Goal: Task Accomplishment & Management: Manage account settings

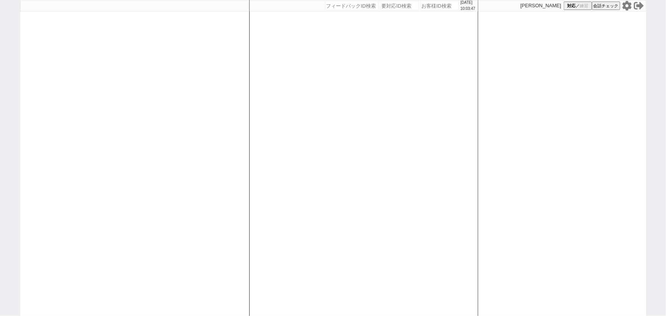
click at [626, 8] on icon at bounding box center [626, 6] width 9 height 10
click at [108, 118] on div at bounding box center [134, 158] width 229 height 316
select select
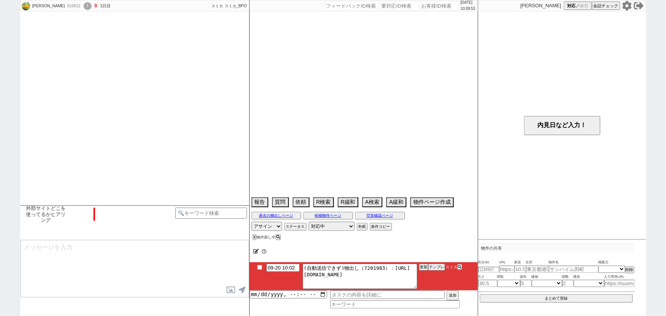
select select "13"
select select "5"
select select "12"
select select "813"
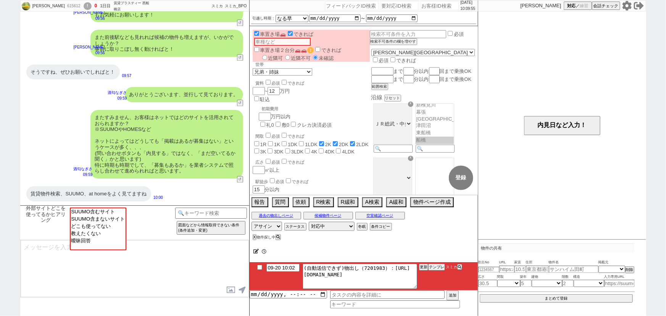
scroll to position [29, 0]
select select "SUUMO含むサイト"
click at [93, 211] on option "SUUMO含むサイト" at bounding box center [97, 211] width 55 height 7
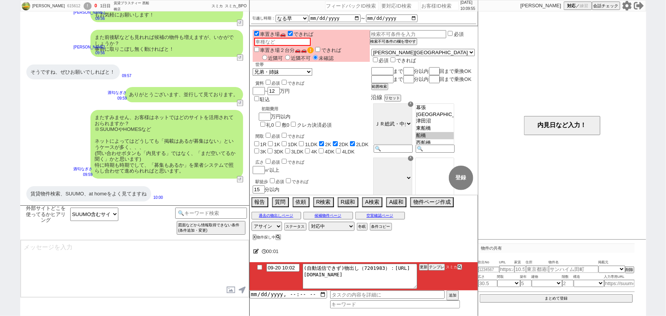
type textarea "ご確認ありがとうございます！ やはりスーモさんが掲載量ですとNo1なのは間違いないかと思います！ 一方で、数が多い分、更新が追いついておらず埋まってる物件も多…"
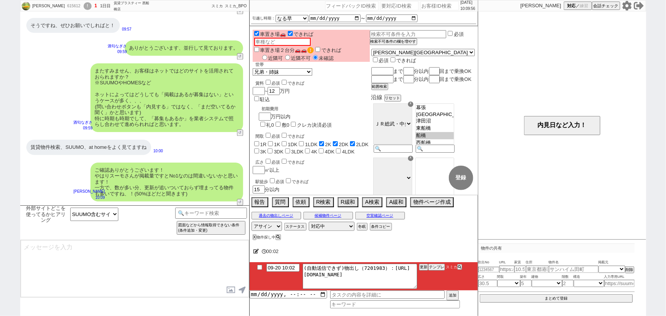
type input "09-20 10:12"
type textarea "こちらのお探しの参考にするため、また空室状況を確認するため等で、今後も「外部サイトで物件見つけられましたか？」と定期的にヒアリングさせて頂いてもよろしいでしょ…"
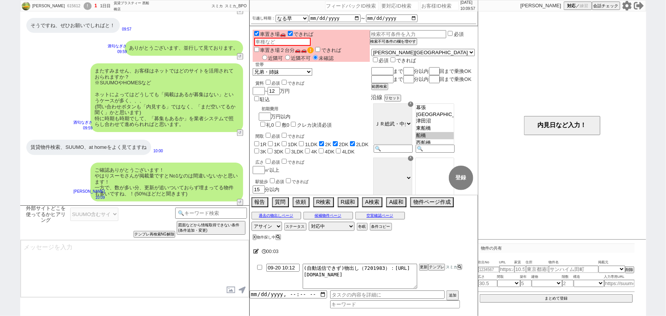
scroll to position [847, 0]
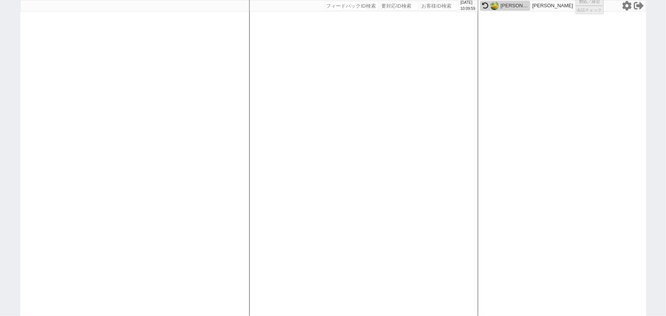
select select "1"
select select "2"
select select
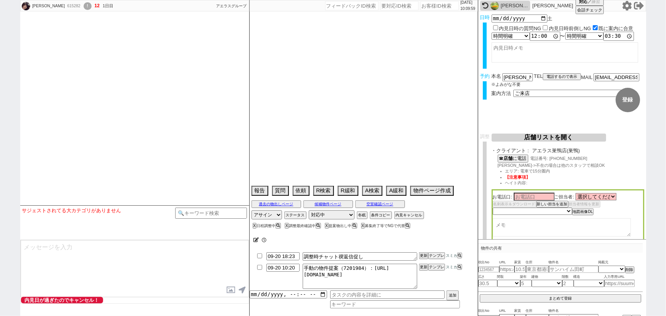
type textarea "電話しないでとのこと"
select select
select select "15"
select select "0"
select select "70"
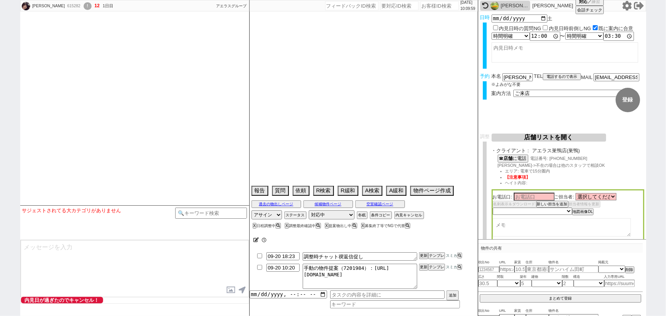
select select "[DATE]"
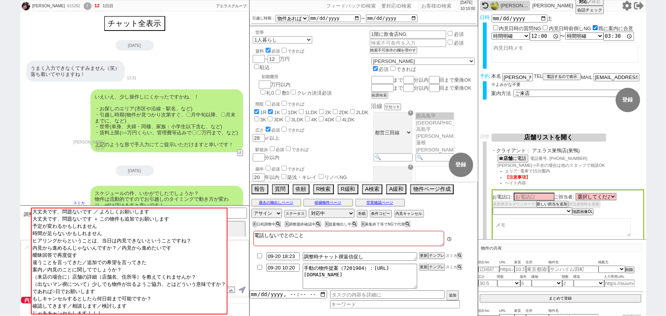
scroll to position [60, 0]
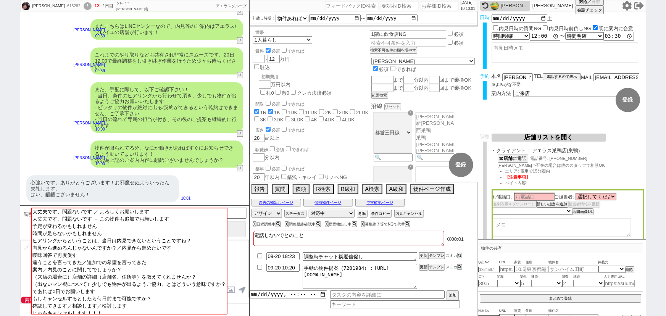
click at [175, 175] on div "心強いです。ありがとうございます！お邪魔せぬよういったん失礼します。 はい、齟齬ございません！" at bounding box center [102, 188] width 153 height 27
click at [372, 202] on button "空室確認ページ" at bounding box center [380, 203] width 50 height 6
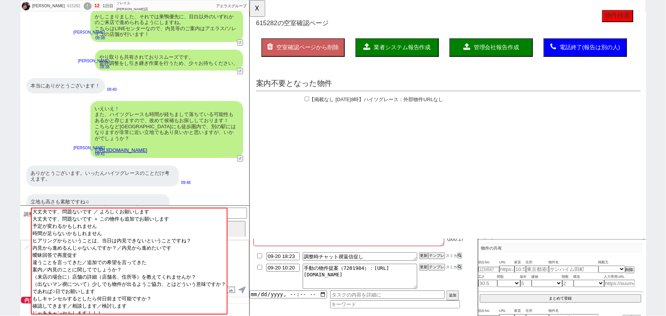
scroll to position [1589, 0]
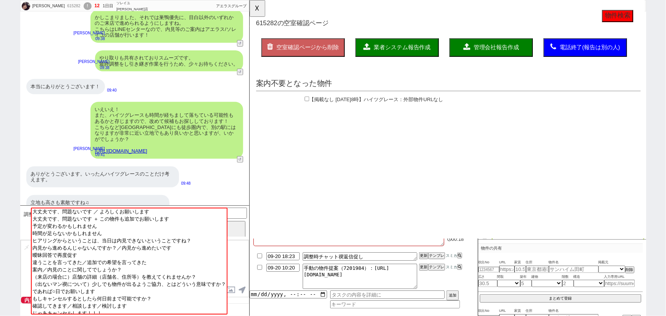
click at [147, 148] on link "https://tools.sumika.live/pages/30k3cga" at bounding box center [121, 151] width 52 height 6
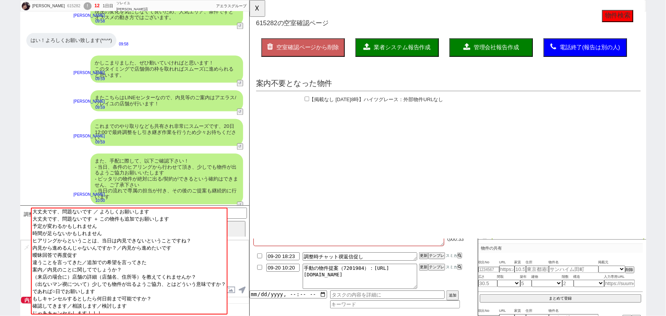
scroll to position [2341, 0]
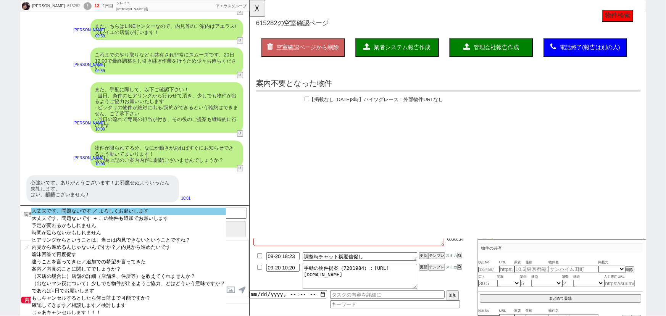
select select "大丈夫です、問題ないです ／ よろしくお願いします"
click at [100, 209] on option "大丈夫です、問題ないです ／ よろしくお願いします" at bounding box center [128, 211] width 195 height 7
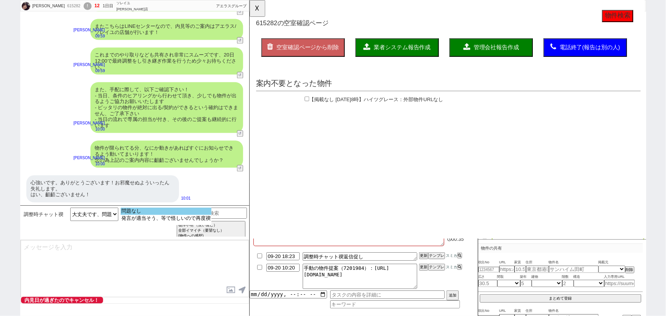
click at [140, 209] on option "問題なし" at bounding box center [166, 211] width 91 height 7
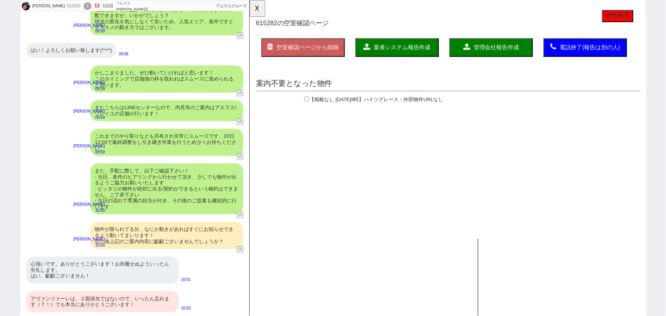
scroll to position [2231, 0]
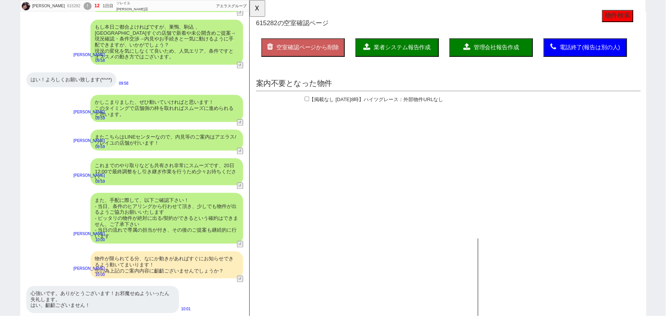
click at [166, 193] on div "また、手配に際して、以下ご確認下さい！ - 当日、条件のヒアリングから行わせて頂き、少しでも物件が出るようご協力お願いいたします - ピッタリの物件が絶対に出…" at bounding box center [166, 218] width 153 height 51
click at [207, 129] on div "またこちらはLINEセンターなので、内見等のご案内はアエラス/ソレイユの店舗が行います！" at bounding box center [166, 139] width 153 height 21
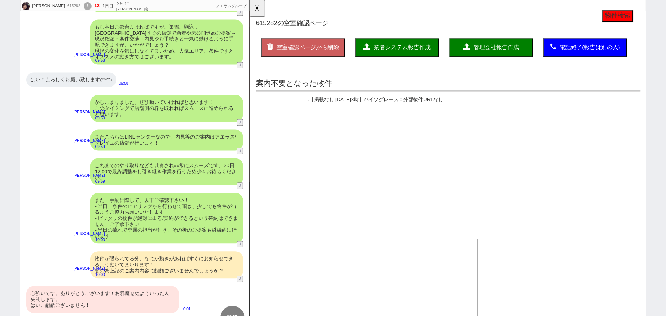
click at [207, 129] on div "またこちらはLINEセンターなので、内見等のご案内はアエラス/ソレイユの店舗が行います！" at bounding box center [166, 139] width 153 height 21
click at [187, 158] on div "これまでのやり取りなども共有され非常にスムーズです、20日12:00で最終調整をし引き継ぎ作業を行うため少々お待ちください。" at bounding box center [166, 171] width 153 height 27
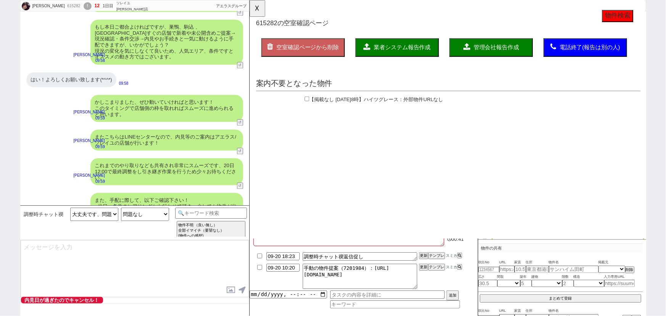
scroll to position [2341, 0]
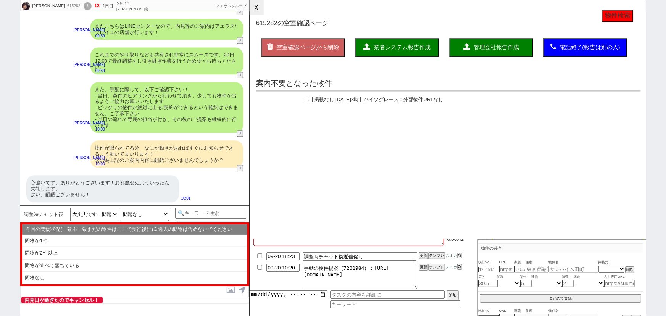
click at [258, 10] on button "☓" at bounding box center [257, 7] width 14 height 15
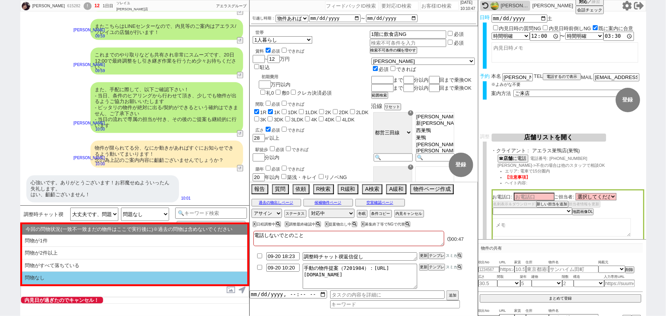
click at [78, 275] on li "問物なし" at bounding box center [134, 278] width 225 height 13
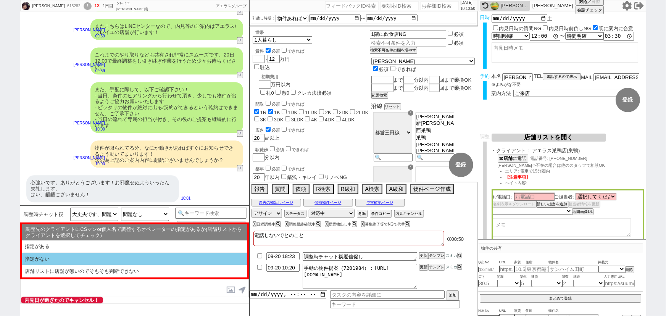
click at [100, 263] on li "指定がない" at bounding box center [134, 259] width 225 height 13
select select "問物なし"
select select "指定がない"
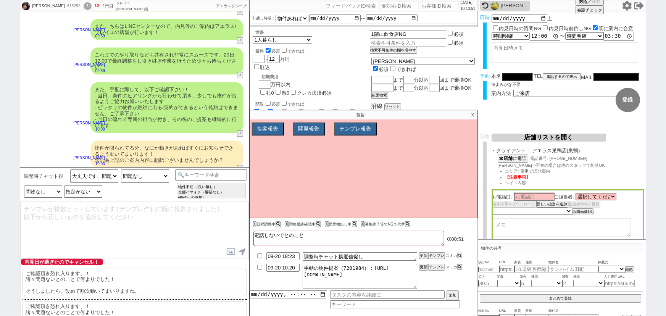
click at [82, 280] on p "ご確認頂き恐れ入ります、！ 諸々問題ないとのことで何よりでした！ そうしましたら、改めて[PERSON_NAME]動いてまいりますね。" at bounding box center [135, 282] width 224 height 27
type textarea "ご確認頂き恐れ入ります、！ 諸々問題ないとのことで何よりでした！ そうしましたら、改めて[PERSON_NAME]動いてまいりますね。"
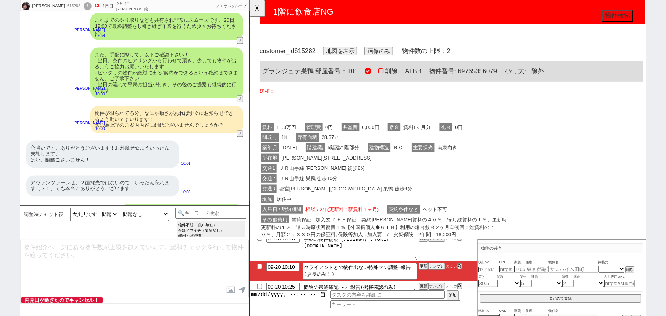
scroll to position [0, 0]
click at [259, 11] on button "☓" at bounding box center [257, 7] width 14 height 15
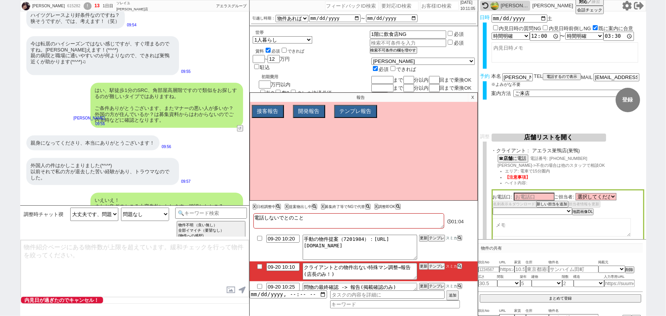
scroll to position [1833, 0]
click at [195, 271] on textarea at bounding box center [135, 268] width 228 height 57
click at [196, 292] on textarea at bounding box center [135, 268] width 228 height 57
click at [472, 95] on p "X" at bounding box center [472, 97] width 9 height 9
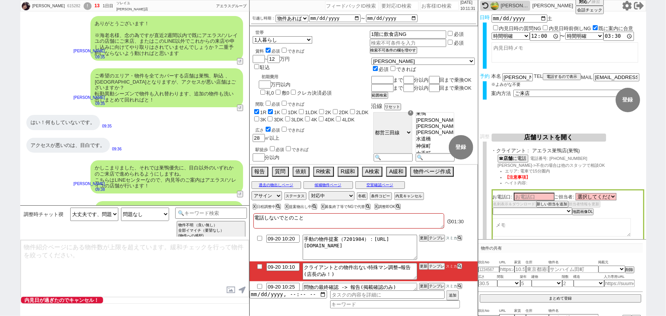
scroll to position [84, 0]
click at [135, 278] on textarea at bounding box center [135, 268] width 228 height 57
click at [515, 224] on textarea at bounding box center [562, 227] width 138 height 18
paste textarea "※お電話でお話しした、以下物件が出ずらい条件のお客さまとなります。 すり合わせした内容 世帯： エリア： 間取り： 賃料： 設備： その他:"
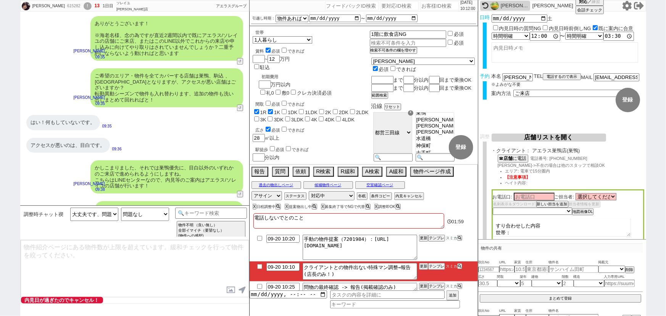
click at [522, 230] on textarea "※お電話でお話しした、以下物件が出ずらい条件のお客さまとなります。 すり合わせした内容 世帯： エリア： 間取り： 賃料： 設備： その他:" at bounding box center [562, 227] width 138 height 18
click at [522, 230] on textarea "※お電話でお話しした、以下物件が出ずらい条件のお客さまとなります。 すり合わせした内容 世帯： エリア：巣鴨駅、駅徒歩20分 間取り： 賃料： 設備： その他:" at bounding box center [562, 227] width 138 height 18
click at [522, 230] on textarea "※お電話でお話しした、以下物件が出ずらい条件のお客さまとなります。 すり合わせした内容 世帯： エリア：巣鴨駅、駅徒歩20分 間取り： 広さ：28㎡～ 賃料：…" at bounding box center [562, 227] width 138 height 18
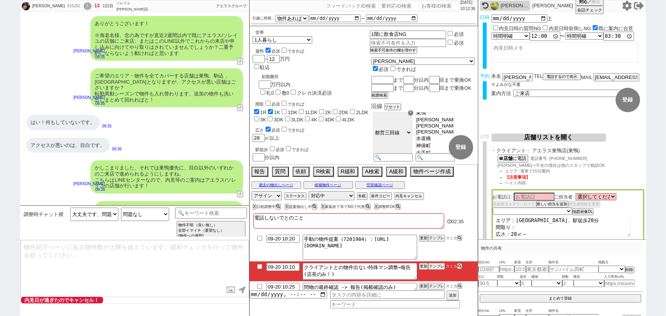
click at [520, 229] on textarea "※お電話でお話しした、以下物件が出ずらい条件のお客さまとなります。 すり合わせした内容 世帯： エリア：巣鴨駅、駅徒歩20分 間取り： 広さ：28㎡～ 賃料：…" at bounding box center [562, 227] width 138 height 18
click at [518, 228] on textarea "※お電話でお話しした、以下物件が出ずらい条件のお客さまとなります。 すり合わせした内容 世帯： エリア：巣鴨駅、駅徒歩20分 間取り： 広さ：28㎡～ 賃料：…" at bounding box center [562, 227] width 138 height 18
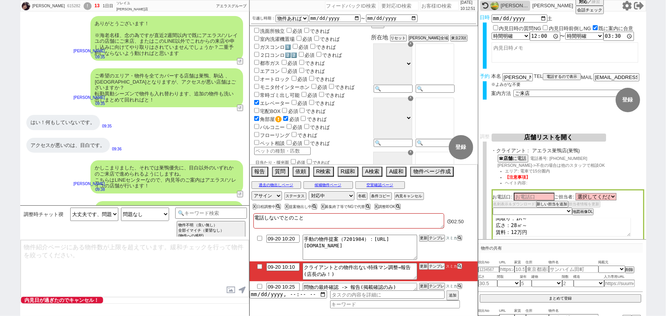
scroll to position [272, 0]
click at [528, 221] on textarea "※お電話でお話しした、以下物件が出ずらい条件のお客さまとなります。 すり合わせした内容 世帯： エリア：巣鴨駅、駅徒歩20分 間取り：1R～ 広さ：28㎡～ …" at bounding box center [562, 227] width 138 height 18
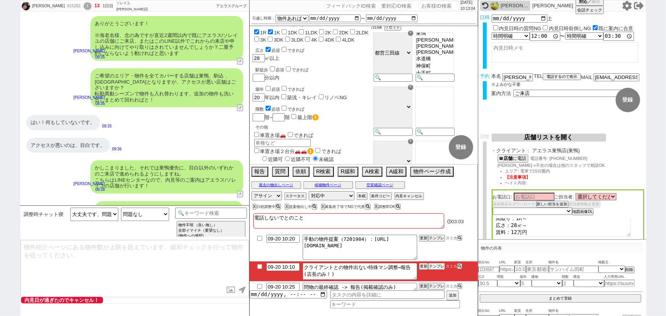
scroll to position [0, 0]
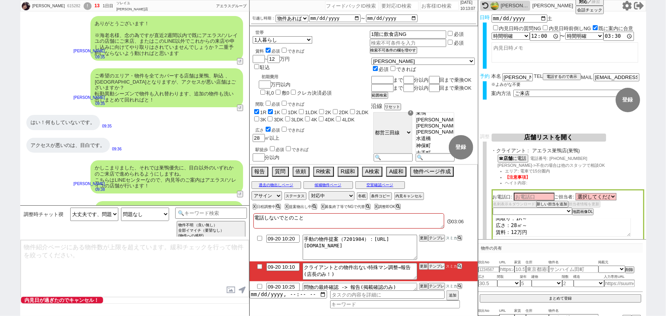
click at [532, 230] on textarea "※お電話でお話しした、以下物件が出ずらい条件のお客さまとなります。 すり合わせした内容 世帯： エリア：巣鴨駅、駅徒歩20分 間取り：1R～ 広さ：28㎡～ …" at bounding box center [562, 227] width 138 height 18
click at [520, 230] on textarea "※お電話でお話しした、以下物件が出ずらい条件のお客さまとなります。 すり合わせした内容 世帯： エリア：巣鴨駅、駅徒歩20分 間取り：1R～ 広さ：28㎡～ …" at bounding box center [562, 227] width 138 height 18
type textarea "※お電話でお話しした、以下物件が出ずらい条件のお客さまとなります。 すり合わせした内容 世帯：単身 エリア：巣鴨駅、駅徒歩20分 間取り：1R～ 広さ：28㎡…"
select select
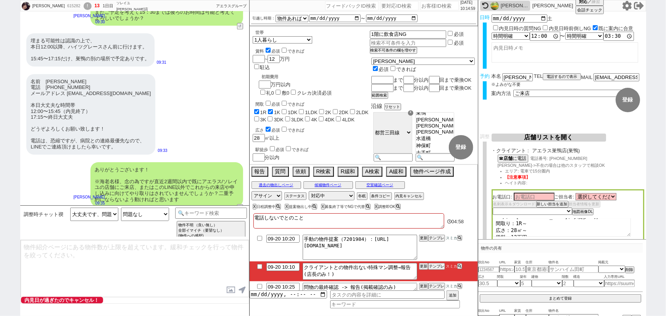
scroll to position [1007, 0]
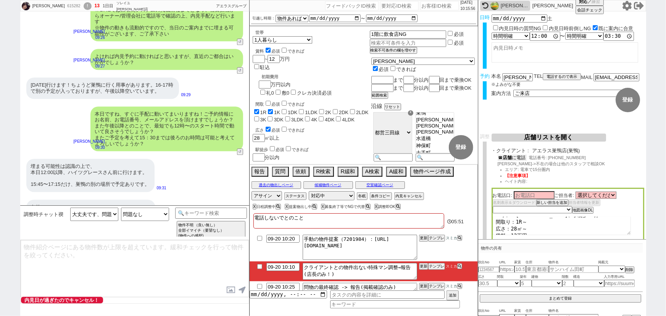
click at [512, 157] on b "店舗" at bounding box center [507, 157] width 9 height 5
click at [65, 6] on div "615282" at bounding box center [73, 6] width 17 height 6
copy div "615282"
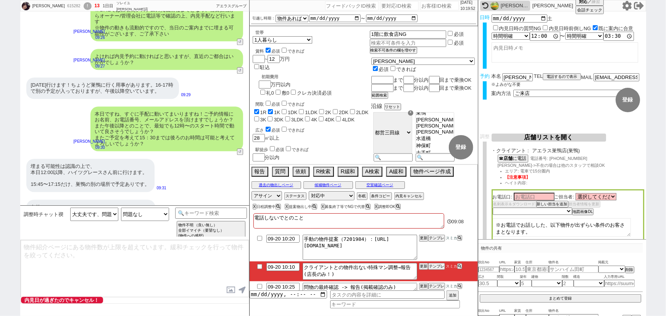
click at [493, 223] on textarea "※お電話でお話しした、以下物件が出ずらい条件のお客さまとなります。 すり合わせした内容 世帯：単身 エリア：巣鴨駅、駅徒歩20分 間取り：1R～ 広さ：28㎡…" at bounding box center [562, 227] width 138 height 18
type textarea "※お電話でお話しした、以下物件が出ずらい条件のお客さまとなります。 すり合わせした内容 世帯：単身 エリア：巣鴨駅、駅徒歩20分 間取り：1R～ 広さ：28㎡…"
click at [528, 196] on input at bounding box center [533, 196] width 41 height 6
drag, startPoint x: 504, startPoint y: 166, endPoint x: 497, endPoint y: 166, distance: 7.6
click at [497, 166] on div "☎ 店舗 に電話 電話番号: 03-5980-6233 牧野->不在の場合は他のスタッフで相談OK エリア: 電車で15分圏内 【注意事項】 ヘイト内容:" at bounding box center [567, 172] width 153 height 35
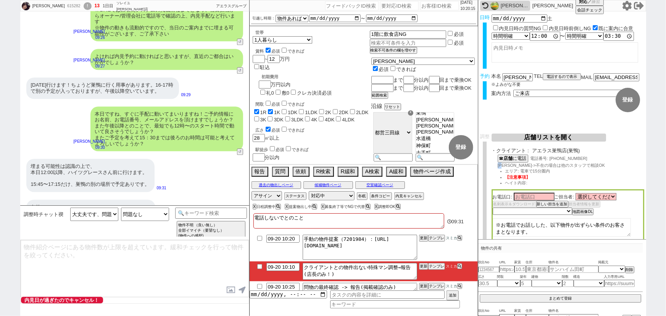
copy span "[PERSON_NAME]"
click at [523, 197] on input at bounding box center [533, 196] width 41 height 6
paste input "[PERSON_NAME]"
type input "[PERSON_NAME]"
click at [499, 220] on textarea "※お電話でお話しした、以下物件が出ずらい条件のお客さまとなります。 すり合わせした内容 世帯：単身 エリア：巣鴨駅、駅徒歩20分 間取り：1R～ 広さ：28㎡…" at bounding box center [562, 227] width 138 height 18
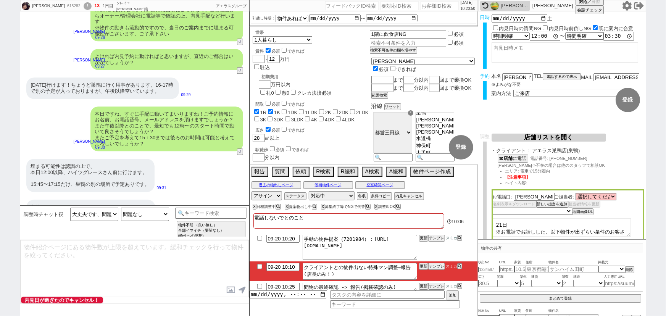
type textarea "21日 ※お電話でお話しした、以下物件が出ずらい条件のお客さまとなります。 すり合わせした内容 世帯：単身 エリア：巣鴨駅、駅徒歩20分 間取り：1R～ 広さ…"
click at [509, 211] on select "未定 希望で最短でOK 最短以外でOK 日程がNG(直近で別日提案可) 日程がNG(直近はNG) お客様ごとNG 折返し待ち 店舗が定休/終業後で連絡取れず" at bounding box center [532, 211] width 79 height 6
select select "8"
click at [493, 208] on select "未定 希望で最短でOK 最短以外でOK 日程がNG(直近で別日提案可) 日程がNG(直近はNG) お客様ごとNG 折返し待ち 店舗が定休/終業後で連絡取れず" at bounding box center [532, 211] width 79 height 6
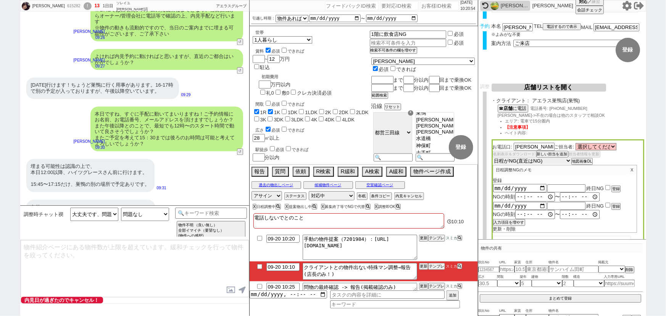
scroll to position [61, 0]
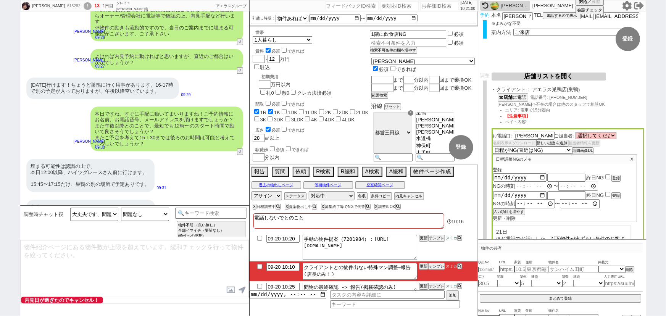
click at [519, 185] on input "time" at bounding box center [534, 186] width 38 height 8
type input "10:00"
click at [549, 185] on div "NGの時刻 10:00 〜" at bounding box center [564, 186] width 143 height 9
type input "15:59"
click at [615, 177] on button "登録" at bounding box center [615, 177] width 8 height 5
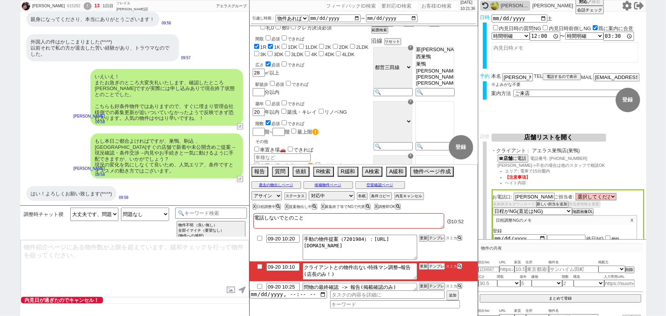
scroll to position [68, 0]
click at [436, 266] on button "テンプレ" at bounding box center [436, 266] width 17 height 5
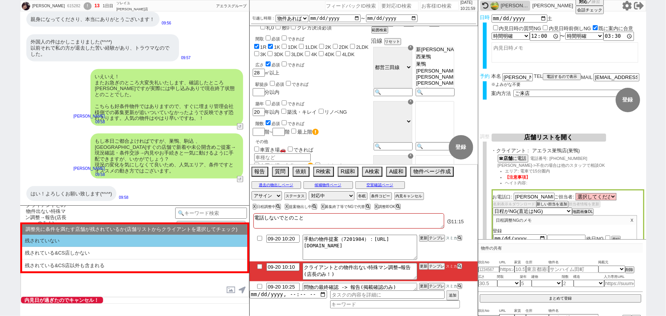
click at [116, 238] on li "残されていない" at bounding box center [134, 241] width 225 height 13
select select "残されていない"
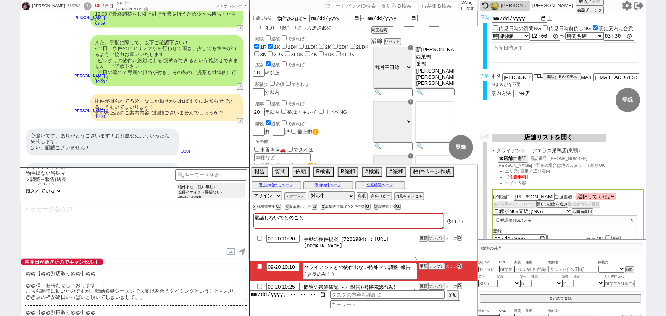
scroll to position [2255, 0]
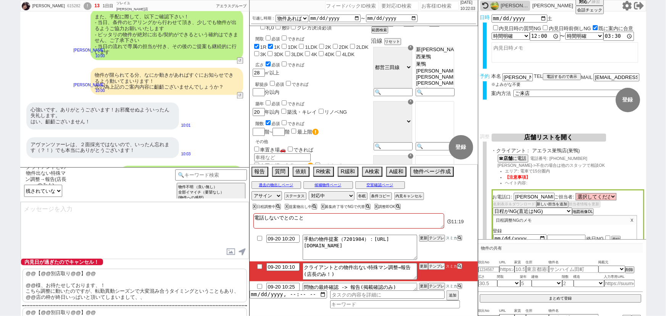
click at [80, 287] on p "@@【@@別店取り@@】@@ @@様、お待たせしております、！ こちら調整に動いたのですが、転勤異動シーズンで大変混み合うタイミングということもあり、@@店の…" at bounding box center [135, 286] width 224 height 34
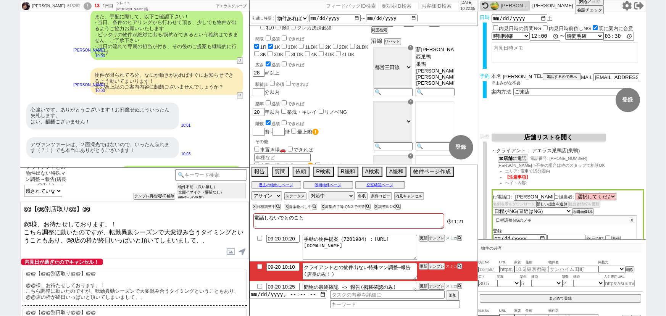
drag, startPoint x: 517, startPoint y: 76, endPoint x: 502, endPoint y: 79, distance: 15.8
click at [502, 79] on input "海老名明子" at bounding box center [517, 76] width 31 height 6
drag, startPoint x: 30, startPoint y: 219, endPoint x: 12, endPoint y: 192, distance: 32.5
click at [12, 192] on div "Akiko Ebina 615282 ! 13 1日目 ソレイユ上野店 冬眠中 自社客 アエラスグループ スミカ_BPO チャット全表示 2025-09-20…" at bounding box center [333, 158] width 666 height 316
paste textarea "海老名"
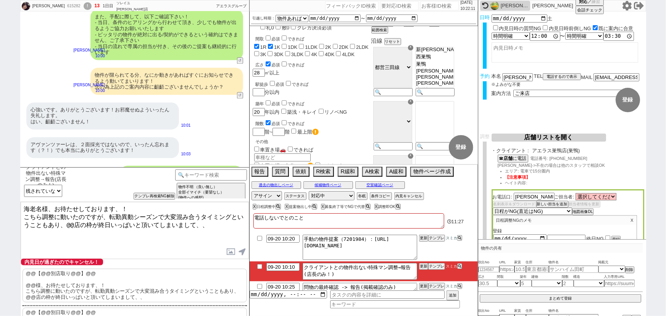
click at [72, 221] on textarea "海老名様、お待たせしております、！ こちら調整に動いたのですが、転勤異動シーズンで大変混み合うタイミングということもあり、@@店の枠が終日いっぱいと頂いてしま…" at bounding box center [135, 230] width 228 height 57
type textarea "海老名様、お待たせしております、！ こちら調整に動いたのですが、転勤異動シーズンで大変混み合うタイミングということもあり、巣鴨店の枠が終日いっぱいと頂いてしま…"
checkbox input "true"
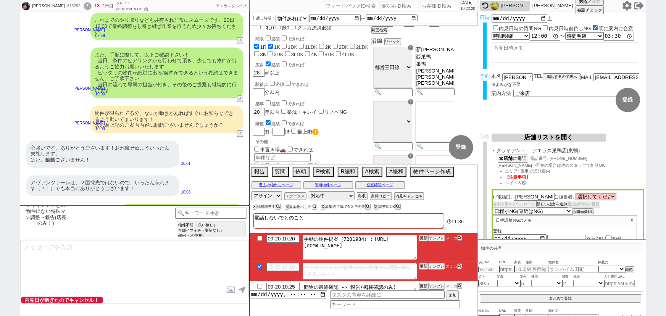
scroll to position [2257, 0]
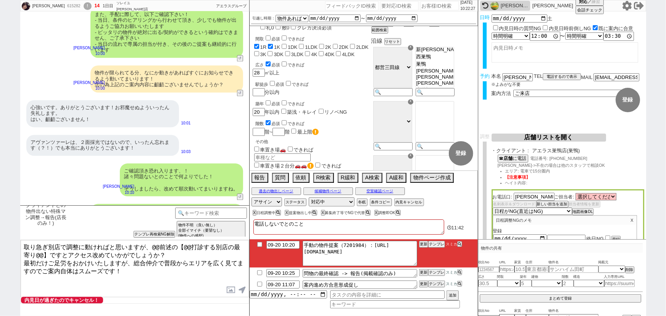
drag, startPoint x: 152, startPoint y: 244, endPoint x: 42, endPoint y: 254, distance: 110.7
click at [42, 254] on textarea "取り急ぎ別店で調整に動ければと思いますが、@@前述の【@@打診する別店の最寄り@@】ですとアクセス改めていかがでしょうか？ 最初だけご足労をおかけいたしますが…" at bounding box center [135, 268] width 228 height 57
click at [558, 140] on button "店舗リストを開く" at bounding box center [548, 138] width 114 height 8
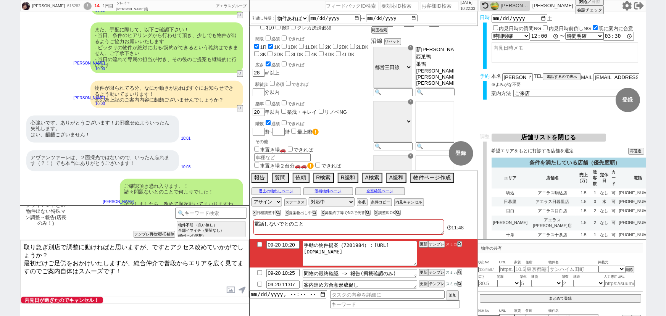
scroll to position [2242, 0]
click at [155, 247] on textarea "取り急ぎ別店で調整に動ければと思いますが、ですとアクセス改めていかがでしょうか？ 最初だけご足労をおかけいたしますが、総合仲介で普段からエリアを広く見てますの…" at bounding box center [135, 268] width 228 height 57
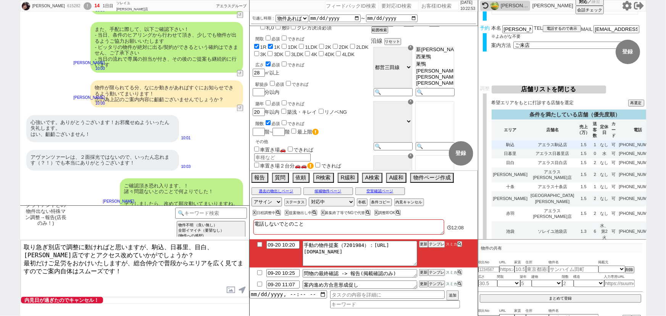
scroll to position [48, 0]
type textarea "取り急ぎ別店で調整に動ければと思いますが、駒込、日暮里、目白、板橋店ですとアクセス改めていかがでしょうか？ 最初だけご足労をおかけいたしますが、総合仲介で普段…"
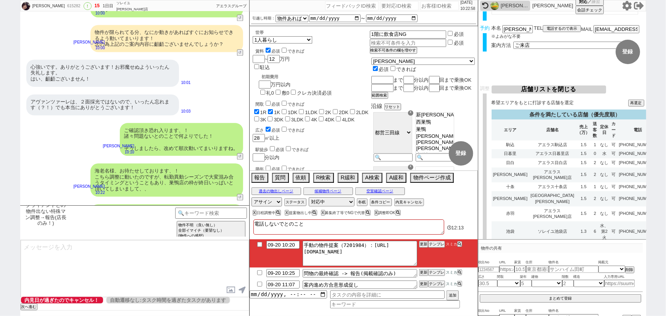
scroll to position [0, 0]
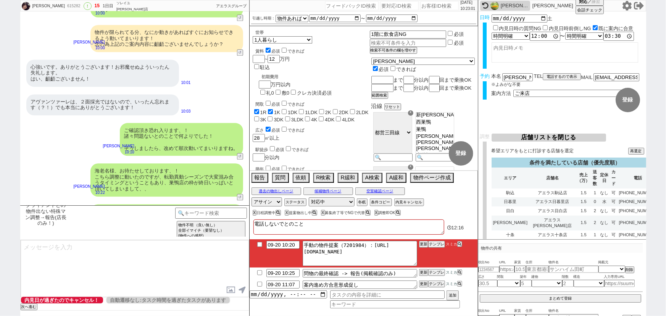
click at [258, 244] on input "checkbox" at bounding box center [259, 244] width 11 height 5
checkbox input "true"
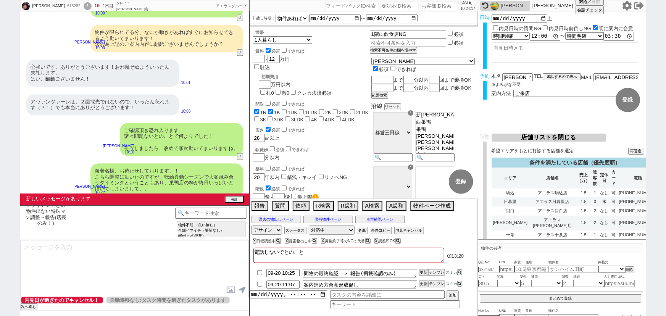
scroll to position [2356, 0]
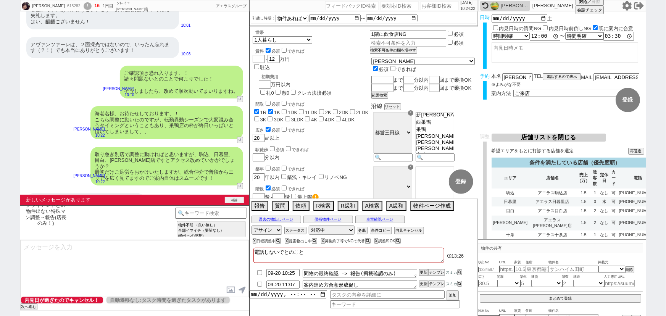
click at [238, 200] on button "確認" at bounding box center [234, 200] width 19 height 6
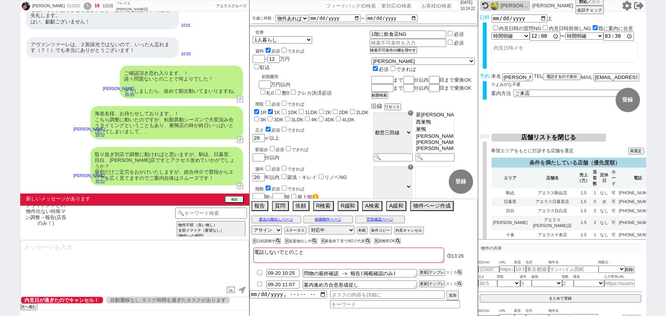
scroll to position [2344, 0]
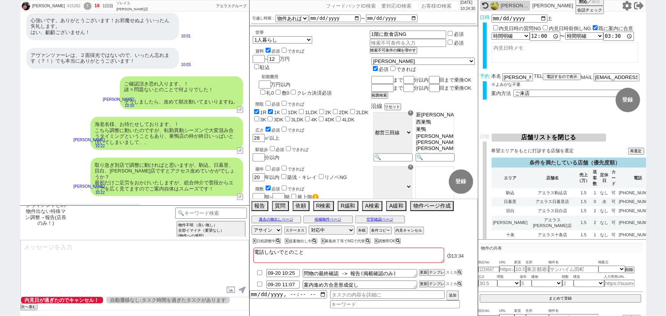
click at [555, 139] on button "店舗リストを閉じる" at bounding box center [548, 138] width 114 height 8
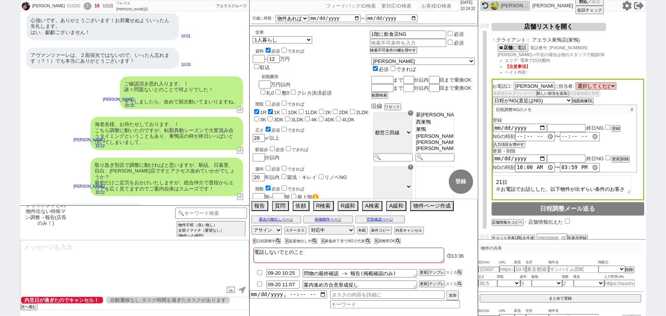
scroll to position [111, 0]
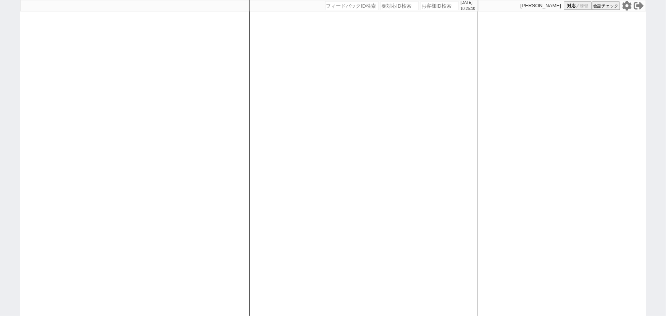
click at [422, 9] on input "number" at bounding box center [439, 5] width 38 height 9
paste input "615134"
type input "615134"
select select
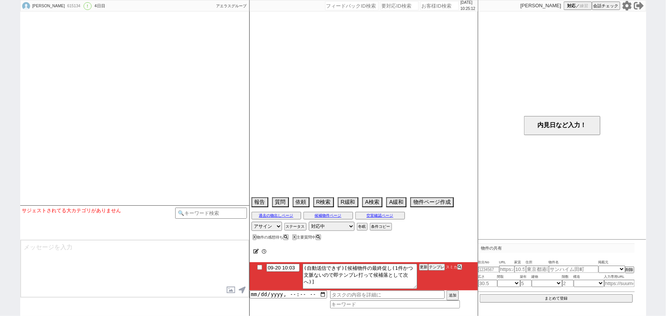
select select "15"
select select "0"
select select "11"
select select "8"
select select "294"
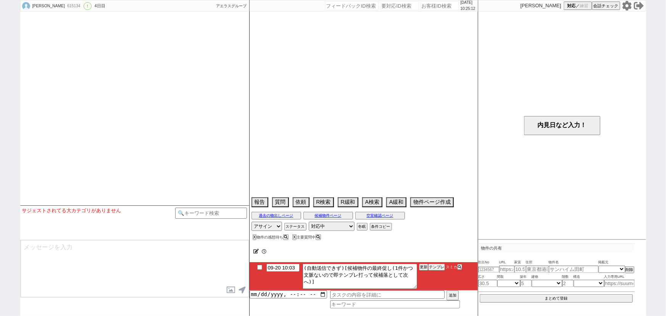
select select "33"
select select "982"
select select "124"
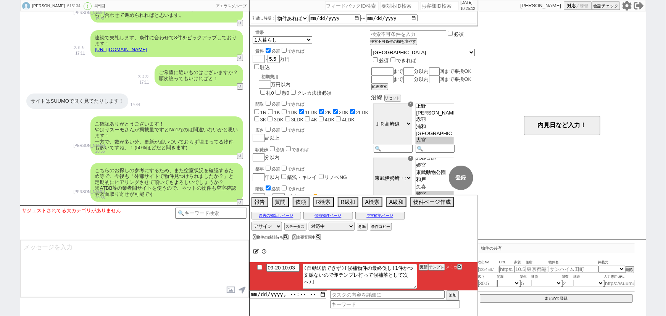
scroll to position [221, 0]
click at [438, 270] on button "テンプレ" at bounding box center [436, 266] width 17 height 5
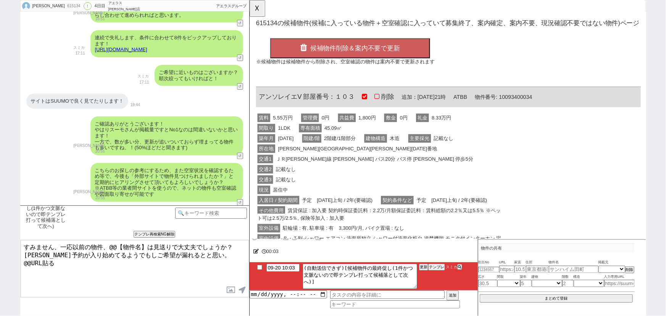
scroll to position [0, 0]
drag, startPoint x: 306, startPoint y: 101, endPoint x: 253, endPoint y: 101, distance: 53.4
click at [253, 101] on div "OK 615134 の候補物件(候補に入っている物件＋空室確認に入っていて募集終了、案内確定、案内不要、現況確認不要ではない物件)ページ 候補物件削除＆案内不…" at bounding box center [462, 183] width 427 height 367
copy span "アンソレイエⅤ"
drag, startPoint x: 144, startPoint y: 243, endPoint x: 109, endPoint y: 239, distance: 34.5
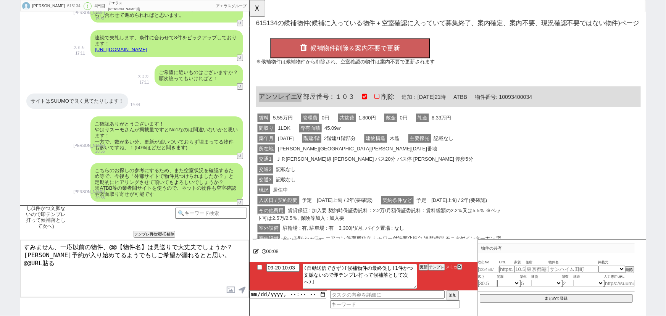
click at [109, 239] on div "候補物件の最終促し(1件かつ文脈ないので即テンプレ打って候補落として次へ) 内見日までの日数 -1 !=0 !=0&&!=1 !=4&&<9 !=null !…" at bounding box center [134, 260] width 229 height 111
paste textarea "アンソレイエⅤ"
click at [381, 138] on div "間取り 1LDK 専有面積 45.09㎡" at bounding box center [390, 137] width 269 height 11
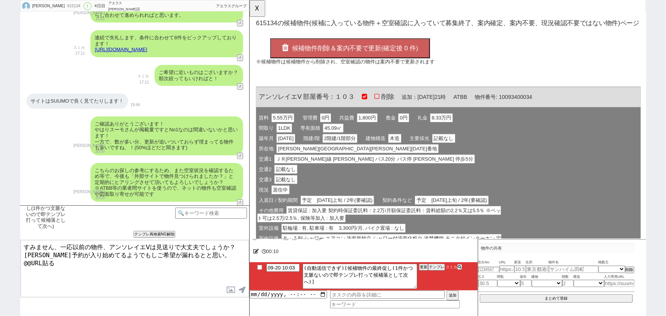
click at [355, 53] on span "候補物件削除＆案内不要で更新(確定後 0 件)" at bounding box center [363, 52] width 136 height 8
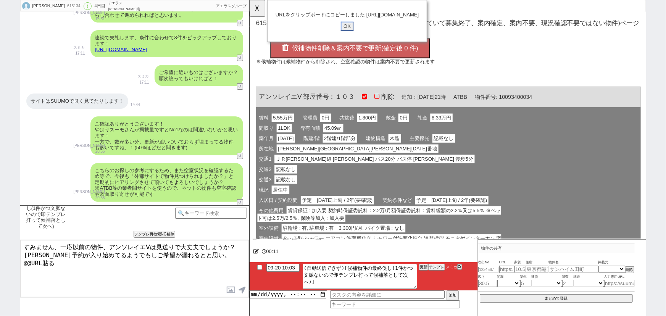
click at [356, 33] on input "OK" at bounding box center [354, 28] width 14 height 10
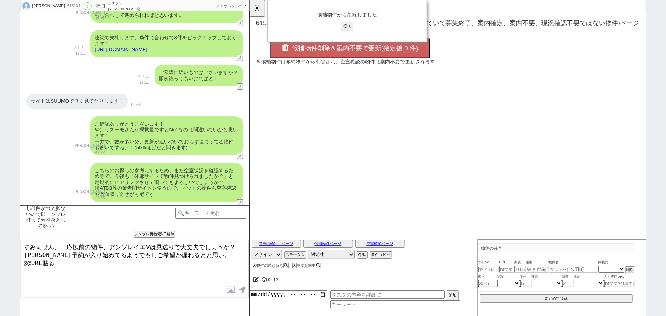
drag, startPoint x: 66, startPoint y: 264, endPoint x: 0, endPoint y: 278, distance: 67.9
click at [0, 278] on div "つよし 615134 ! 0 4日目 アエラス川越店 冬眠中 自社客 アエラスグループ スミカ_BPO チャット全表示 2025-09-17 ようこそLINE…" at bounding box center [333, 158] width 666 height 316
type textarea "すみません、一応以前の物件、アンソレイエⅤは見送りで大丈夫でしょうか？ 順次予約が入り始めてるようでもしご希望が漏れるとと思い。 https://tools.…"
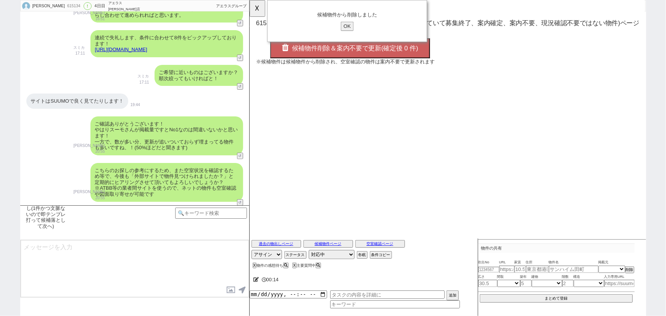
scroll to position [1597, 0]
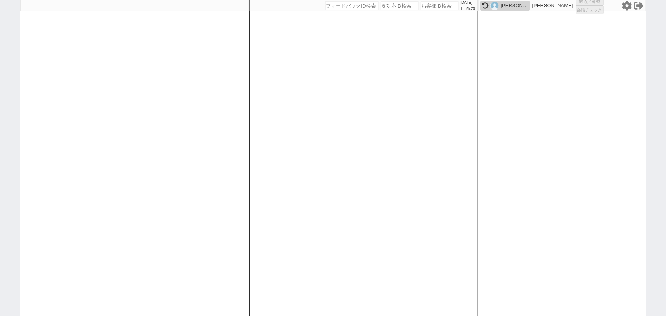
select select
select select "0"
select select
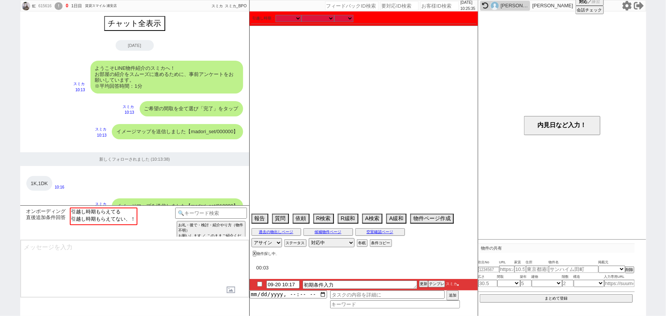
scroll to position [641, 0]
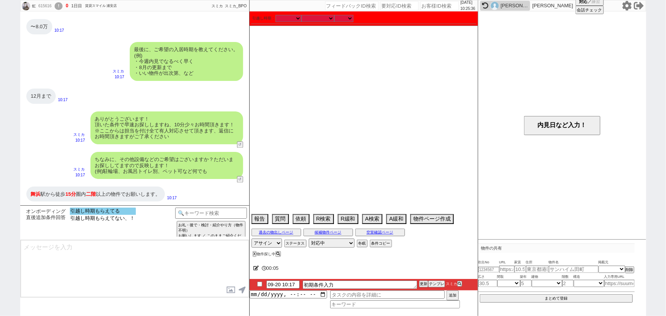
click at [113, 214] on option "引越し時期もらえてる" at bounding box center [103, 211] width 66 height 7
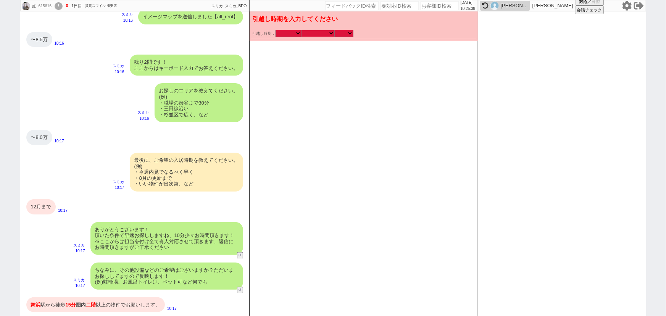
click at [317, 34] on select "なる早 未定 いつでも 物件あれば 年内 来年 1月 2月 3月 4月 5月 6月 7月 8月 9月 10月 11月 12月 春 夏 秋 冬" at bounding box center [317, 33] width 33 height 6
select select "12"
click at [301, 30] on select "なる早 未定 いつでも 物件あれば 年内 来年 1月 2月 3月 4月 5月 6月 7月 8月 9月 10月 11月 12月 春 夏 秋 冬" at bounding box center [317, 33] width 33 height 6
select select "2025"
checkbox input "true"
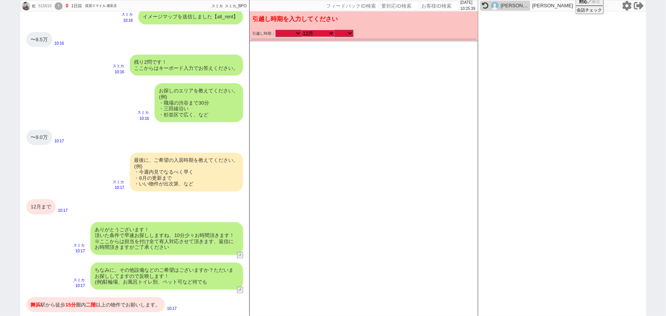
checkbox input "true"
checkbox input "false"
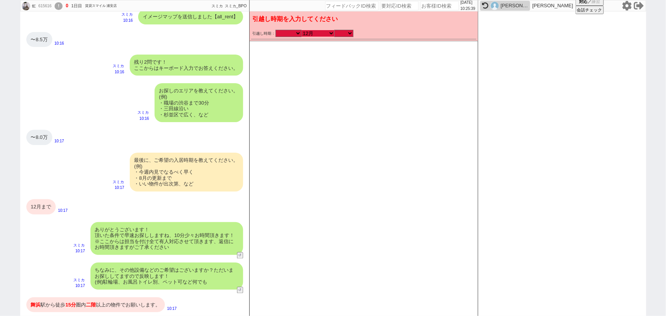
checkbox input "false"
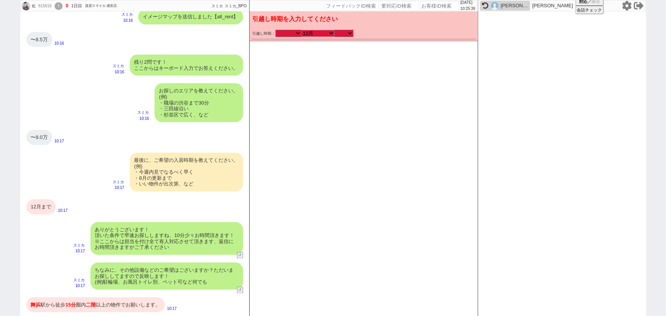
checkbox input "false"
click at [342, 35] on select "のみ 上旬 中旬 下旬 末 まで 1日 2日 3日 4日 5日 6日 7日 8日 9日 10日 11日 12日 13日 14日 15日 16日 17日 18日…" at bounding box center [343, 33] width 19 height 6
select select "37"
click at [334, 30] on select "のみ 上旬 中旬 下旬 末 まで 1日 2日 3日 4日 5日 6日 7日 8日 9日 10日 11日 12日 13日 14日 15日 16日 17日 18日…" at bounding box center [343, 33] width 19 height 6
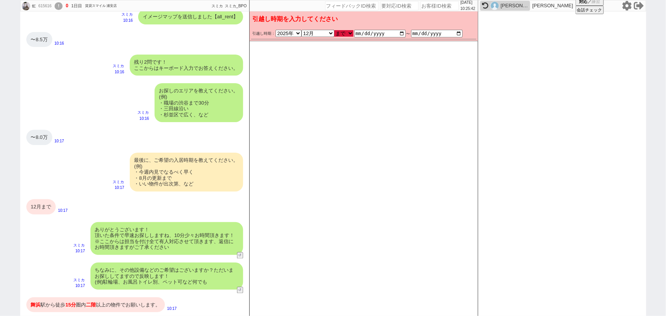
type input "[DATE]"
type input "2025-12-31"
checkbox input "true"
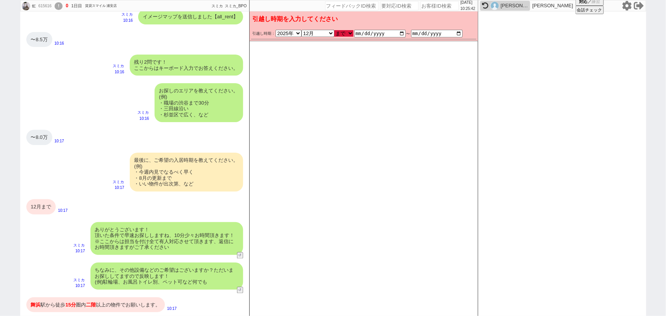
checkbox input "false"
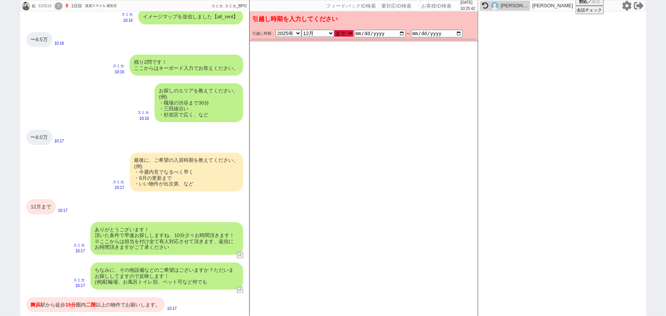
checkbox input "false"
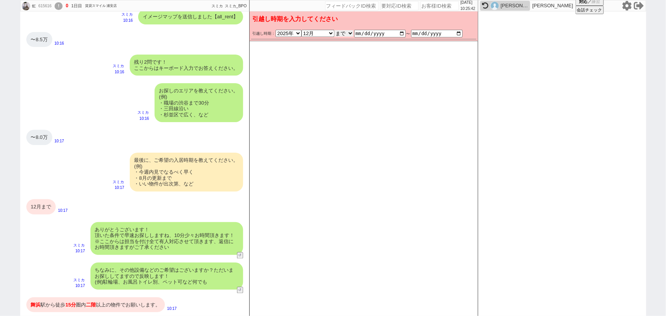
scroll to position [641, 0]
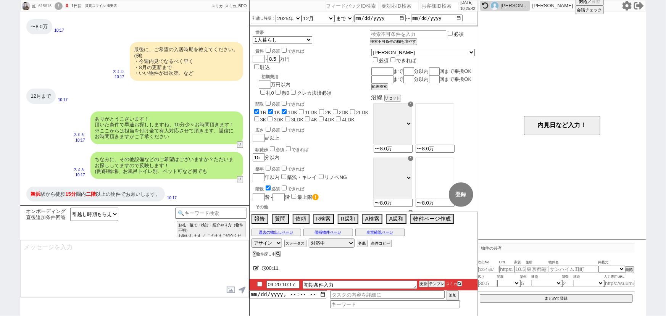
type textarea "かしこまりました！ただ今お探ししております、追加のご希望もお気軽にお願いします！"
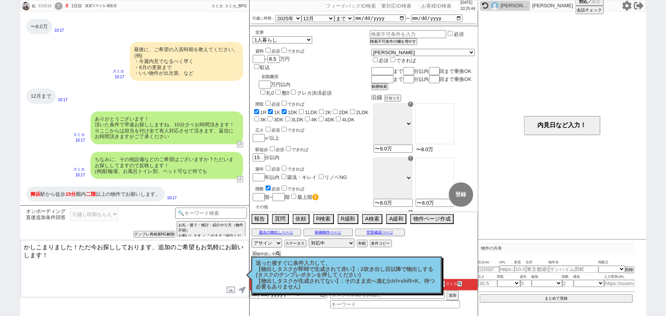
drag, startPoint x: 457, startPoint y: 156, endPoint x: 405, endPoint y: 166, distance: 53.0
click at [405, 166] on div "沿線 リセット ☓ ＪＲ総武・中央緩行線 東急東横線 小田急小田原線 ＪＲ京浜東北・根岸線 都営大江戸線 東急田園都市線 京王線 東京メトロ日比谷線 東京メト…" at bounding box center [422, 193] width 103 height 198
type input "舞浜"
select select "12"
type input "〜8.0万"
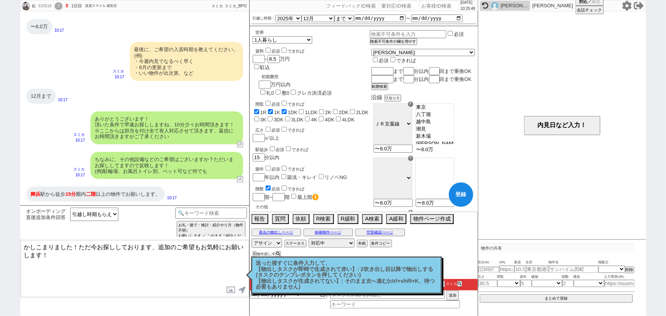
scroll to position [13, 0]
click at [262, 194] on input "number" at bounding box center [258, 197] width 11 height 6
checkbox input "true"
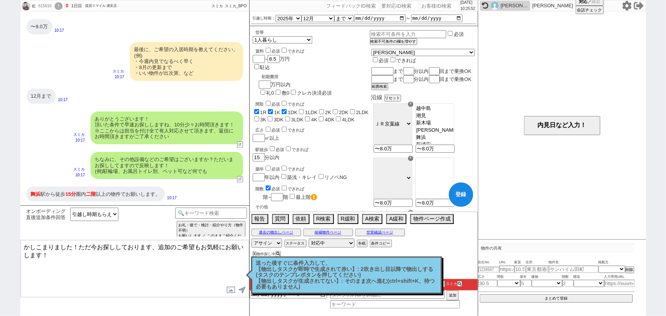
checkbox input "false"
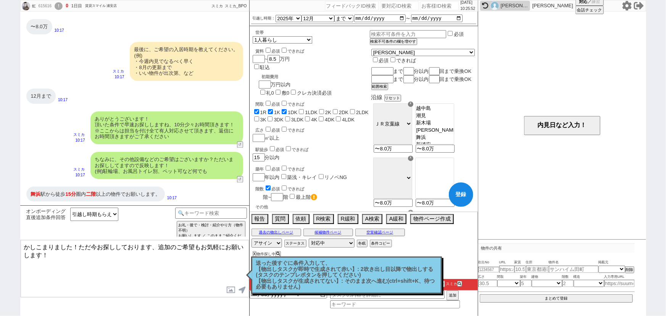
checkbox input "false"
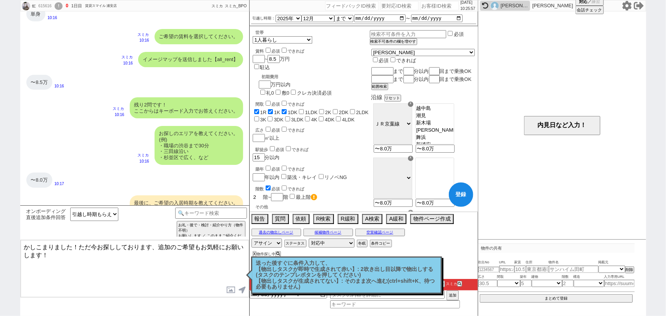
scroll to position [488, 0]
type input "2"
checkbox input "true"
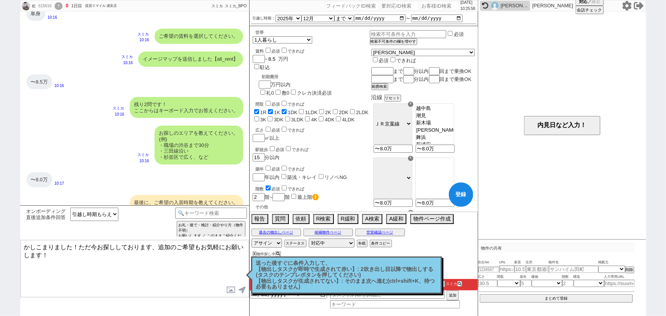
checkbox input "false"
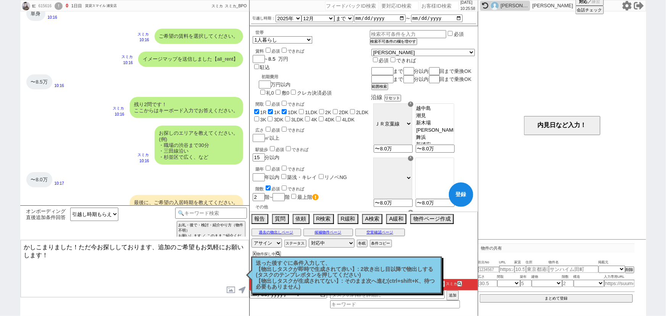
checkbox input "false"
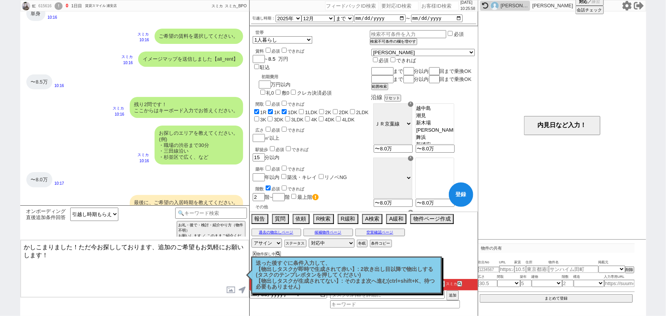
click at [278, 57] on input "8.5" at bounding box center [272, 59] width 11 height 6
type input "8"
checkbox input "true"
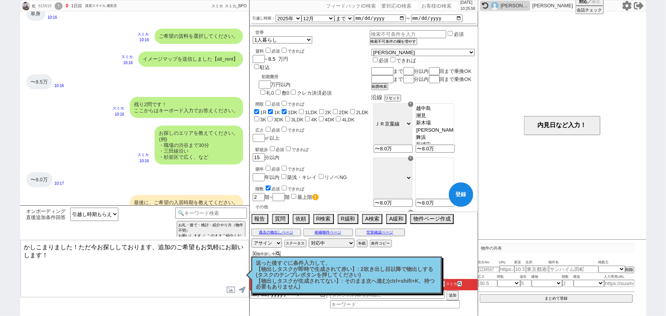
checkbox input "false"
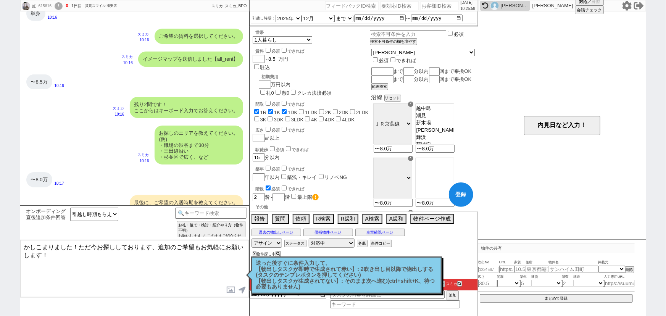
checkbox input "false"
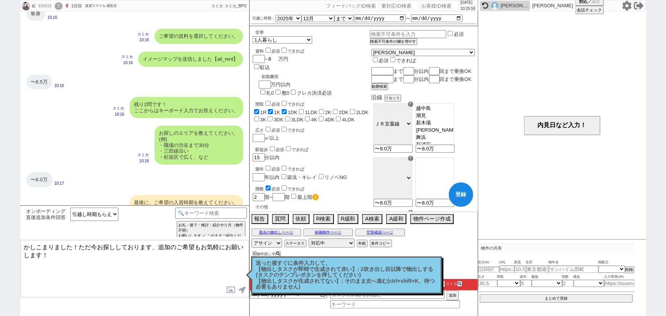
checkbox input "true"
checkbox input "false"
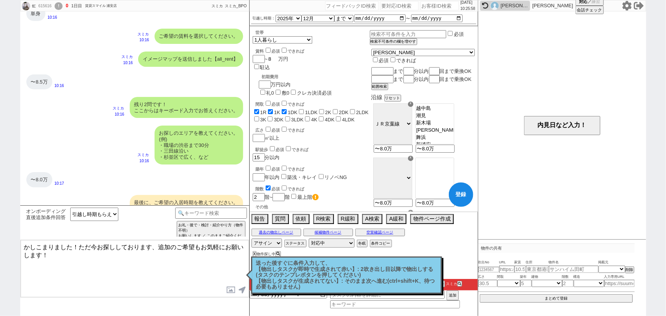
checkbox input "false"
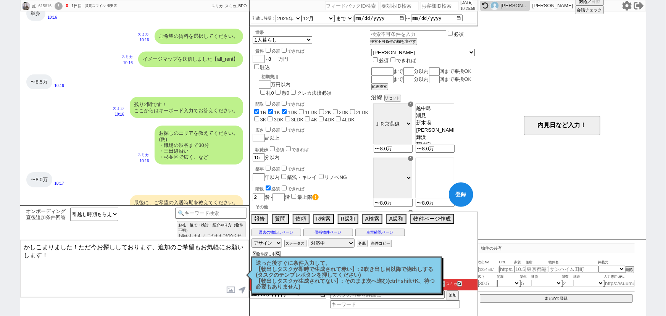
checkbox input "false"
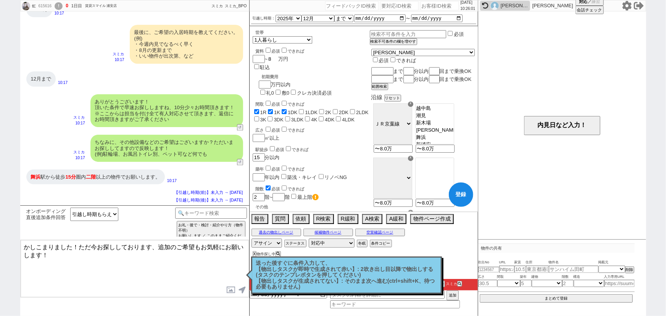
scroll to position [687, 0]
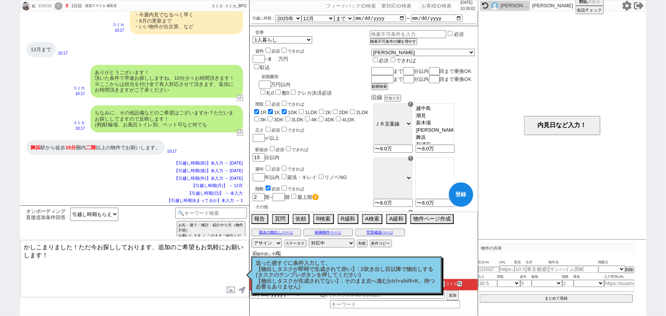
type input "8"
click at [71, 270] on textarea "かしこまりました！ただ今お探ししております、追加のご希望もお気軽にお願いします！" at bounding box center [135, 268] width 228 height 57
select select "12"
select select "433"
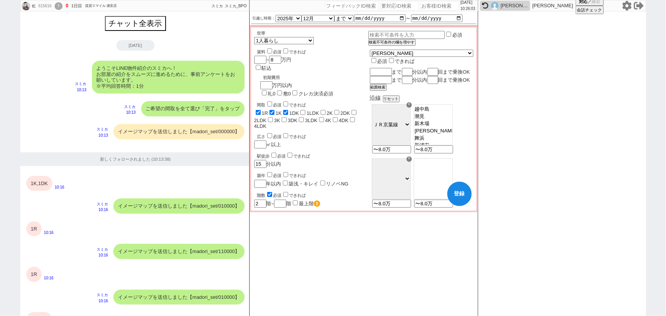
scroll to position [768, 0]
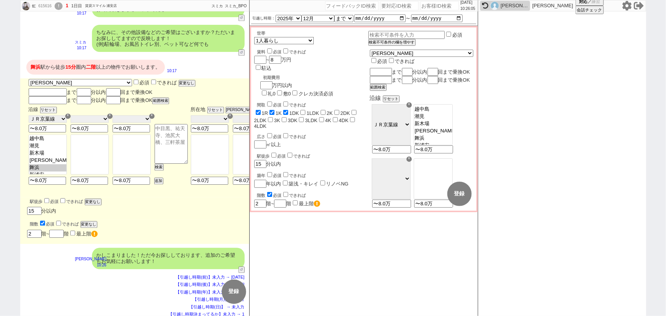
checkbox input "true"
checkbox input "false"
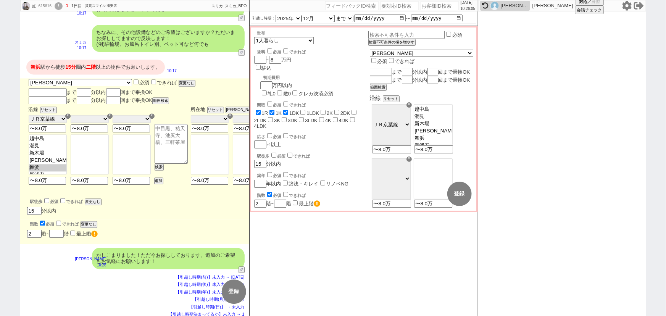
checkbox input "false"
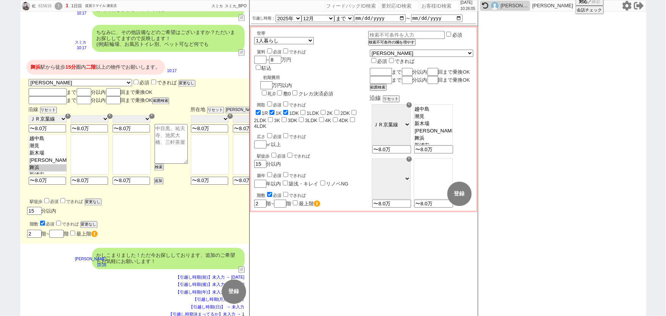
checkbox input "false"
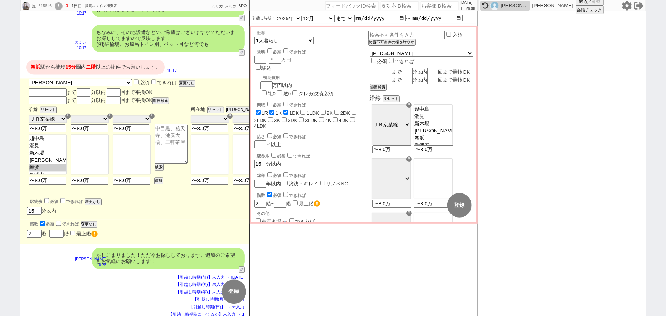
scroll to position [761, 0]
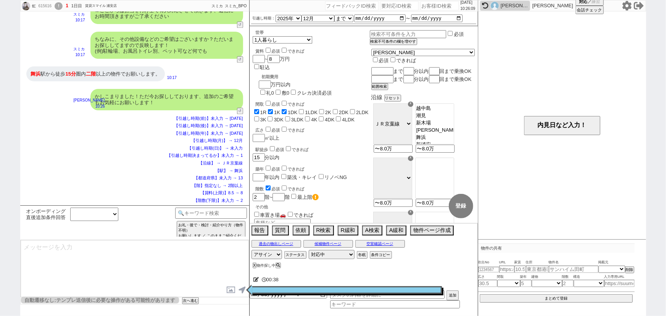
select select "12"
select select "433"
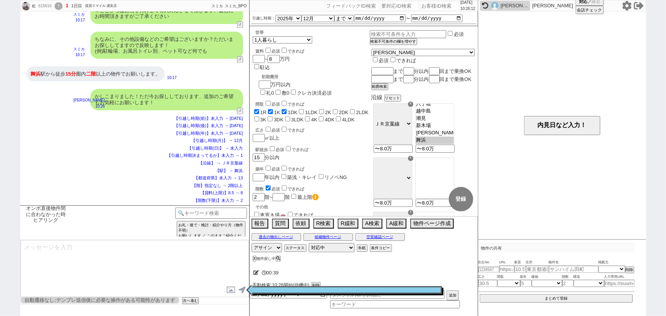
scroll to position [13, 0]
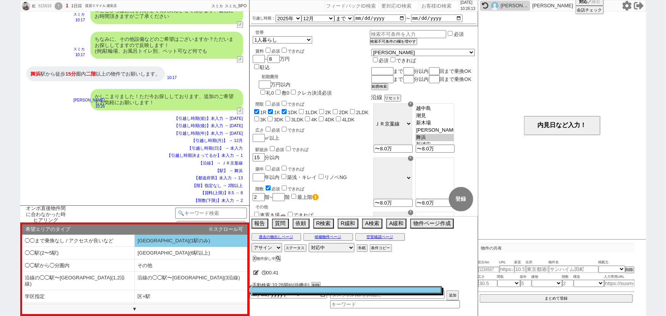
click at [163, 240] on li "◯◯駅(1駅のみ)" at bounding box center [191, 241] width 113 height 13
select select "◯◯駅(1駅のみ)"
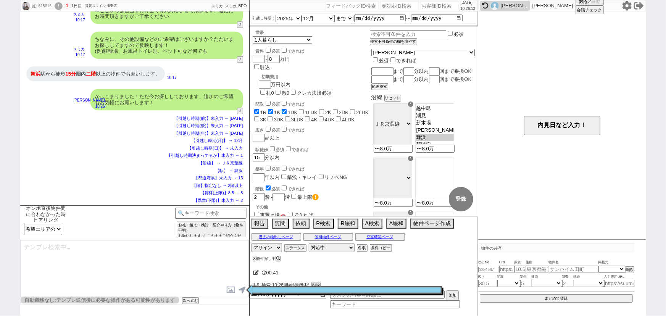
type textarea "また前後駅なども見れれば候補の物件も増えますが、いかがでしょうか？ 事前に取りこぼし無く動ければと！"
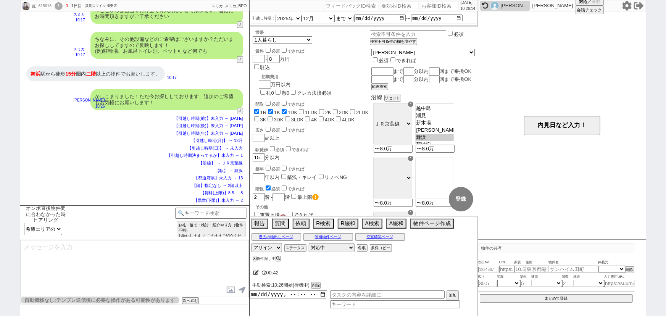
select select "12"
select select "433"
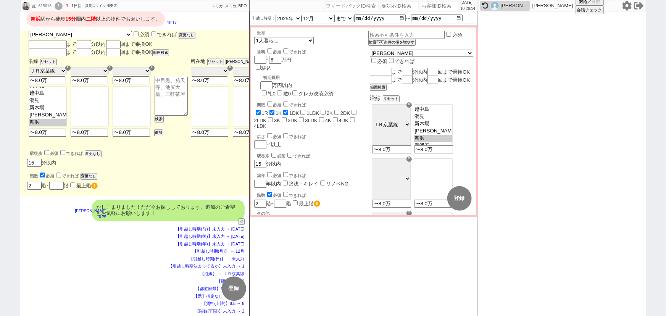
scroll to position [14, 0]
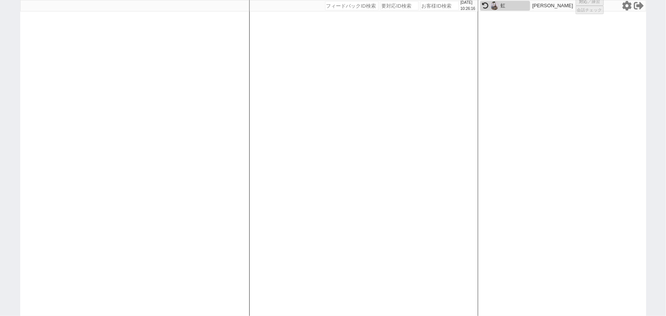
select select "1"
select select "2"
select select
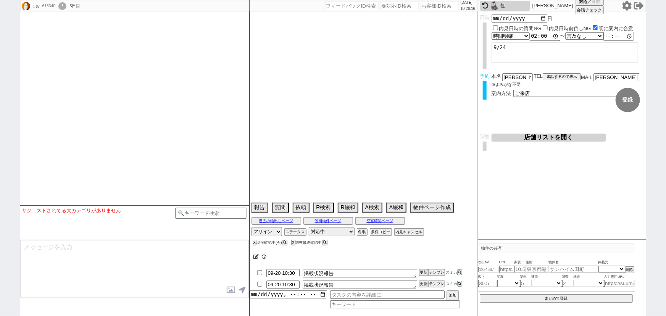
select select
type textarea "審査不安　指名買い 21日午前に他社あり"
select select "2025"
select select "11"
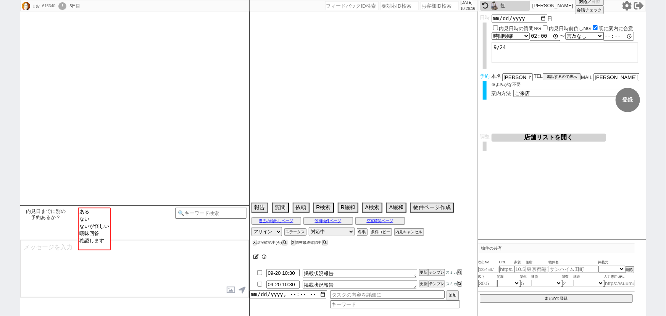
select select "33"
select select "1"
select select "11"
select select "57"
select select "1408"
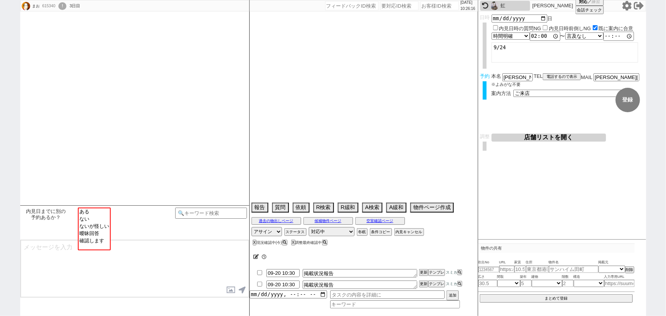
select select "58"
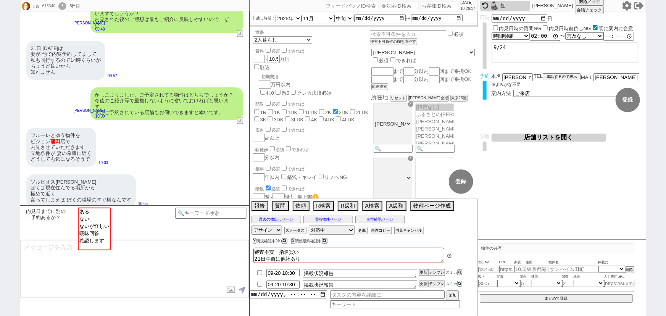
scroll to position [36, 0]
click at [429, 6] on input "number" at bounding box center [439, 5] width 38 height 9
paste input "614965"
type input "614965"
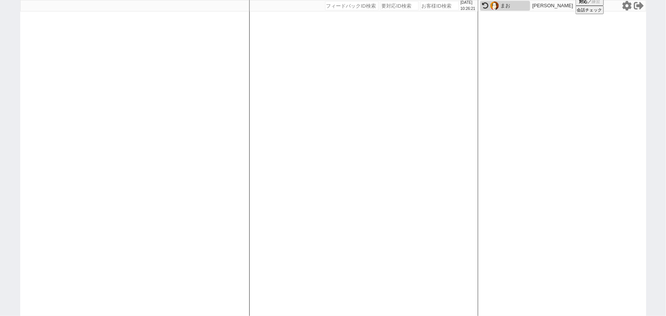
select select
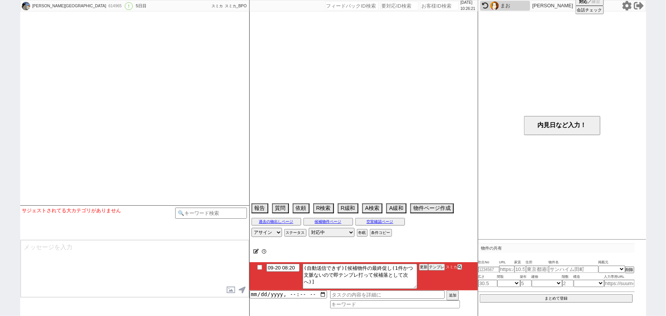
type textarea "旧ID:268621 条件から別IDと判断"
select select "15"
select select "0"
select select "55"
select select "1378"
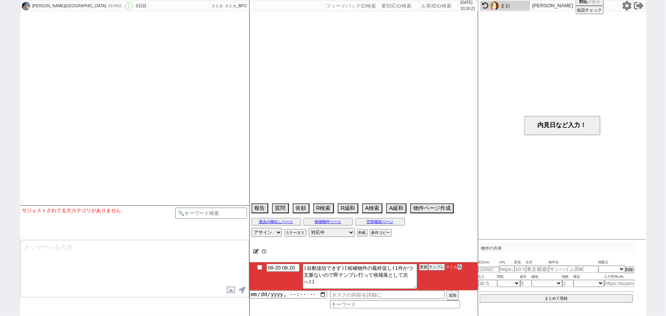
select select "53"
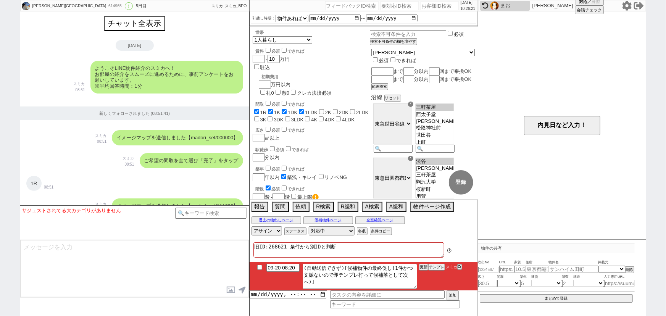
scroll to position [2052, 0]
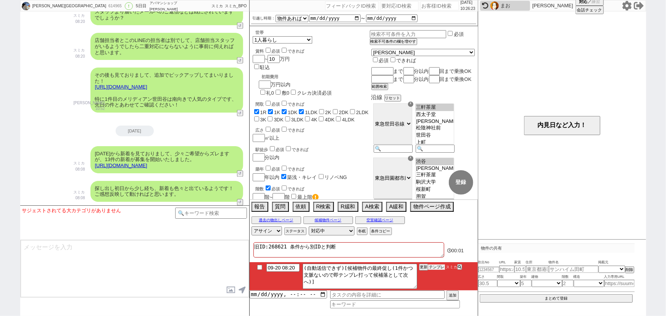
click at [435, 266] on button "テンプレ" at bounding box center [436, 266] width 17 height 5
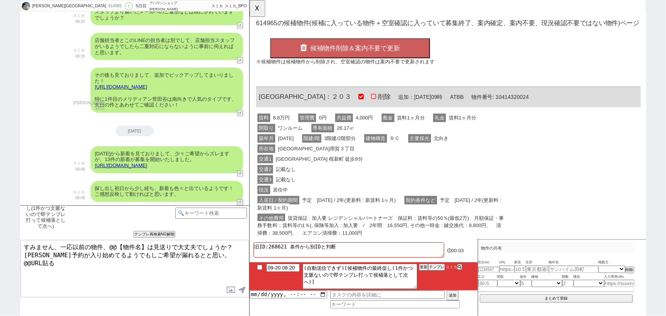
scroll to position [0, 0]
drag, startPoint x: 298, startPoint y: 101, endPoint x: 251, endPoint y: 101, distance: 47.3
click at [251, 101] on div "OK 614965 の候補物件(候補に入っている物件＋空室確認に入っていて募集終了、案内確定、案内不要、現況確認不要ではない物件)ページ 候補物件削除＆案内不…" at bounding box center [462, 179] width 427 height 359
copy span "アーク桜新町"
drag, startPoint x: 145, startPoint y: 246, endPoint x: 106, endPoint y: 244, distance: 38.6
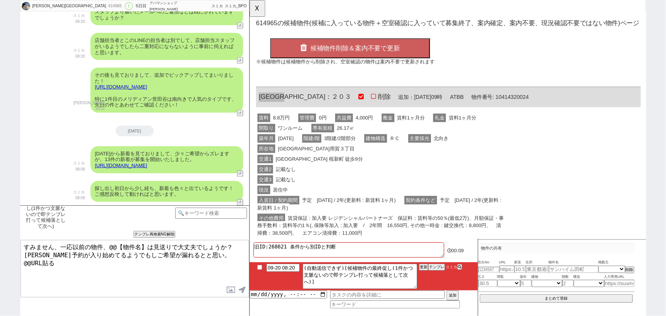
click at [106, 244] on textarea "すみません、一応以前の物件、@@【物件名】は見送りで大丈夫でしょうか？ 順次予約が入り始めてるようでもしご希望が漏れるとと思い。 @@URL貼る" at bounding box center [135, 268] width 228 height 57
paste textarea "アーク桜新町"
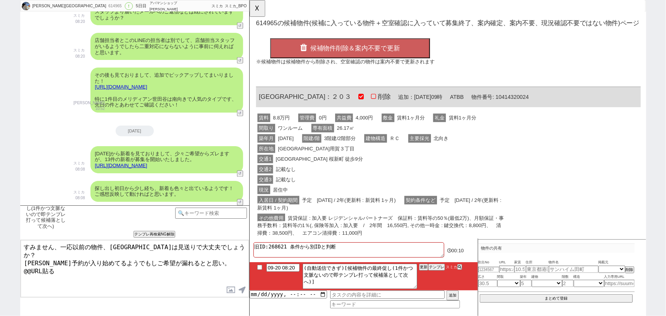
click at [435, 184] on div "交通2 記載なし" at bounding box center [390, 182] width 269 height 11
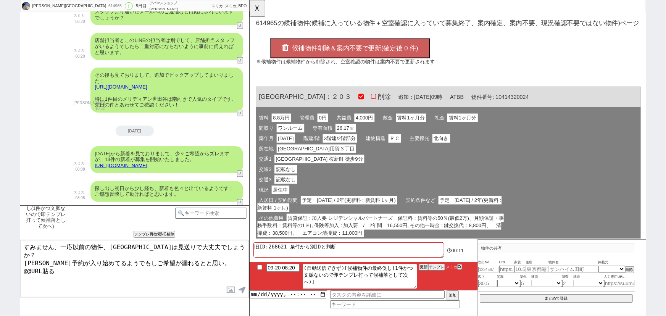
click at [373, 55] on button "候補物件削除＆案内不要で更新(確定後 0 件)" at bounding box center [357, 51] width 172 height 21
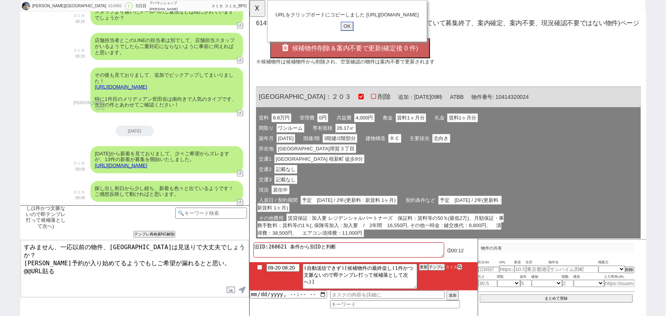
click at [351, 32] on input "OK" at bounding box center [354, 28] width 14 height 10
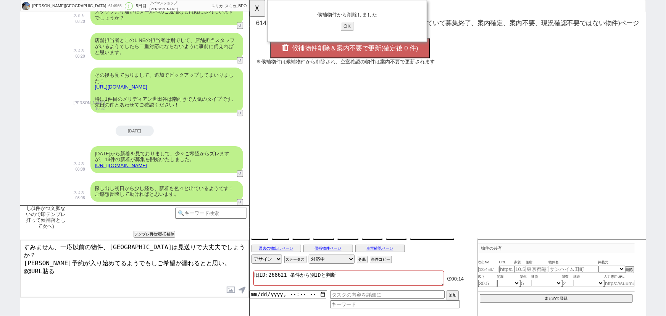
drag, startPoint x: 62, startPoint y: 265, endPoint x: 0, endPoint y: 274, distance: 62.9
click at [0, 274] on div "T. Komatsuzaki 614965 ! 0 5日目 アパマンショップ新宿東南口店 冬眠中 自社客 スミカ スミカ_BPO チャット全表示 2025-0…" at bounding box center [333, 158] width 666 height 316
type textarea "すみません、一応以前の物件、アーク桜新町は見送りで大丈夫でしょうか？ 順次予約が入り始めてるようでもしご希望が漏れるとと思い。 https://tools.s…"
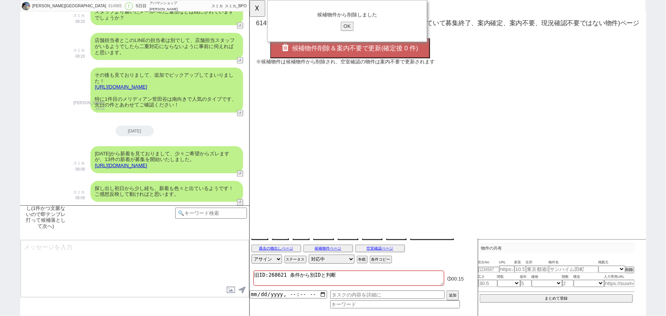
scroll to position [2119, 0]
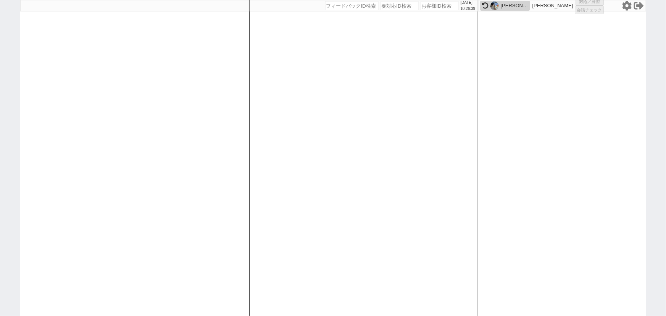
select select
select select "2025"
select select "11"
select select "33"
select select "1"
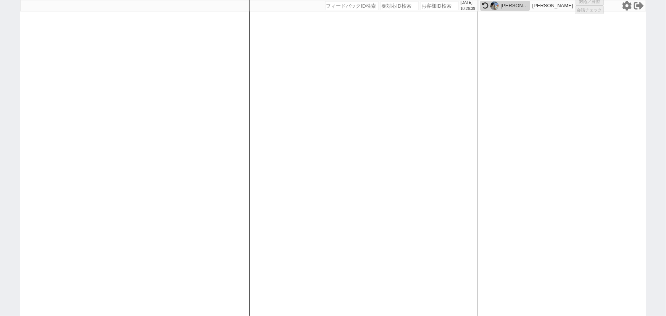
select select "11"
select select "57"
select select "1408"
select select "58"
select select "1"
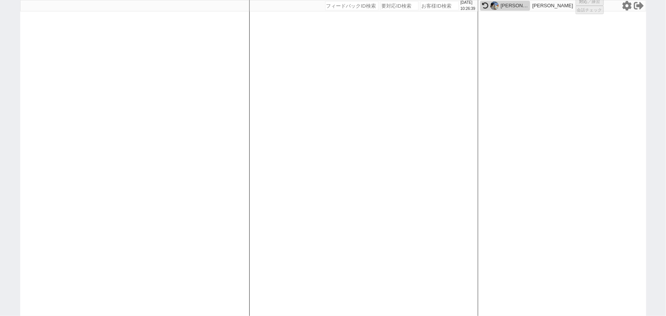
select select "2"
select select
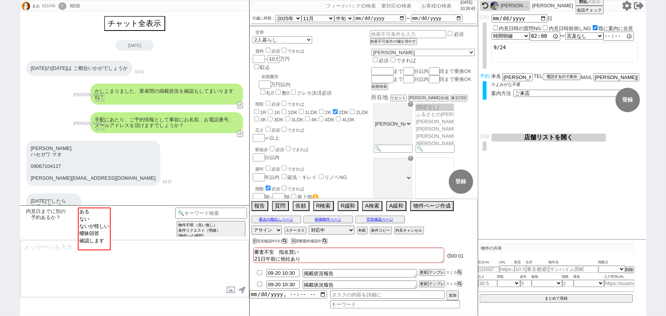
scroll to position [36, 0]
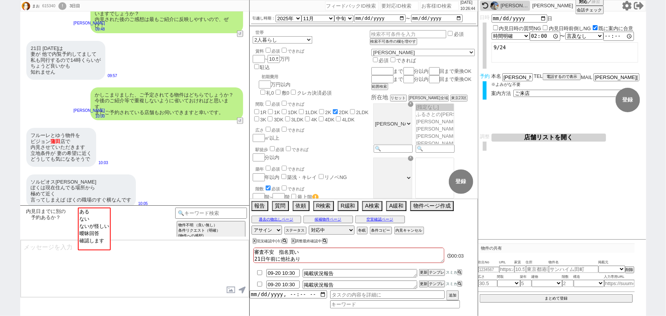
click at [439, 3] on input "number" at bounding box center [439, 5] width 38 height 9
paste input "614957"
type input "614957"
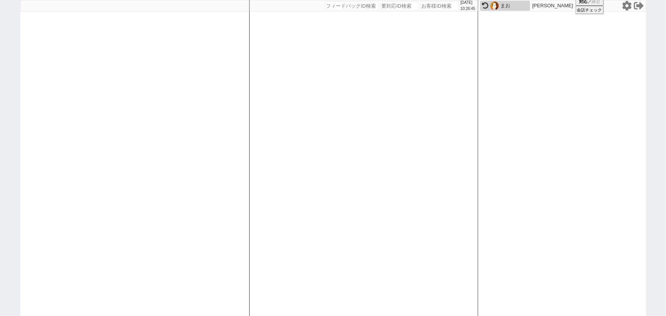
select select
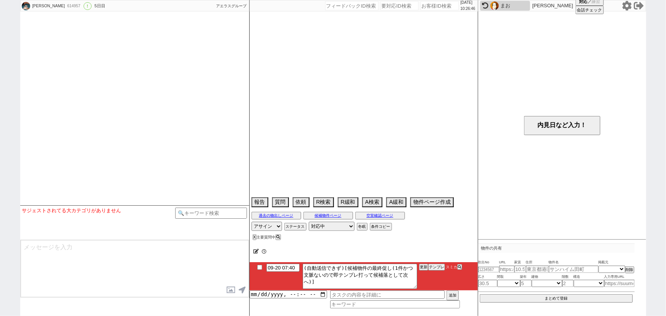
select select "15"
select select "0"
select select "63"
select select "1548"
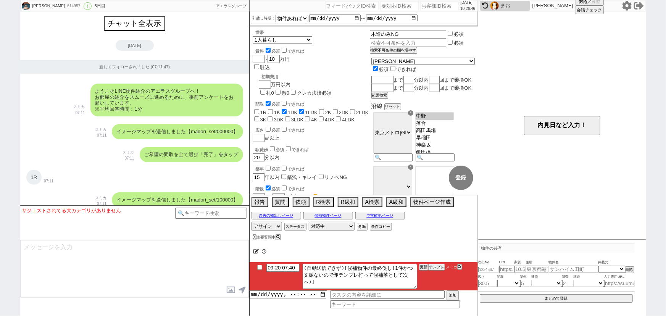
scroll to position [98, 0]
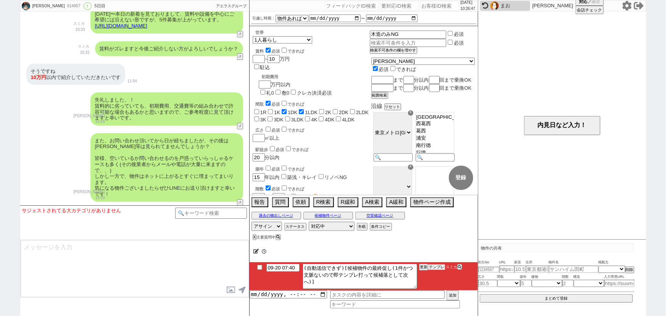
click at [442, 268] on button "テンプレ" at bounding box center [436, 266] width 17 height 5
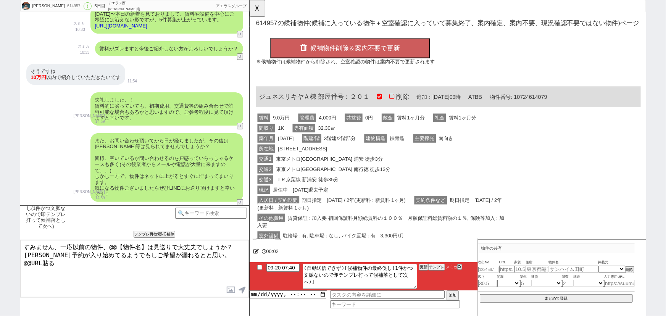
scroll to position [0, 0]
drag, startPoint x: 320, startPoint y: 103, endPoint x: 497, endPoint y: 91, distance: 177.4
click at [249, 98] on html "OK 614957 の候補物件(候補に入っている物件＋空室確認に入っていて募集終了、案内確定、案内不要、現況確認不要ではない物件)ページ 候補物件削除＆案内不…" at bounding box center [461, 183] width 425 height 367
copy span "ジュネスリキヤＡ棟"
drag, startPoint x: 145, startPoint y: 242, endPoint x: 108, endPoint y: 236, distance: 37.4
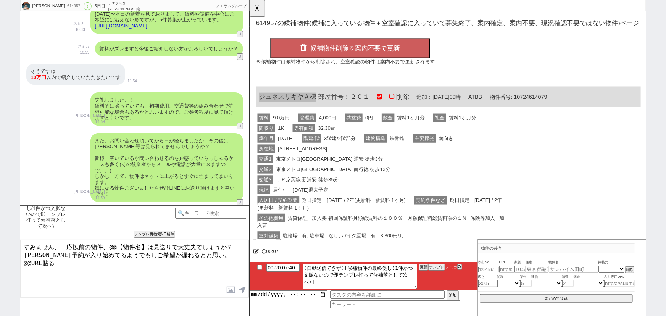
click at [108, 236] on div "候補物件の最終促し(1件かつ文脈ないので即テンプレ打って候補落として次へ) 内見日までの日数 -1 !=0 !=0&&!=1 !=4&&<9 !=null !…" at bounding box center [134, 260] width 229 height 111
paste textarea "ジュネスリキヤＡ棟"
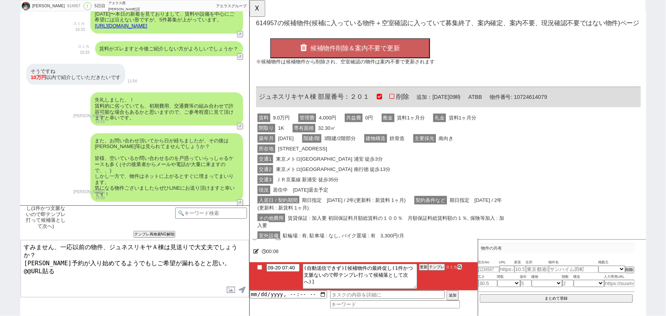
click at [355, 180] on span "東京メトロ東西線 南行徳 徒歩13分" at bounding box center [339, 181] width 126 height 9
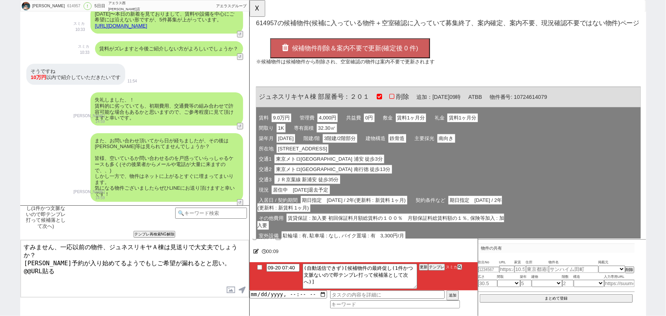
click at [380, 50] on span "候補物件削除＆案内不要で更新(確定後 0 件)" at bounding box center [363, 52] width 136 height 8
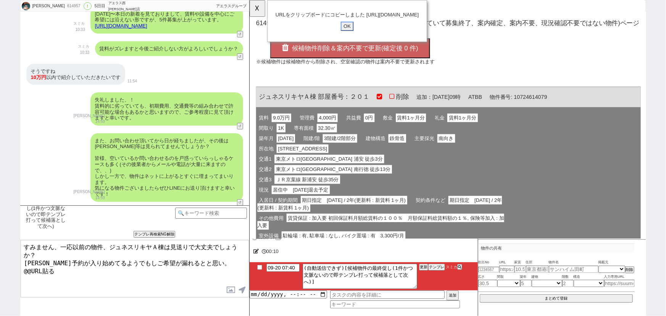
click at [353, 33] on input "OK" at bounding box center [354, 28] width 14 height 10
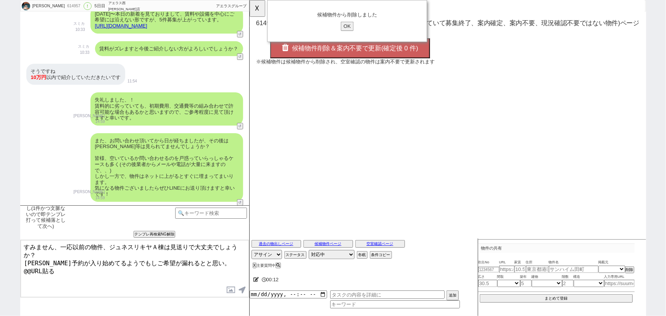
drag, startPoint x: 66, startPoint y: 269, endPoint x: 0, endPoint y: 278, distance: 66.2
click at [0, 278] on div "市丸真夢 614957 ! 0 5日目 アエラス西葛西店 冬眠中 自社客 アエラスグループ スミカ_BPO チャット全表示 2025-09-16 新しくフォロ…" at bounding box center [333, 158] width 666 height 316
paste textarea "https://tools.sumika.live/pages/5lqtuqc"
type textarea "すみません、一応以前の物件、ジュネスリキヤＡ棟は見送りで大丈夫でしょうか？ 順次予約が入り始めてるようでもしご希望が漏れるとと思い。 https://tool…"
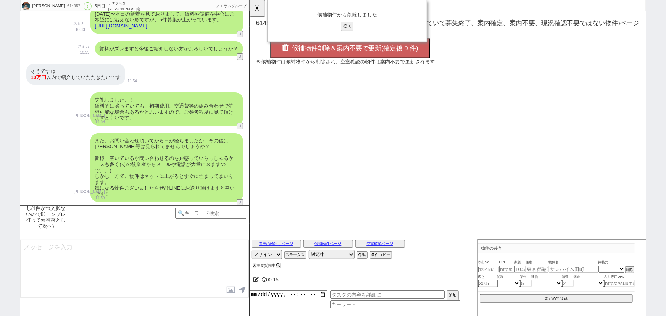
scroll to position [1562, 0]
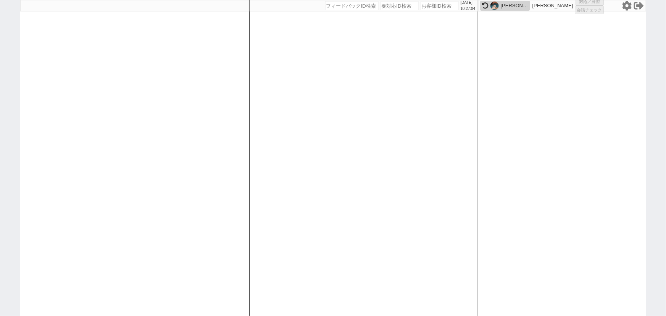
select select
select select "2025"
select select "11"
select select "33"
select select "1"
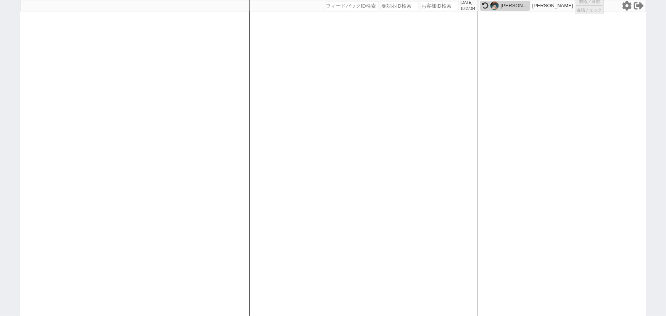
select select "11"
select select "57"
select select "1408"
select select "58"
select select "1"
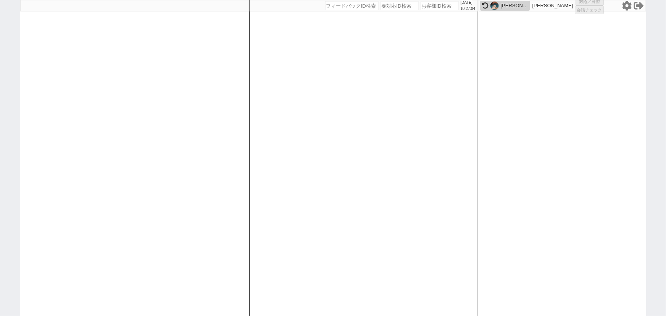
select select "2"
select select
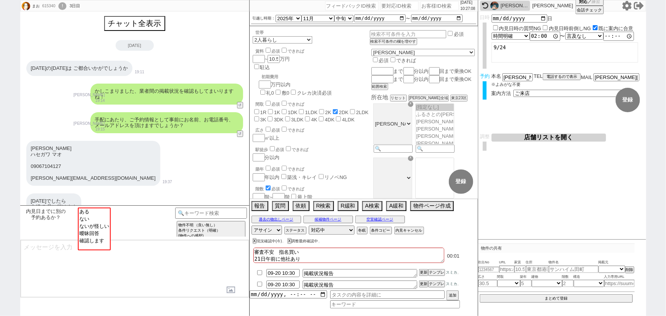
scroll to position [36, 0]
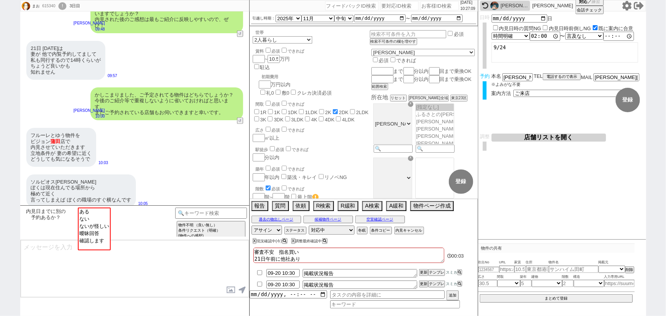
click at [437, 5] on input "number" at bounding box center [439, 5] width 38 height 9
paste input "615382"
type input "615382"
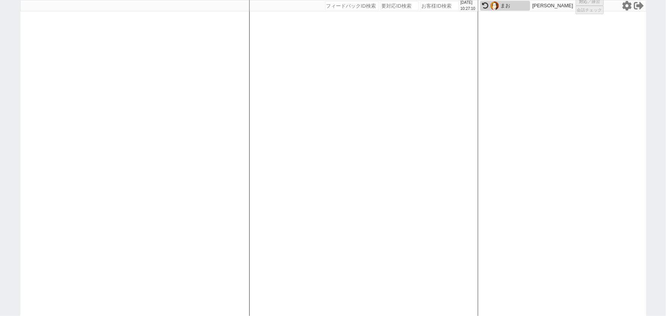
select select
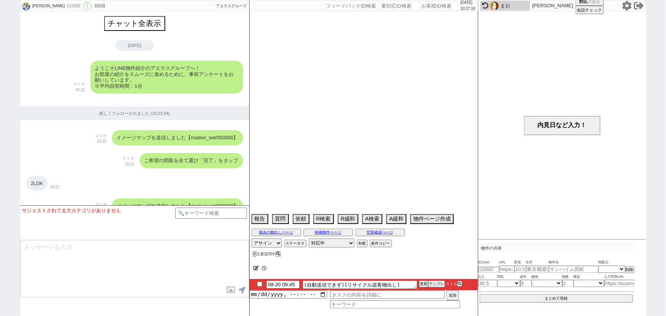
scroll to position [1203, 0]
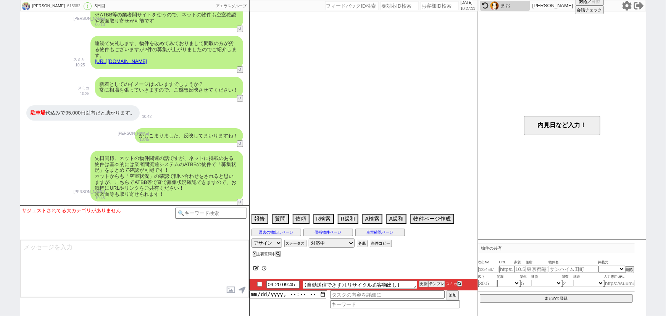
select select "15"
select select "7"
select select "2"
select select "3"
select select "4"
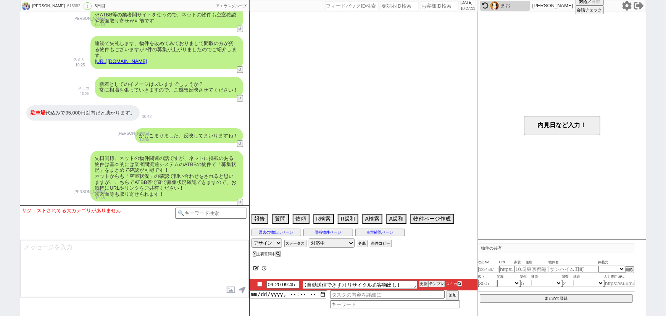
select select "5"
select select "6"
select select "7"
select select "8"
select select "9"
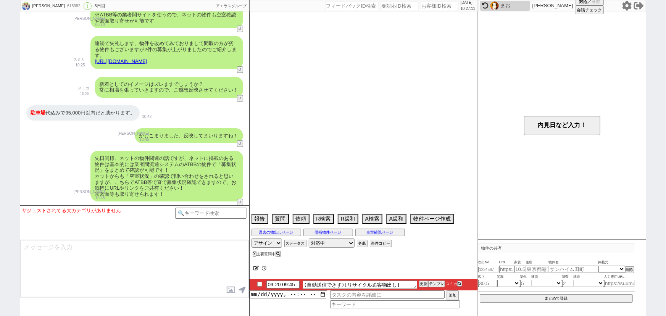
select select "10"
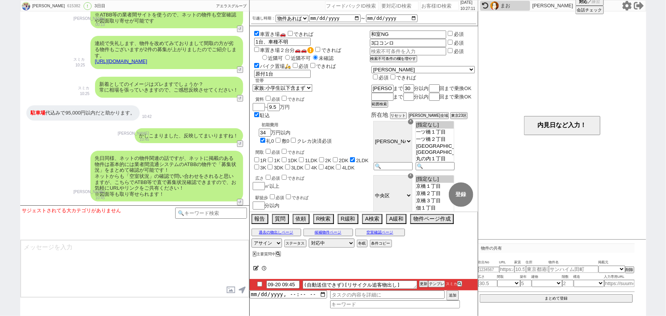
scroll to position [21, 0]
click at [439, 282] on button "テンプレ" at bounding box center [436, 283] width 17 height 5
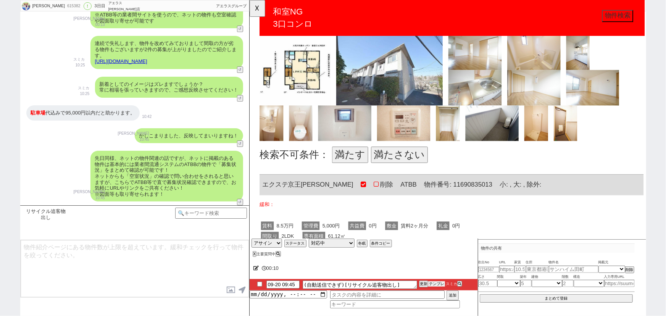
scroll to position [306, 0]
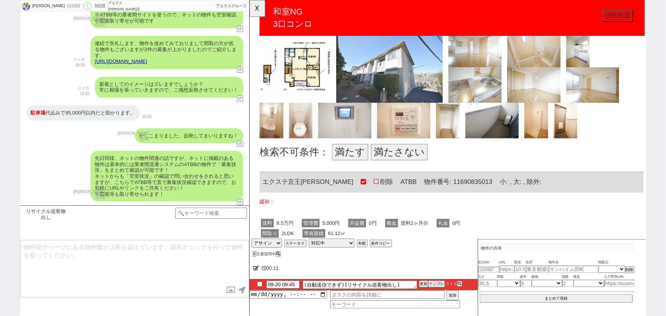
click at [365, 136] on img at bounding box center [351, 130] width 57 height 38
click at [363, 138] on img at bounding box center [351, 130] width 57 height 38
click at [401, 160] on button "満たさない" at bounding box center [410, 164] width 61 height 18
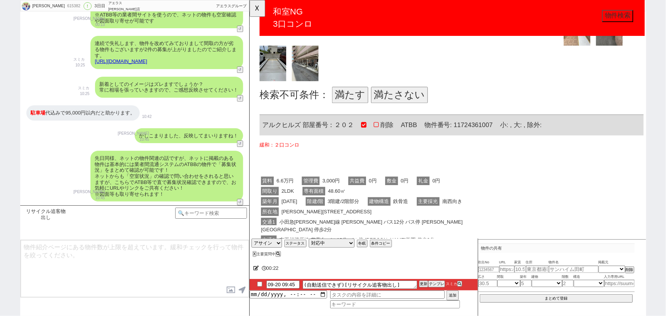
click at [417, 100] on button "満たさない" at bounding box center [410, 102] width 61 height 18
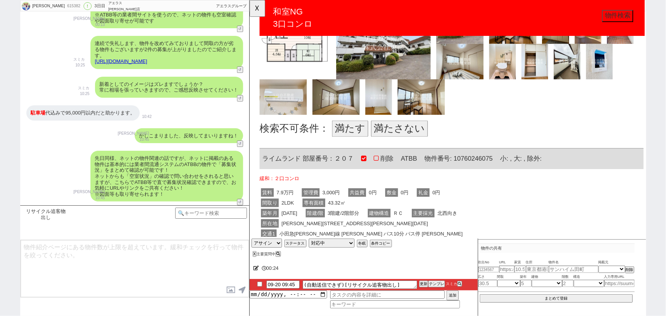
click at [409, 133] on button "満たさない" at bounding box center [410, 139] width 61 height 18
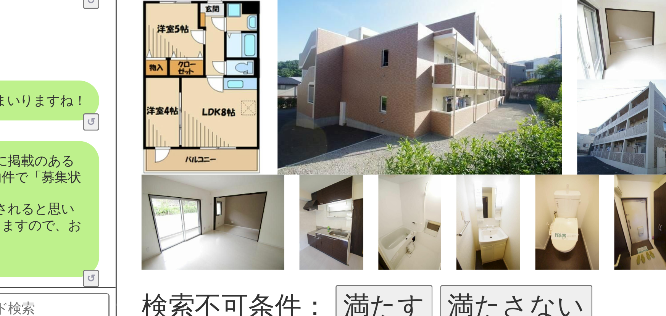
scroll to position [0, 1]
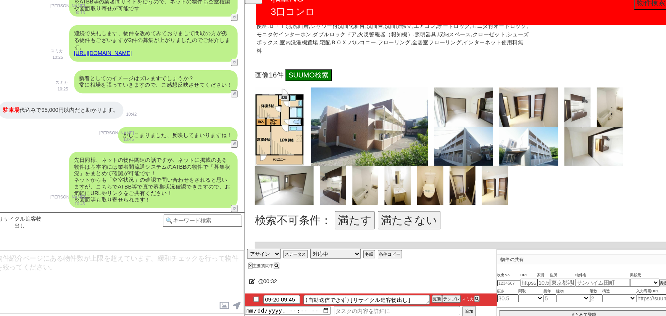
click at [404, 205] on button "満たさない" at bounding box center [404, 214] width 61 height 18
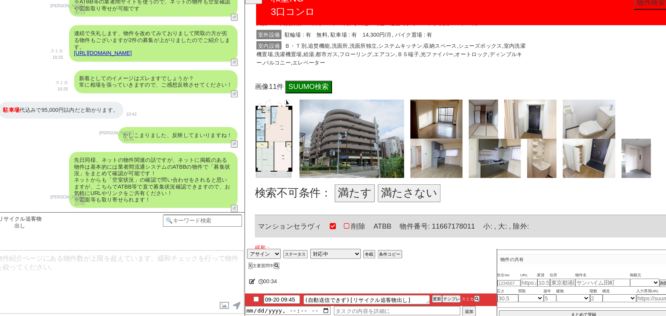
click at [418, 179] on button "満たさない" at bounding box center [404, 188] width 61 height 18
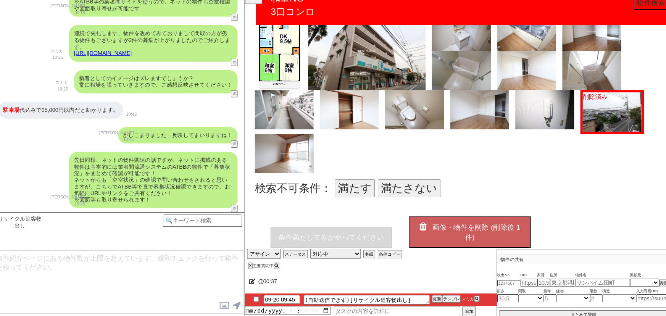
scroll to position [2436, 0]
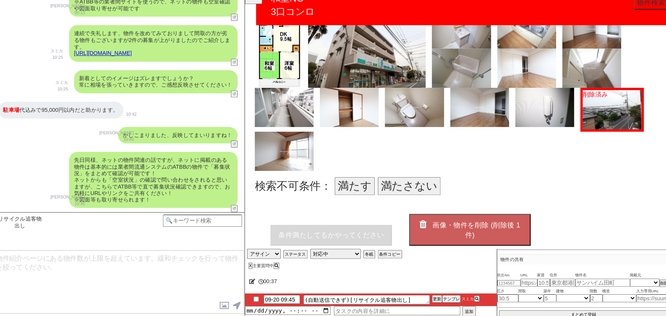
click at [406, 172] on button "満たさない" at bounding box center [404, 181] width 61 height 18
click at [446, 215] on span "画像・物件を削除 (削除後 0 件)" at bounding box center [469, 224] width 85 height 18
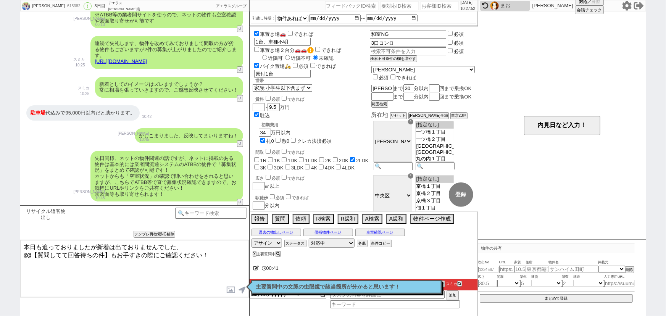
drag, startPoint x: 109, startPoint y: 255, endPoint x: 0, endPoint y: 283, distance: 112.9
click at [0, 283] on div "さおり 615382 ! 0 3日目 アエラス赤羽店 冬眠中 自社客 アエラスグループ スミカ_BPO チャット全表示 2025-09-18 ようこそLINE…" at bounding box center [333, 158] width 666 height 316
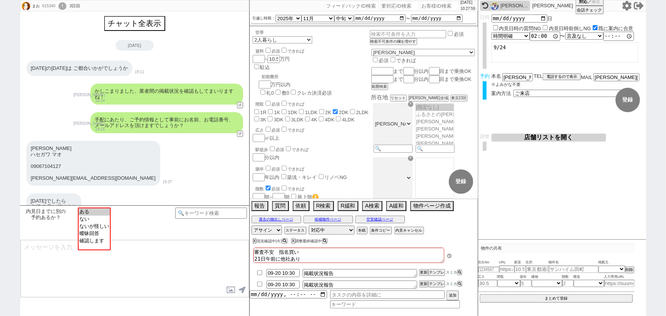
scroll to position [36, 0]
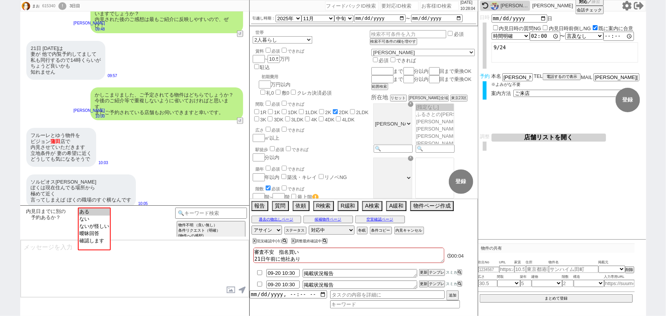
click at [422, 6] on input "number" at bounding box center [439, 5] width 38 height 9
paste input "615298"
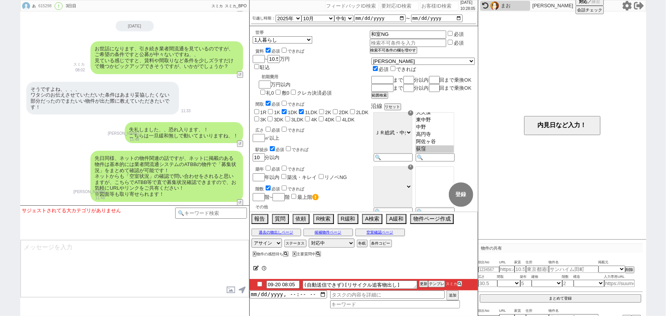
scroll to position [236, 0]
click at [437, 284] on button "テンプレ" at bounding box center [436, 283] width 17 height 5
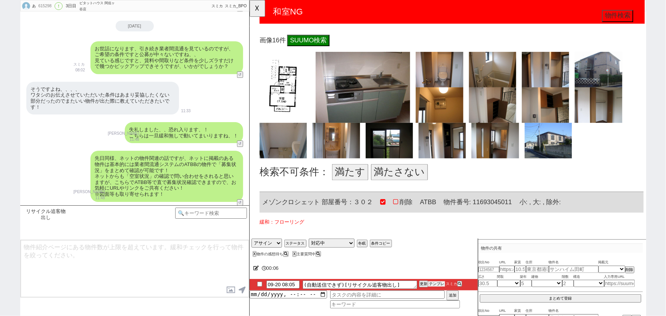
scroll to position [264, 0]
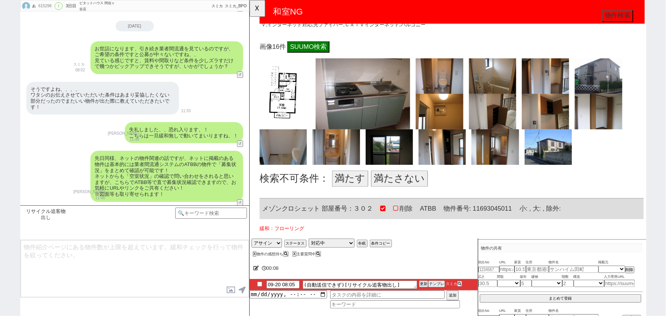
click at [348, 190] on button "満たす" at bounding box center [357, 192] width 39 height 18
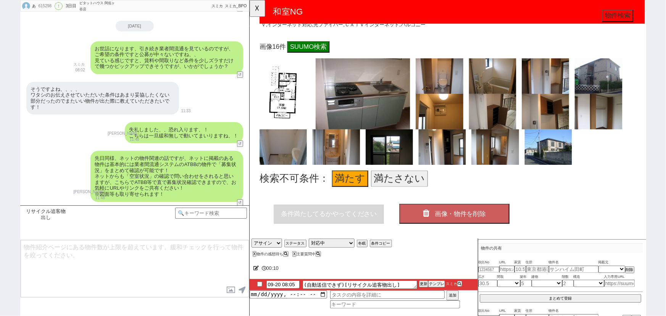
click at [470, 232] on button "画像・物件を削除" at bounding box center [469, 229] width 118 height 21
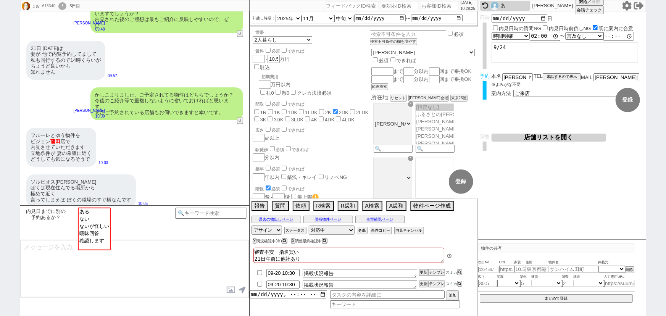
scroll to position [36, 0]
click at [440, 6] on input "number" at bounding box center [439, 5] width 38 height 9
paste input "615316"
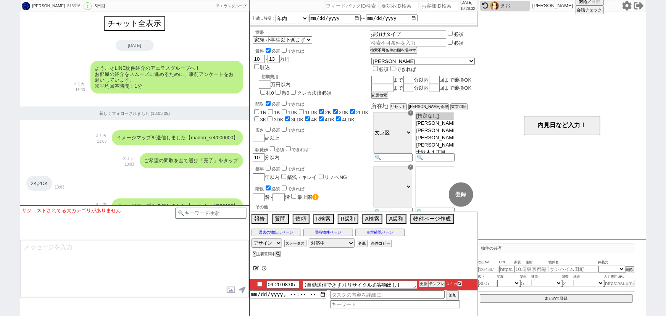
scroll to position [60, 0]
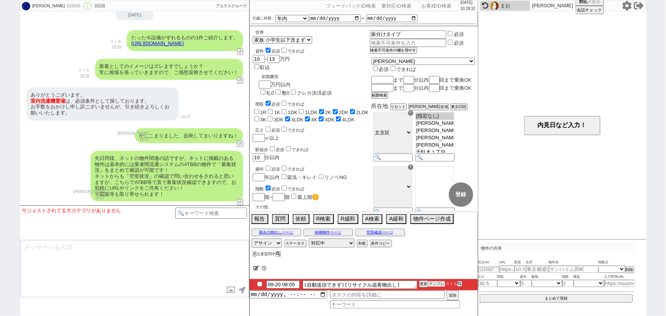
click at [437, 282] on button "テンプレ" at bounding box center [436, 283] width 17 height 5
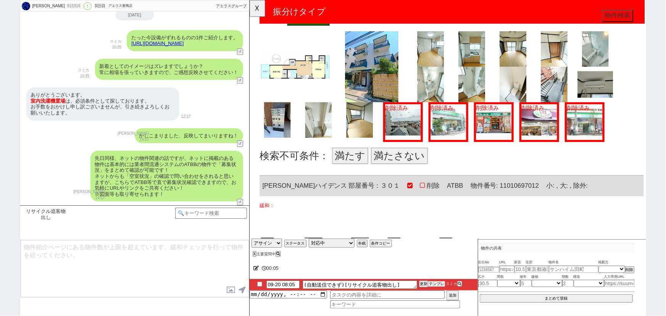
scroll to position [294, 0]
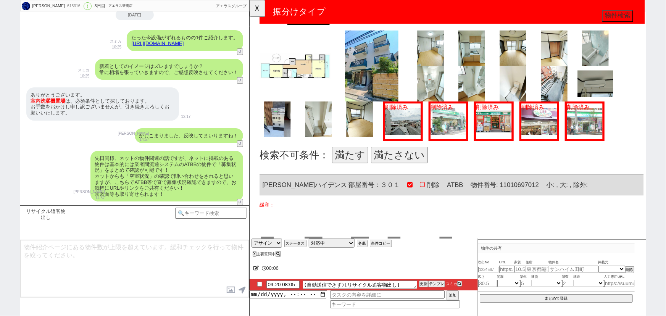
click at [355, 167] on button "満たす" at bounding box center [357, 167] width 39 height 18
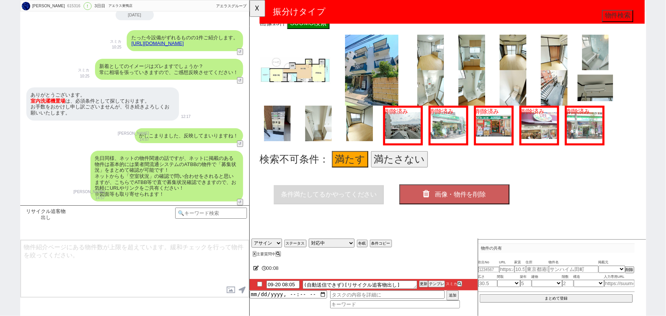
click at [467, 205] on span "画像・物件を削除" at bounding box center [475, 209] width 55 height 8
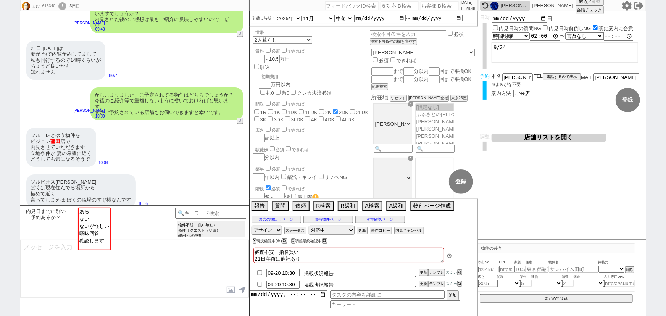
scroll to position [36, 0]
click at [420, 8] on input "number" at bounding box center [439, 5] width 38 height 9
paste input "608161"
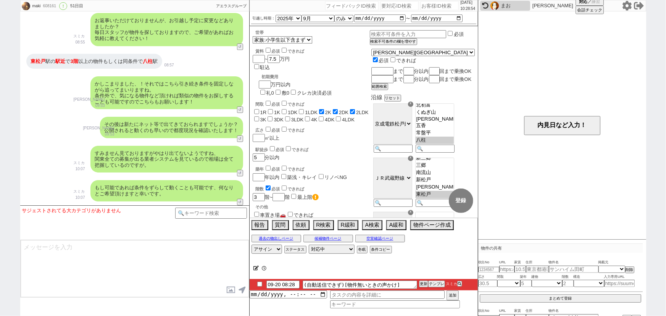
scroll to position [136, 0]
click at [440, 284] on button "テンプレ" at bounding box center [436, 283] width 17 height 5
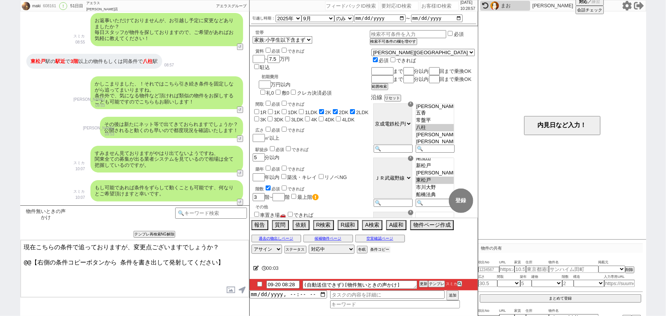
click at [382, 249] on button "条件コピー" at bounding box center [380, 249] width 21 height 6
click at [382, 249] on button "もう1回押してください" at bounding box center [391, 249] width 42 height 6
drag, startPoint x: 227, startPoint y: 262, endPoint x: 0, endPoint y: 295, distance: 229.7
click at [0, 295] on div "maki 608161 ! 0 51日目 アエラス松戸店 冬眠中 自社客 アエラスグループ スミカ_BPO チャット全表示 2025-08-01 ようこそLI…" at bounding box center [333, 158] width 666 height 316
paste textarea "・エリア：東松戸駅、八柱駅 ・賃料：7.5万円 ・引越し時期：9月 ・間取り：2K〜2LDK ・世帯：家族(小学生以下含まず) ・階数：3階〜 ・駅徒歩：5分…"
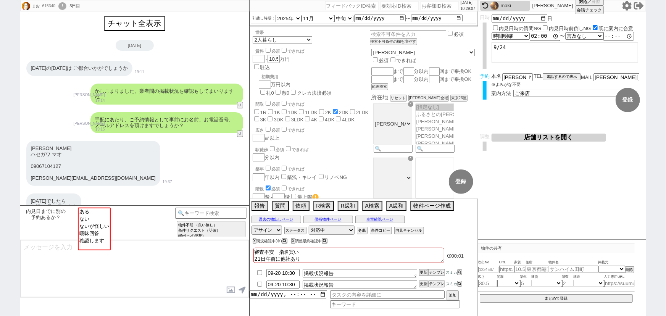
scroll to position [36, 0]
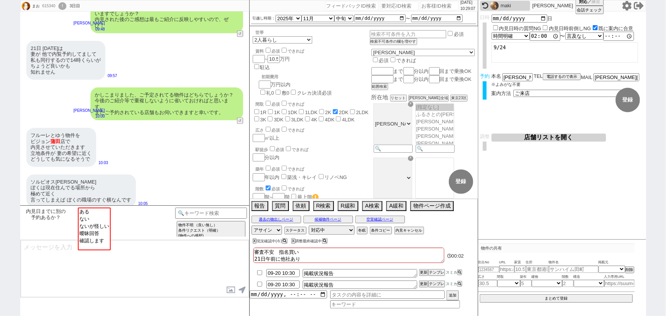
click at [428, 3] on input "number" at bounding box center [439, 5] width 38 height 9
paste input "613641"
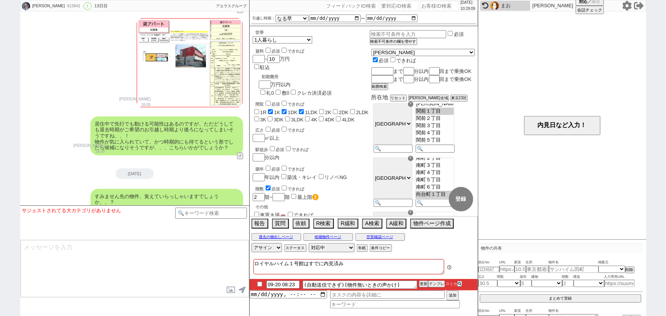
scroll to position [328, 0]
click at [434, 283] on button "テンプレ" at bounding box center [436, 283] width 17 height 5
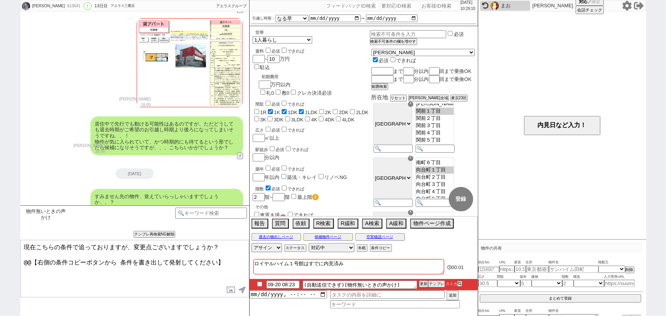
scroll to position [2941, 0]
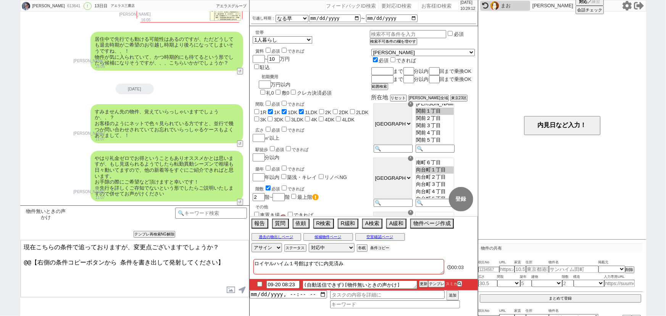
click at [378, 250] on button "条件コピー" at bounding box center [380, 248] width 21 height 6
click at [378, 250] on button "もう1回押してください" at bounding box center [391, 248] width 42 height 6
drag, startPoint x: 226, startPoint y: 262, endPoint x: 0, endPoint y: 282, distance: 227.1
click at [0, 282] on div "伊王野　一大 613641 ! 0 13日目 アエラス三鷹店 冬眠中 自社客 アエラスグループ スミカ_BPO チャット全表示 2025-09-08 ようこそ…" at bounding box center [333, 158] width 666 height 316
paste textarea "・エリア：その他 関前１丁目、関前２丁目、関前３丁目、関前４丁目、関前５丁目、向台町１丁目、向台町２丁目、向台町３丁目、向台町４丁目、向台町５丁目 など複数 …"
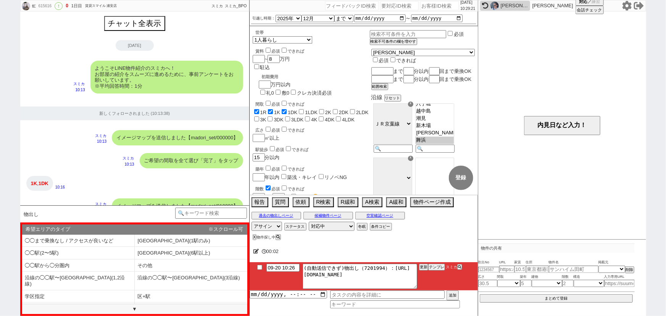
scroll to position [13, 0]
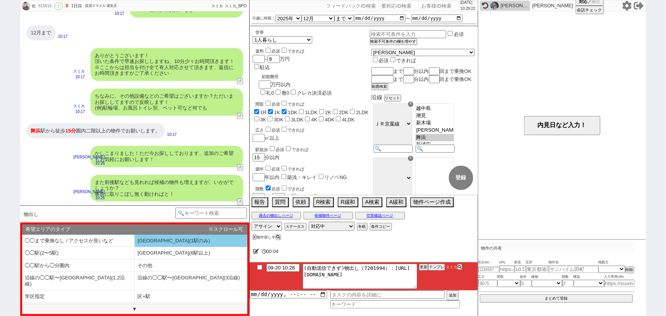
click at [179, 240] on li "◯◯駅(1駅のみ)" at bounding box center [191, 241] width 113 height 13
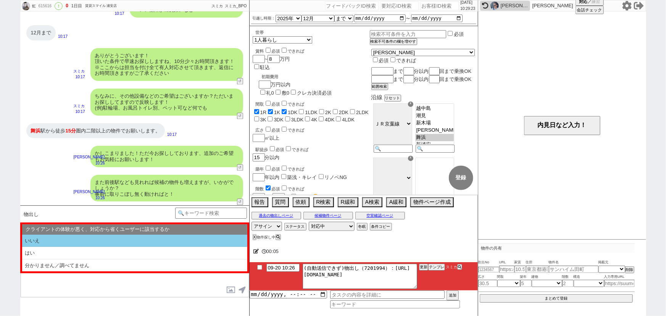
click at [111, 241] on li "いいえ" at bounding box center [134, 241] width 225 height 13
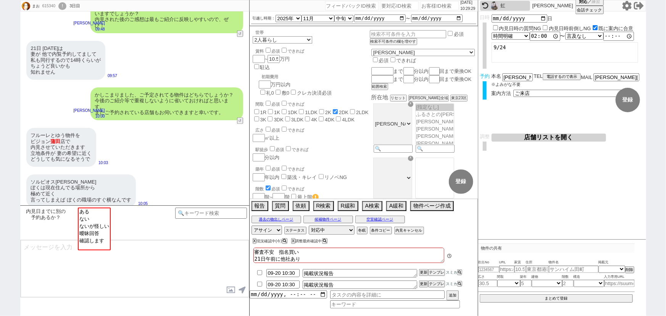
scroll to position [36, 0]
click at [426, 6] on input "number" at bounding box center [439, 5] width 38 height 9
paste input "614184"
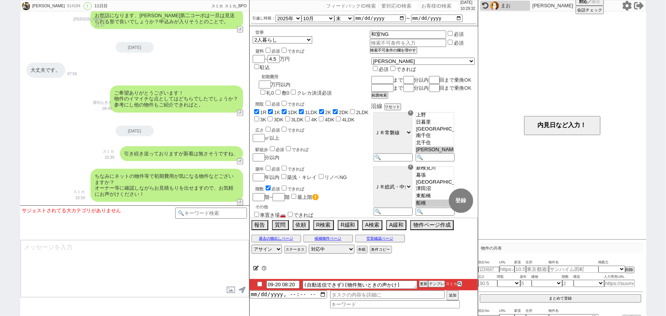
scroll to position [0, 0]
click at [433, 283] on button "テンプレ" at bounding box center [436, 283] width 17 height 5
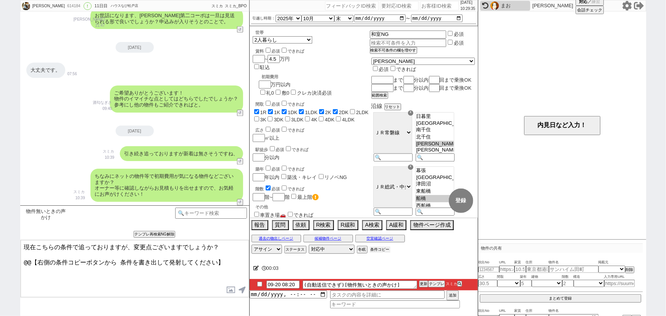
click at [388, 252] on button "条件コピー" at bounding box center [380, 249] width 21 height 6
click at [388, 252] on button "もう1回押してください" at bounding box center [391, 249] width 42 height 6
drag, startPoint x: 224, startPoint y: 259, endPoint x: 0, endPoint y: 286, distance: 226.0
click at [0, 286] on div "鈴木一志 614184 ! 0 11日目 ハウスなび松戸店 冬眠中 自社客 スミカ スミカ_BPO チャット全表示 2025-09-10 ようこそLINE物件…" at bounding box center [333, 158] width 666 height 316
paste textarea "・エリア：松戸駅、船橋駅、市川駅 ・賃料：4.5万円 ・引越し時期：10月末 ・間取り：1R〜2DK ・世帯：2人暮らし ・その他：エアコン,フローリング"
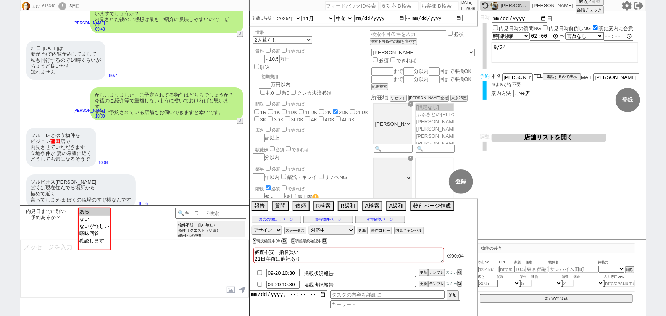
scroll to position [36, 0]
click at [441, 5] on input "number" at bounding box center [439, 5] width 38 height 9
paste input "614834"
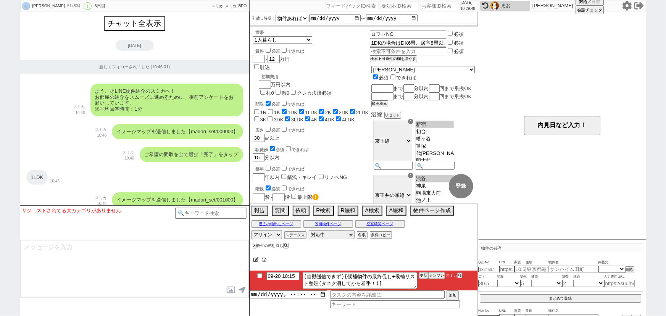
scroll to position [2326, 0]
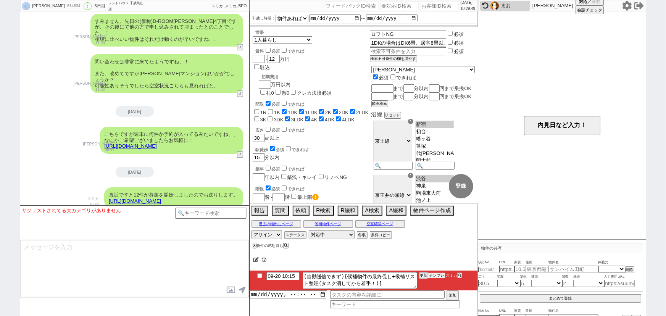
click at [436, 275] on button "テンプレ" at bounding box center [436, 275] width 17 height 5
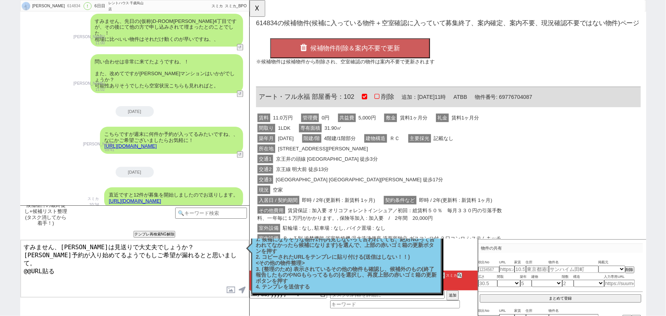
scroll to position [0, 0]
click at [353, 188] on span "東急世田谷線 下高井戸 徒歩17分" at bounding box center [367, 192] width 183 height 9
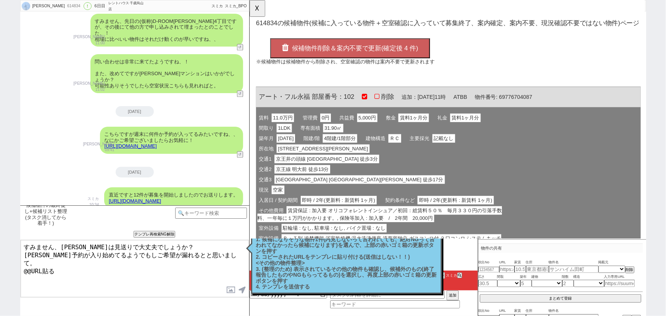
click at [359, 51] on span "候補物件削除＆案内不要で更新(確定後 4 件)" at bounding box center [363, 52] width 136 height 8
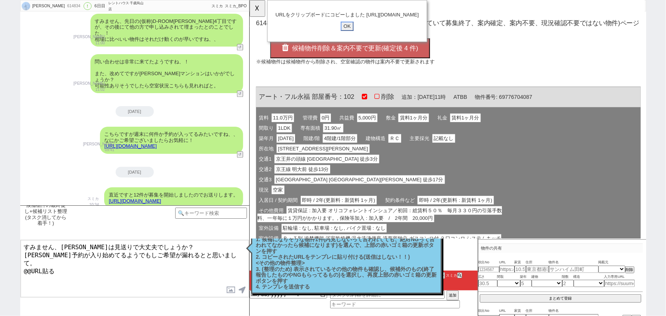
click at [356, 33] on input "OK" at bounding box center [354, 28] width 14 height 10
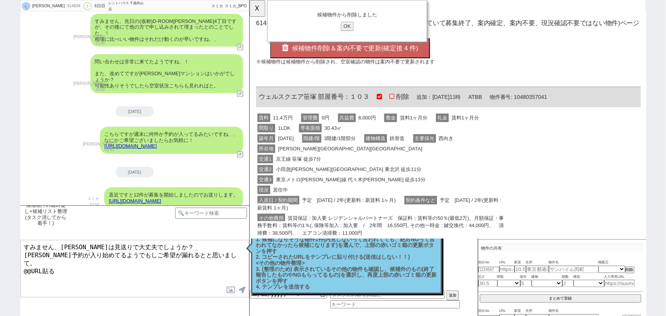
drag, startPoint x: 67, startPoint y: 263, endPoint x: 0, endPoint y: 276, distance: 68.5
click at [0, 276] on div "yasu 614834 ! 0 6日目 レントハウス 千歳烏山店 冬眠中 自社客 スミカ スミカ_BPO チャット全表示 2025-09-15 新しくフォロー…" at bounding box center [333, 158] width 666 height 316
paste textarea "https://tools.sumika.live/pages/senyzxb"
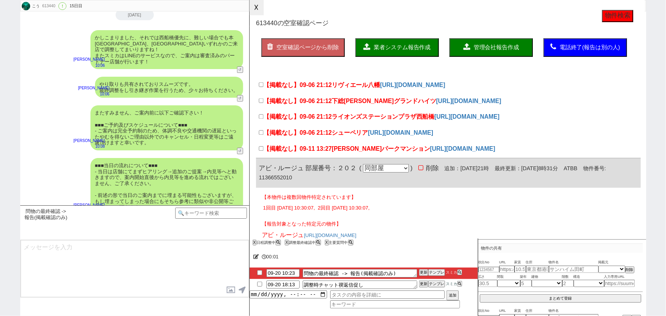
click at [254, 14] on button "☓" at bounding box center [257, 7] width 14 height 15
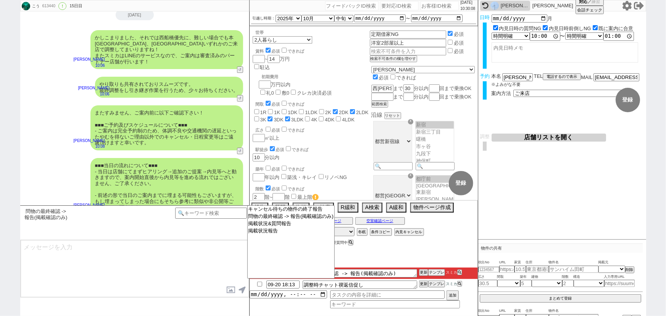
click at [190, 269] on textarea at bounding box center [135, 268] width 228 height 57
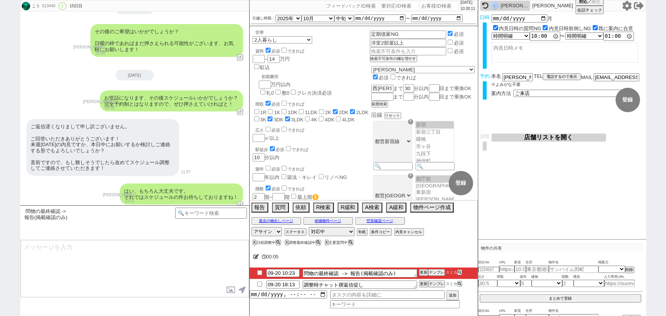
scroll to position [4852, 0]
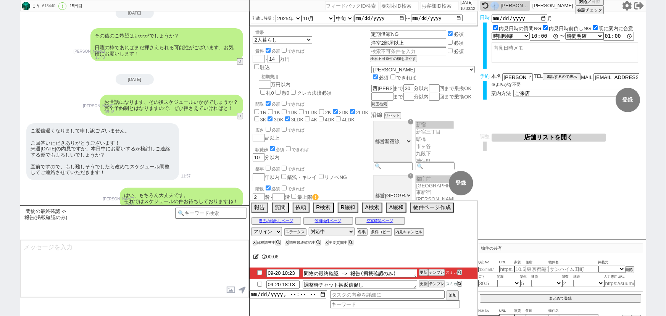
click at [427, 6] on input "number" at bounding box center [439, 5] width 38 height 9
paste input "614555"
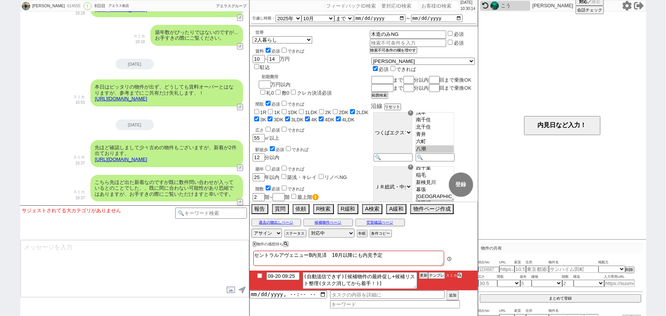
scroll to position [60, 0]
click at [440, 277] on button "テンプレ" at bounding box center [436, 275] width 17 height 5
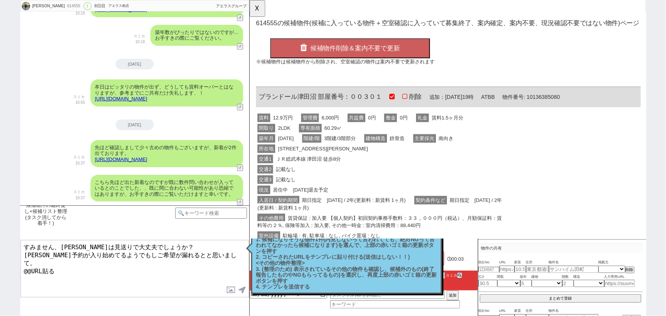
scroll to position [0, 0]
click at [356, 150] on span "3階建/3階部分" at bounding box center [346, 148] width 37 height 9
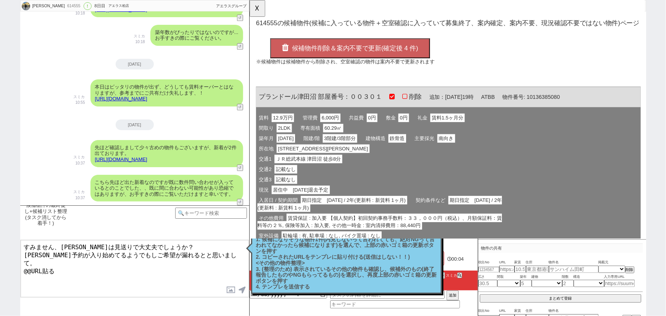
click at [374, 56] on button "候補物件削除＆案内不要で更新(確定後 4 件)" at bounding box center [357, 51] width 172 height 21
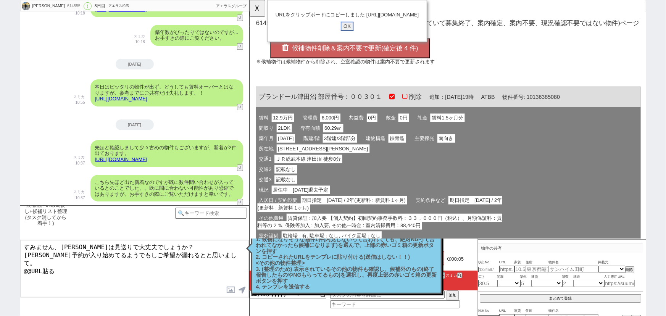
click at [354, 33] on input "OK" at bounding box center [354, 28] width 14 height 10
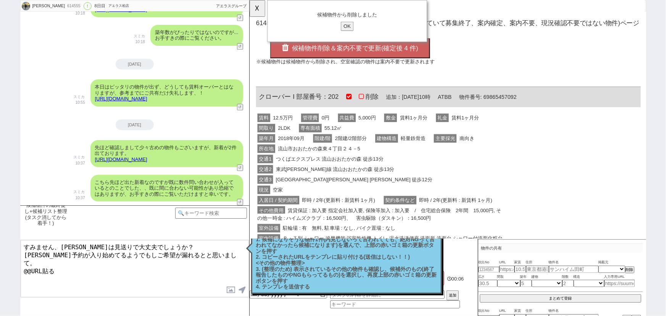
drag, startPoint x: 61, startPoint y: 262, endPoint x: 0, endPoint y: 279, distance: 63.7
click at [0, 279] on div "堀田真志 614555 ! 0 8日目 アエラス柏店 冬眠中 自社客 アエラスグループ スミカ_BPO チャット全表示 2025-09-13 新しくフォローさ…" at bounding box center [333, 158] width 666 height 316
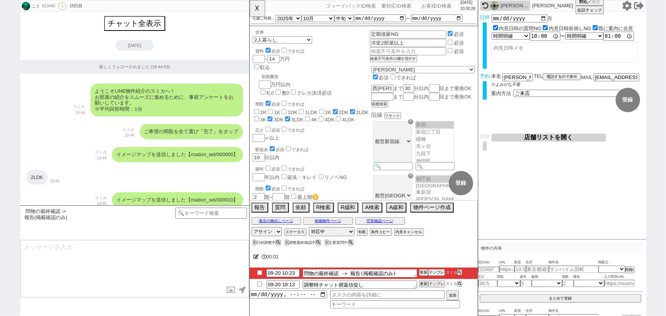
scroll to position [29, 0]
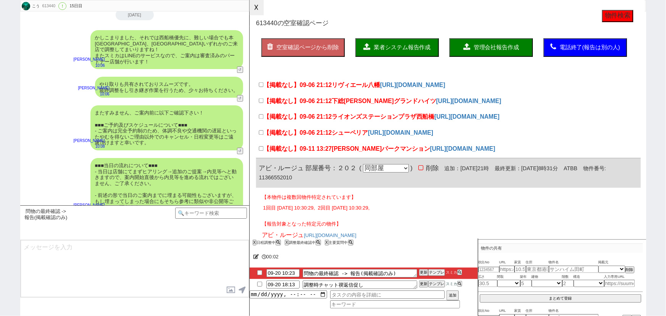
click at [257, 12] on button "☓" at bounding box center [257, 7] width 14 height 15
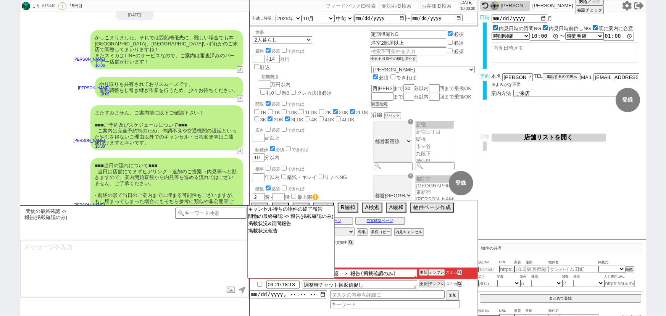
click at [423, 7] on input "number" at bounding box center [439, 5] width 38 height 9
paste input "615121"
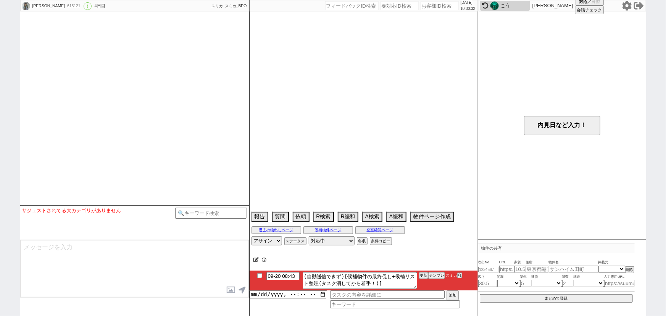
scroll to position [1240, 0]
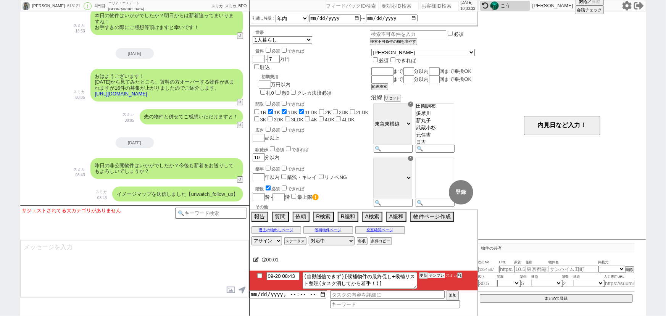
click at [442, 275] on button "テンプレ" at bounding box center [436, 275] width 17 height 5
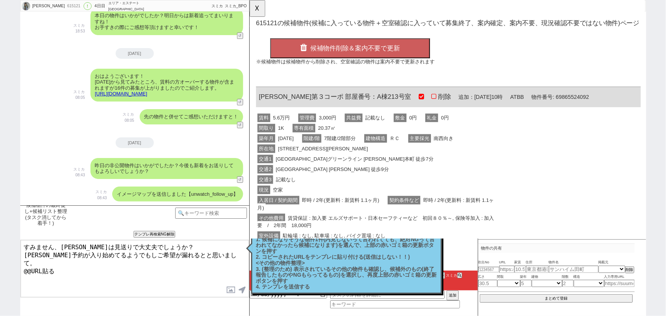
click at [377, 142] on div "間取り 1K 専有面積 20.37㎡" at bounding box center [390, 137] width 269 height 11
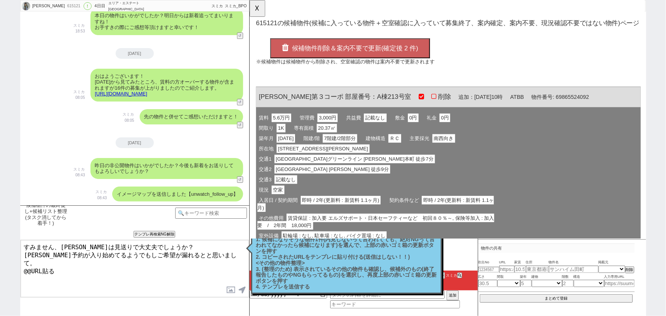
click at [379, 45] on button "候補物件削除＆案内不要で更新(確定後 2 件)" at bounding box center [357, 51] width 172 height 21
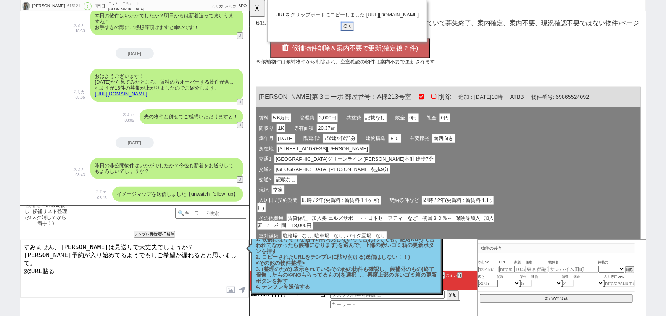
click at [357, 32] on input "OK" at bounding box center [354, 28] width 14 height 10
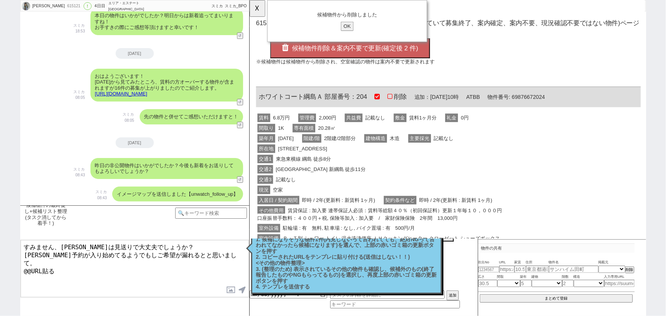
drag, startPoint x: 63, startPoint y: 259, endPoint x: 0, endPoint y: 265, distance: 63.7
click at [0, 265] on div "Mika Takushima 615121 ! 0 4日目 エリア・エステート横浜本店 冬眠中 自社客 スミカ スミカ_BPO チャット全表示 2025-09…" at bounding box center [333, 158] width 666 height 316
paste textarea "https://tools.sumika.live/pages/plk3rnr"
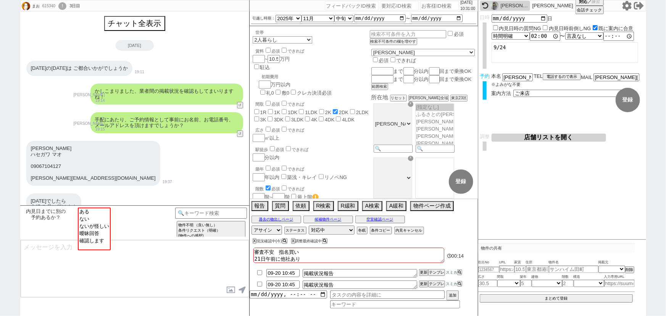
scroll to position [36, 0]
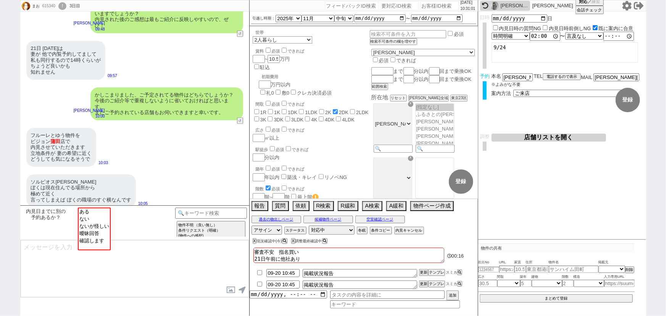
click at [428, 5] on input "number" at bounding box center [439, 5] width 38 height 9
paste input "613466"
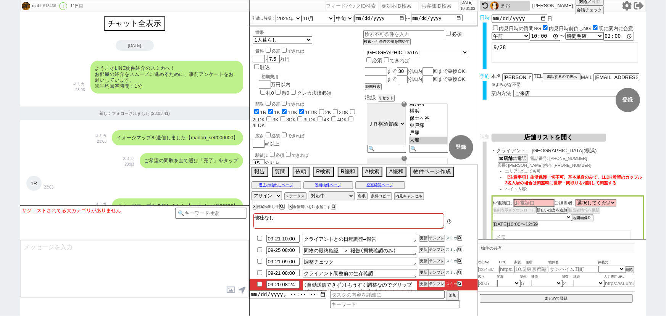
scroll to position [2947, 0]
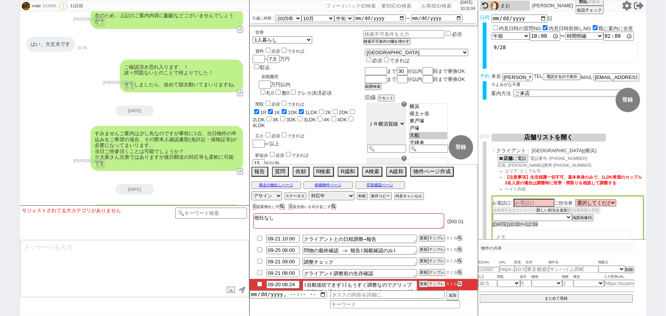
click at [438, 285] on button "テンプレ" at bounding box center [436, 283] width 17 height 5
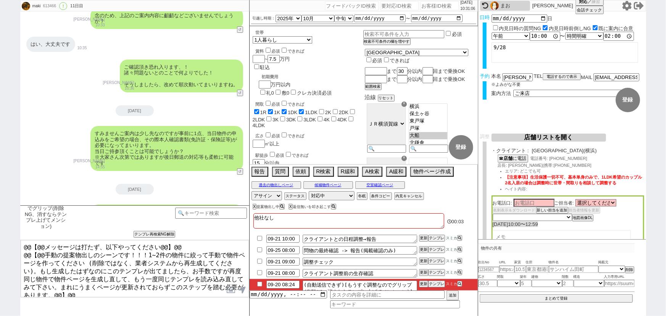
scroll to position [25, 0]
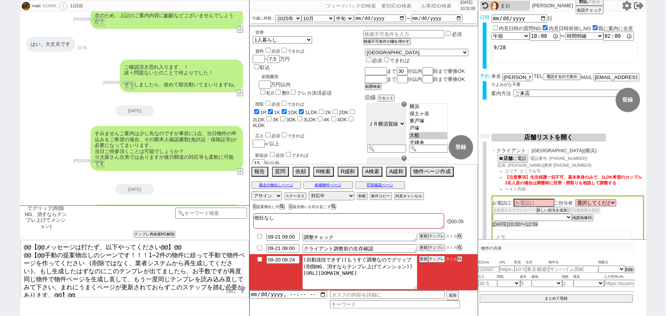
drag, startPoint x: 313, startPoint y: 270, endPoint x: 471, endPoint y: 304, distance: 161.2
click at [471, 304] on div "09-21 10:00 クライアントとの日程調整→報告 更新 テンプレ スミカ 09-25 08:00 問物の最終確認 -> 報告(掲載確認のみ) 更新 テン…" at bounding box center [364, 270] width 228 height 75
click at [438, 258] on button "テンプレ" at bounding box center [436, 258] width 17 height 5
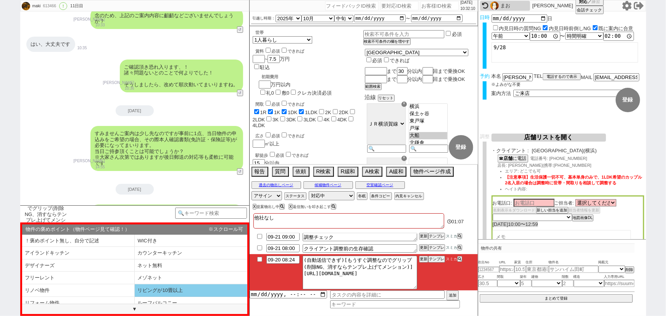
click at [190, 287] on li "リビングが10畳以上" at bounding box center [191, 290] width 113 height 13
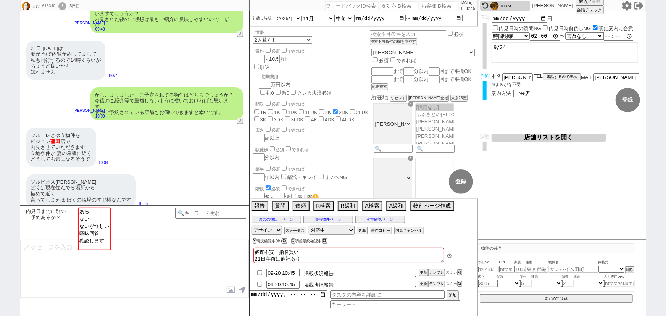
scroll to position [36, 0]
click at [441, 5] on input "number" at bounding box center [439, 5] width 38 height 9
paste input "599059"
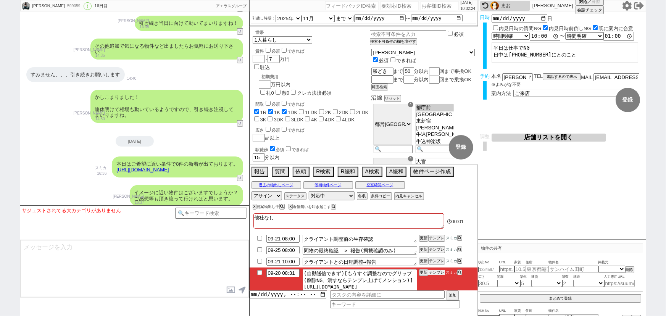
scroll to position [113, 0]
click at [437, 270] on button "テンプレ" at bounding box center [436, 272] width 17 height 5
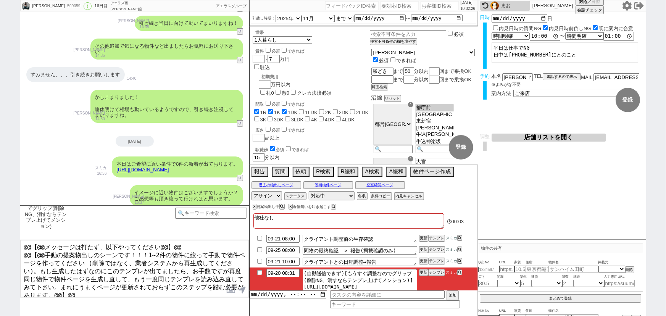
scroll to position [4631, 0]
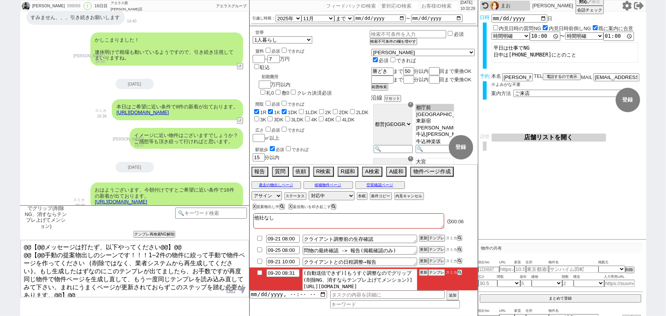
click at [312, 285] on textarea "(自動送信できず)[もうすぐ調整なのでグリップ(削除NG、消すならテンプレ上げてメンション)]https://jent-crm.com/2ng-84y191p…" at bounding box center [360, 286] width 114 height 34
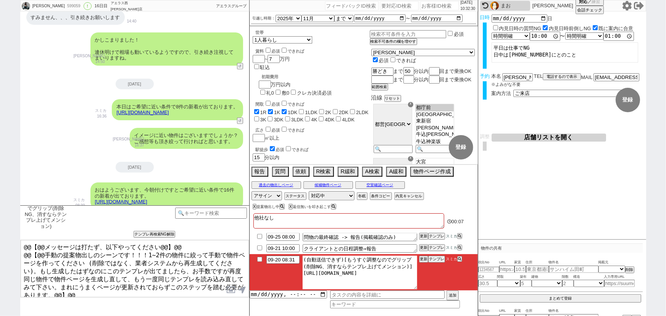
drag, startPoint x: 313, startPoint y: 284, endPoint x: 455, endPoint y: 325, distance: 147.3
click at [455, 316] on html "石毛菜々美 599059 ! 0 16日目 アエラス西葛西店 冬眠中 自社客 アエラスグループ スミカ_BPO チャット全表示 2025-05-28 新しくフ…" at bounding box center [333, 158] width 666 height 316
click at [436, 260] on button "テンプレ" at bounding box center [436, 258] width 17 height 5
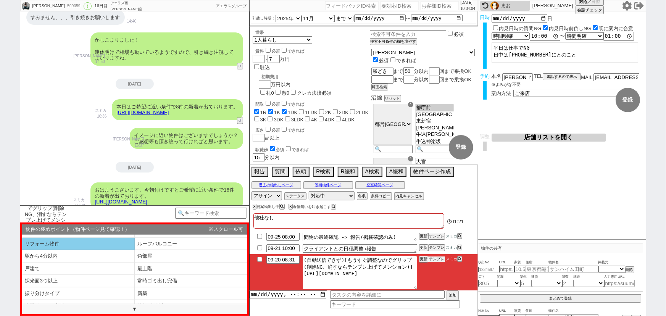
scroll to position [61, 0]
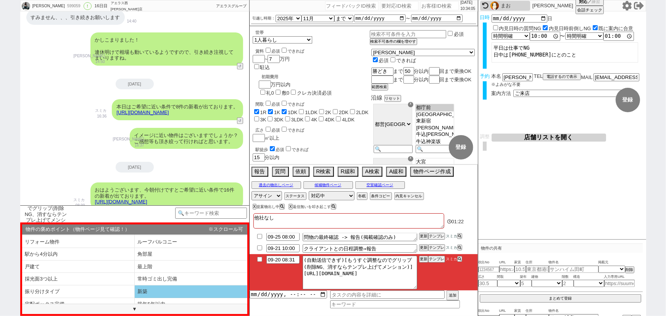
click at [140, 292] on li "新築" at bounding box center [191, 291] width 113 height 13
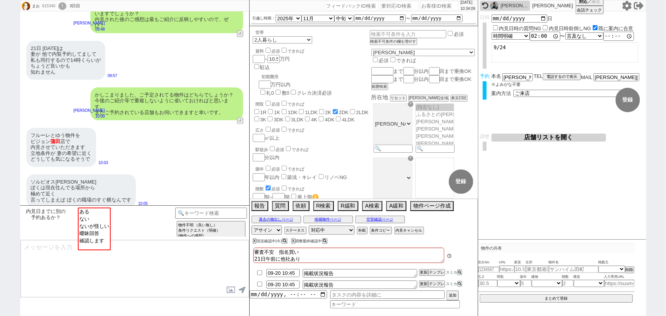
scroll to position [36, 0]
click at [435, 8] on input "number" at bounding box center [439, 5] width 38 height 9
paste input "614627"
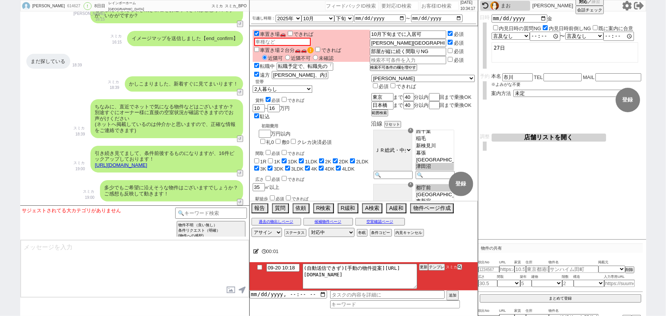
scroll to position [136, 0]
click at [438, 266] on button "テンプレ" at bounding box center [436, 266] width 17 height 5
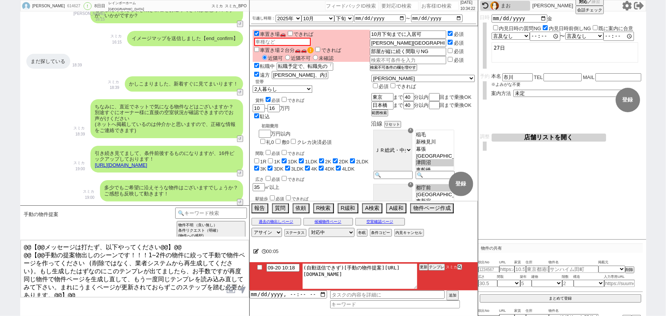
drag, startPoint x: 383, startPoint y: 267, endPoint x: 443, endPoint y: 289, distance: 64.2
click at [443, 289] on li "09-20 10:18 (自動送信できず)[手動の物件提案]https://jent-crm.com/2ng-84y191pn3984hy/introduct…" at bounding box center [364, 276] width 228 height 28
click at [211, 214] on input at bounding box center [211, 213] width 72 height 10
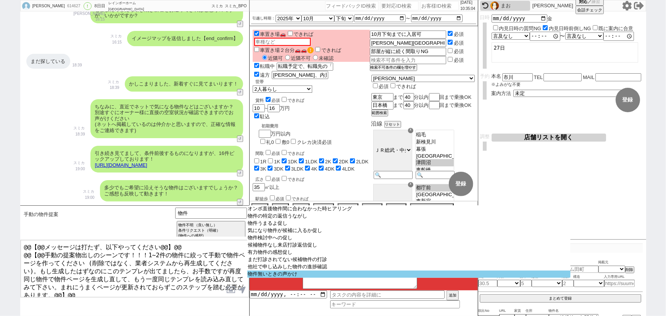
click at [278, 278] on option "物件無いときの声かけ" at bounding box center [408, 273] width 323 height 7
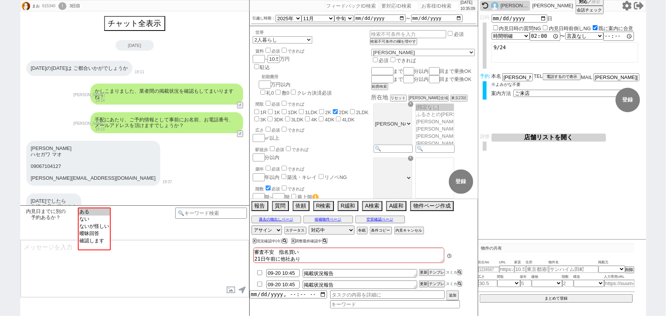
scroll to position [36, 0]
select select
select select "2025"
select select "11"
select select "33"
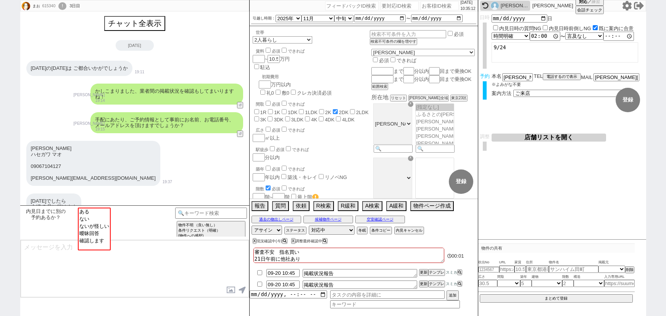
select select "1"
select select "11"
select select "57"
select select "[DATE]"
select select "58"
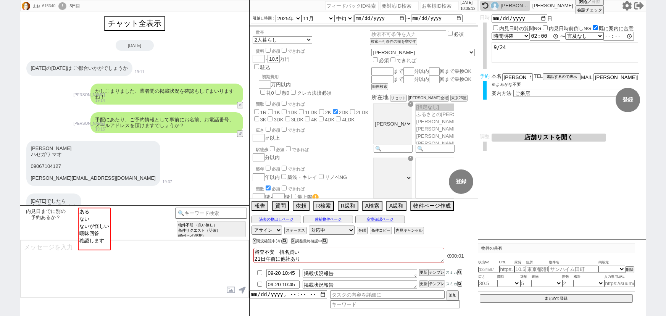
select select "1"
select select "2"
select select
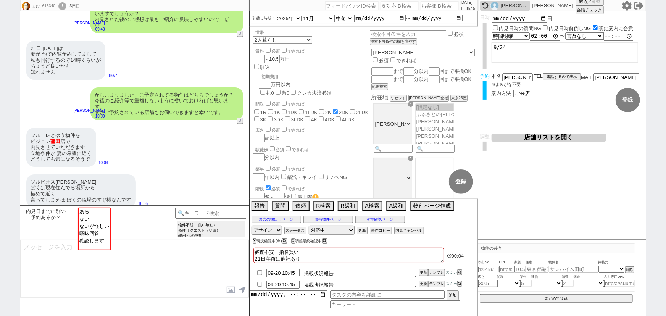
scroll to position [36, 0]
click at [435, 3] on input "number" at bounding box center [439, 5] width 38 height 9
paste input "613538"
type input "613538"
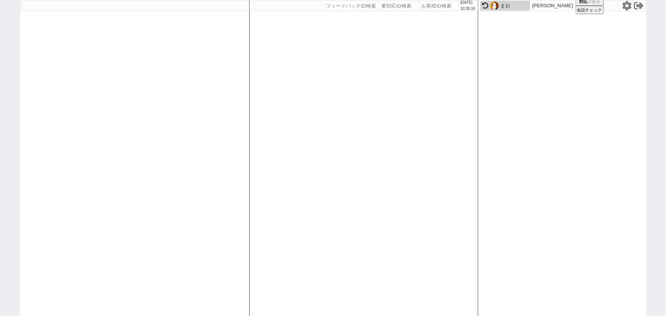
select select "2"
select select
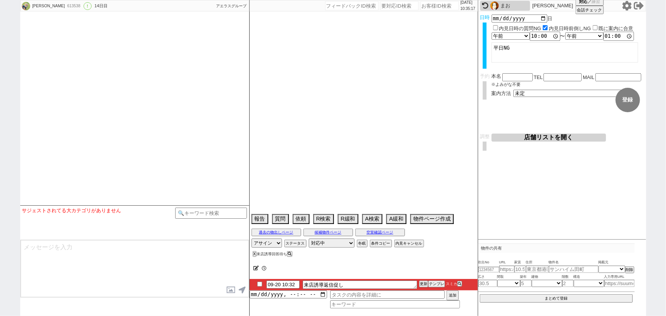
select select "15"
select select "0"
select select "52"
select select "1320"
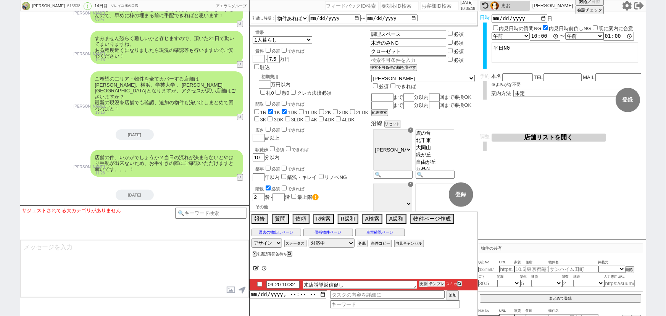
click at [437, 285] on button "テンプレ" at bounding box center [436, 283] width 17 height 5
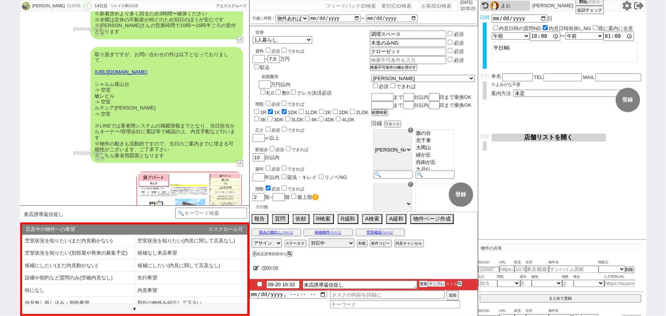
scroll to position [2129, 0]
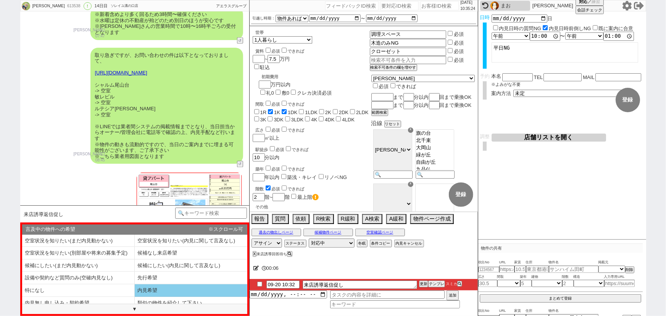
click at [171, 288] on li "内見希望" at bounding box center [191, 290] width 113 height 13
type textarea "@@度々すみません、店舗のご希望はいかがでしょうか？ 他のお問い合わせも入っているとのことで、お早めに枠を押さえられればと思います！ ※ご予約はまだ完了してお…"
select select "内見希望"
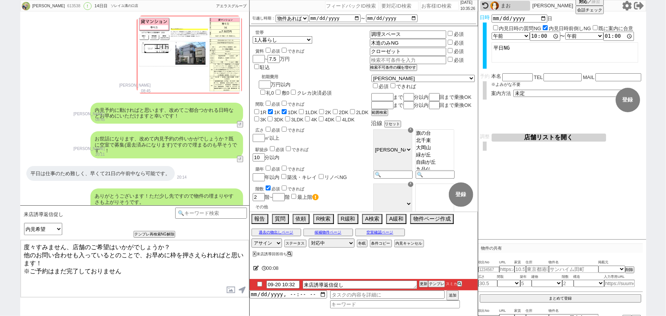
scroll to position [2722, 0]
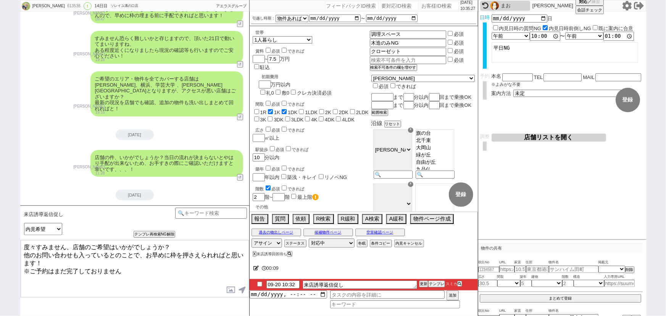
type textarea "度々すみません、店舗のご希望はいかがでしょうか？ 他のお問い合わせも入っているとのことで、お早めに枠を押さえられればと思います！ ※ご予約はまだ完了しておりま…"
checkbox input "true"
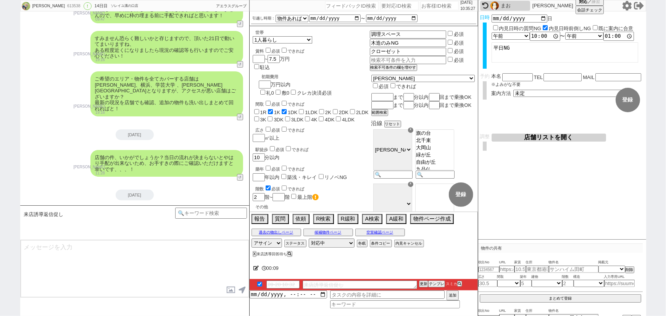
scroll to position [2788, 0]
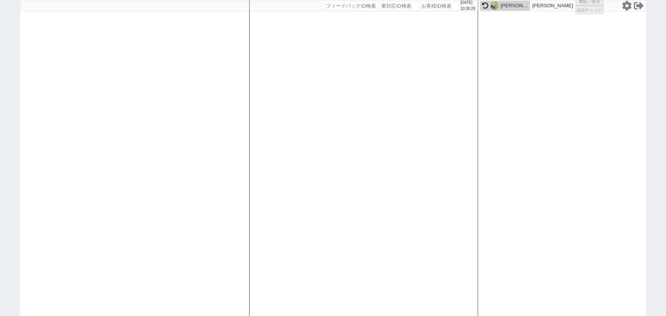
select select "1"
select select "2"
select select
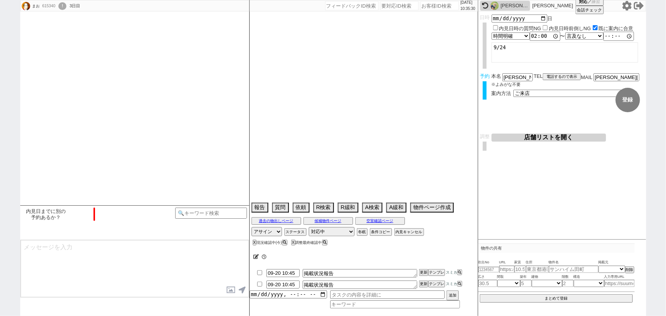
type textarea "審査不安　指名買い 21日午前に他社あり"
select select "2025"
select select "11"
select select "33"
select select "1"
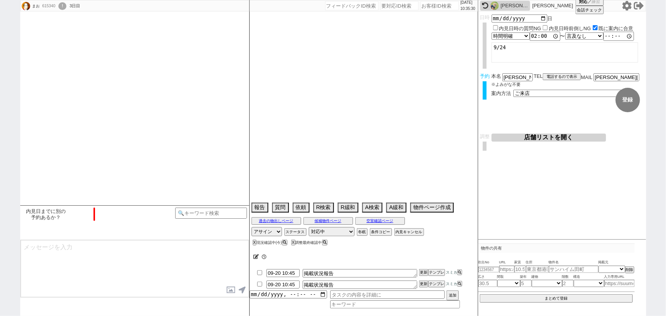
select select "11"
select select "57"
select select "1408"
select select "58"
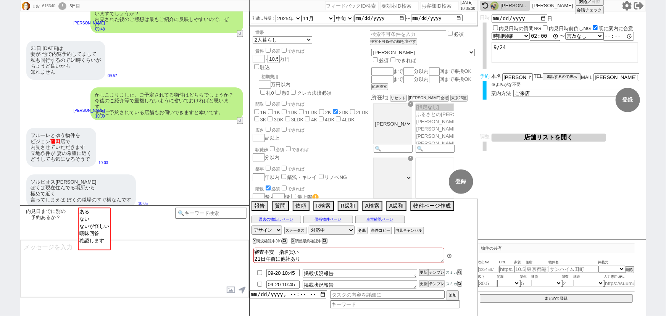
scroll to position [36, 0]
click at [431, 8] on input "number" at bounding box center [439, 5] width 38 height 9
paste input "609254"
type input "609254"
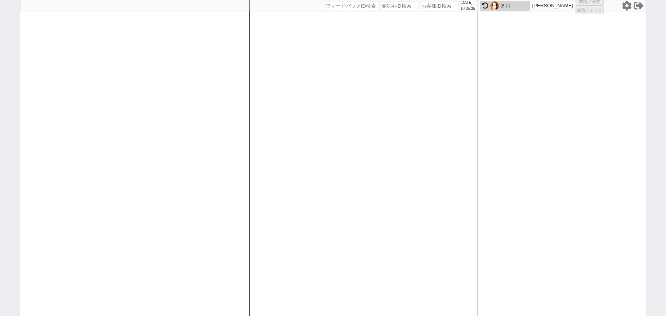
select select "2"
select select
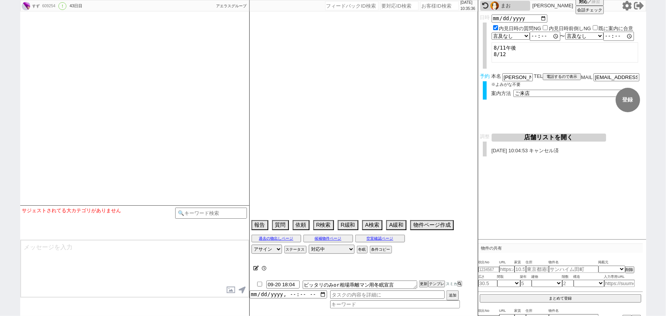
type textarea "！！！！！！！！！！！！！外部物件促しNG！！！！！！！！！！！ 恵比寿のみ希望　候補なし来店しない @8/23時点でコロナ罹患中で動けない"
select select "2025"
select select "9"
select select "15"
select select "0"
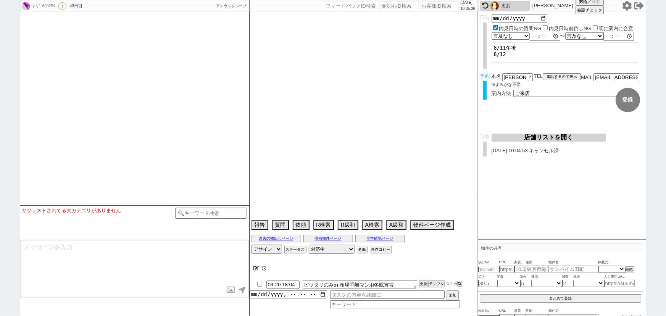
select select "3"
select select "291"
select select "75"
select select "[DATE]"
select select "62"
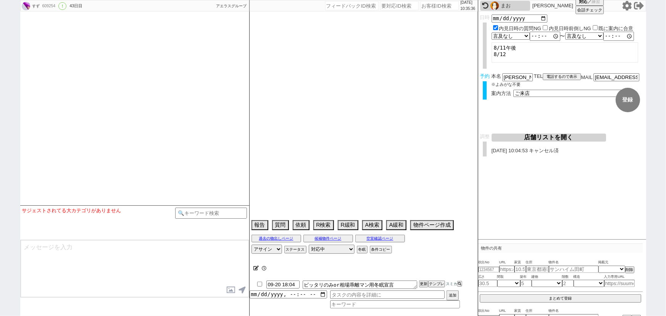
select select "1526"
select select "64"
select select "1570"
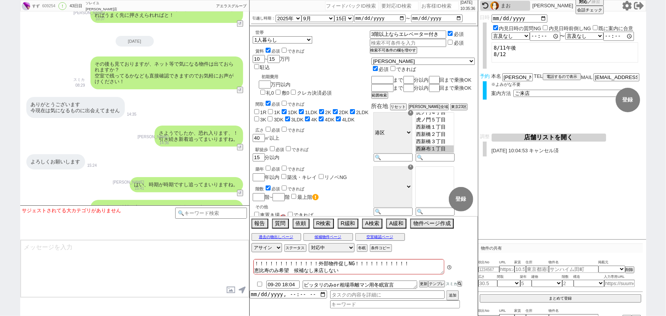
scroll to position [82, 0]
click at [436, 285] on button "テンプレ" at bounding box center [436, 283] width 17 height 5
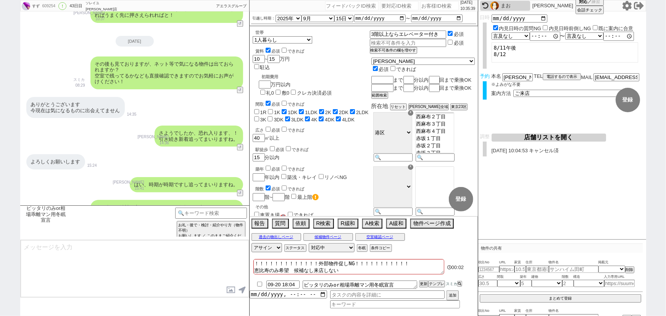
type textarea "お世話になります、その後も日々業者間見ておりますがご希望に沿えそうな新着は出ておりません、 ※関東すべての物件がのる業者システムを参照するので基本相場の全てを…"
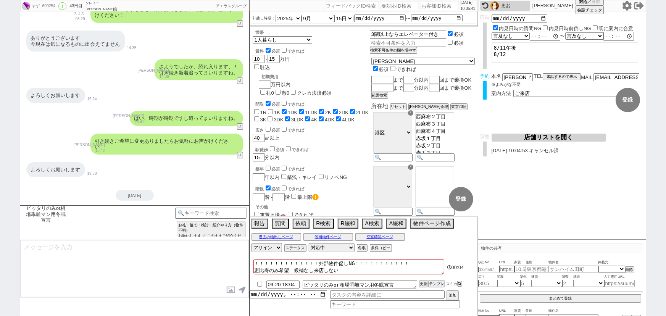
type textarea "お引越しはお急ぎではないとのことで、 一定期間立って相場が入れ替わるなどしたあとに、改めてご紹介できればと思います！ またご希望お伺いさせてください。"
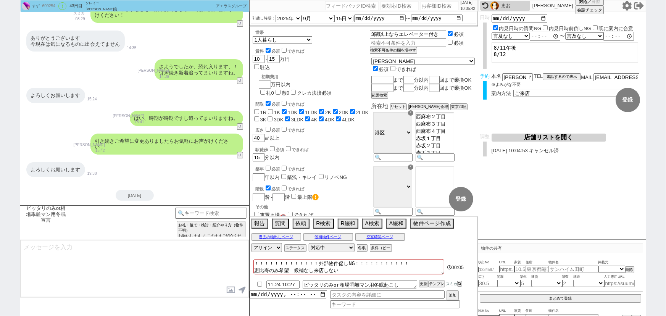
scroll to position [7020, 0]
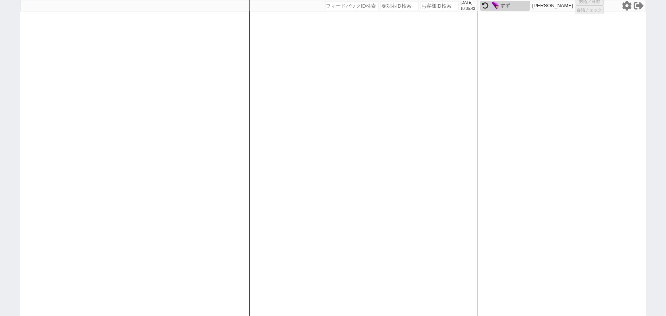
select select "1"
select select "2"
select select
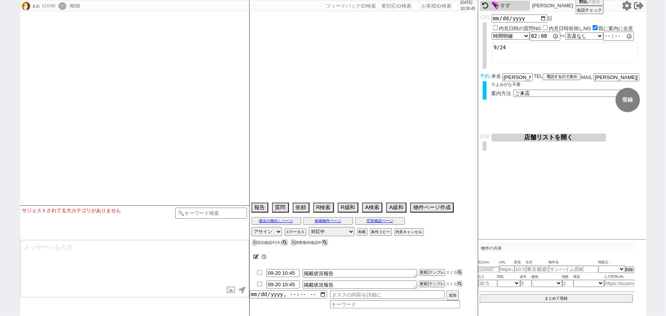
type textarea "審査不安　指名買い 21日午前に他社あり"
select select
select select "2025"
select select "11"
select select "33"
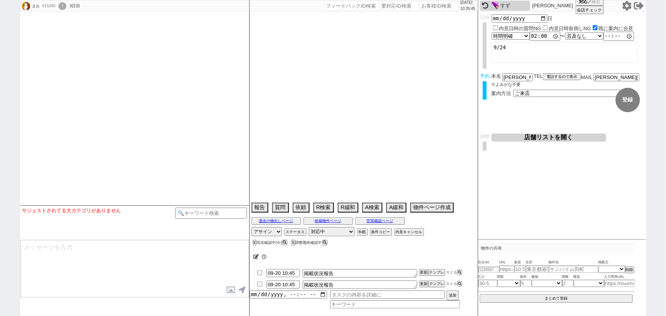
select select "1"
select select "11"
select select "57"
select select "1408"
select select "58"
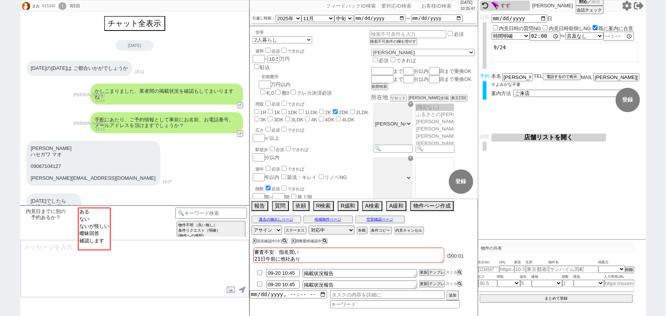
scroll to position [36, 0]
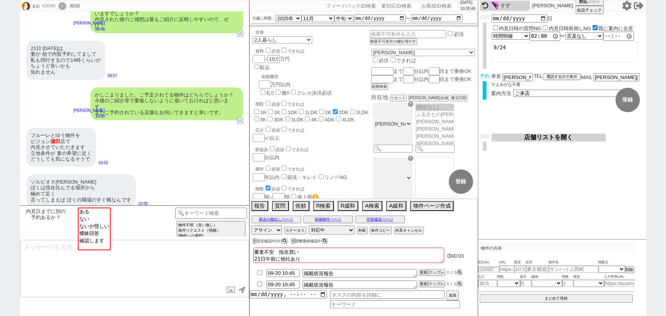
click at [426, 10] on input "number" at bounding box center [439, 5] width 38 height 9
paste input "600918"
type input "600918"
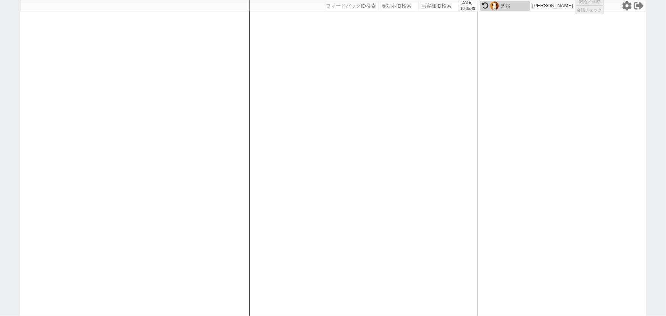
select select "2"
select select
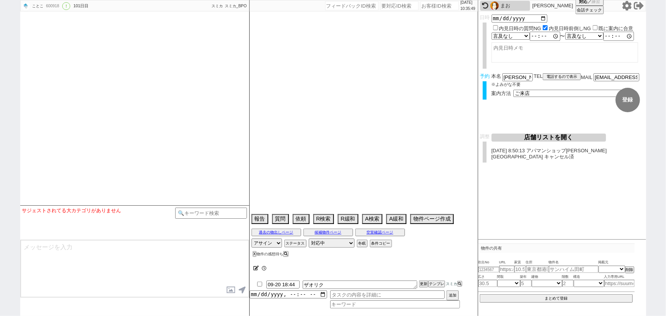
type textarea "トリエールEBISU 指名　空き待ち"
select select "15"
select select "0"
select select "62"
select select "[DATE]"
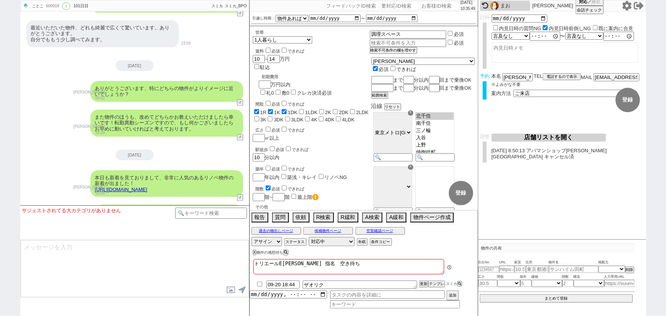
scroll to position [113, 0]
click at [436, 286] on button "テンプレ" at bounding box center [436, 283] width 17 height 5
type textarea "もう物件はお決まりでしょうか。 もしまだでしたら引き続き新着をお送りできればと思うのですが、いかがですか?"
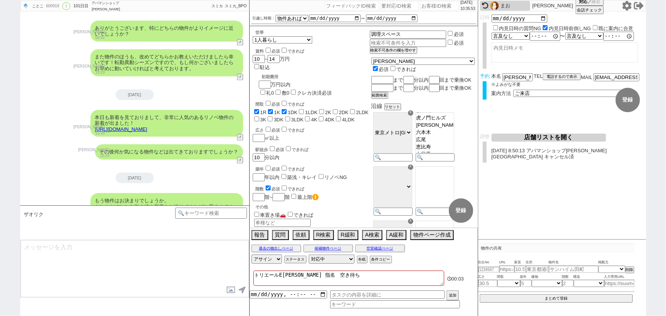
scroll to position [6720, 0]
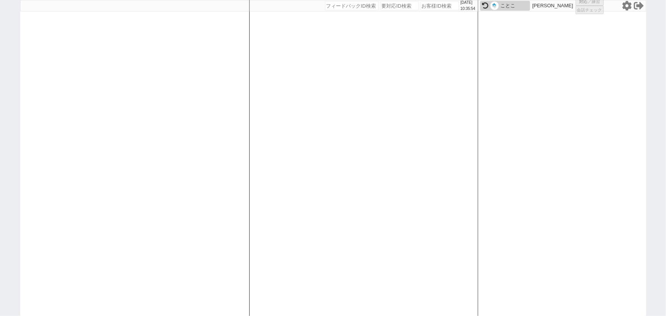
select select "1"
select select "2"
select select
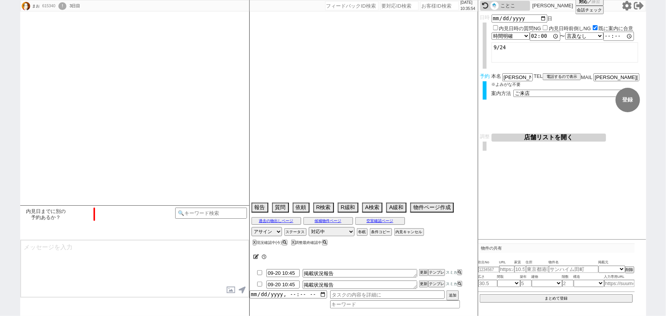
type textarea "審査不安　指名買い 21日午前に他社あり"
select select "2025"
select select "11"
select select "33"
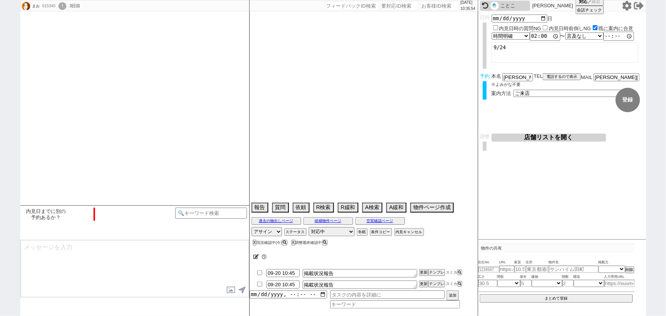
select select "1"
select select "11"
select select "57"
select select "1408"
select select "58"
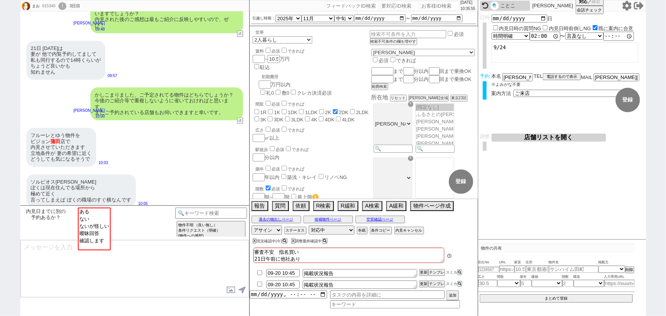
scroll to position [36, 0]
click at [431, 10] on input "number" at bounding box center [439, 5] width 38 height 9
paste input "614764"
type input "614764"
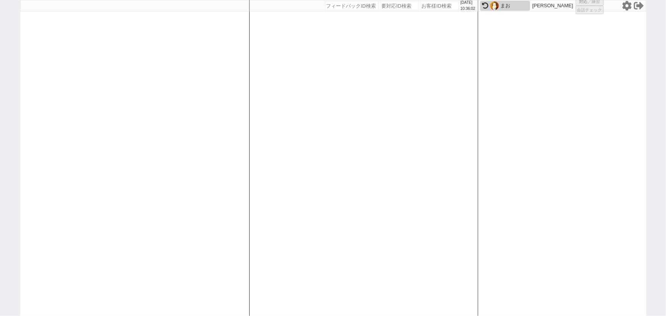
select select
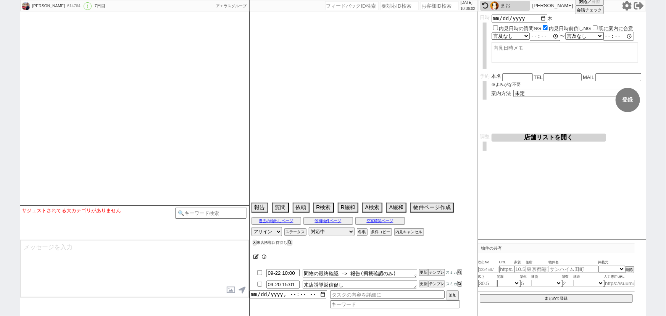
select select "15"
select select "0"
select select "14"
select select "13"
select select "453"
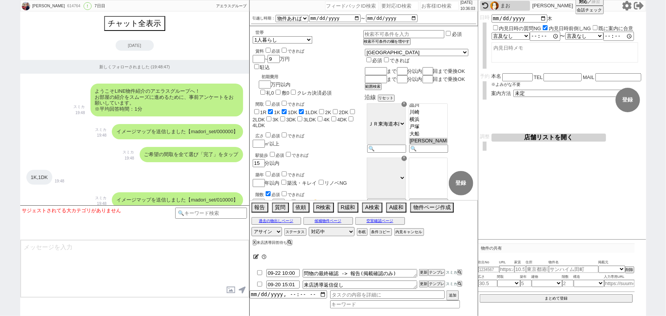
scroll to position [21, 0]
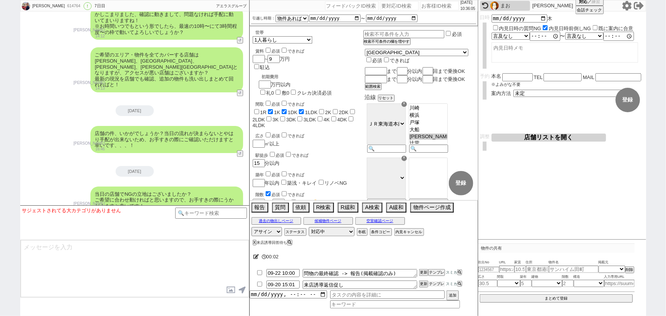
click at [438, 283] on button "テンプレ" at bounding box center [436, 283] width 17 height 5
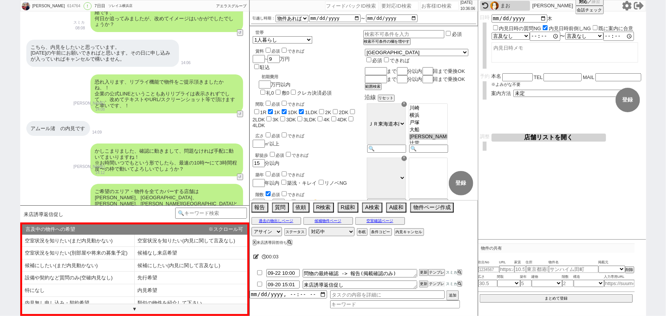
scroll to position [1428, 0]
click at [201, 286] on li "内見希望" at bounding box center [191, 290] width 113 height 13
select select "内見希望"
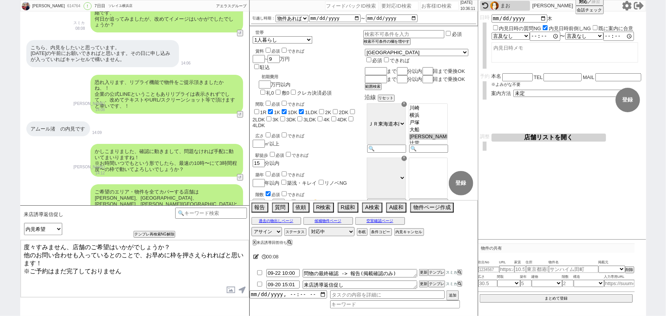
type textarea "度々すみません、店舗のご希望はいかがでしょうか？ 他のお問い合わせも入っているとのことで、お早めに枠を押さえられればと思います！ ※ご予約はまだ完了しておりま…"
checkbox input "true"
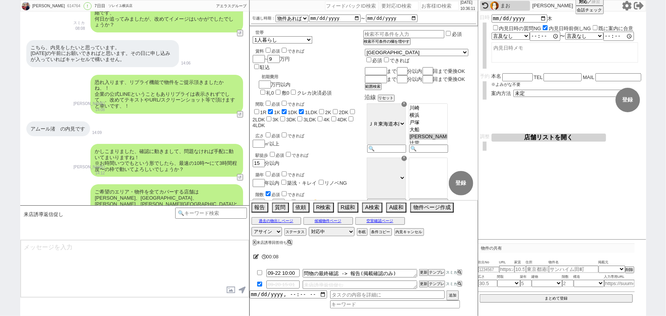
scroll to position [1632, 0]
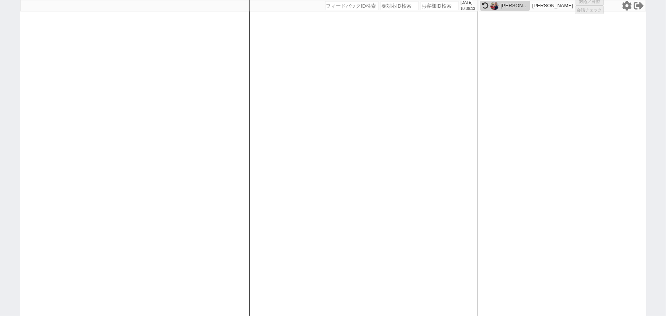
select select "1"
select select "2"
select select
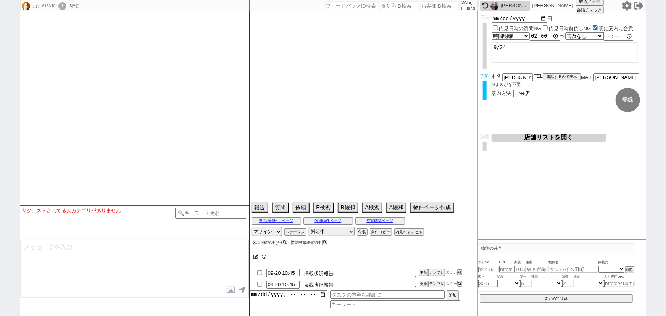
type textarea "審査不安　指名買い 21日午前に他社あり"
select select
select select "2025"
select select "11"
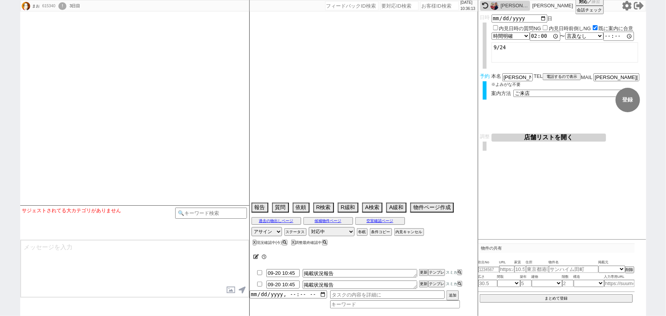
select select "33"
select select "1"
select select "11"
select select "57"
select select "1408"
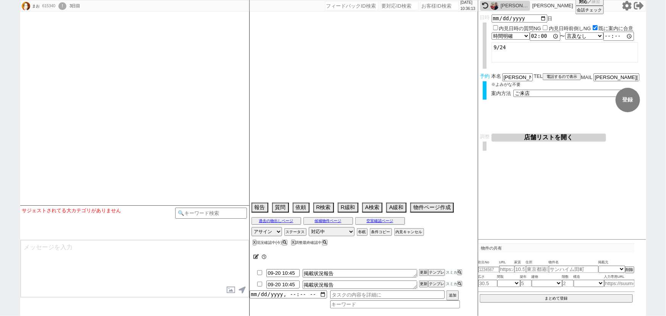
select select "58"
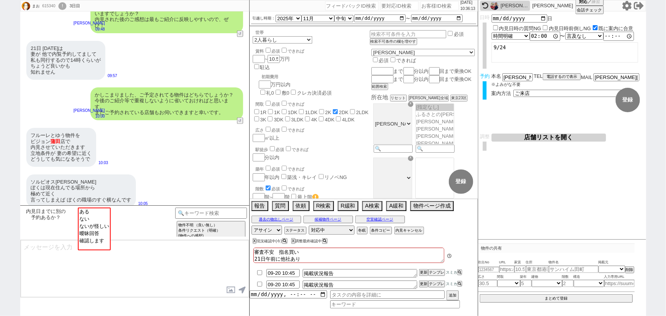
scroll to position [36, 0]
click at [423, 5] on input "number" at bounding box center [439, 5] width 38 height 9
paste input "614798"
type input "614798"
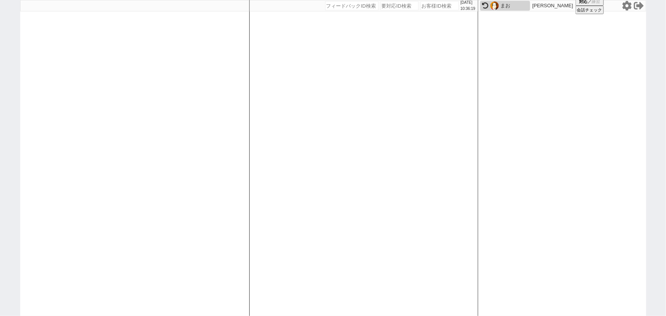
select select
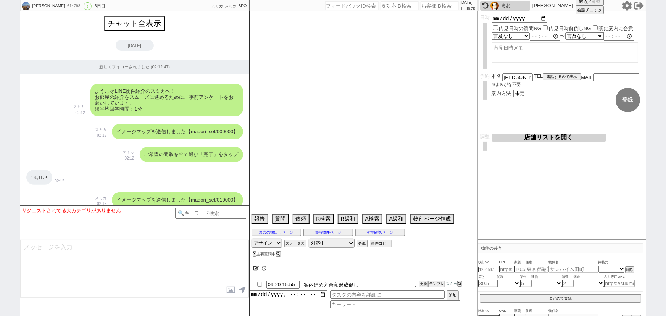
scroll to position [2102, 0]
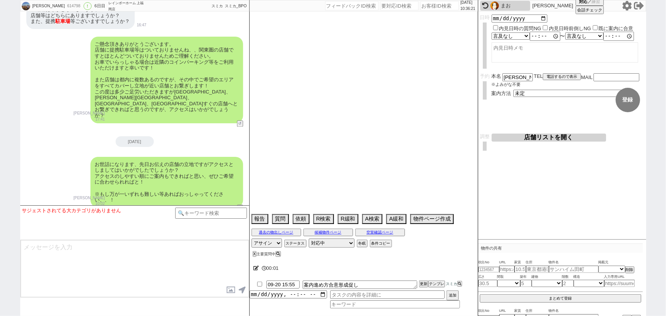
type textarea "オンボでSUV所有、サイズ詰められていません→フォレスター"
select select "15"
select select "0"
select select "62"
select select "25"
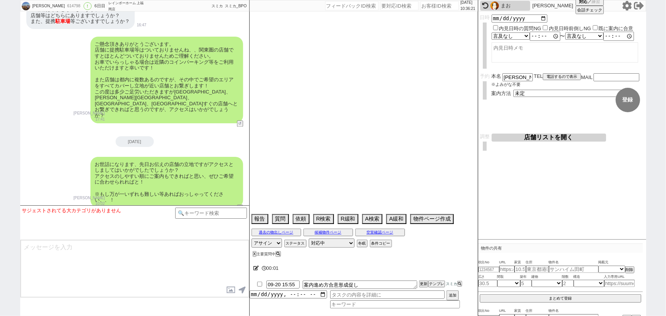
select select "9"
select select "325"
select select "14"
select select "10"
select select "367"
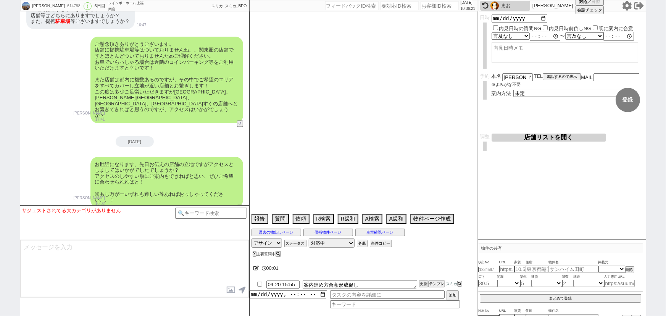
select select "23"
select select "57"
select select "75"
select select "811"
select select "44"
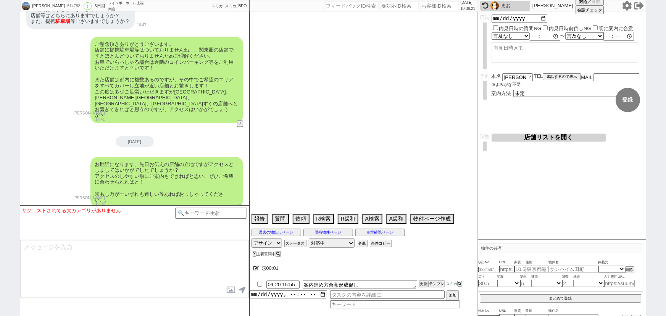
select select "15"
select select "72"
select select "48"
select select "53"
select select "70"
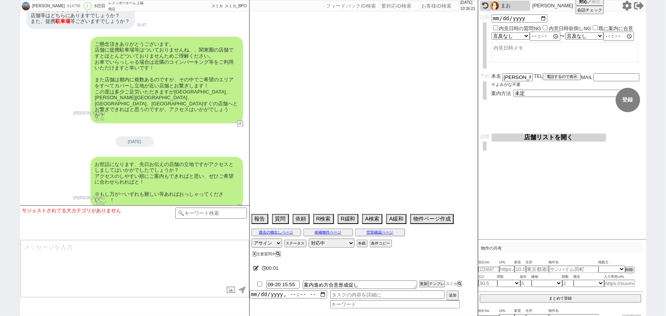
select select "60"
select select "65"
select select "63"
select select "38"
select select "50"
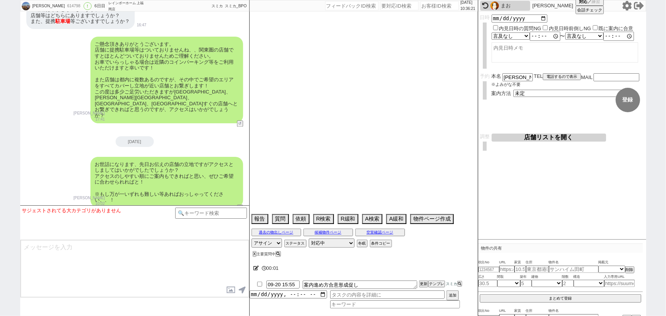
select select "19"
select select "71"
select select "64"
select select "69"
select select "67"
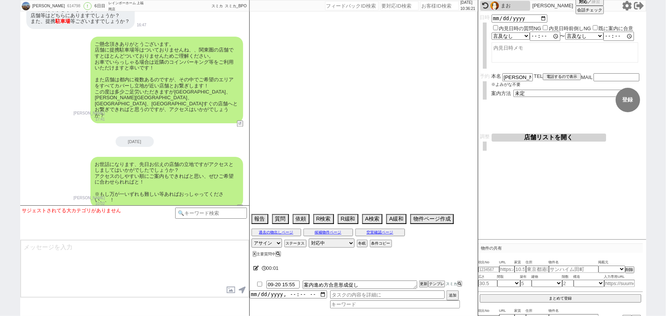
select select "59"
select select "36"
select select "52"
select select "47"
select select "35"
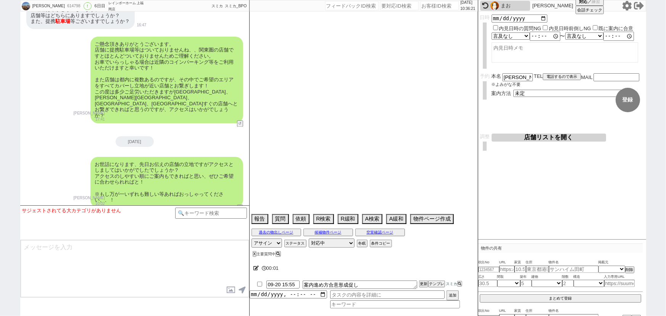
select select "68"
select select "33"
select select "74"
select select "54"
select select "66"
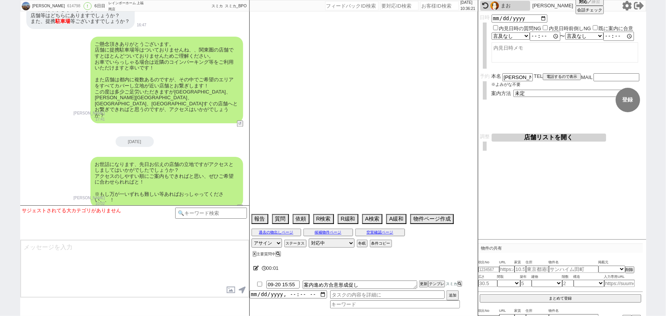
select select "16"
select select "56"
select select "76"
select select "17"
select select "12"
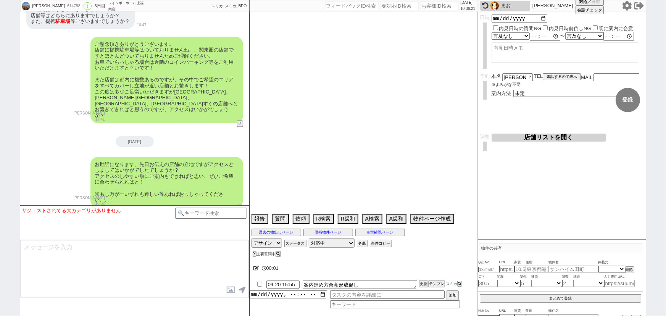
select select "29"
select select "7"
select select "55"
select select "46"
select select "73"
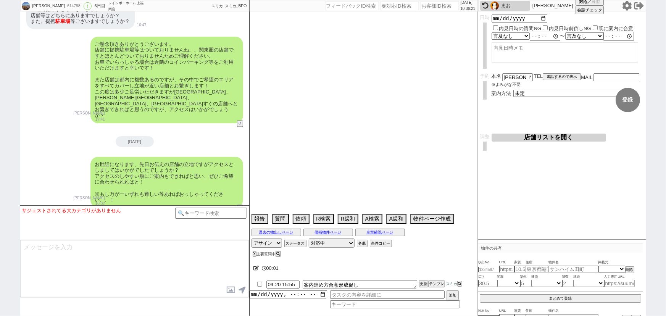
select select "24"
select select "27"
select select "77"
select select "11"
select select "49"
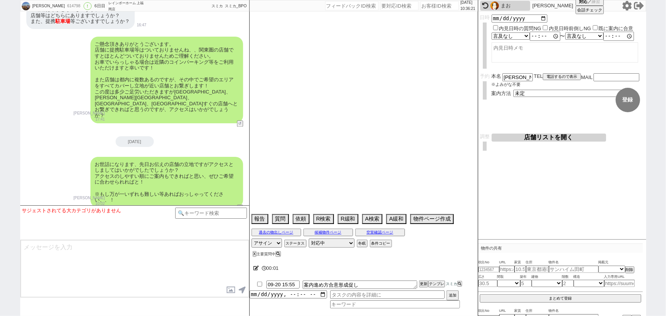
select select "51"
select select "58"
select select "30"
select select "41"
select select "34"
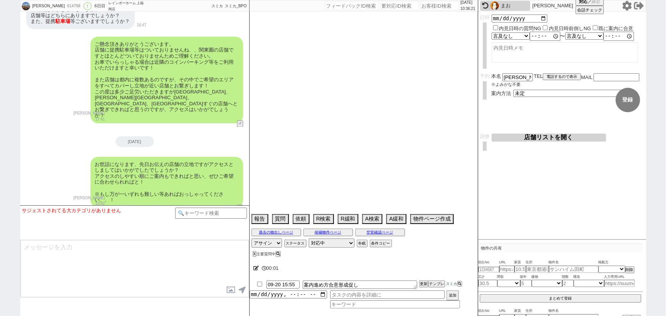
select select "39"
select select "61"
select select "20"
select select "78"
select select "40"
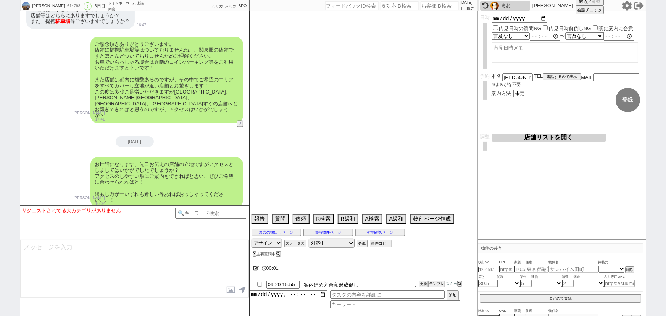
select select "37"
select select "31"
select select "45"
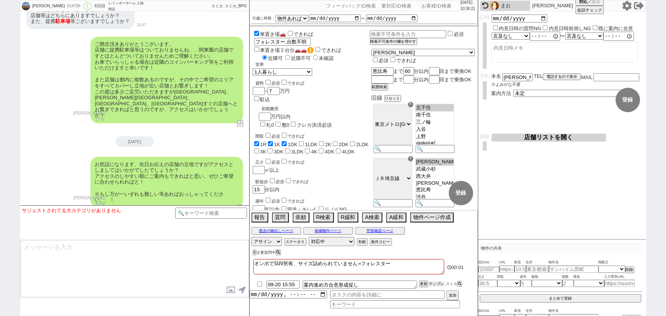
scroll to position [13, 0]
click at [437, 285] on button "テンプレ" at bounding box center [436, 283] width 17 height 5
type textarea "すみませんこちらいかがでしょうか、？ ご希望頂き進める形となりますので、お手数ですがお声がけ頂けますと幸いです、！"
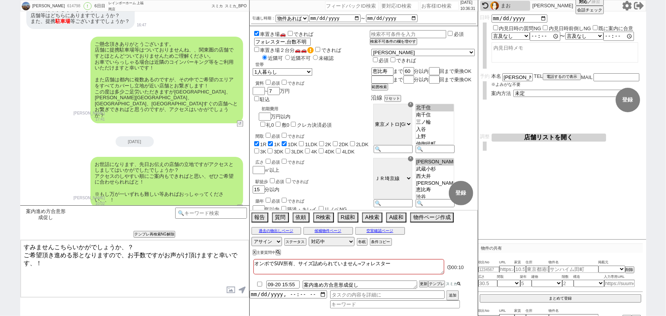
click at [458, 284] on icon at bounding box center [458, 283] width 3 height 3
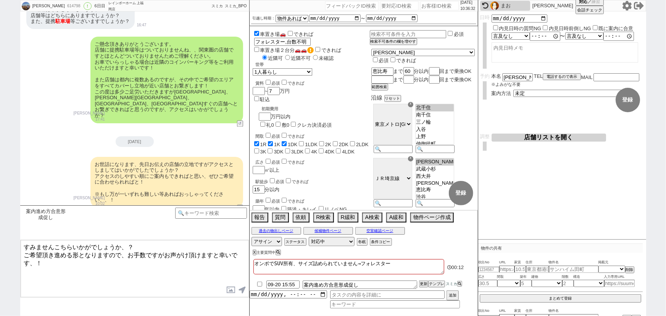
click at [152, 282] on textarea "すみませんこちらいかがでしょうか、？ ご希望頂き進める形となりますので、お手数ですがお声がけ頂けますと幸いです、！" at bounding box center [135, 268] width 228 height 57
checkbox input "true"
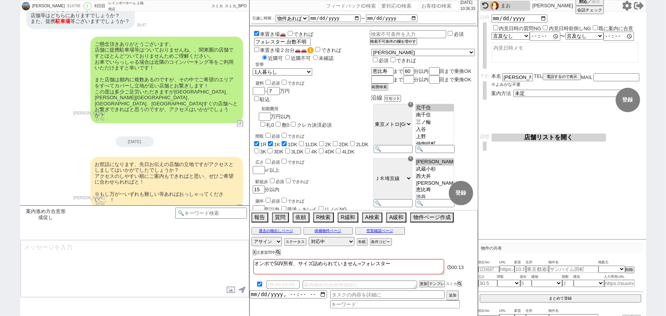
scroll to position [2163, 0]
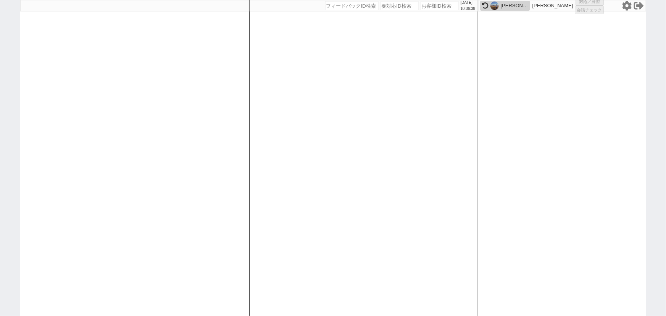
select select "4"
select select "2"
select select
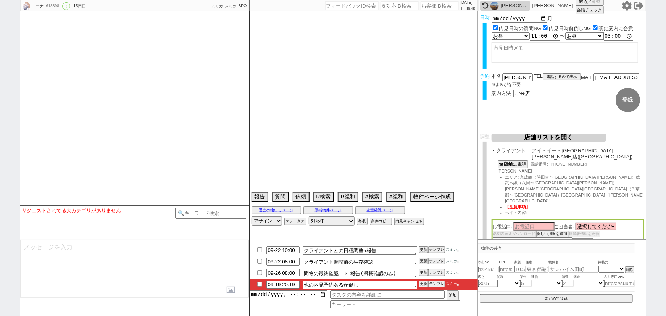
type textarea "ご予定いかがでしょうか？ 特段なければその旨だけ頂けますと幸いです！"
select select "16"
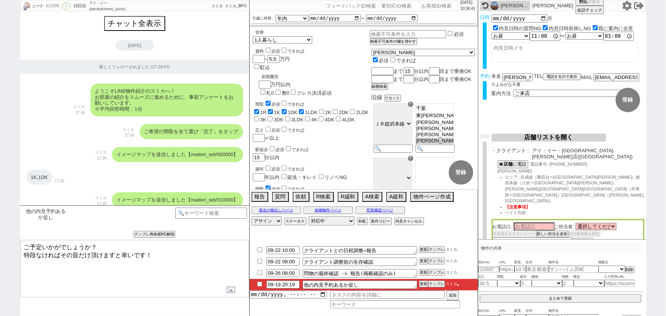
scroll to position [4558, 0]
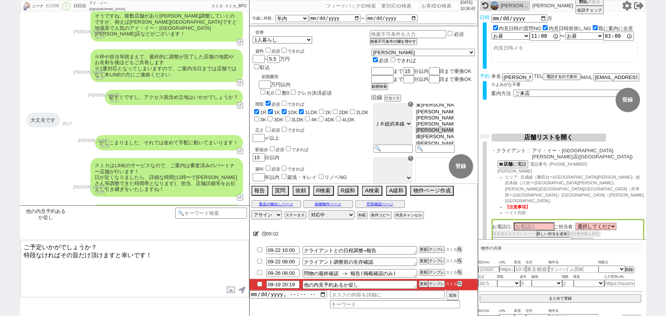
click at [130, 263] on textarea "ご予定いかがでしょうか？ 特段なければその旨だけ頂けますと幸いです！" at bounding box center [135, 268] width 228 height 57
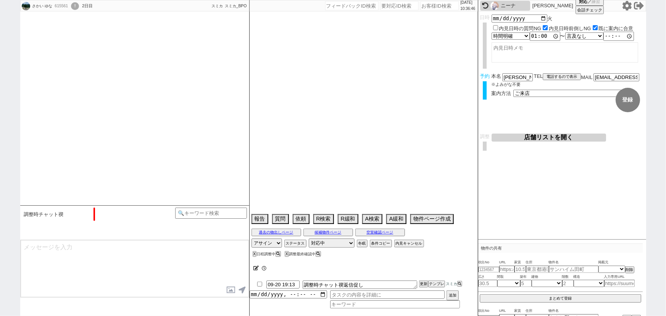
scroll to position [736, 0]
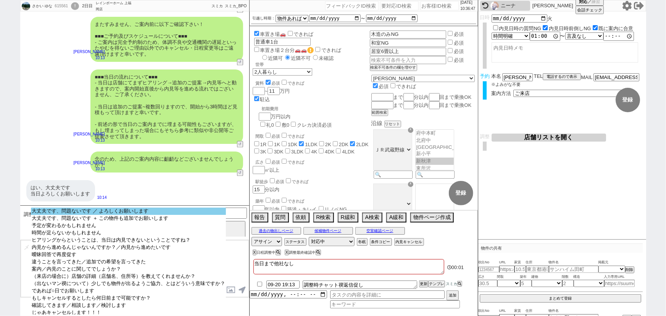
click at [130, 214] on option "大丈夫です、問題ないです ／ よろしくお願いします" at bounding box center [128, 211] width 195 height 7
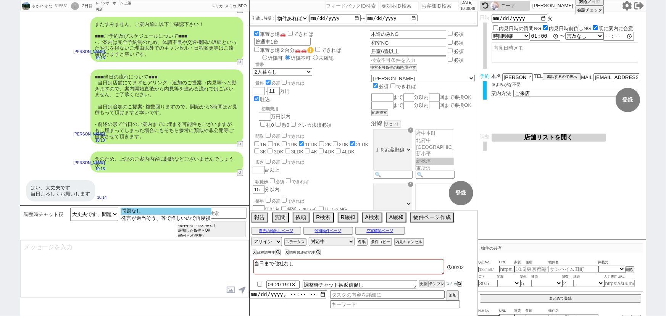
click at [140, 214] on option "問題なし" at bounding box center [166, 211] width 91 height 7
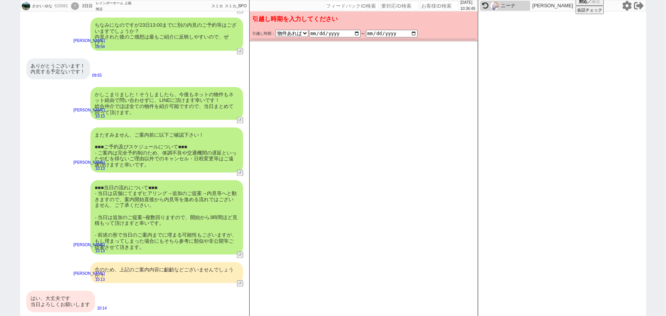
click at [180, 151] on div "またすみません、ご案内前に以下ご確認下さい！ ■■■ご予約及びスケジュールについて■■■ - ご案内は完全予約制のため、体調不良や交通機関の遅延といったやむを…" at bounding box center [166, 149] width 153 height 45
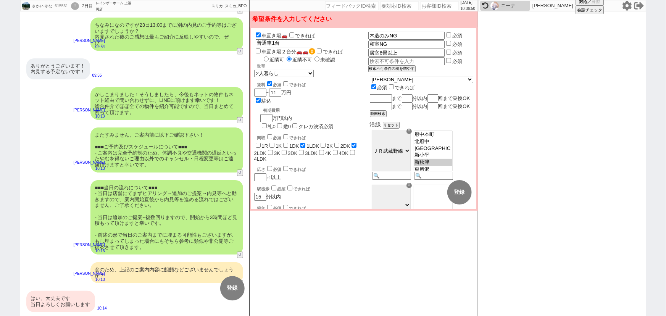
click at [180, 151] on div "またすみません、ご案内前に以下ご確認下さい！ ■■■ご予約及びスケジュールについて■■■ - ご案内は完全予約制のため、体調不良や交通機関の遅延といったやむを…" at bounding box center [166, 149] width 153 height 45
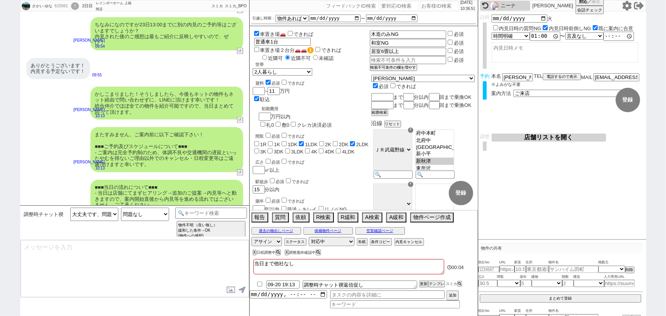
scroll to position [736, 0]
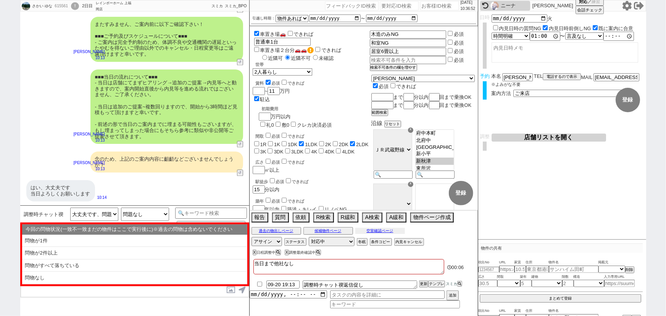
click at [375, 229] on button "空室確認ページ" at bounding box center [380, 231] width 50 height 6
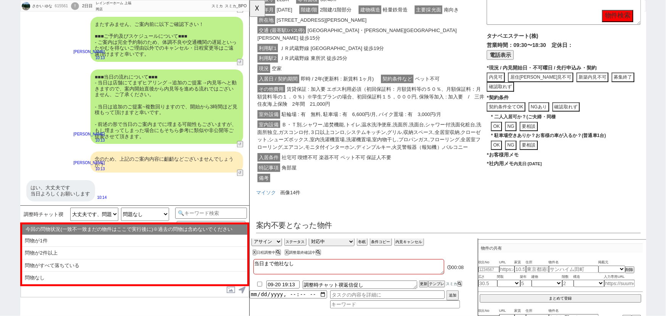
scroll to position [557, 0]
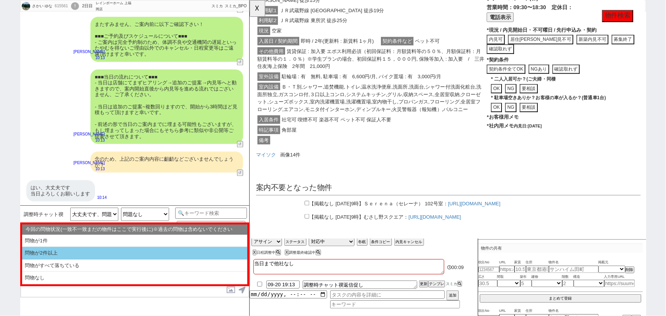
click at [102, 251] on li "問物が2件以上" at bounding box center [134, 253] width 225 height 13
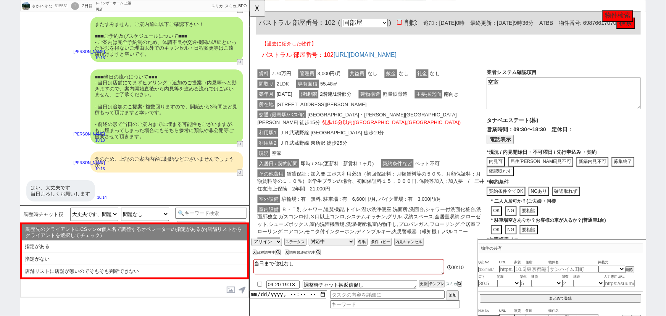
scroll to position [702, 0]
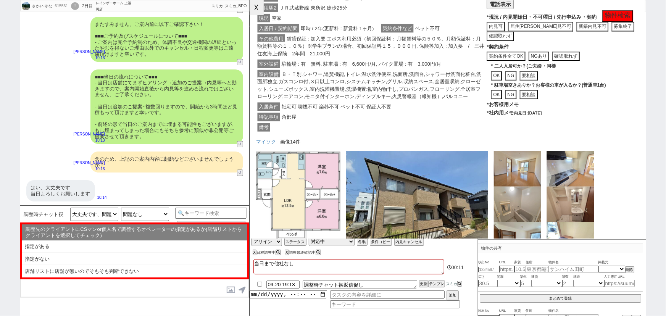
click at [260, 9] on button "☓" at bounding box center [257, 7] width 14 height 15
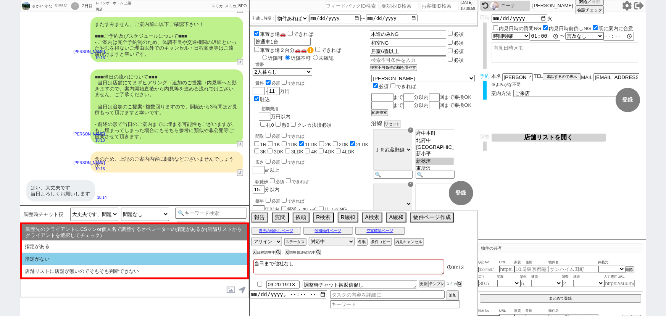
click at [66, 257] on li "指定がない" at bounding box center [134, 259] width 225 height 13
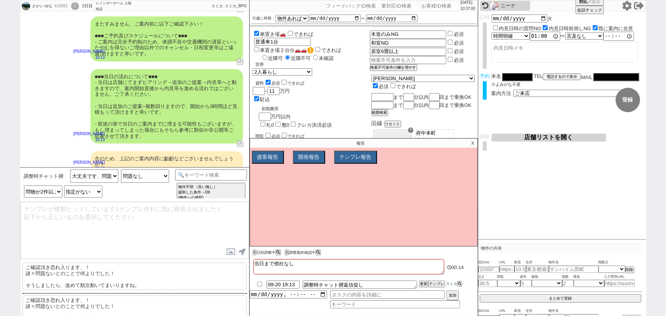
click at [74, 274] on p "ご確認頂き恐れ入ります、！ 諸々問題ないとのことで何よりでした！ そうしましたら、改めて順次動いてまいりますね。" at bounding box center [135, 275] width 224 height 27
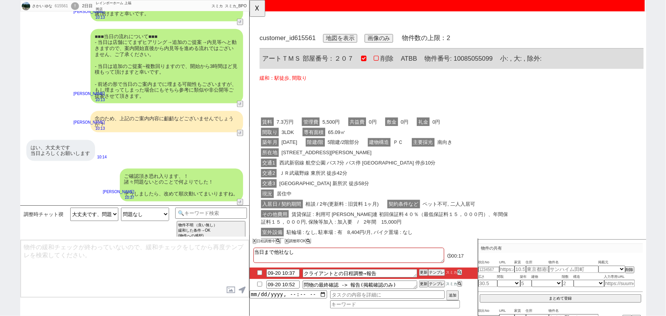
scroll to position [0, 0]
click at [258, 11] on button "☓" at bounding box center [257, 7] width 14 height 15
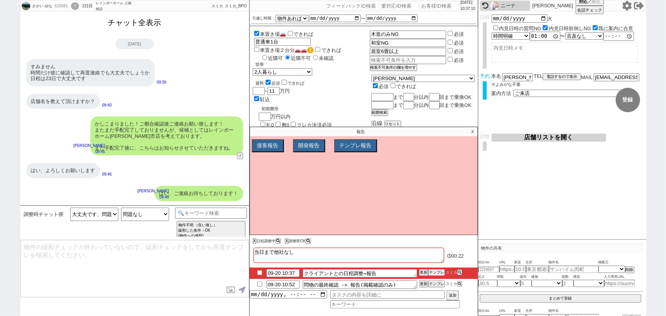
click at [142, 24] on button "チャット全表示" at bounding box center [135, 22] width 60 height 13
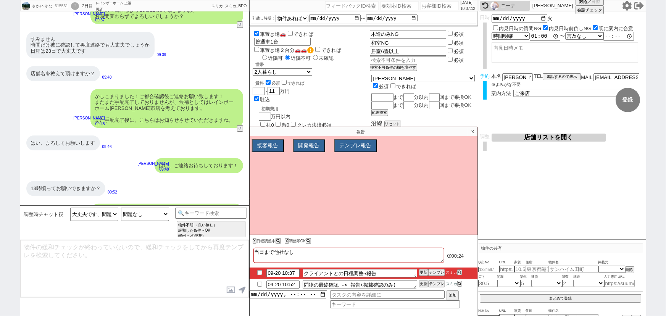
scroll to position [4166, 0]
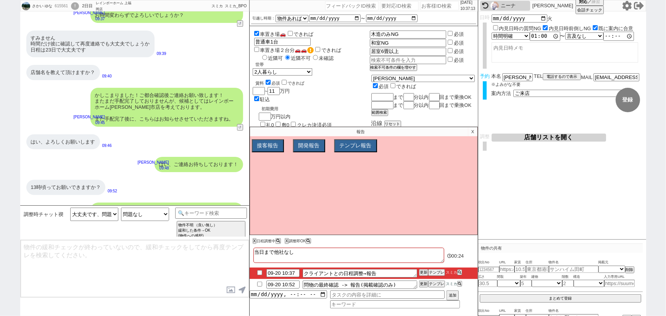
click at [563, 127] on form "変更 なし 登録 日時 2025-09-23 火 内見日時の質問NG 内見日時前倒しNG 既に案内に合意 言及なし 時間明確 午前 午後 お昼 夕方・夜 終日…" at bounding box center [562, 72] width 168 height 122
click at [560, 129] on form "変更 なし 登録 日時 2025-09-23 火 内見日時の質問NG 内見日時前倒しNG 既に案内に合意 言及なし 時間明確 午前 午後 お昼 夕方・夜 終日…" at bounding box center [562, 72] width 168 height 122
click at [547, 141] on button "店舗リストを開く" at bounding box center [548, 138] width 114 height 8
click at [473, 132] on p "X" at bounding box center [472, 131] width 9 height 9
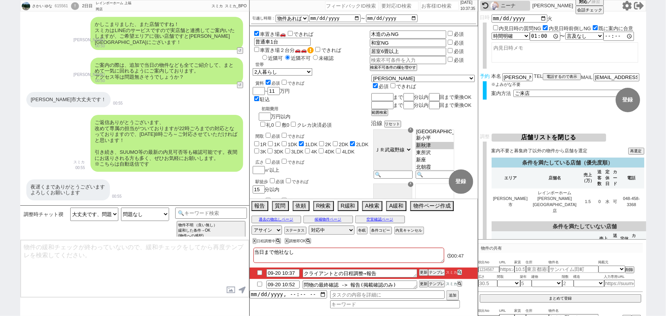
scroll to position [16, 0]
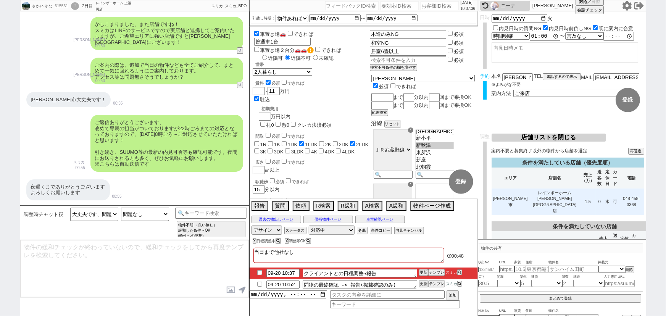
click at [540, 188] on td "レインボーホーム 和光市店" at bounding box center [554, 201] width 51 height 27
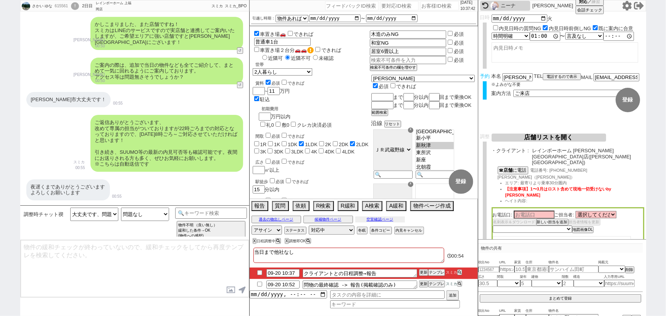
click at [373, 218] on button "空室確認ページ" at bounding box center [380, 219] width 50 height 6
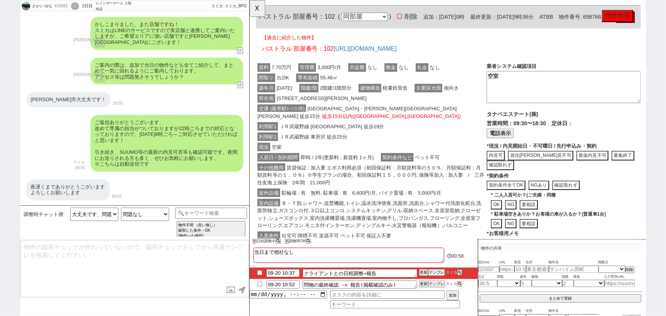
scroll to position [565, 0]
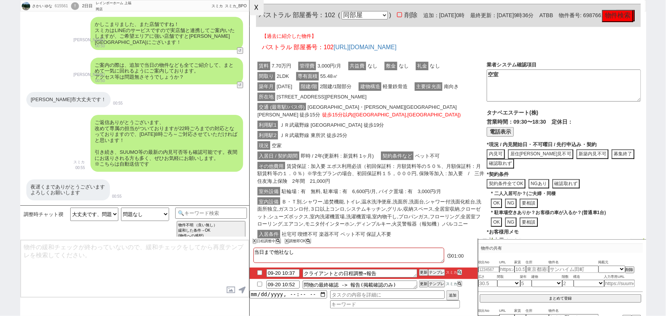
click at [261, 10] on button "☓" at bounding box center [257, 7] width 14 height 15
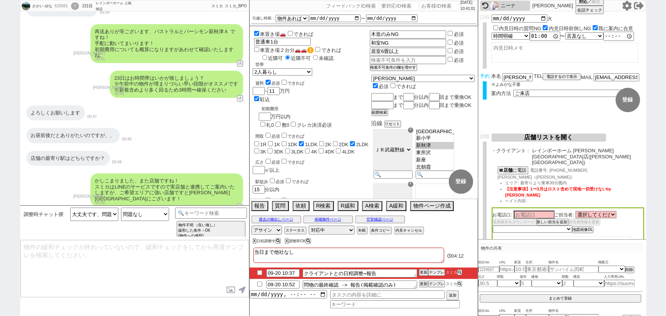
scroll to position [2560, 0]
click at [596, 211] on select "選択してください 大下 直矢 小島 脩彰 石川 直希 鈴木 大士 佐久間 智広" at bounding box center [595, 214] width 41 height 6
click at [576, 211] on select "選択してください 大下 直矢 小島 脩彰 石川 直希 鈴木 大士 佐久間 智広" at bounding box center [595, 214] width 41 height 6
click at [590, 211] on select "選択してください 大下 直矢 小島 脩彰 石川 直希 鈴木 大士 佐久間 智広" at bounding box center [595, 214] width 41 height 6
click at [533, 211] on input at bounding box center [533, 214] width 41 height 6
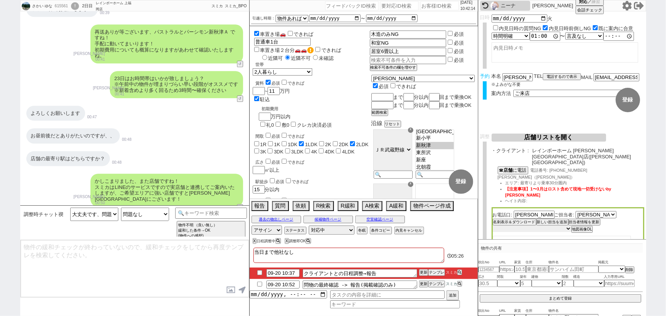
click at [511, 225] on select "未定 希望で最短でOK 最短以外でOK 日程がNG(直近で別日提案可) 日程がNG(直近はNG) お客様ごとNG 折返し待ち 店舗が定休/終業後で連絡取れず" at bounding box center [532, 228] width 79 height 6
click at [493, 225] on select "未定 希望で最短でOK 最短以外でOK 日程がNG(直近で別日提案可) 日程がNG(直近はNG) お客様ごとNG 折返し待ち 店舗が定休/終業後で連絡取れず" at bounding box center [532, 228] width 79 height 6
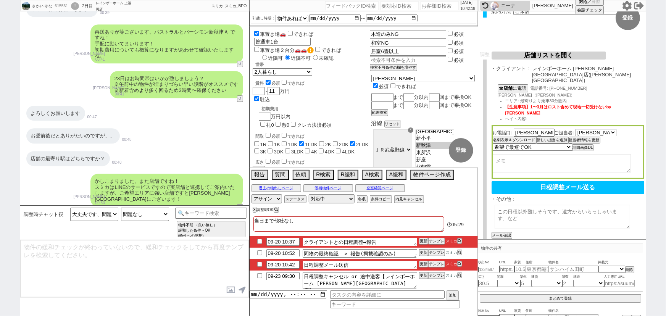
scroll to position [84, 0]
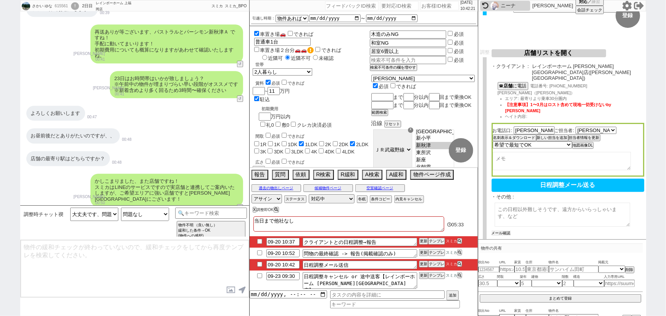
click at [504, 230] on button "メール確認" at bounding box center [500, 232] width 19 height 5
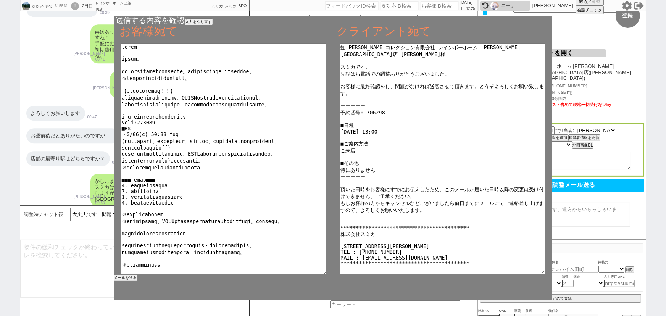
click at [126, 277] on button "メールを送る" at bounding box center [125, 277] width 23 height 5
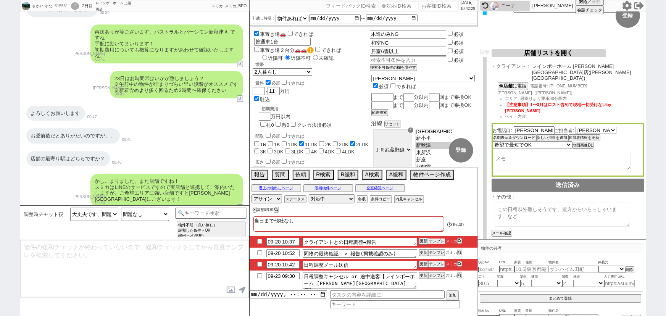
click at [436, 241] on button "テンプレ" at bounding box center [436, 240] width 17 height 5
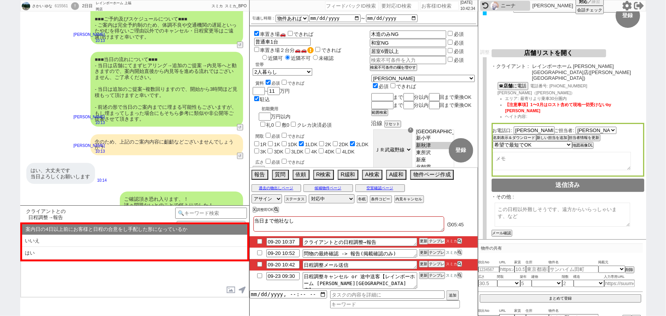
scroll to position [4624, 0]
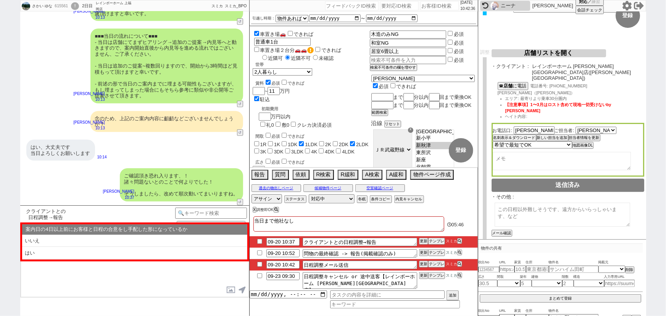
click at [259, 252] on input "checkbox" at bounding box center [259, 252] width 11 height 5
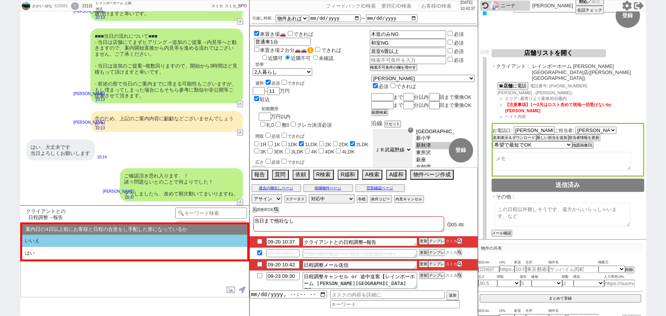
click at [77, 242] on li "いいえ" at bounding box center [134, 241] width 225 height 13
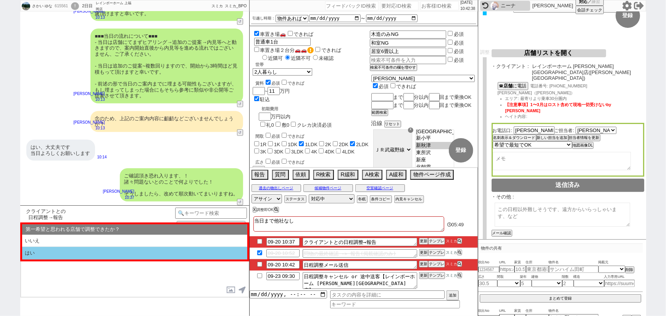
click at [85, 255] on li "はい" at bounding box center [134, 253] width 225 height 13
click at [85, 255] on li "近い" at bounding box center [134, 253] width 225 height 13
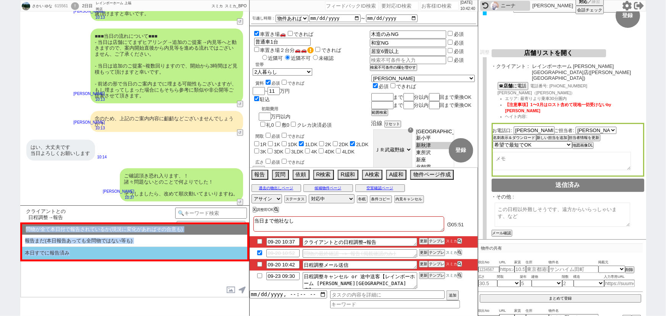
click at [83, 256] on li "本日すでに報告済み" at bounding box center [134, 253] width 225 height 13
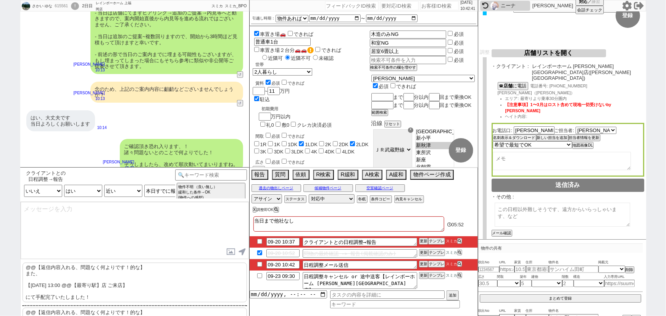
click at [53, 278] on p "@@【返信内容入れる、問題なく何よりです！的な】 また、 【9月23日(火) 13:00 @@【最寄り駅】店 ご来店】 にて手配完了いたしました！" at bounding box center [135, 282] width 224 height 40
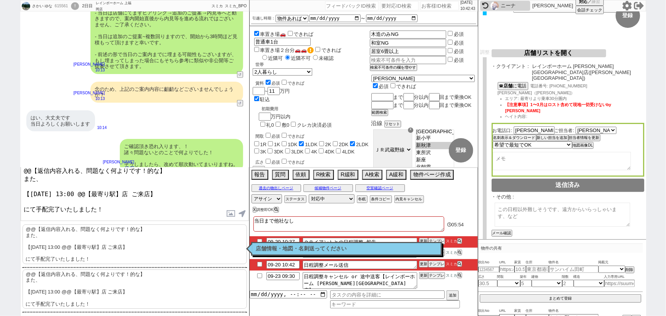
scroll to position [4662, 0]
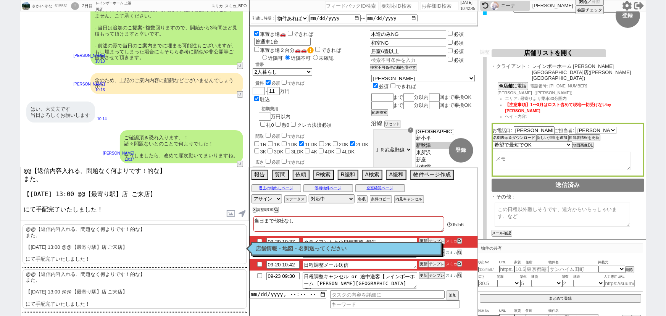
drag, startPoint x: 23, startPoint y: 177, endPoint x: 7, endPoint y: 143, distance: 37.0
click at [7, 143] on div "さかい ゆな 615561 ! 0 2日目 レインボーホーム 上福岡店 冬眠中 自社客 スミカ スミカ_BPO チャット全表示 2025-09-19 新しくフ…" at bounding box center [333, 158] width 666 height 316
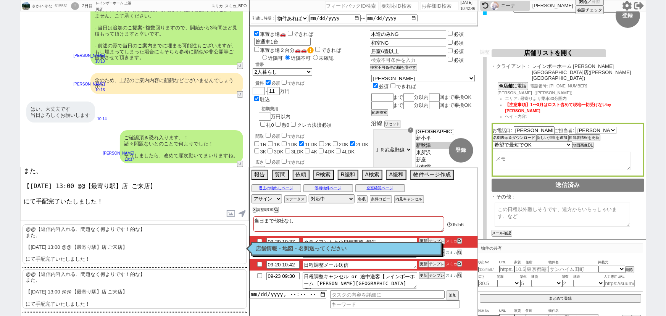
scroll to position [32, 0]
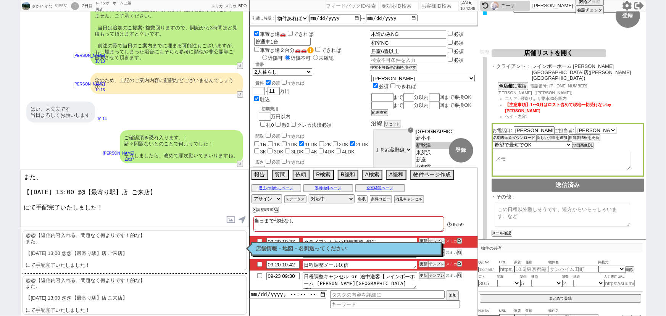
drag, startPoint x: 128, startPoint y: 190, endPoint x: 86, endPoint y: 187, distance: 42.0
click at [86, 187] on textarea "また、 【9月23日(火) 13:00 @@【最寄り駅】店 ご来店】 にて手配完了いたしました！" at bounding box center [135, 198] width 228 height 57
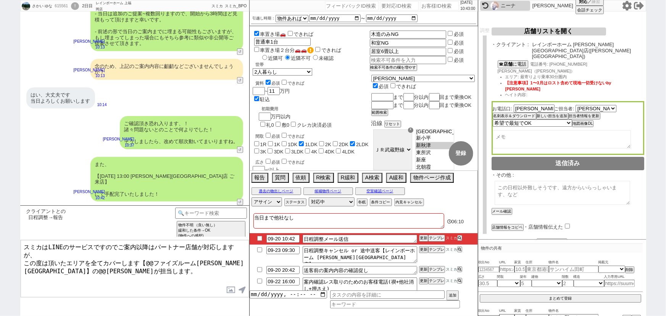
scroll to position [4679, 0]
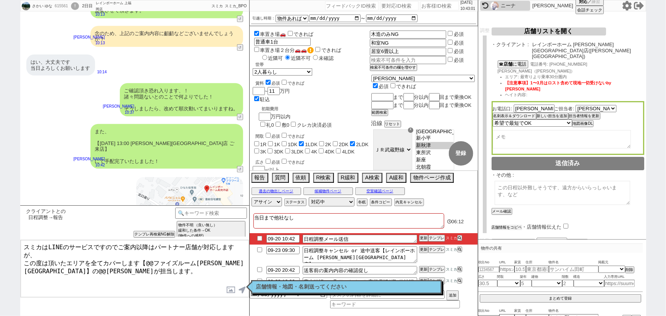
click at [510, 225] on button "店舗情報をコピペ" at bounding box center [506, 227] width 31 height 5
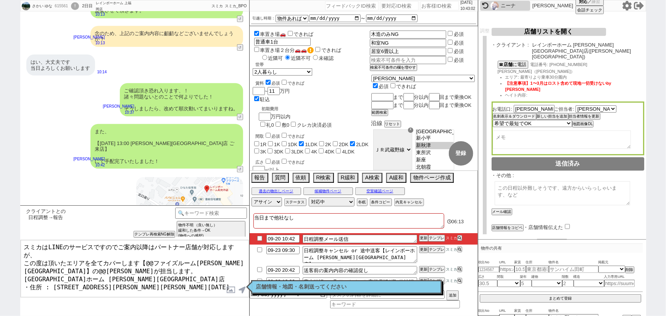
click at [568, 224] on input "checkbox" at bounding box center [567, 226] width 5 height 5
drag, startPoint x: 103, startPoint y: 263, endPoint x: 19, endPoint y: 266, distance: 83.6
click at [19, 266] on div "さかい ゆな 615561 ! 0 2日目 レインボーホーム 上福岡店 冬眠中 自社客 スミカ スミカ_BPO チャット全表示 2025-09-19 新しくフ…" at bounding box center [333, 158] width 666 height 316
drag, startPoint x: 219, startPoint y: 251, endPoint x: 146, endPoint y: 252, distance: 72.1
click at [146, 252] on textarea "スミカはLINEのサービスですのでご案内以降はパートナー店舗が対応しますが、 この度は頂いたエリアを全てカバーします【@@ファイズルーム渋谷本店】の@@大竹が…" at bounding box center [135, 268] width 228 height 57
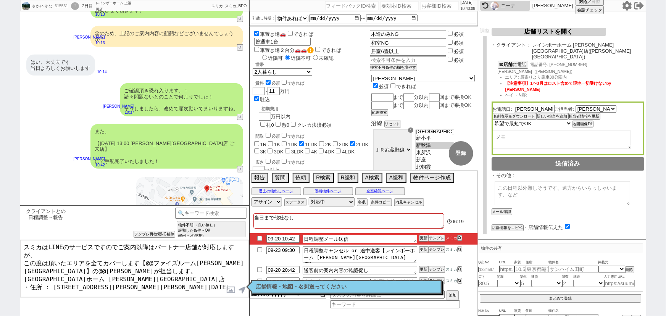
paste textarea "レインボーホーム 和光市"
drag, startPoint x: 36, startPoint y: 256, endPoint x: 25, endPoint y: 257, distance: 10.7
click at [25, 257] on textarea "スミカはLINEのサービスですのでご案内以降はパートナー店舗が対応しますが、 この度は頂いたエリアを全てカバーします【レインボーホーム 和光市店】の@@大竹が…" at bounding box center [135, 268] width 228 height 57
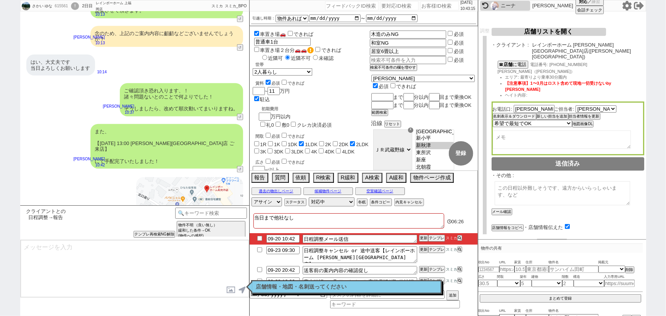
scroll to position [4867, 0]
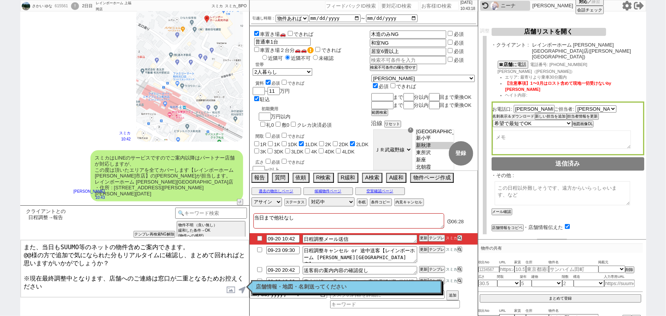
click at [511, 114] on button "名刺表示＆ダウンロード" at bounding box center [514, 116] width 42 height 5
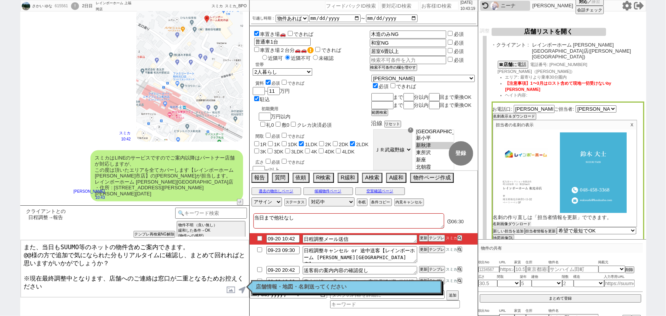
click at [505, 221] on button "名刺画像ダウンロード" at bounding box center [512, 223] width 38 height 5
click at [225, 288] on label at bounding box center [231, 290] width 12 height 14
click at [0, 0] on input "file" at bounding box center [0, 0] width 0 height 0
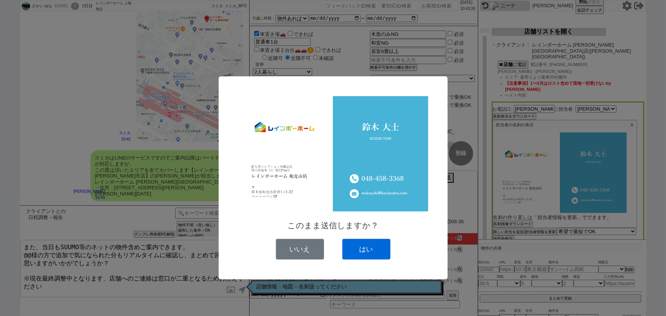
click at [375, 248] on button "はい" at bounding box center [366, 249] width 48 height 21
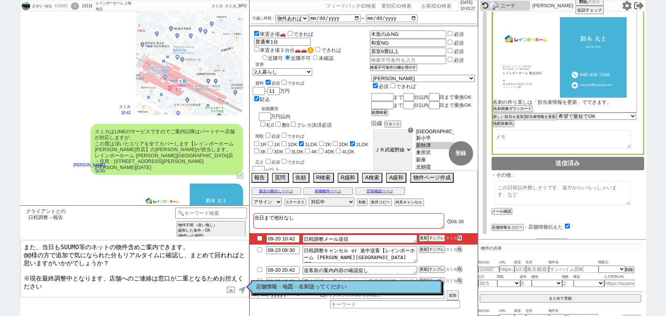
scroll to position [0, 0]
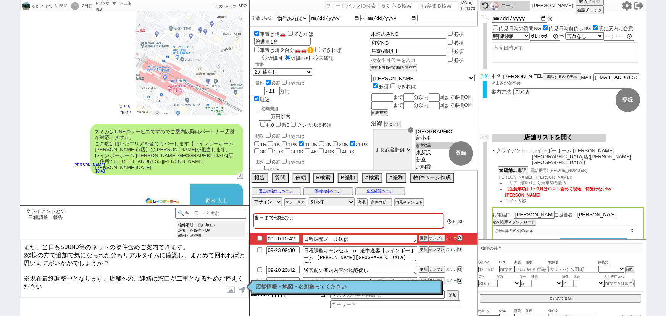
drag, startPoint x: 512, startPoint y: 75, endPoint x: 483, endPoint y: 74, distance: 29.0
click at [483, 74] on div "予約 本名 酒井結菜 ※よみがな不要 TEL 電話するので表示 電話の理由 356 初日調整での禊 357 問物漏れ回収 359 内見日が怪しいので前倒し&他…" at bounding box center [562, 88] width 168 height 30
drag, startPoint x: 31, startPoint y: 253, endPoint x: 18, endPoint y: 254, distance: 12.6
click at [18, 254] on div "さかい ゆな 615561 ! 0 2日目 レインボーホーム 上福岡店 冬眠中 自社客 スミカ スミカ_BPO チャット全表示 2025-09-19 新しくフ…" at bounding box center [333, 158] width 666 height 316
paste textarea "酒井"
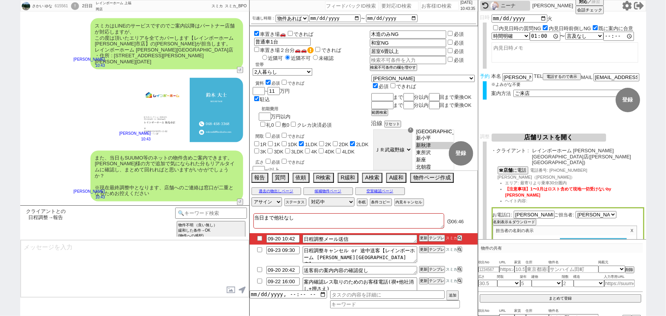
scroll to position [5040, 0]
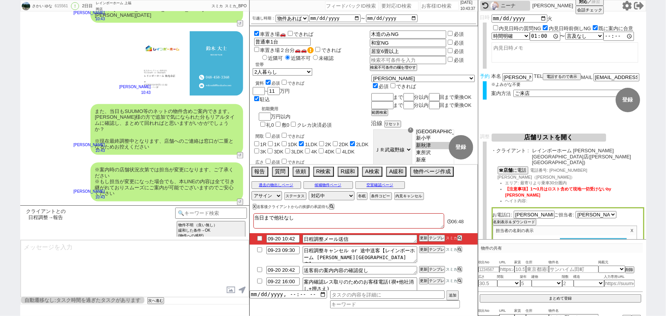
click at [260, 236] on input "checkbox" at bounding box center [259, 238] width 11 height 5
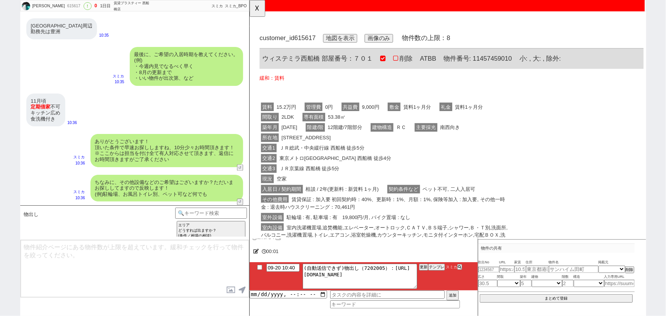
scroll to position [0, 0]
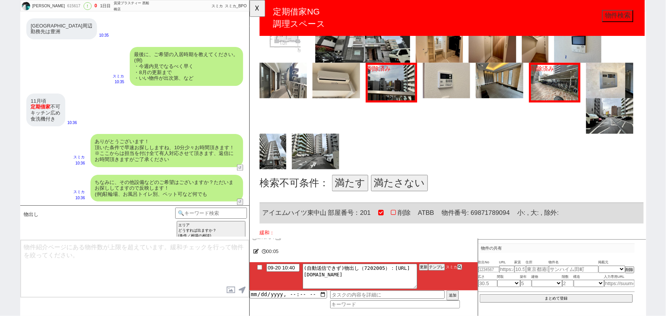
click at [356, 195] on button "満たす" at bounding box center [357, 197] width 39 height 18
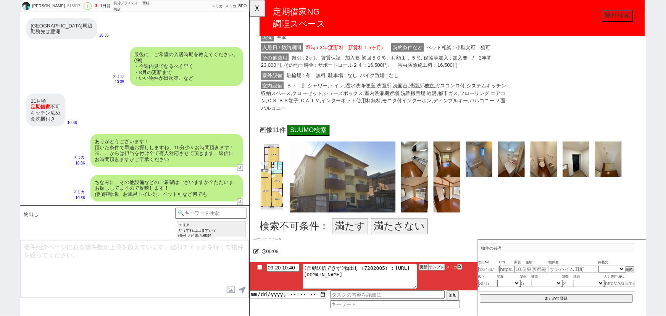
scroll to position [678, 0]
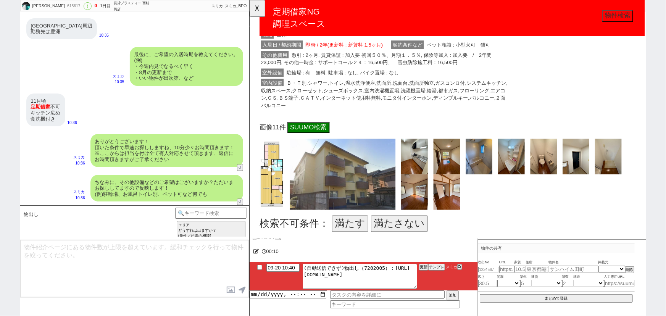
click at [356, 235] on button "満たす" at bounding box center [357, 241] width 39 height 18
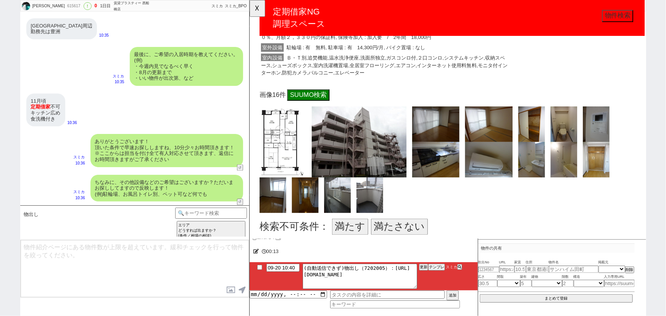
scroll to position [1087, 0]
click at [402, 245] on button "満たさない" at bounding box center [410, 244] width 61 height 18
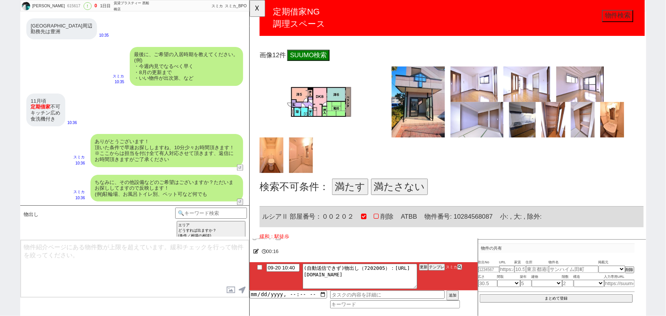
scroll to position [1543, 0]
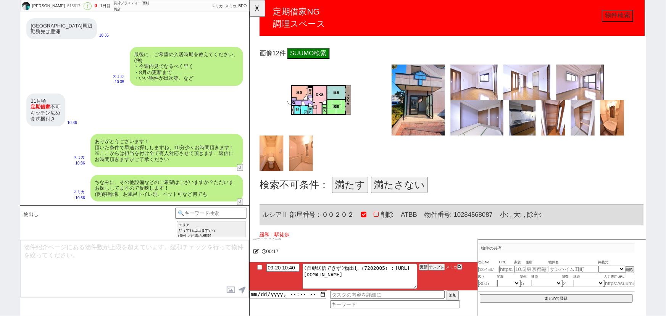
click at [342, 197] on button "満たす" at bounding box center [357, 199] width 39 height 18
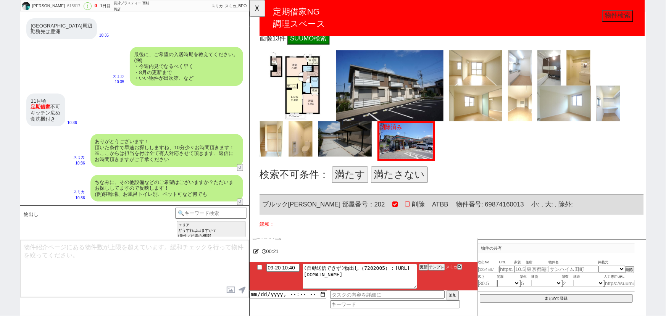
click at [354, 185] on button "満たす" at bounding box center [357, 188] width 39 height 18
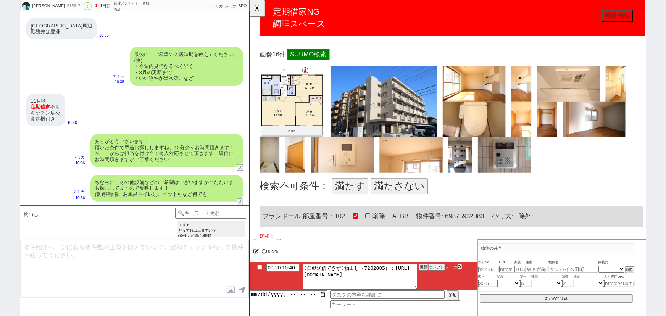
scroll to position [2381, 0]
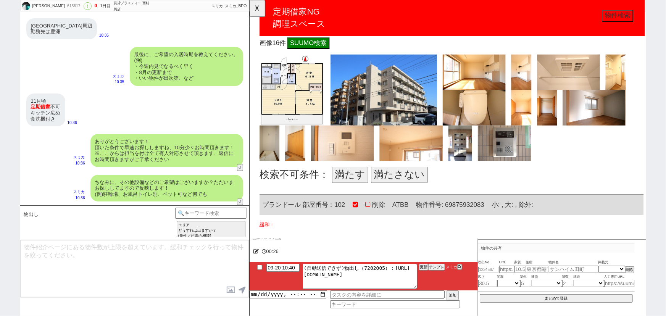
click at [356, 180] on button "満たす" at bounding box center [357, 188] width 39 height 18
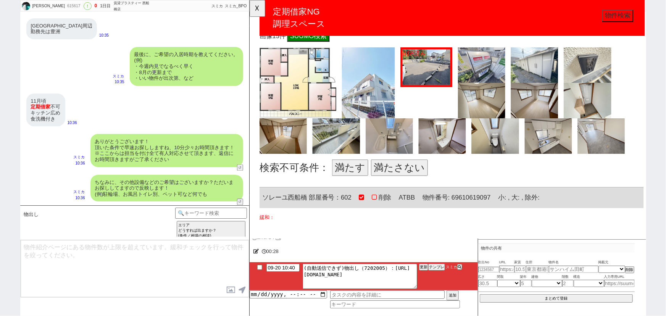
scroll to position [2801, 0]
click at [404, 179] on button "満たさない" at bounding box center [410, 180] width 61 height 18
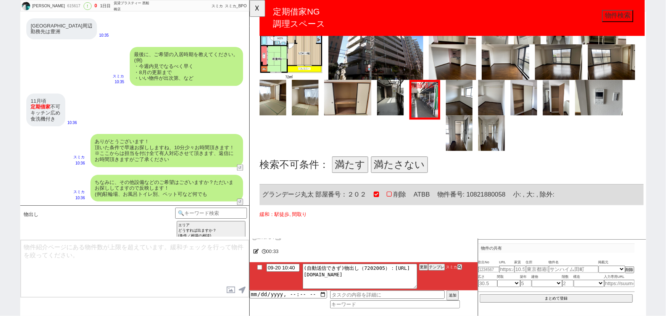
click at [404, 174] on button "満たさない" at bounding box center [410, 177] width 61 height 18
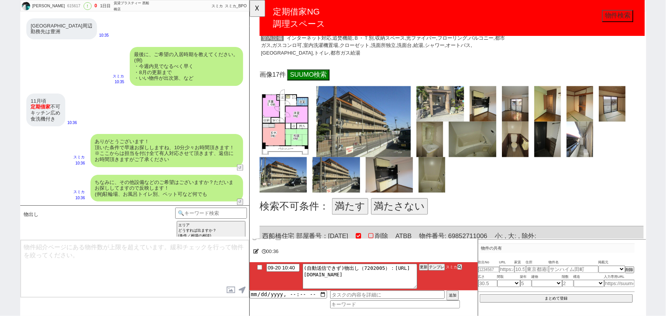
click at [408, 221] on button "満たさない" at bounding box center [410, 222] width 61 height 18
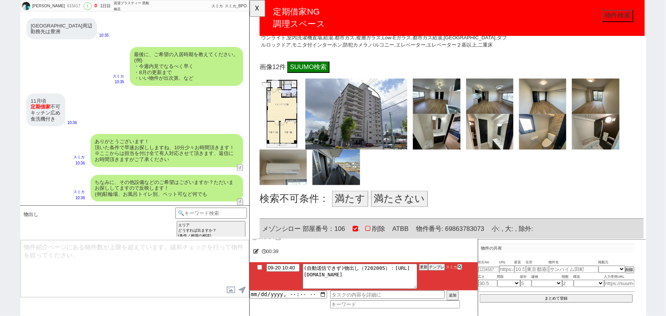
click at [352, 212] on button "満たす" at bounding box center [357, 214] width 39 height 18
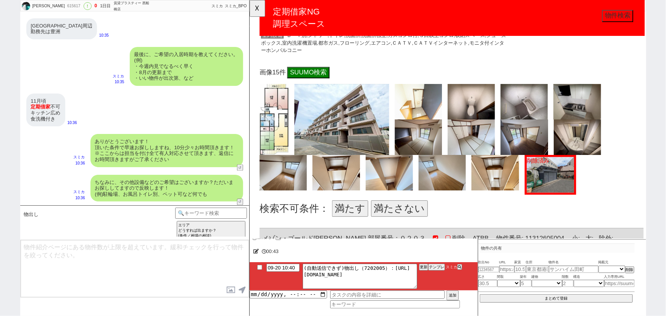
click at [347, 216] on button "満たす" at bounding box center [357, 225] width 39 height 18
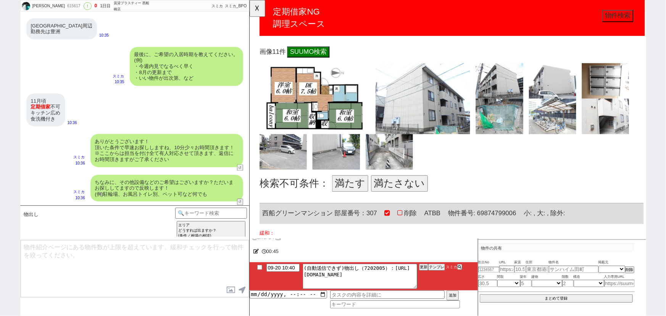
click at [415, 197] on button "満たさない" at bounding box center [410, 197] width 61 height 18
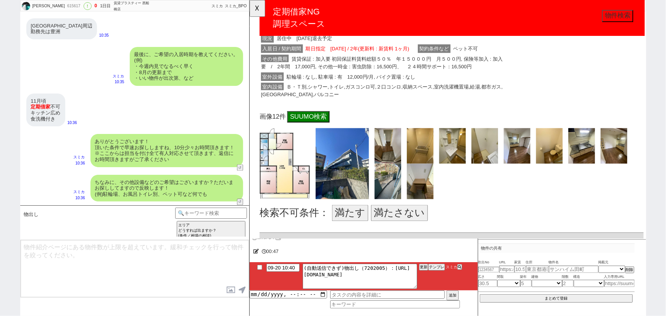
scroll to position [5225, 0]
click at [358, 220] on button "満たす" at bounding box center [357, 229] width 39 height 18
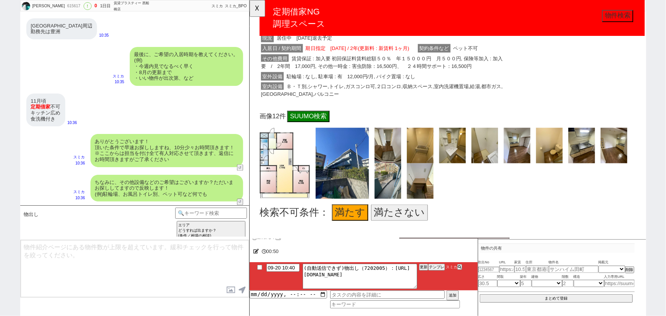
scroll to position [5294, 0]
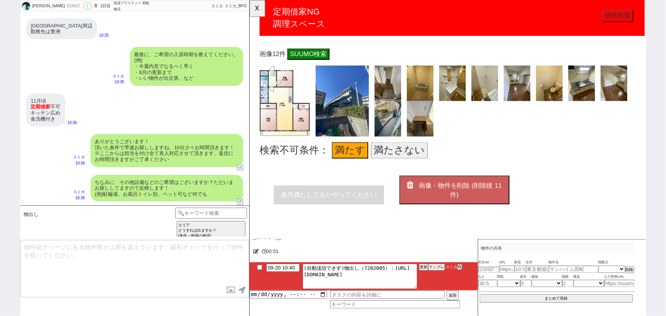
click at [476, 195] on button "画像・物件を削除 (削除後 11 件)" at bounding box center [469, 204] width 118 height 31
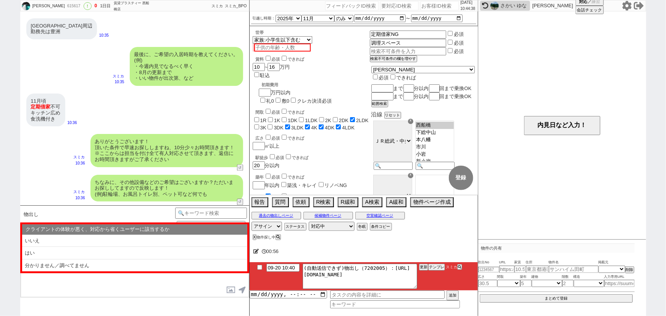
scroll to position [64, 0]
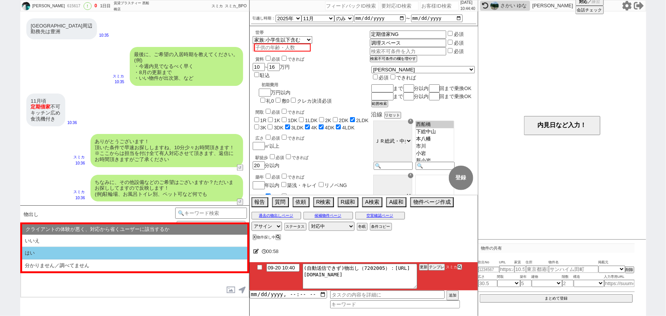
click at [143, 256] on li "はい" at bounding box center [134, 253] width 225 height 13
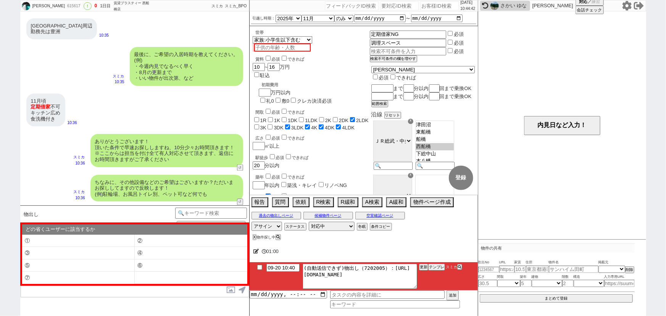
scroll to position [45, 0]
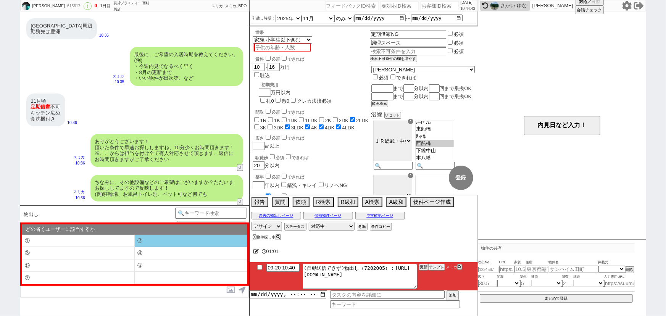
click at [164, 238] on li "②" at bounding box center [191, 241] width 113 height 13
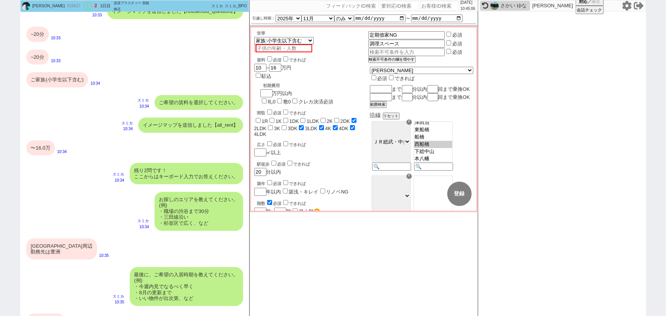
scroll to position [539, 0]
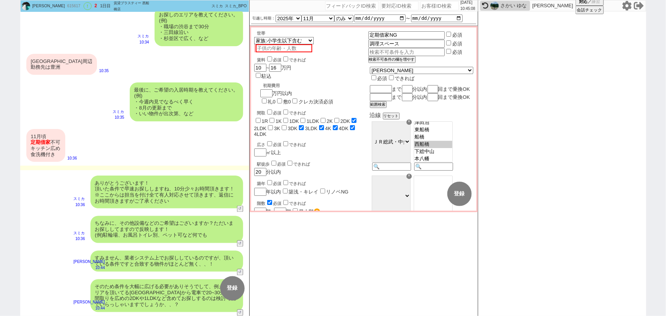
click at [425, 8] on input "number" at bounding box center [439, 5] width 38 height 9
click at [163, 190] on div "ありがとうございます！ 頂いた条件で早速お探ししますね、10分少々お時間頂きます！ ※ここからは担当を付け全て有人対応させて頂きます、返信にお時間頂きますがご…" at bounding box center [166, 191] width 153 height 33
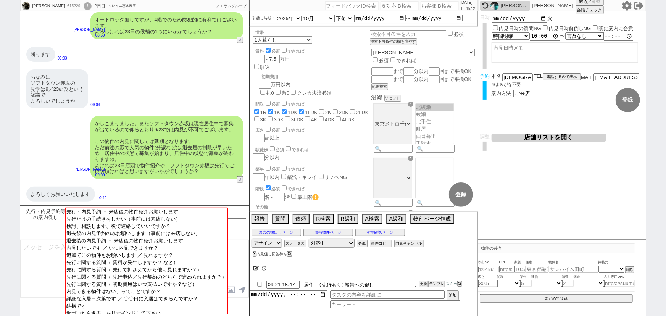
scroll to position [75, 0]
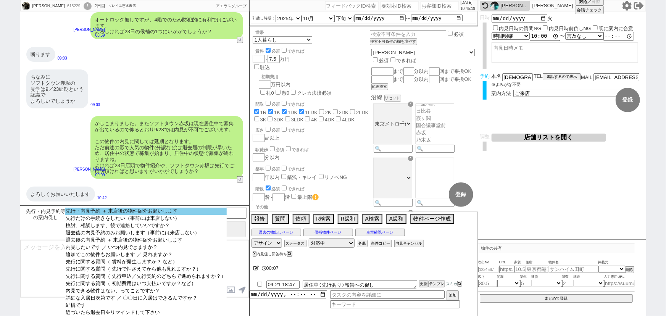
click at [172, 211] on option "先行・内見予約 ＋ 来店後の物件紹介お願いします" at bounding box center [146, 211] width 162 height 7
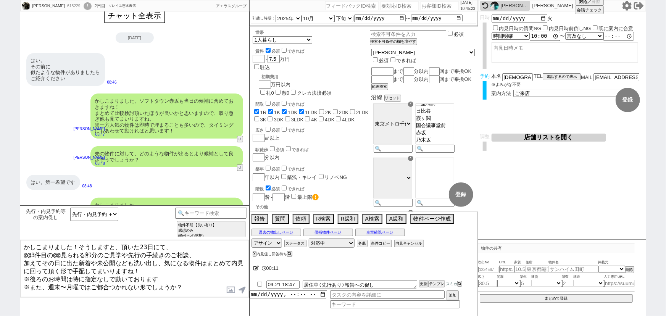
scroll to position [6, 0]
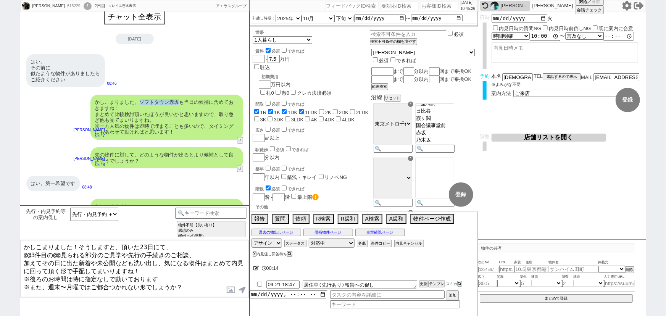
drag, startPoint x: 179, startPoint y: 105, endPoint x: 141, endPoint y: 99, distance: 38.2
click at [141, 99] on div "かしこまりました、ソフトタウン赤坂も当日の候補に含めておきますね！ まとめて比較検討頂いたほうが良いかと思いますので、取り急ぎ他も見てまいりますね。 ※一方人…" at bounding box center [166, 117] width 153 height 45
copy div "ソフトタウン赤坂"
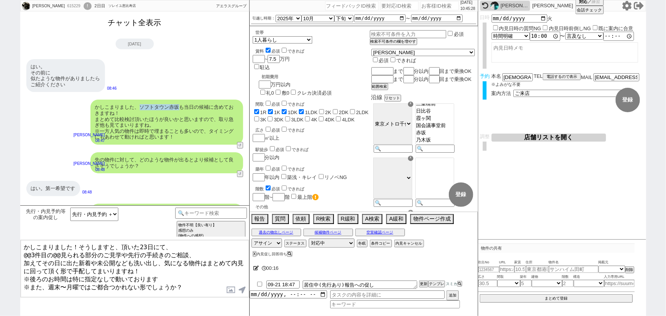
click at [146, 21] on button "チャット全表示" at bounding box center [135, 22] width 60 height 13
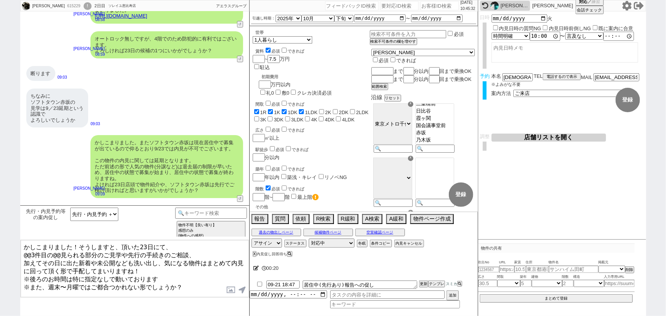
scroll to position [2880, 0]
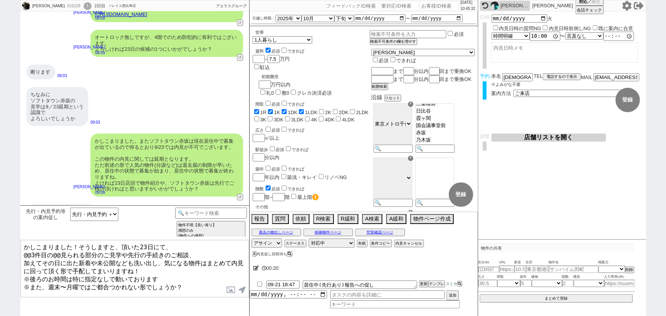
drag, startPoint x: 43, startPoint y: 250, endPoint x: 23, endPoint y: 250, distance: 20.2
click at [23, 250] on textarea "かしこまりました！そうしますと、頂いた23日にて、 @@3件目の@@見られる部分のご見学や先行の手続きのご相談、 加えてその日に出た新着や未公開なども洗い出し…" at bounding box center [135, 268] width 228 height 57
paste textarea "ソフトタウン赤坂"
drag, startPoint x: 150, startPoint y: 251, endPoint x: 78, endPoint y: 252, distance: 71.7
click at [78, 252] on textarea "かしこまりました！そうしますと、頂いた23日にて、 ソフトタウン赤坂の@@見られる部分のご見学や先行の手続きのご相談、 加えてその日に出た新着や未公開なども洗…" at bounding box center [135, 268] width 228 height 57
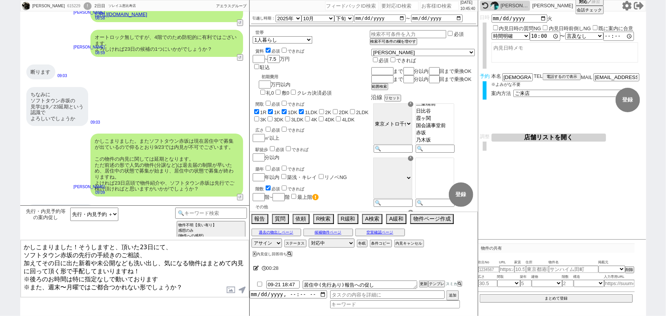
click at [131, 261] on textarea "かしこまりました！そうしますと、頂いた23日にて、 ソフトタウン赤坂の先行の手続きのご相談、 加えてその日に出た新着や未公開なども洗い出し、気になる物件はまと…" at bounding box center [135, 268] width 228 height 57
drag, startPoint x: 198, startPoint y: 277, endPoint x: 0, endPoint y: 293, distance: 199.0
click at [0, 293] on div "Kimii Terakata 615229 ! 0 2日目 ソレイユ恵比寿店 冬眠中 自社客 アエラスグループ スミカ_BPO チャット全表示 2025-09…" at bounding box center [333, 158] width 666 height 316
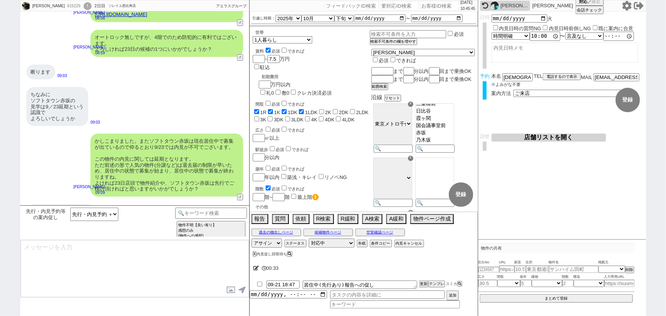
scroll to position [2926, 0]
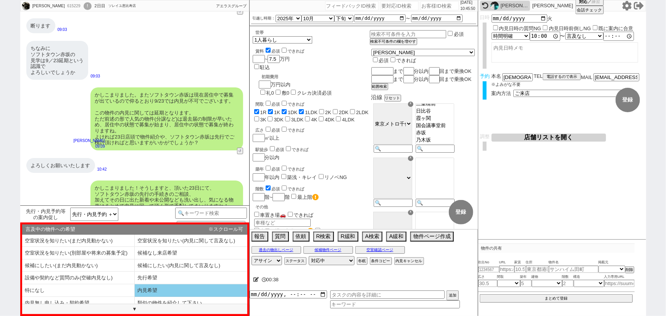
click at [164, 290] on li "内見希望" at bounding box center [191, 290] width 113 height 13
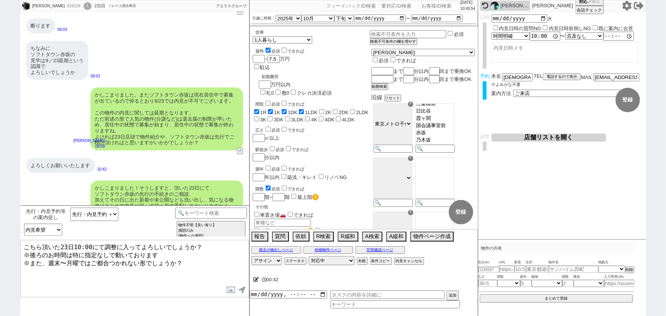
drag, startPoint x: 203, startPoint y: 264, endPoint x: 0, endPoint y: 288, distance: 204.0
click at [0, 288] on div "Kimii Terakata 615229 ! 0 2日目 ソレイユ恵比寿店 冬眠中 自社客 アエラスグループ スミカ_BPO チャット全表示 2025-09…" at bounding box center [333, 158] width 666 height 316
drag, startPoint x: 166, startPoint y: 256, endPoint x: 1, endPoint y: 255, distance: 164.8
click at [1, 255] on div "Kimii Terakata 615229 ! 0 2日目 ソレイユ恵比寿店 冬眠中 自社客 アエラスグループ スミカ_BPO チャット全表示 2025-09…" at bounding box center [333, 158] width 666 height 316
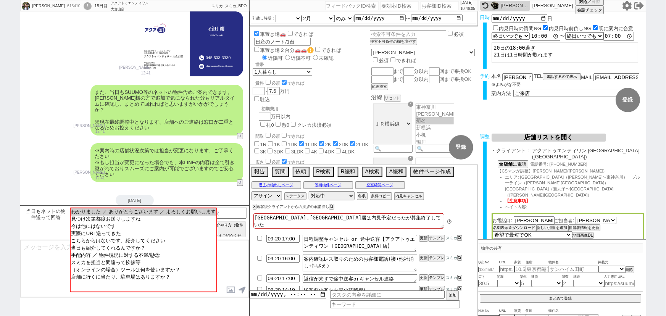
scroll to position [911, 0]
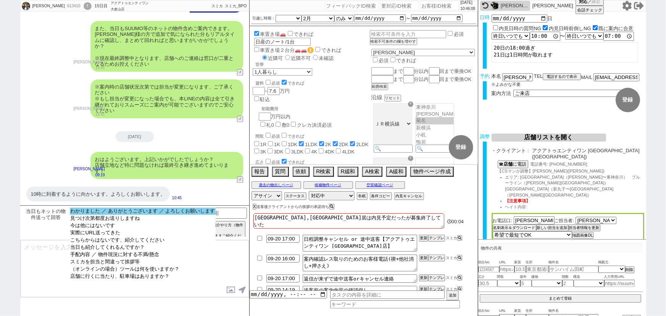
click at [180, 214] on option "わかりました ／ ありがとうございます ／ よろしくお願いします" at bounding box center [143, 211] width 146 height 7
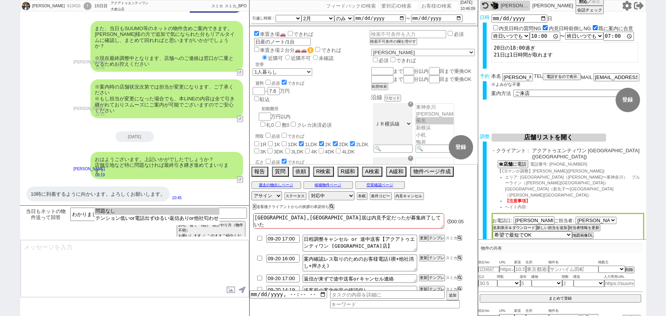
click at [180, 214] on option "問題なし" at bounding box center [157, 211] width 125 height 7
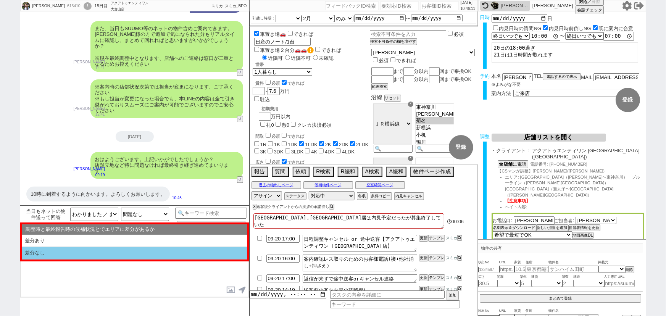
click at [133, 258] on li "差分なし" at bounding box center [134, 253] width 225 height 13
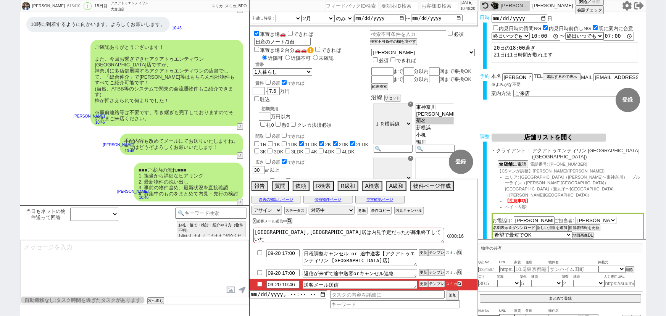
scroll to position [63, 0]
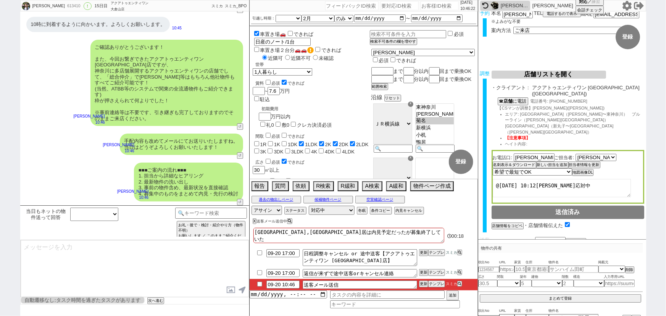
click at [523, 239] on button "チャット共有URLを生成" at bounding box center [512, 241] width 42 height 5
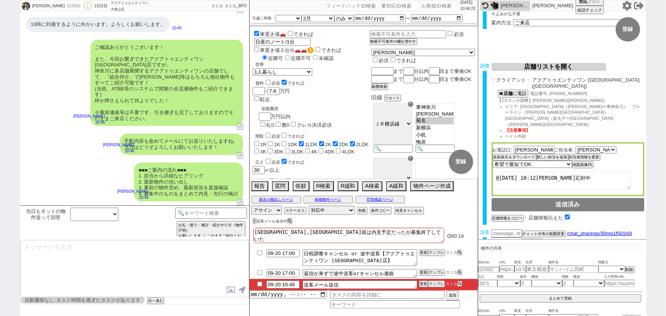
click at [505, 246] on button "送客に進む" at bounding box center [500, 248] width 19 height 5
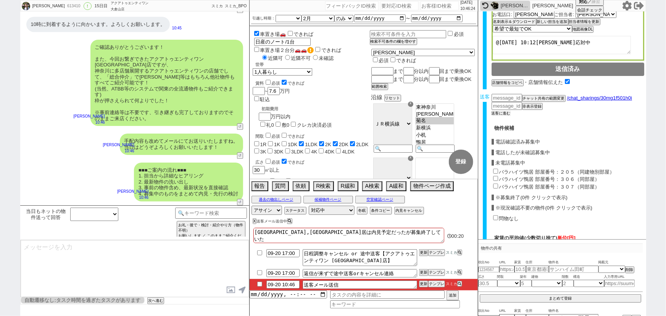
scroll to position [227, 0]
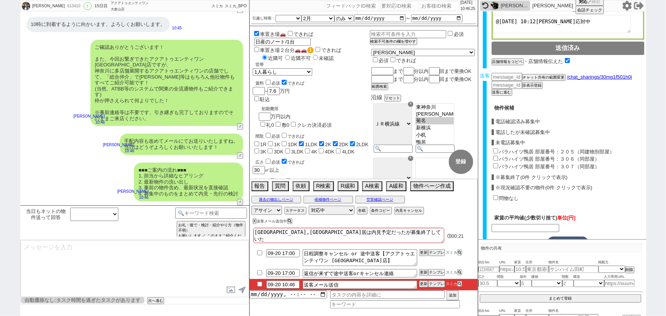
click at [497, 148] on input "バラハイツ鴨居 部屋番号：２０５（同建物別部屋）" at bounding box center [495, 150] width 5 height 5
click at [497, 156] on input "バラハイツ鴨居 部屋番号：３０６（同部屋）" at bounding box center [495, 158] width 5 height 5
click at [497, 163] on input "バラハイツ鴨居 部屋番号：３０７（同部屋）" at bounding box center [495, 165] width 5 height 5
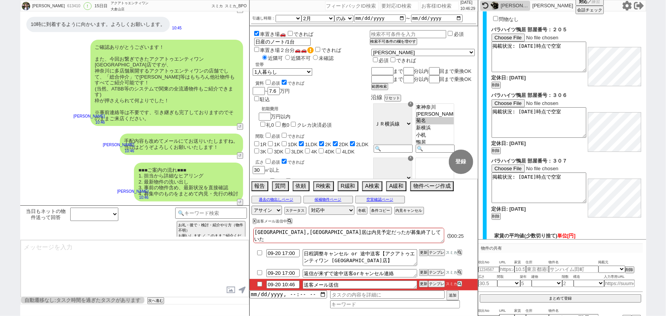
scroll to position [429, 0]
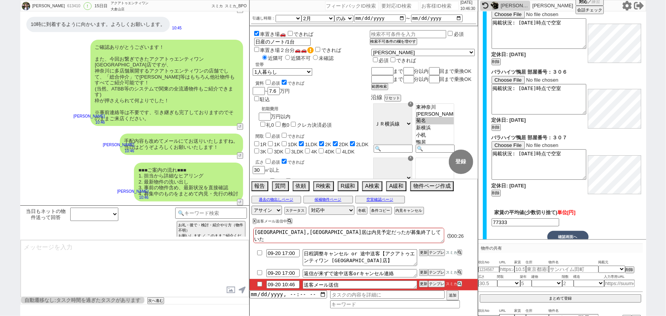
click at [567, 231] on button "確認画面へ" at bounding box center [567, 237] width 41 height 12
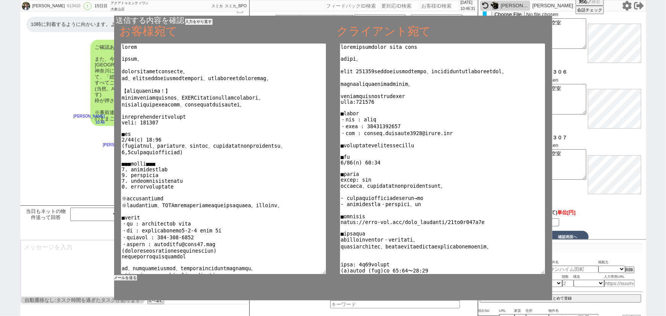
click at [133, 275] on button "メールを送る" at bounding box center [125, 277] width 23 height 5
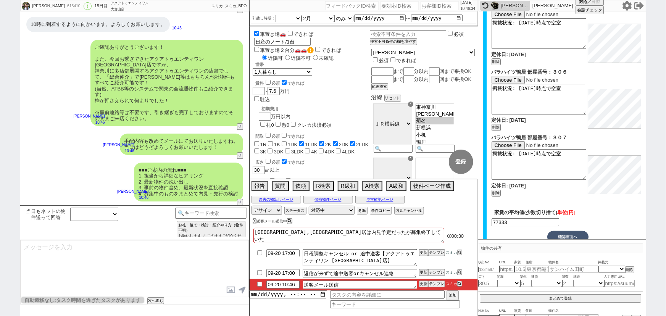
click at [259, 285] on input "checkbox" at bounding box center [259, 284] width 11 height 5
click at [344, 211] on select "対応中 引き継ぎ完了 ブロック 長期間返信なし 紹介不可 別の所で決まった 客の都合で引越しが無くなった 接客開始後に冬眠" at bounding box center [332, 210] width 46 height 9
click at [309, 206] on select "対応中 引き継ぎ完了 ブロック 長期間返信なし 紹介不可 別の所で決まった 客の都合で引越しが無くなった 接客開始後に冬眠" at bounding box center [332, 210] width 46 height 9
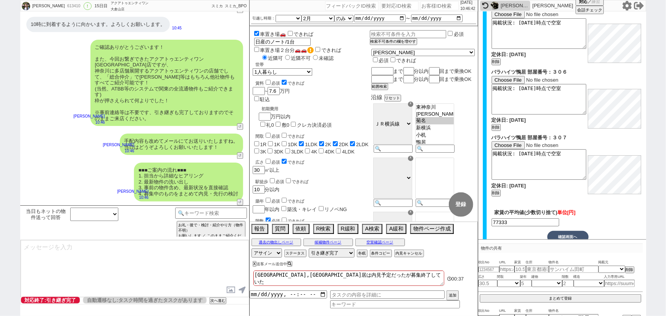
click at [427, 7] on input "number" at bounding box center [439, 5] width 38 height 9
paste input "614175"
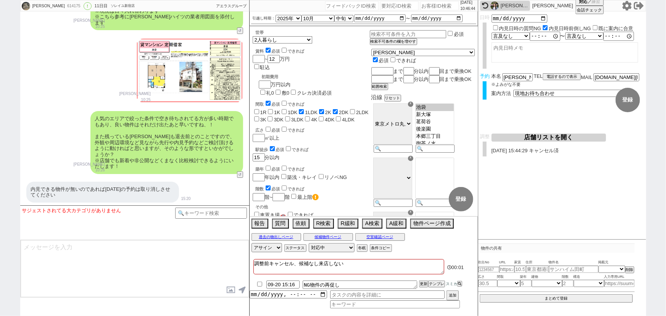
scroll to position [3002, 0]
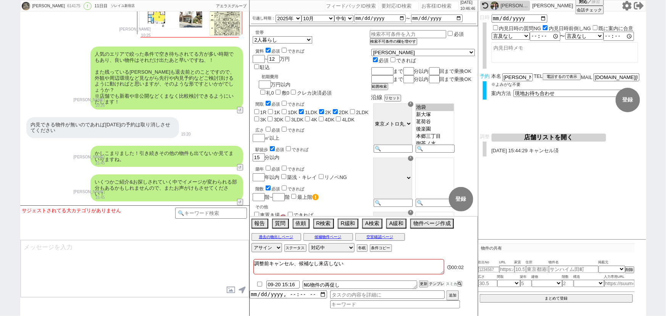
click at [436, 285] on button "テンプレ" at bounding box center [436, 283] width 17 height 5
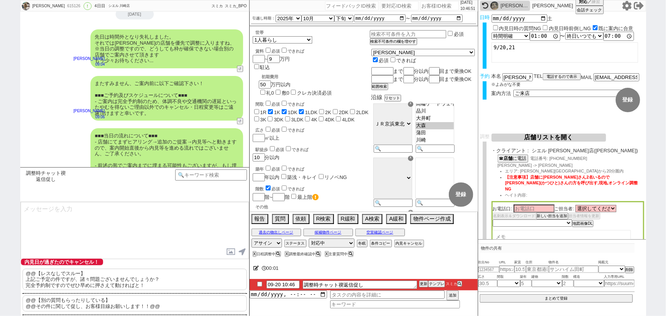
scroll to position [3247, 0]
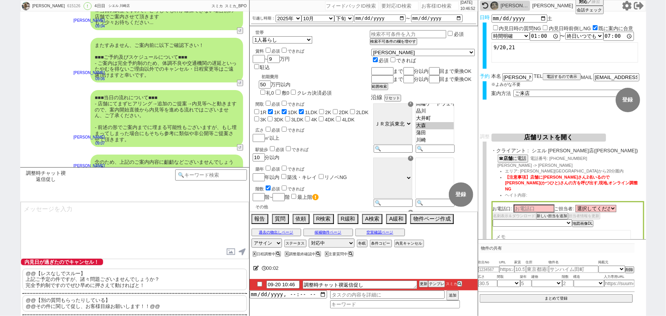
click at [51, 285] on p "@@【レスなしでスルー】 上記ご予定の件ですが、諸々問題ございませんでしょうか？ 完全予約制ですのでぜひ早めに押さえて動ければと！" at bounding box center [135, 280] width 224 height 22
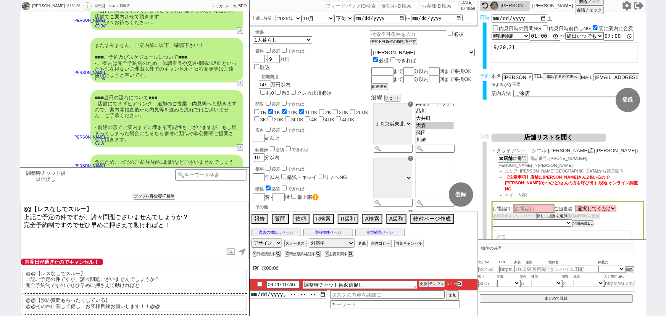
drag, startPoint x: 22, startPoint y: 213, endPoint x: 18, endPoint y: 196, distance: 17.2
click at [18, 196] on div "佐木 和晃 615126 ! 0 4日目 シエル 川崎店 冬眠中 自社客 スミカ スミカ_BPO チャット全表示 2025-09-17 新しくフォローされまし…" at bounding box center [333, 158] width 666 height 316
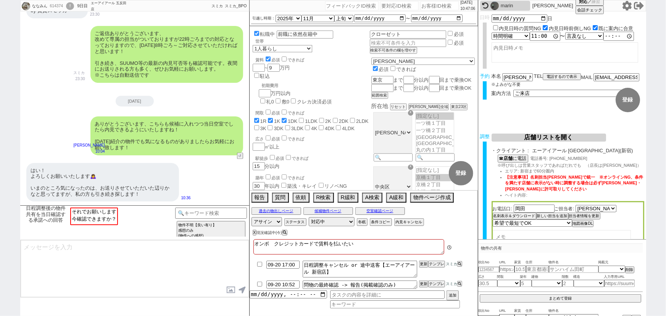
scroll to position [0, 0]
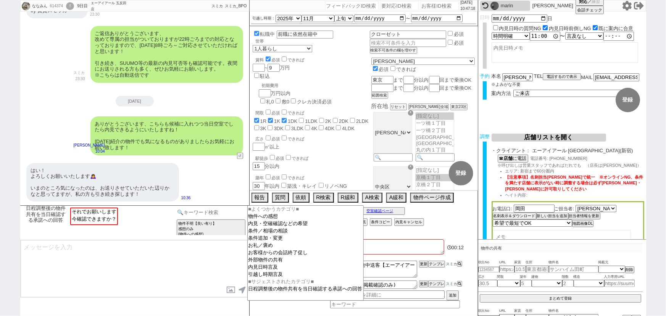
click at [238, 211] on input at bounding box center [211, 213] width 72 height 10
click at [273, 264] on option "外部物件の共有" at bounding box center [306, 259] width 116 height 7
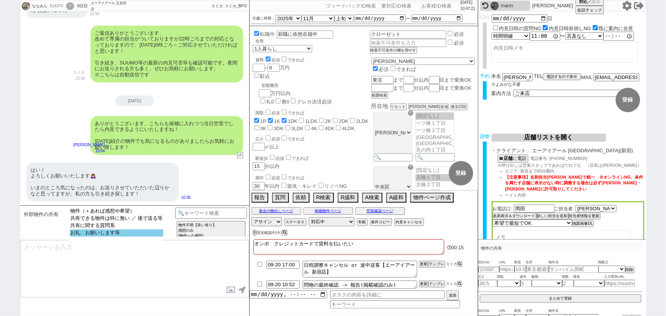
click at [137, 236] on option "お礼、お願いします等" at bounding box center [116, 232] width 93 height 7
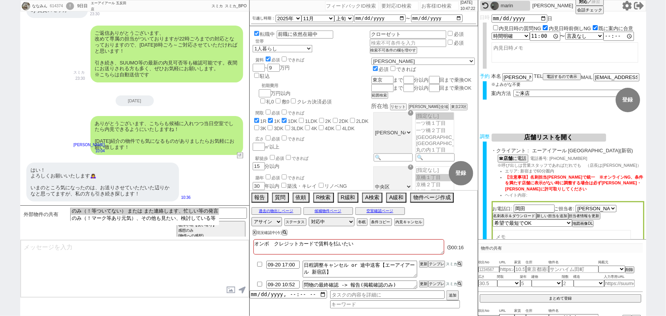
click at [163, 208] on select "のみ（！等ついてない） または また連絡します、忙しい等の発言 のみ（！マーク等あり元気）、その他も見たい、検討している等" at bounding box center [145, 217] width 148 height 18
click at [159, 208] on option "のみ（！等ついてない） または また連絡します、忙しい等の発言" at bounding box center [145, 211] width 148 height 7
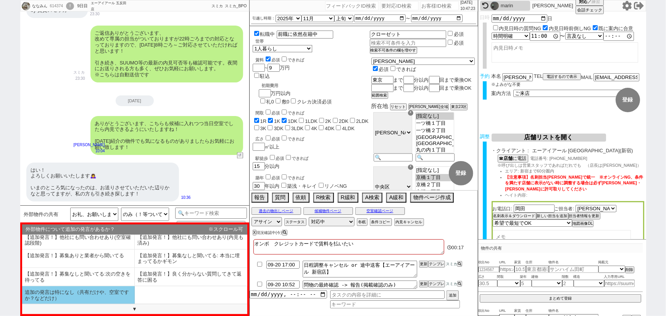
click at [90, 293] on li "追加の発言は特になし（共有だけや、空室ですか？などだけ）" at bounding box center [78, 295] width 113 height 18
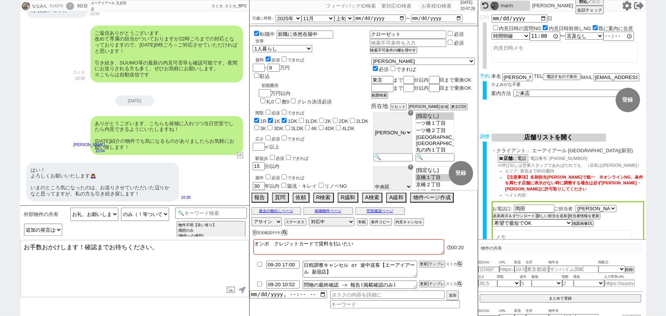
drag, startPoint x: 79, startPoint y: 248, endPoint x: 0, endPoint y: 249, distance: 78.6
click at [0, 249] on div "ななみん 614374 ! 0 9日目 エーアイアール 五反田店 冬眠中 自社客 スミカ スミカ_BPO チャット全表示 2025-09-17 とんでもないで…" at bounding box center [333, 158] width 666 height 316
drag, startPoint x: 193, startPoint y: 247, endPoint x: 129, endPoint y: 245, distance: 64.5
click at [129, 245] on textarea "はい、何かございましたらお気軽に！確認までお待ちください。" at bounding box center [135, 268] width 228 height 57
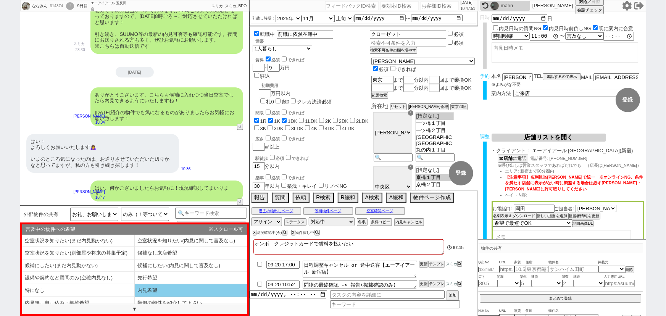
click at [187, 291] on li "内見希望" at bounding box center [191, 290] width 113 height 13
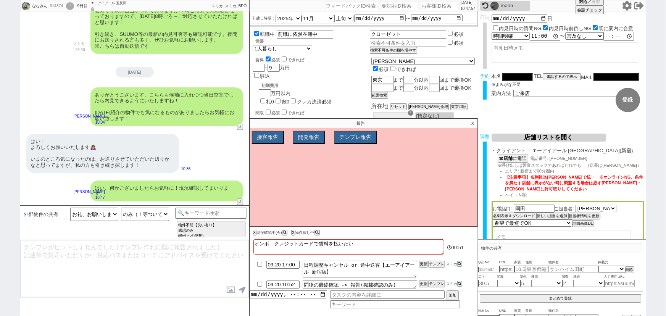
click at [475, 123] on p "X" at bounding box center [472, 123] width 9 height 9
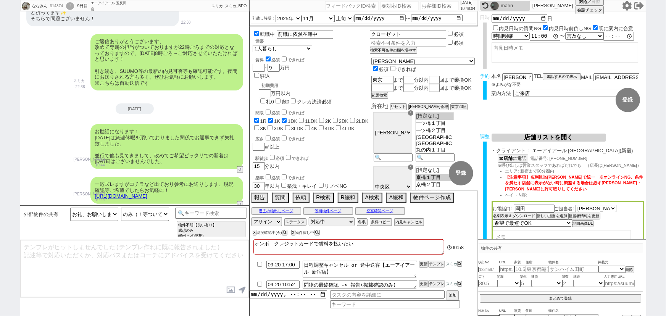
scroll to position [560, 0]
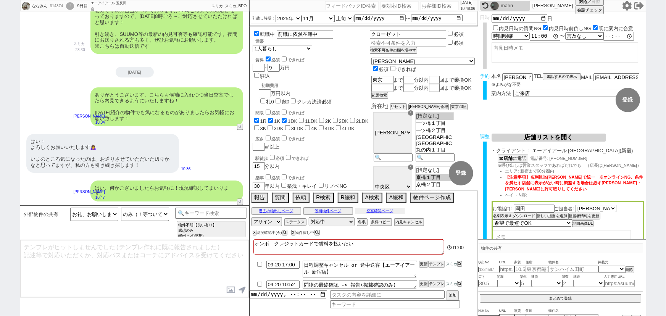
click at [383, 212] on button "空室確認ページ" at bounding box center [380, 211] width 50 height 6
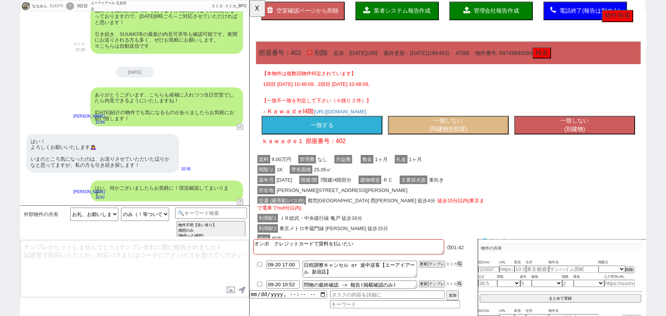
scroll to position [39, 0]
click at [457, 134] on button "一致しない (同建物別部屋)" at bounding box center [463, 135] width 130 height 20
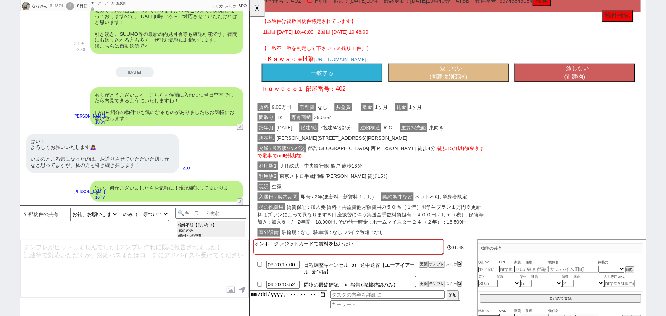
click at [365, 72] on button "一致する" at bounding box center [327, 78] width 130 height 20
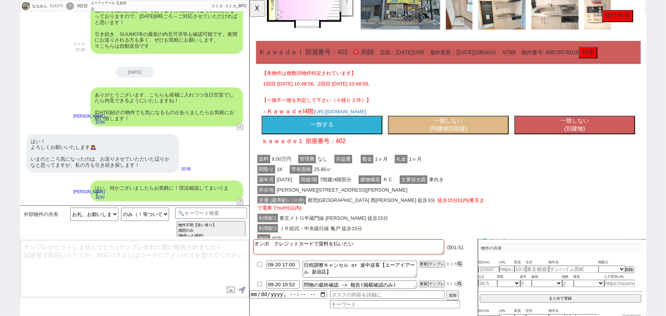
scroll to position [537, 0]
click at [335, 144] on button "一致する" at bounding box center [327, 134] width 130 height 20
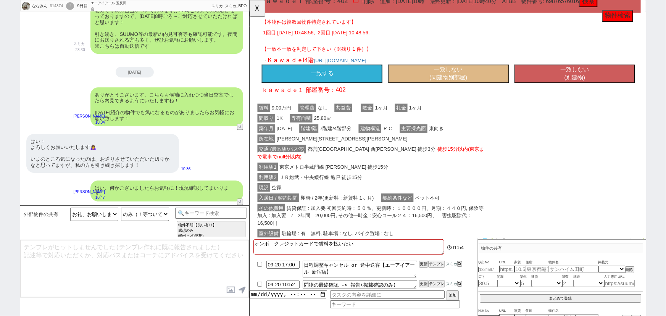
scroll to position [591, 0]
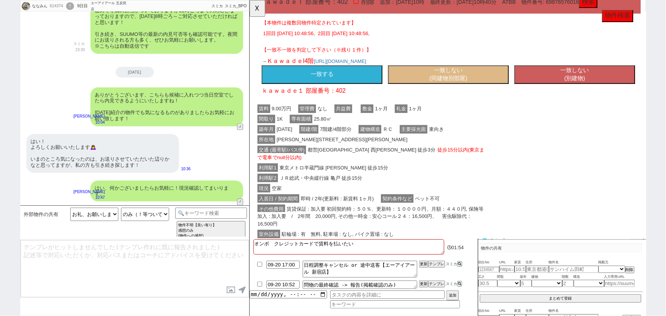
click at [340, 90] on button "一致する" at bounding box center [327, 80] width 130 height 20
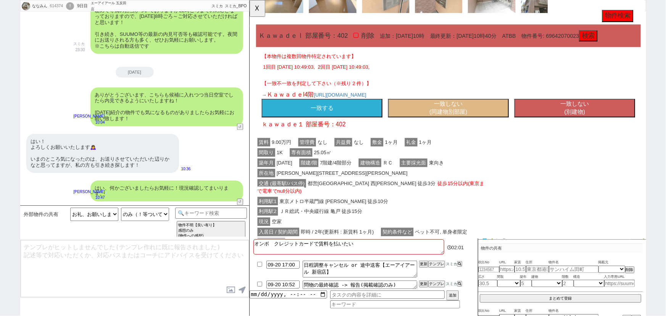
scroll to position [1141, 0]
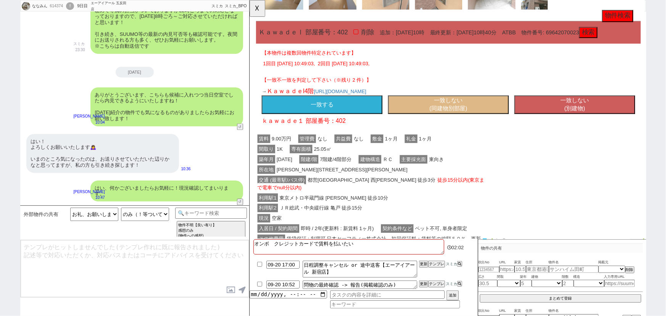
click at [349, 122] on button "一致する" at bounding box center [327, 113] width 130 height 20
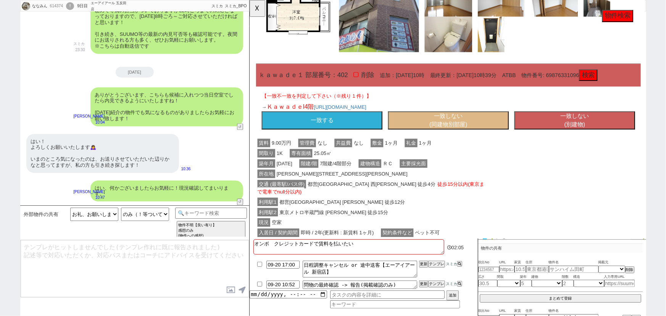
scroll to position [1611, 0]
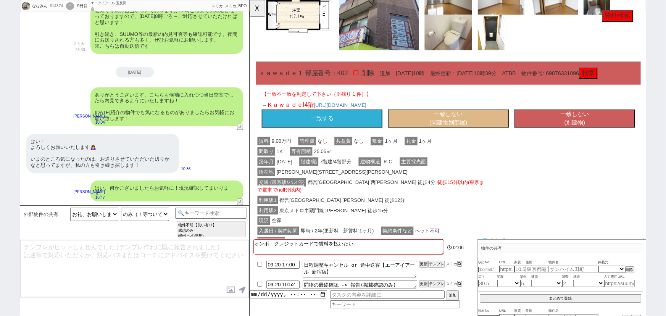
click at [330, 135] on button "一致する" at bounding box center [327, 128] width 130 height 20
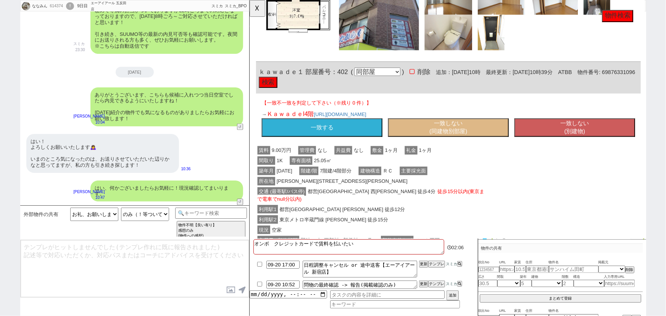
click at [330, 135] on button "一致する" at bounding box center [327, 137] width 130 height 20
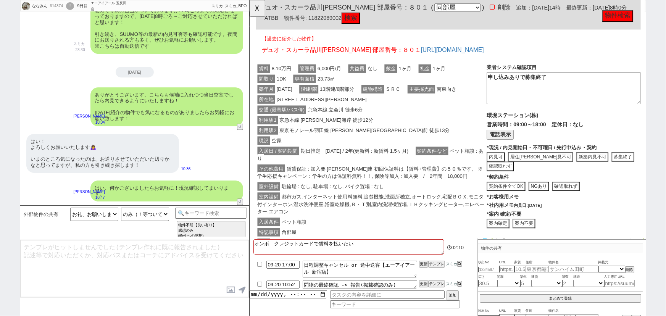
scroll to position [2117, 0]
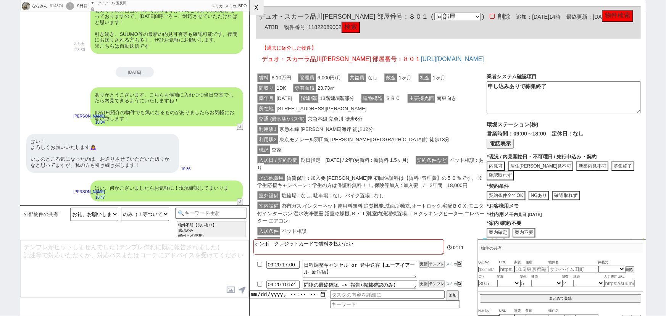
click at [256, 13] on button "☓" at bounding box center [257, 7] width 14 height 15
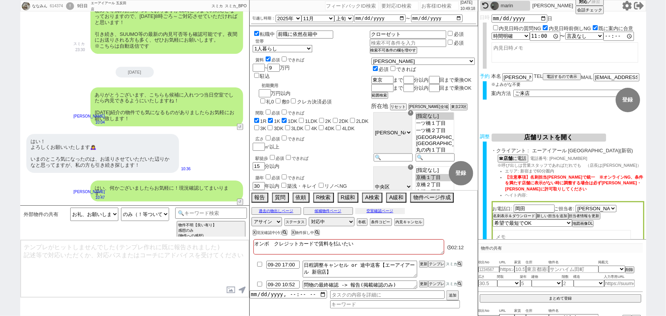
click at [385, 212] on button "空室確認ページ" at bounding box center [380, 211] width 50 height 6
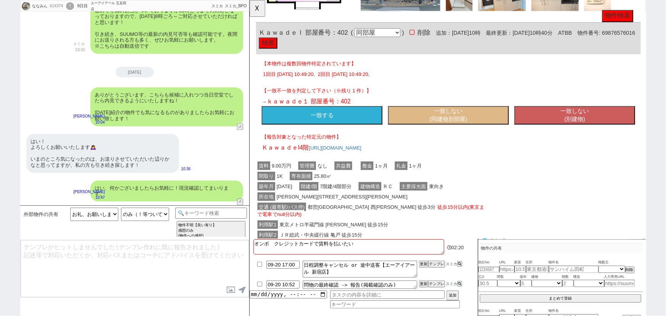
scroll to position [579, 0]
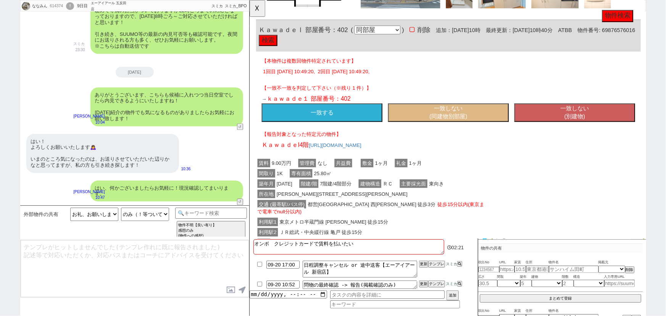
click at [354, 131] on button "一致する" at bounding box center [327, 121] width 130 height 20
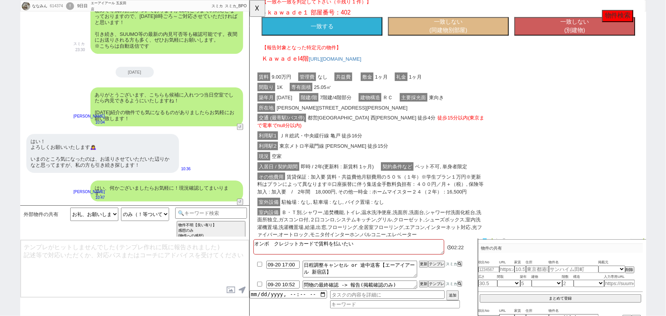
scroll to position [111, 0]
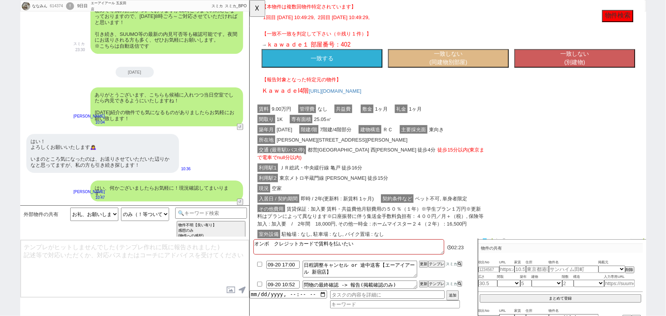
click at [462, 73] on button "一致しない (同建物別部屋)" at bounding box center [463, 63] width 130 height 20
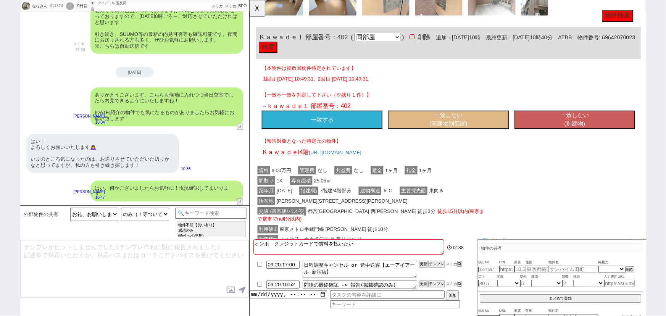
scroll to position [1091, 0]
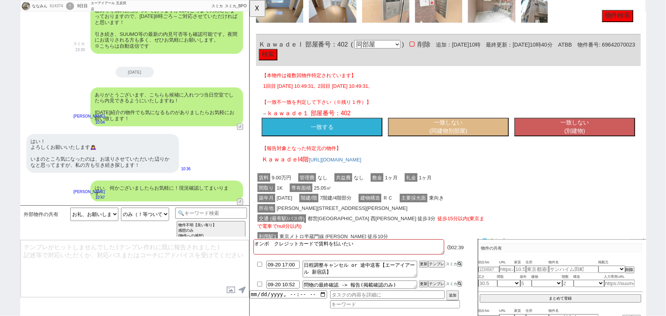
click at [369, 146] on button "一致する" at bounding box center [327, 137] width 130 height 20
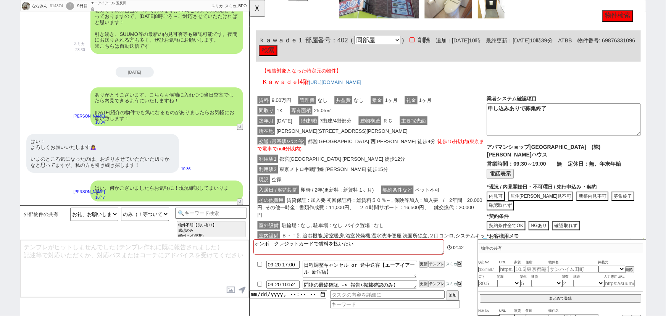
scroll to position [1586, 0]
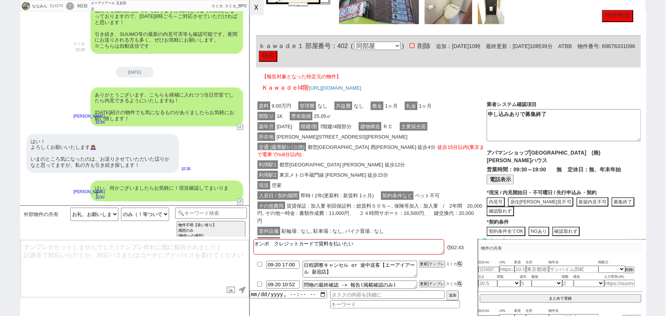
click at [256, 13] on button "☓" at bounding box center [257, 7] width 14 height 15
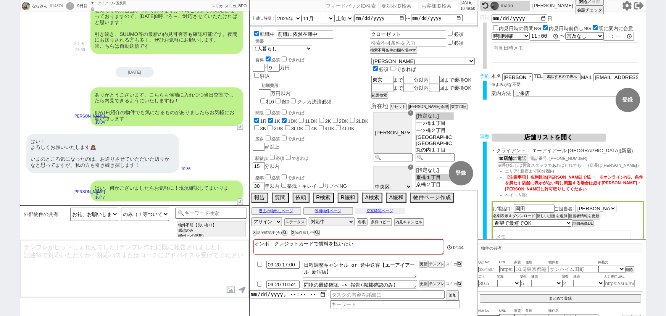
click at [382, 211] on button "空室確認ページ" at bounding box center [380, 211] width 50 height 6
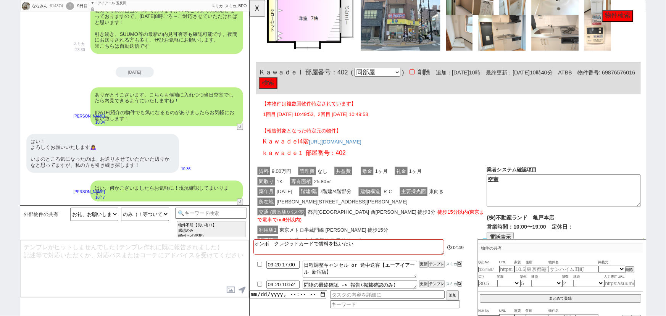
scroll to position [480, 0]
drag, startPoint x: 307, startPoint y: 77, endPoint x: 247, endPoint y: 71, distance: 60.5
copy span "ＫａｗａｄｅⅠ"
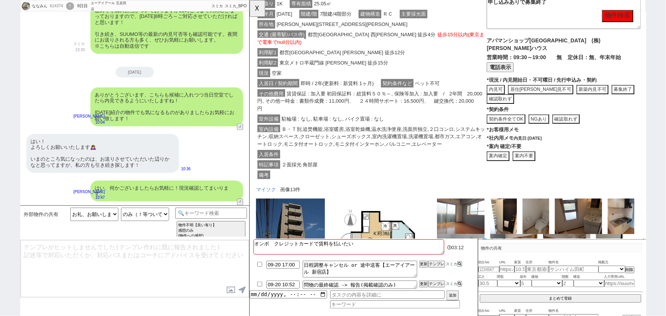
scroll to position [1682, 0]
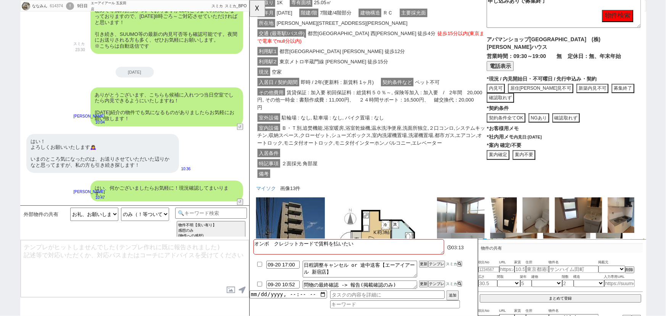
click at [542, 161] on button "案内不要" at bounding box center [544, 166] width 24 height 10
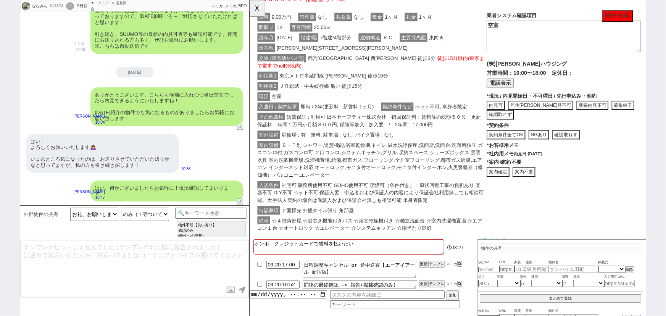
scroll to position [1238, 0]
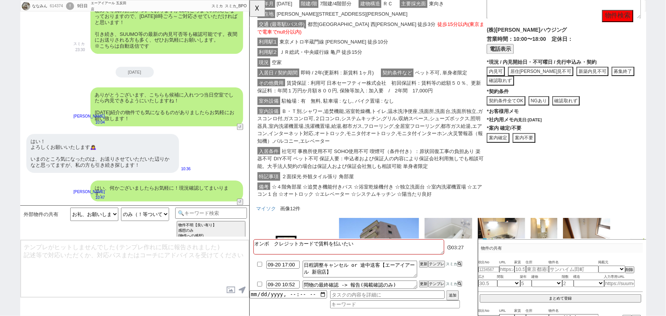
click at [545, 143] on button "案内不要" at bounding box center [544, 148] width 24 height 10
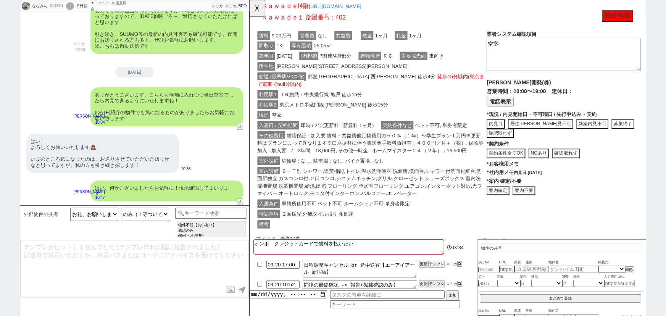
scroll to position [157, 0]
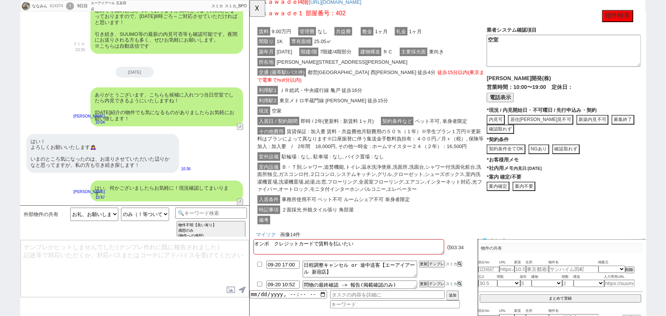
click at [547, 206] on button "案内不要" at bounding box center [544, 200] width 24 height 10
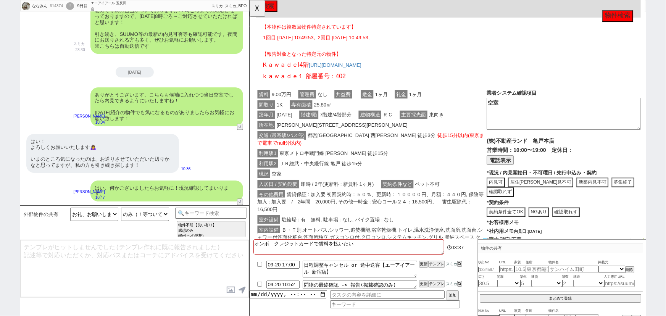
click at [354, 172] on span "ＪＲ総武・中央緩行線 亀戸 徒歩15分" at bounding box center [326, 175] width 92 height 9
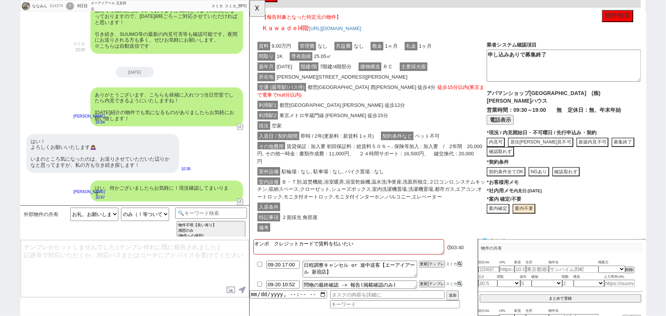
click at [348, 153] on span "賃貸保証 : 加入要 初回保証料：総賃料５０％～, 保険等加入 : 加入要　/　2年間　20,000円, その他一時金 : 書類作成費：11,000円、　２４…" at bounding box center [379, 165] width 242 height 25
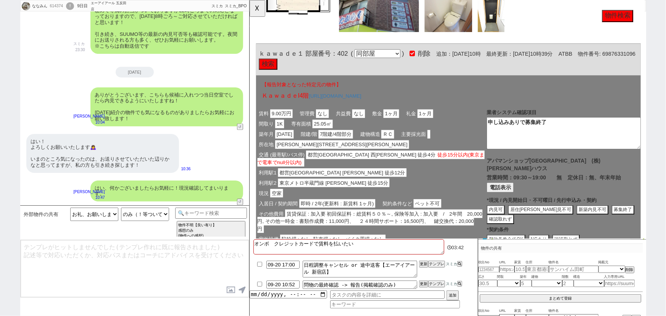
click at [373, 180] on div "利用駅1 都営新宿線 大島 徒歩12分" at bounding box center [380, 185] width 248 height 11
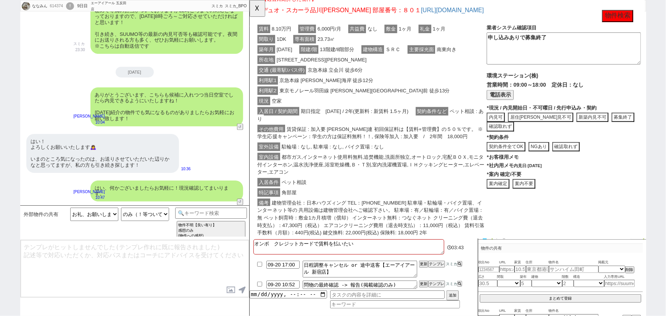
click at [357, 164] on span "都市ガス,インターネット使用料無料,追焚機能,洗面所独立,オートロック,宅配ＢＯＸ,モニタ付インターホン,温水洗浄便座,浴室乾燥機,Ｂ・Ｔ別,室内洗濯機置場,…" at bounding box center [380, 176] width 244 height 25
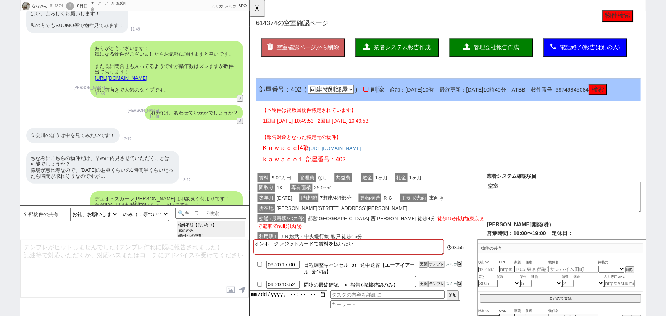
click at [406, 55] on button "業者システム報告作成" at bounding box center [408, 51] width 90 height 20
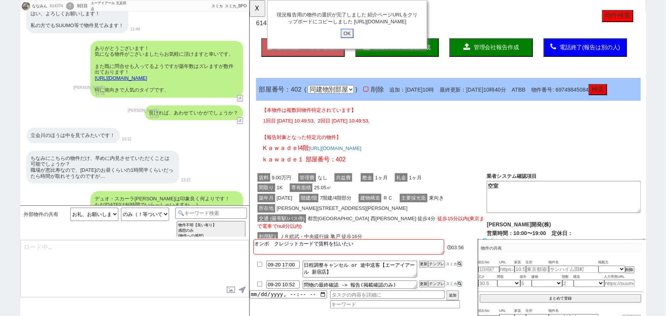
click at [353, 41] on input "OK" at bounding box center [354, 36] width 14 height 10
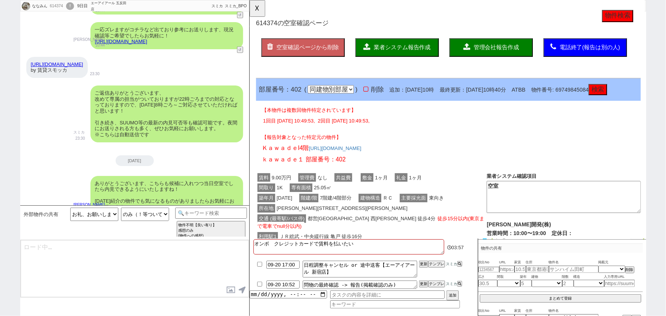
scroll to position [560, 0]
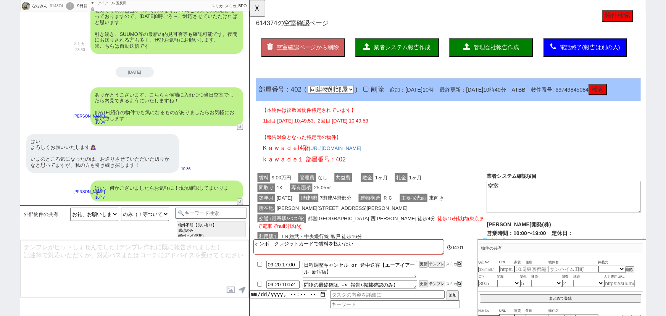
click at [438, 283] on button "テンプレ" at bounding box center [436, 283] width 17 height 5
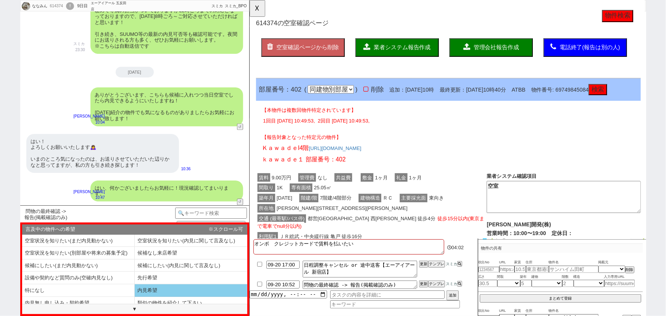
click at [165, 290] on li "内見希望" at bounding box center [191, 290] width 113 height 13
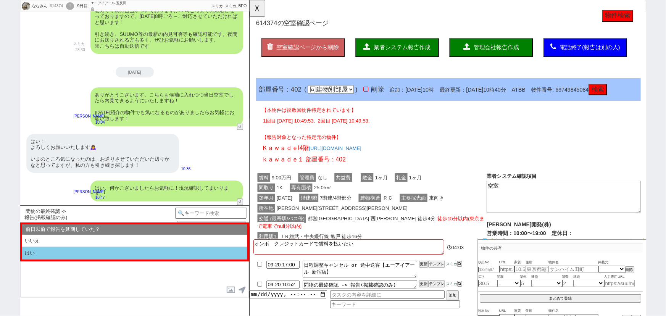
click at [63, 252] on li "はい" at bounding box center [134, 253] width 225 height 13
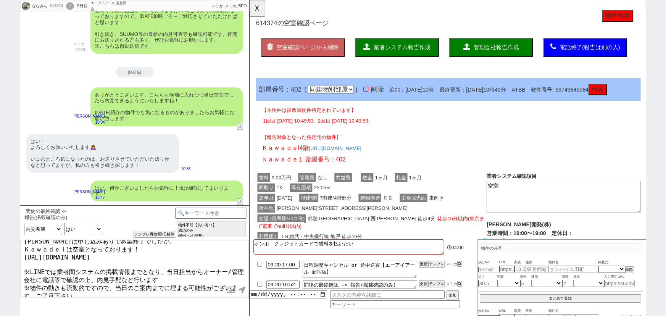
scroll to position [14, 0]
drag, startPoint x: 158, startPoint y: 290, endPoint x: 0, endPoint y: 312, distance: 159.5
click at [0, 312] on div "ななみん 614374 ! 0 9日目 エーアイアール 五反田店 冬眠中 自社客 スミカ スミカ_BPO チャット全表示 2025-09-17 はい、よろしく…" at bounding box center [333, 158] width 666 height 316
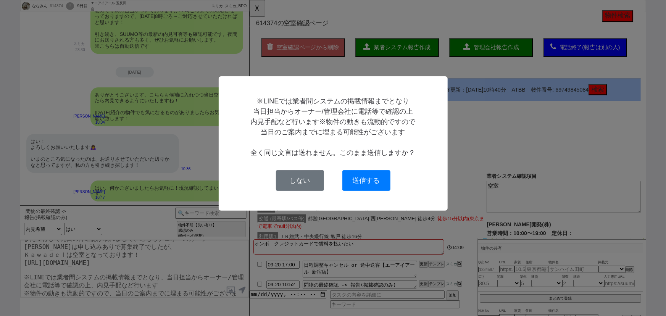
click at [378, 169] on div "※LINEでは業者間システムの掲載情報までとなり 当日担当からオーナー/管理会社に電話等で確認の上 内見手配など行います※物件の動きも流動的ですので 当日のご…" at bounding box center [333, 143] width 204 height 95
click at [370, 187] on button "送信する" at bounding box center [366, 180] width 48 height 21
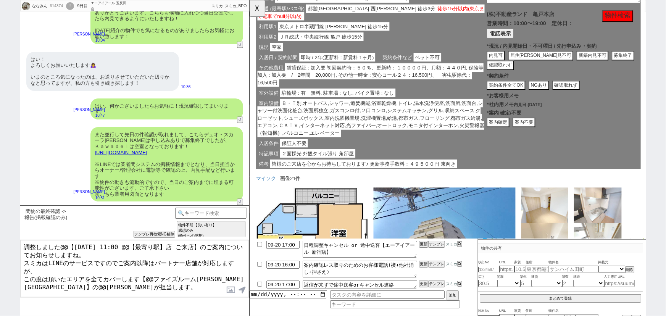
scroll to position [725, 0]
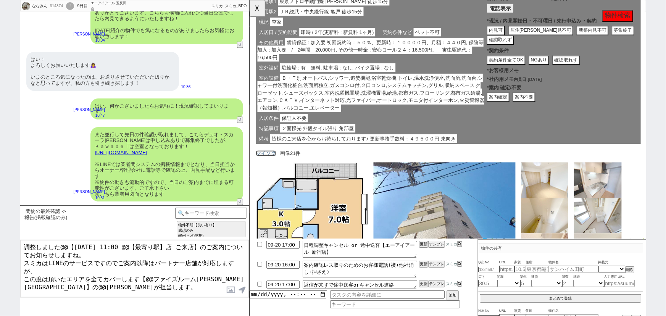
click at [269, 162] on link "マイソク" at bounding box center [266, 165] width 21 height 6
click at [230, 290] on label at bounding box center [231, 290] width 12 height 14
click at [0, 0] on input "file" at bounding box center [0, 0] width 0 height 0
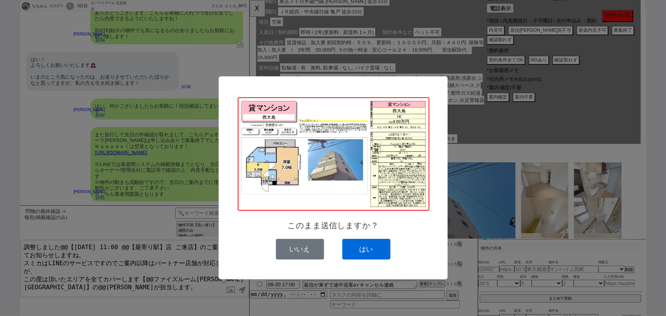
click at [375, 247] on button "はい" at bounding box center [366, 249] width 48 height 21
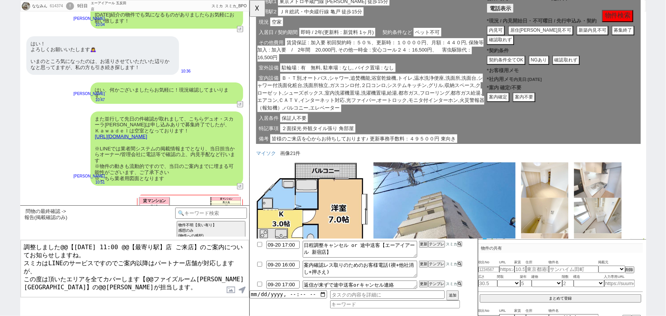
scroll to position [593, 0]
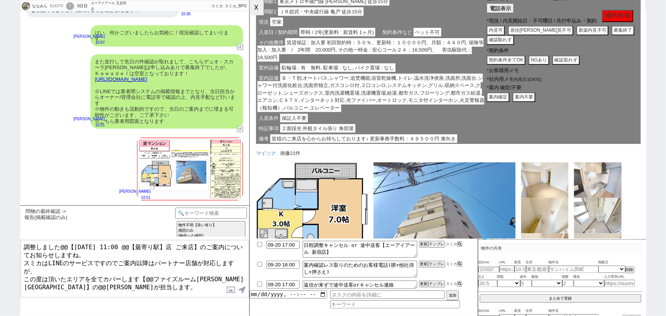
click at [262, 6] on button "☓" at bounding box center [257, 7] width 14 height 15
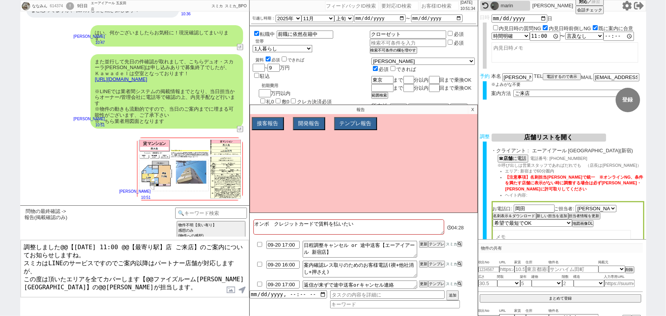
scroll to position [69, 0]
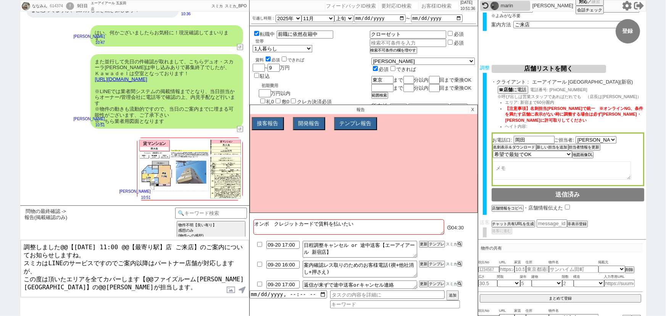
drag, startPoint x: 153, startPoint y: 283, endPoint x: 0, endPoint y: 289, distance: 153.5
click at [0, 289] on div "ななみん 614374 ! 0 9日目 エーアイアール 五反田店 冬眠中 自社客 スミカ スミカ_BPO チャット全表示 2025-09-17 立会川のほうは…" at bounding box center [333, 158] width 666 height 316
click at [510, 206] on button "店舗情報をコピペ" at bounding box center [506, 208] width 31 height 5
click at [568, 206] on input "checkbox" at bounding box center [567, 206] width 5 height 5
drag, startPoint x: 92, startPoint y: 288, endPoint x: 17, endPoint y: 288, distance: 75.5
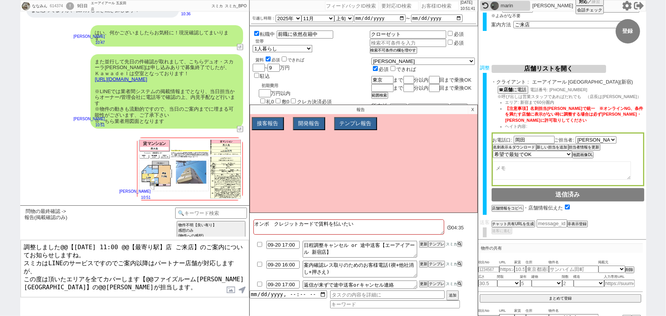
click at [17, 288] on div "ななみん 614374 ! 0 9日目 エーアイアール 五反田店 冬眠中 自社客 スミカ スミカ_BPO チャット全表示 2025-09-17 立会川のほうは…" at bounding box center [333, 158] width 666 height 316
drag, startPoint x: 219, startPoint y: 263, endPoint x: 145, endPoint y: 264, distance: 73.6
click at [145, 264] on textarea "調整しました@@【9月21日(日) 11:00 @@【最寄り駅】店 ご来店】のご案内についてお知らせしますね。 スミカはLINEのサービスですのでご案内以降は…" at bounding box center [135, 268] width 228 height 57
paste textarea "エーアイアール 新宿"
drag, startPoint x: 245, startPoint y: 263, endPoint x: 222, endPoint y: 265, distance: 22.6
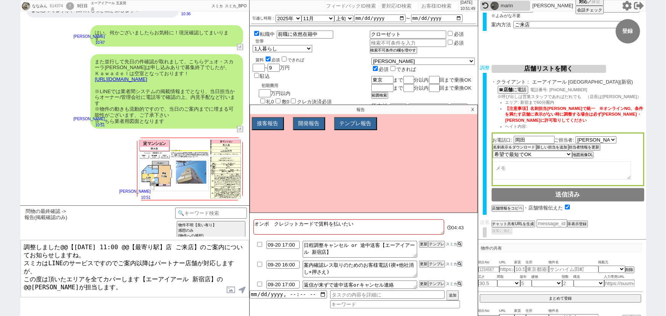
click at [222, 265] on textarea "調整しました@@【9月21日(日) 11:00 @@【最寄り駅】店 ご来店】のご案内についてお知らせしますね。 スミカはLINEのサービスですのでご案内以降は…" at bounding box center [135, 268] width 228 height 57
drag, startPoint x: 170, startPoint y: 244, endPoint x: 126, endPoint y: 243, distance: 43.9
click at [126, 243] on textarea "調整しました@@【9月21日(日) 11:00 @@【最寄り駅】店 ご来店】のご案内についてお知らせしますね。 スミカはLINEのサービスですのでご案内以降は…" at bounding box center [135, 268] width 228 height 57
click at [68, 243] on textarea "調整しました@@【9月21日(日) 11:00 新宿店 ご来店】のご案内についてお知らせしますね。 スミカはLINEのサービスですのでご案内以降はパートナー店…" at bounding box center [135, 268] width 228 height 57
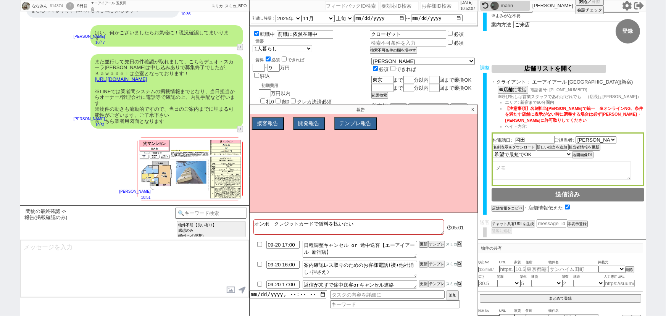
scroll to position [417, 0]
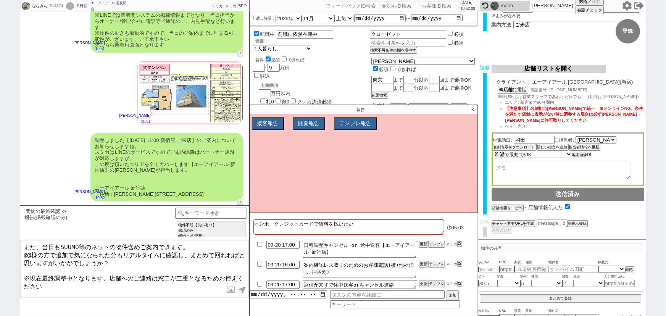
click at [588, 156] on button "地図画像DL" at bounding box center [582, 154] width 20 height 5
click at [227, 290] on label at bounding box center [231, 290] width 12 height 14
click at [0, 0] on input "file" at bounding box center [0, 0] width 0 height 0
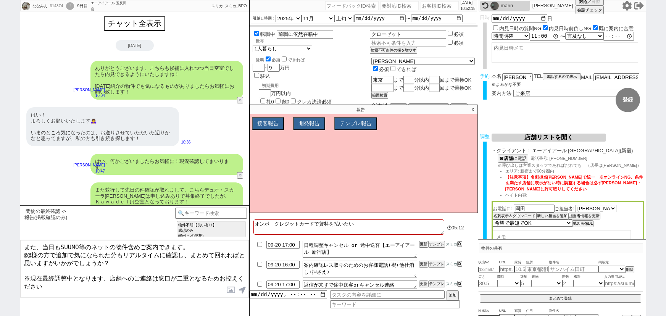
select select "2025"
select select "11"
select select "32"
select select "0"
select select "2"
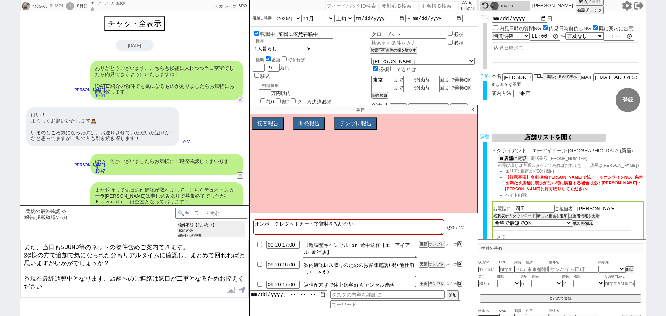
select select "128"
select select "3"
select select "7"
select select "8"
select select "9"
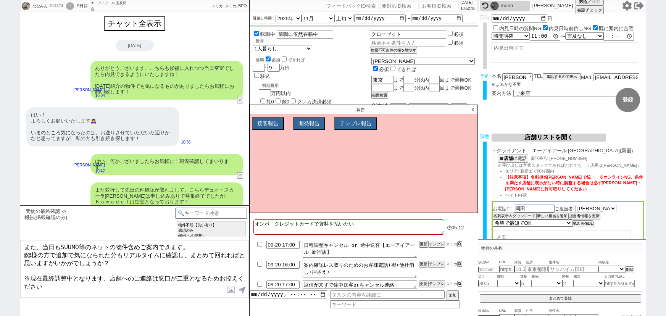
select select "10"
select select "13"
select select "23"
select select "748"
select select "14"
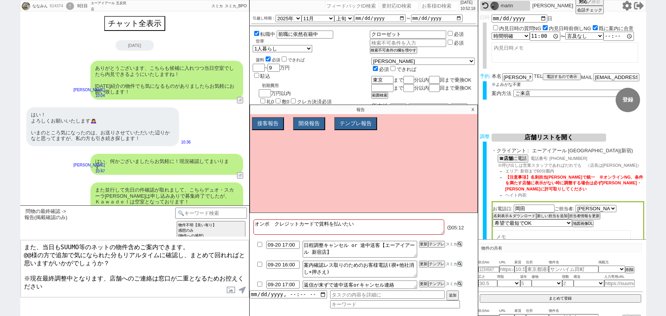
select select "473"
select select "18"
select select "579"
select select "57"
select select "[DATE]"
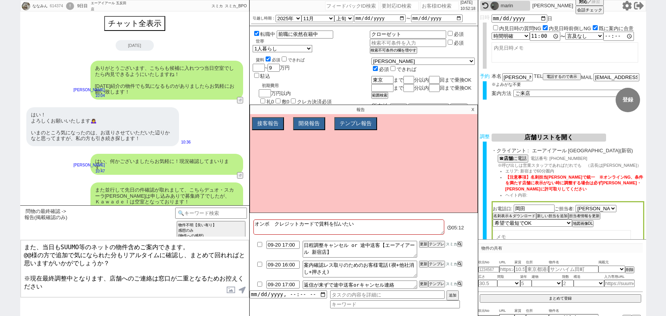
select select "831"
select select "75"
select select "[DATE]"
select select "48"
select select "44"
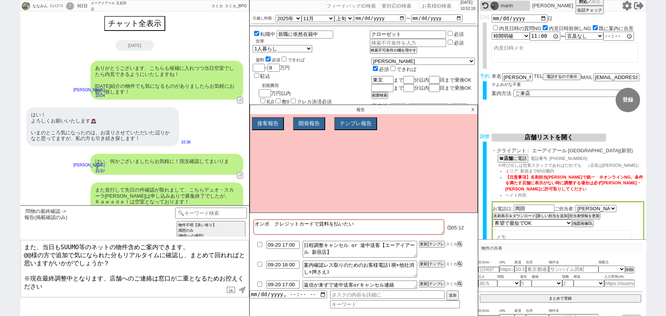
select select "10"
select select "377"
select select "9"
select select "335"
select select "53"
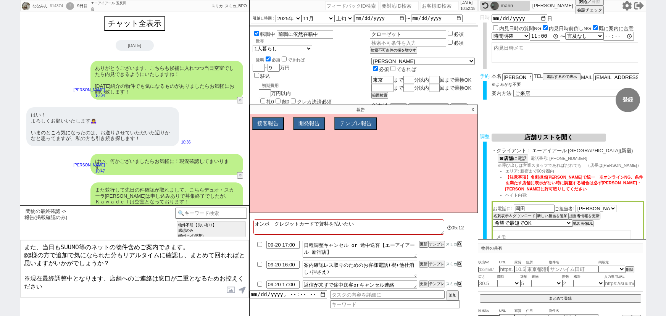
select select "70"
select select "[DATE]"
select select "62"
select select "[DATE]"
select select "25"
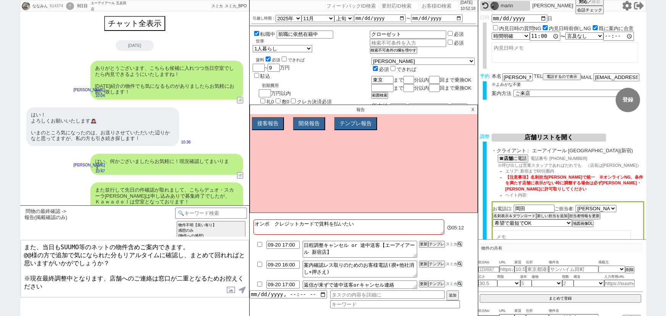
select select "3116"
select select "50"
select select "64"
select select "[DATE]"
select select "69"
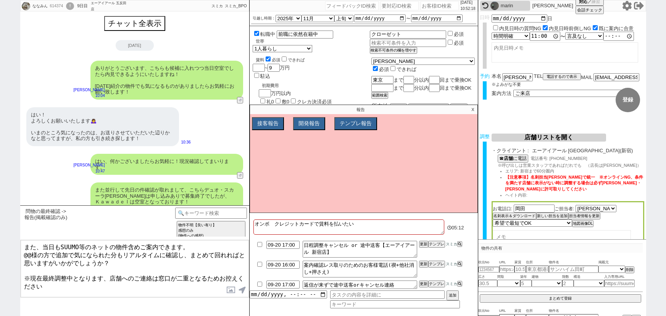
select select "[DATE]"
select select "67"
select select "59"
select select "[DATE]"
select select "52"
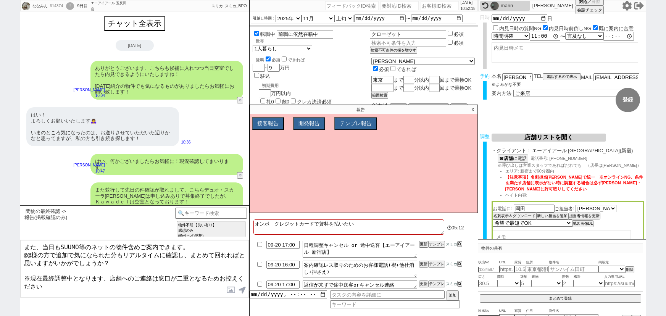
select select "47"
select select "68"
select select "[DATE]"
select select "54"
select select "66"
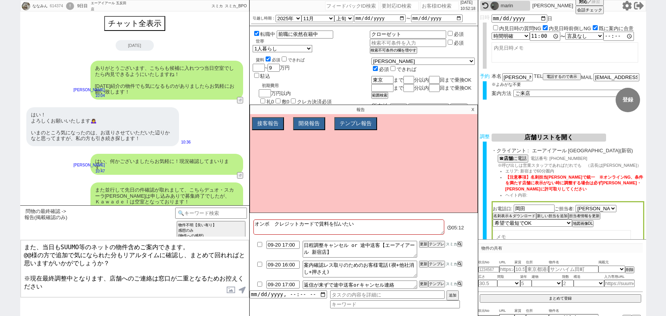
select select "56"
select select "73"
select select "1762"
select select "77"
select select "[DATE]"
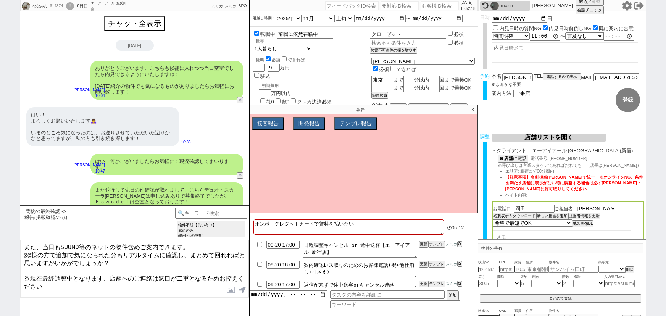
select select "1"
select select "2"
select select "2202"
select select "5"
select select
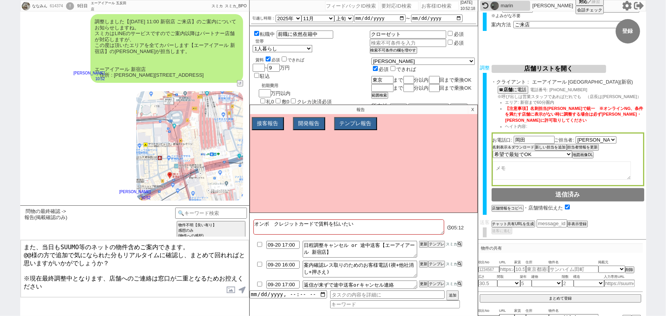
click at [510, 148] on button "名刺表示＆ダウンロード" at bounding box center [514, 147] width 42 height 5
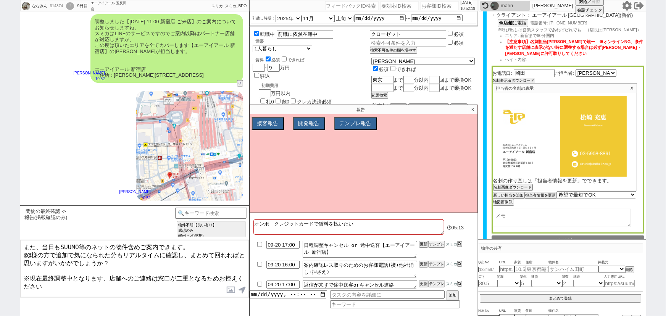
scroll to position [137, 0]
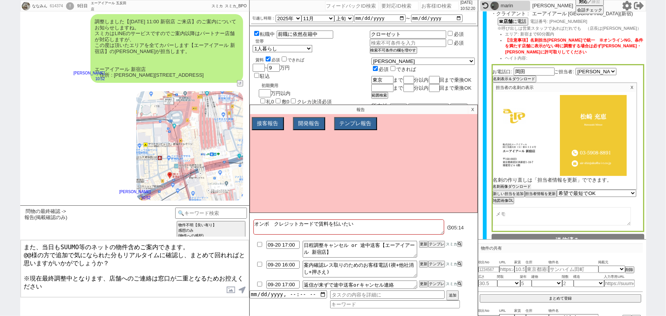
click at [515, 187] on button "名刺画像ダウンロード" at bounding box center [512, 186] width 38 height 5
click at [230, 292] on label at bounding box center [231, 290] width 12 height 14
click at [0, 0] on input "file" at bounding box center [0, 0] width 0 height 0
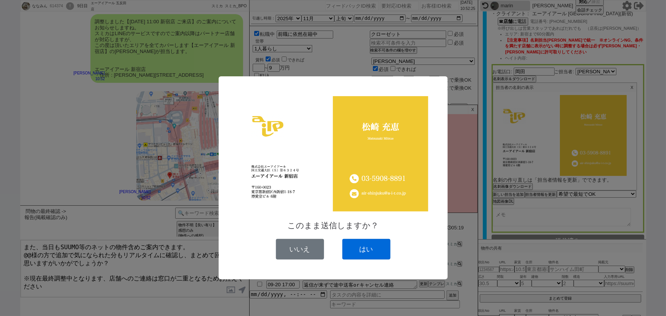
click at [372, 247] on button "はい" at bounding box center [366, 249] width 48 height 21
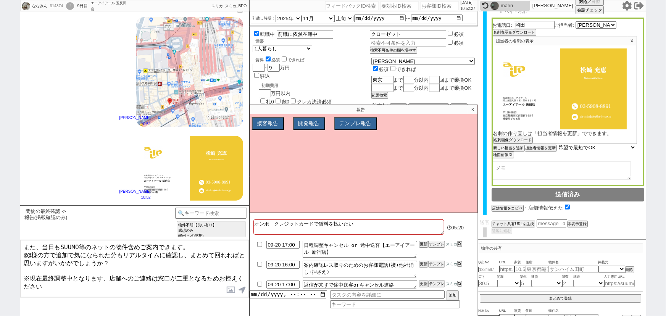
scroll to position [0, 0]
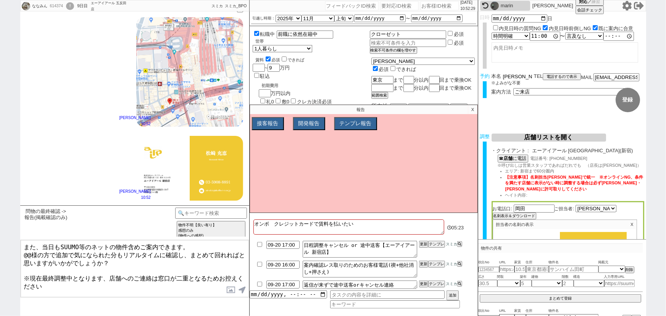
drag, startPoint x: 523, startPoint y: 74, endPoint x: 488, endPoint y: 73, distance: 35.5
click at [488, 73] on div "予約 本名 [PERSON_NAME] ※よみがな不要 TEL 電話するので表示 電話の理由 356 初日調整での禊 357 問物漏れ回収 359 内見日が怪…" at bounding box center [562, 88] width 168 height 30
click at [32, 253] on textarea "また、当日もSUUMO等のネットの物件含めご案内できます。 @@様の方で追加で気になられた分もリアルタイムに確認し、まとめて回れればと思いますがいかがでしょう…" at bounding box center [135, 268] width 228 height 57
paste textarea "タカハシ"
type textarea "また、当日もSUUMO等のネットの物件含めご案内できます。 タカハシ様の方で追加で気になられた分もリアルタイムに確認し、まとめて回れればと思いますがいかがでし…"
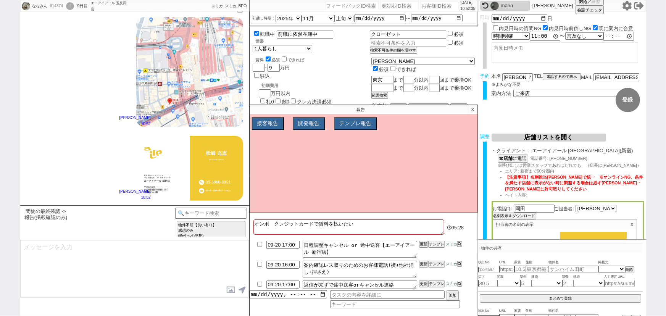
scroll to position [351, 0]
type textarea "※案内時の店舗状況次第では担当が変更になります、ご了承ください ※もし担当が変更になった場合でも、本LINEの内容は全て引き継がれておりスムーズにご案内が可能…"
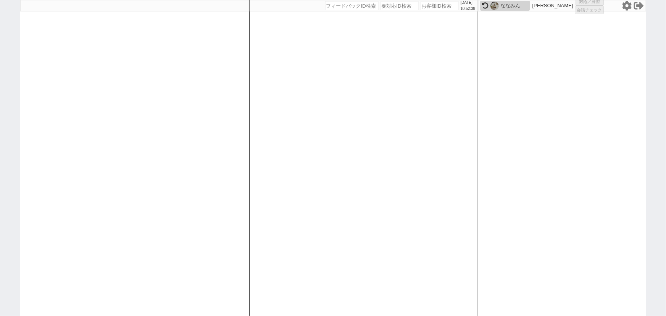
select select "1"
select select "2"
select select "5"
select select
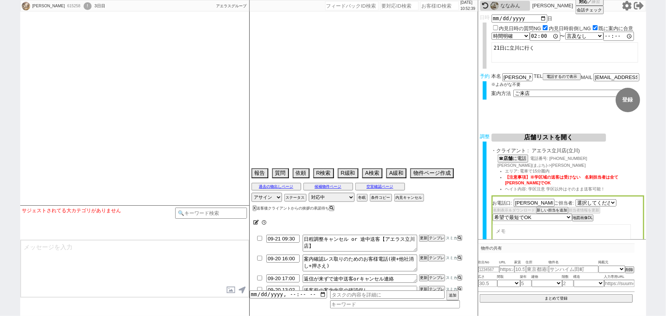
select select "2426"
type textarea "紹介元615078　[PERSON_NAME]在住（親なのか息子なのか不明）"
select select "15"
select select "0"
select select "19"
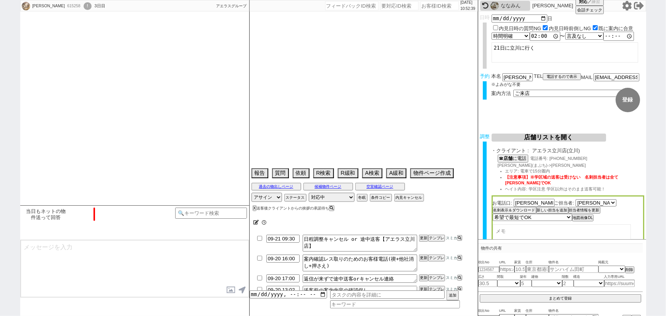
select select "615"
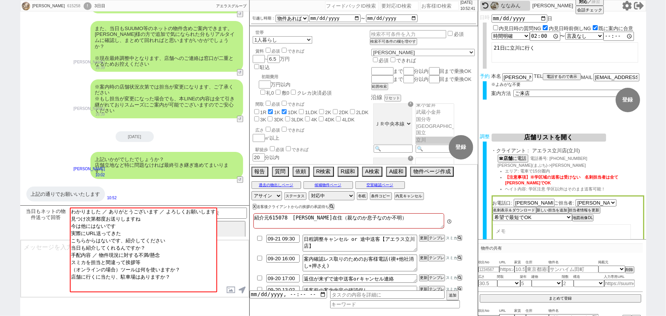
scroll to position [105, 0]
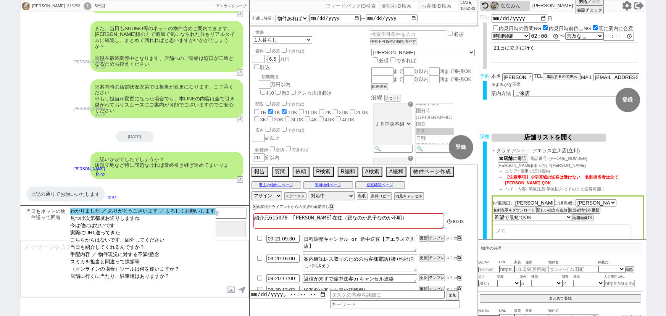
select select "わかりました ／ ありがとうございます ／ よろしくお願いします"
click at [137, 210] on option "わかりました ／ ありがとうございます ／ よろしくお願いします" at bounding box center [143, 211] width 146 height 7
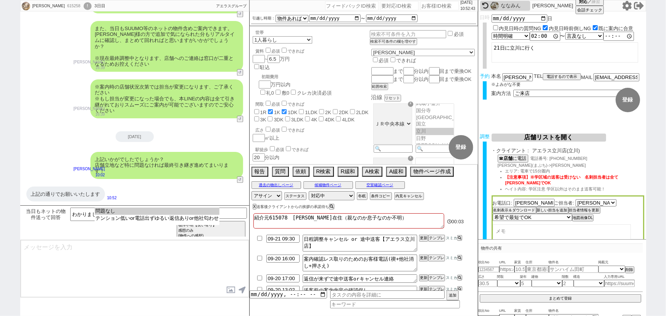
select select "問題なし"
click at [137, 210] on option "問題なし" at bounding box center [157, 211] width 125 height 7
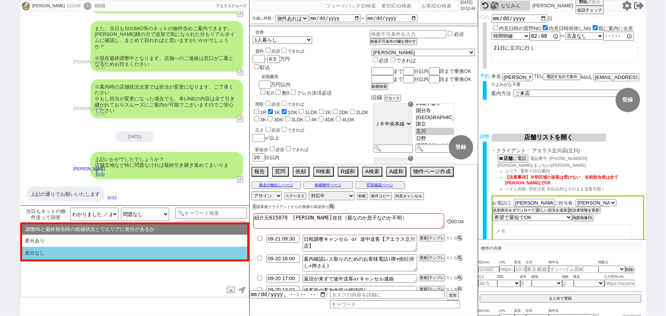
click at [117, 249] on li "差分なし" at bounding box center [134, 253] width 225 height 13
select select "差分なし"
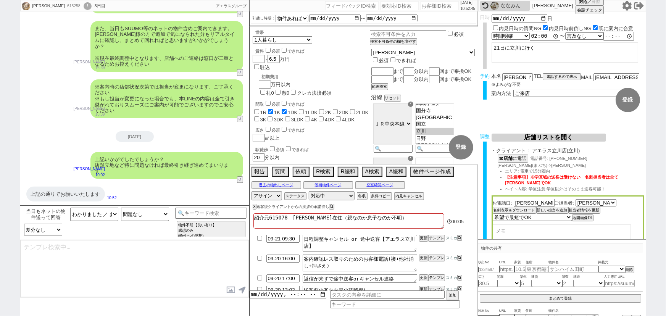
type textarea "ご確認ありがとうございます！ また、今回お繋ぎできたアエラス立川店ですが、 都内で60店舗以上を展開するアエラスグループの店舗でして、「総合仲介」でSUUMO…"
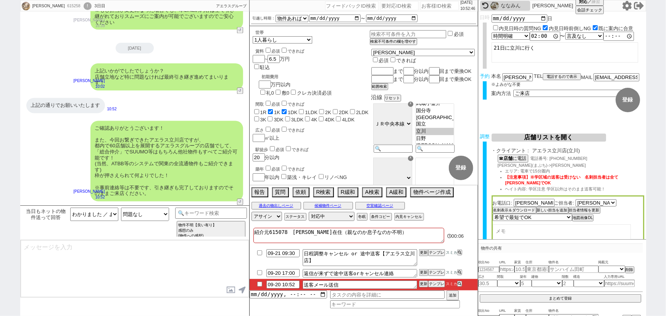
type textarea "手配内容も改めてメールにてお送りいたしますね。 当日はどうぞよろしくお願いいたします！"
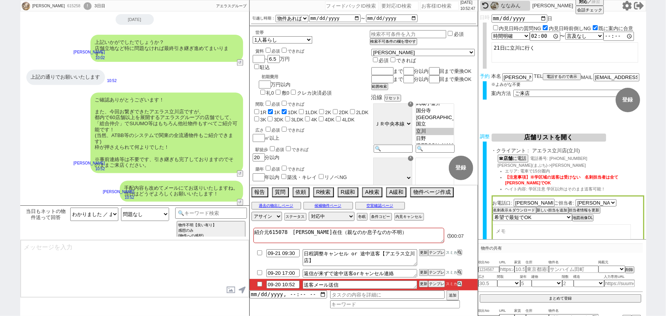
type textarea "■■■ご案内の流れ■■■ 1. 担当から詳細なヒアリング 2. 最新物件の洗い出し 3. 事前の物件含め、最新状況を直接確認 4. 募集中のものをまとめて内見…"
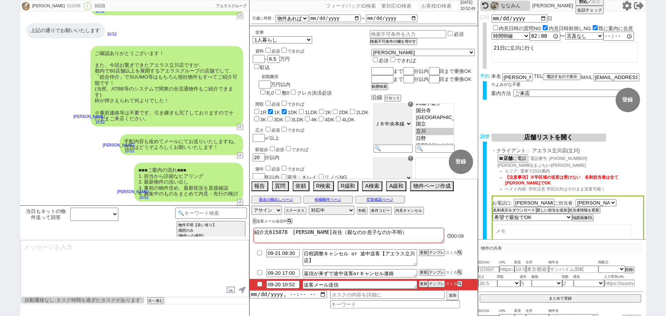
scroll to position [63, 0]
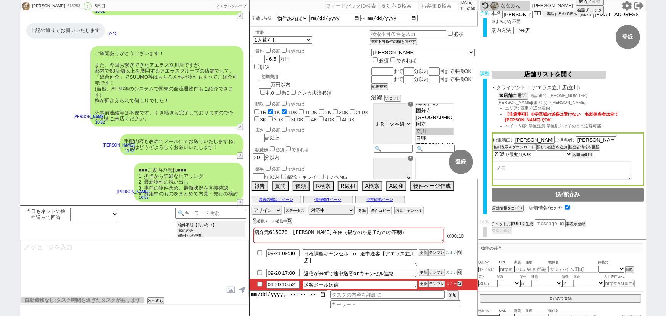
click at [518, 222] on button "チャット共有URLを生成" at bounding box center [512, 223] width 42 height 5
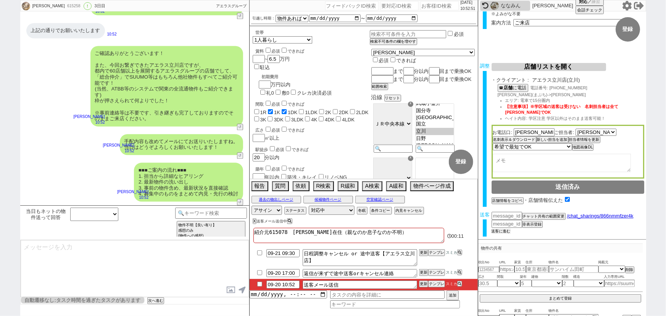
click at [506, 229] on button "送客に進む" at bounding box center [500, 231] width 19 height 5
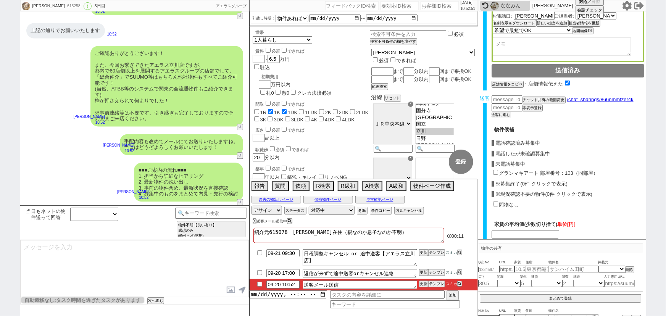
scroll to position [208, 0]
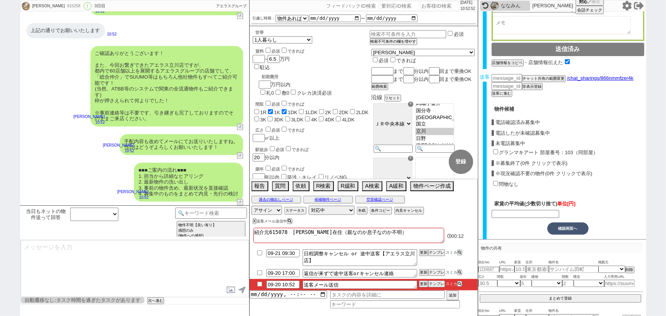
click at [496, 148] on div "グランマキアート 部屋番号：103（同部屋）" at bounding box center [567, 152] width 153 height 8
click at [496, 149] on input "グランマキアート 部屋番号：103（同部屋）" at bounding box center [495, 151] width 5 height 5
checkbox input "true"
type input "65000"
checkbox input "true"
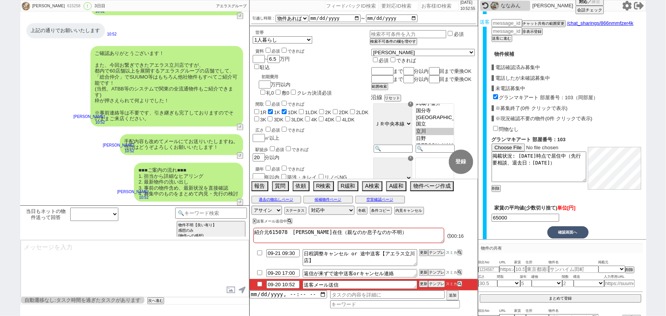
scroll to position [273, 0]
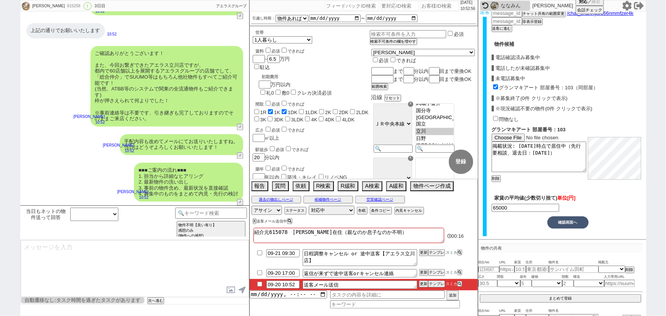
click at [567, 221] on button "確認画面へ" at bounding box center [567, 222] width 41 height 12
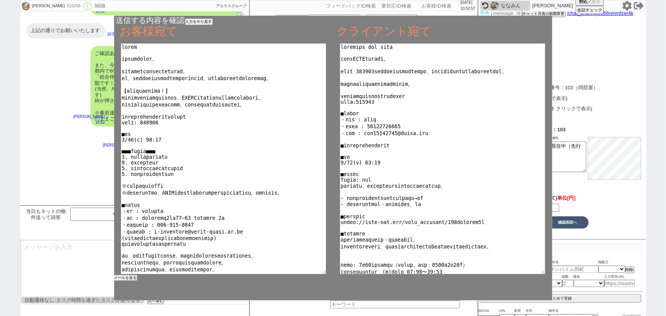
click at [132, 275] on button "メールを送る" at bounding box center [125, 277] width 23 height 5
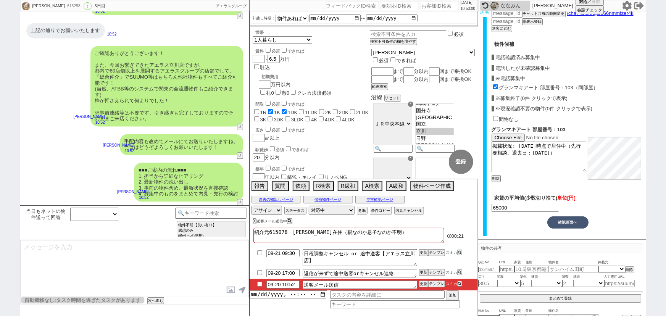
click at [258, 283] on input "checkbox" at bounding box center [259, 284] width 11 height 5
checkbox input "true"
click at [320, 212] on select "対応中 引き継ぎ完了 ブロック 長期間返信なし 紹介不可 別の所で決まった 客の都合で引越しが無くなった 接客開始後に冬眠" at bounding box center [332, 210] width 46 height 9
select select "100"
click at [309, 206] on select "対応中 引き継ぎ完了 ブロック 長期間返信なし 紹介不可 別の所で決まった 客の都合で引越しが無くなった 接客開始後に冬眠" at bounding box center [332, 210] width 46 height 9
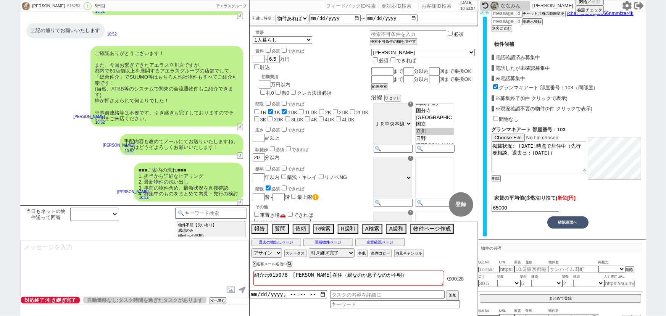
click at [423, 3] on input "number" at bounding box center [439, 5] width 38 height 9
paste input "448436"
type input "448436"
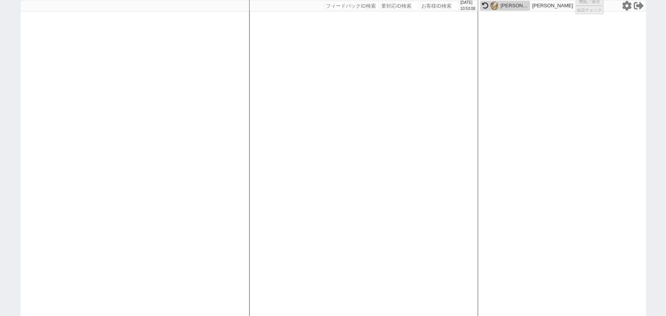
select select
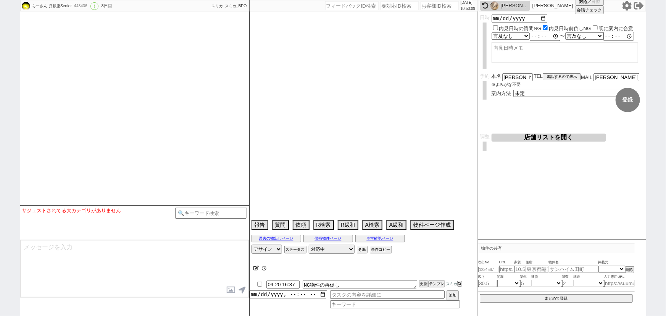
select select "2025"
select select "10"
select select "34"
select select "0"
select select "75"
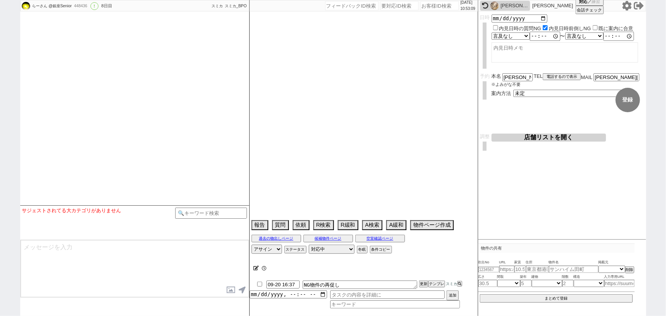
select select "[DATE]"
select select "62"
select select "[DATE]"
select select "65"
select select "[DATE]"
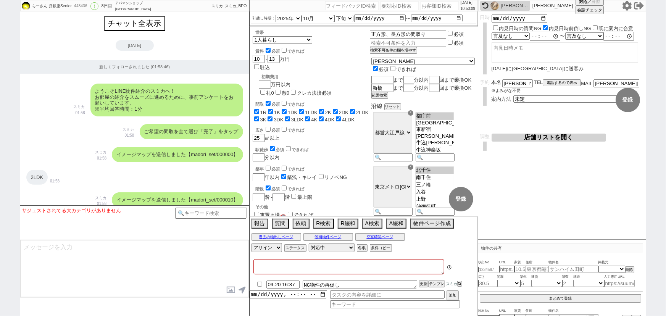
type textarea "旧:448900　紹介不可 ロスト：アパマンショップ[GEOGRAPHIC_DATA]店（アップル） -> 流入元が嫌なので別"
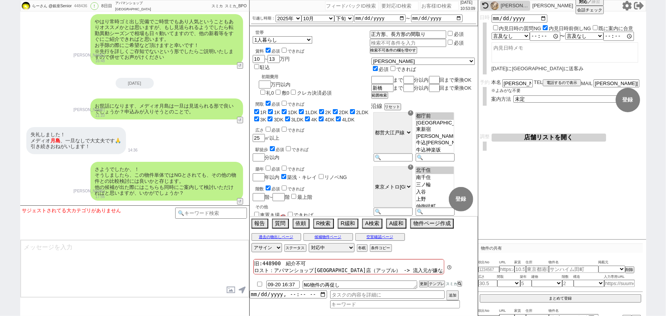
scroll to position [90, 0]
click at [436, 285] on button "テンプレ" at bounding box center [436, 283] width 17 height 5
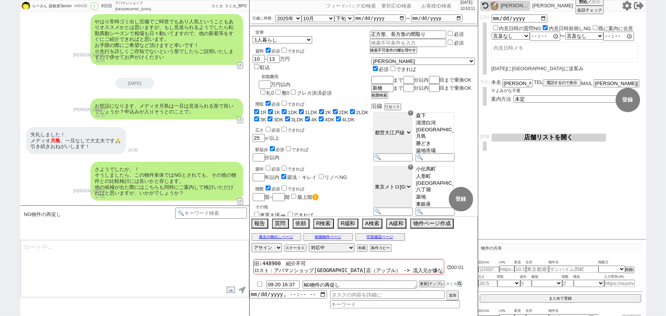
type textarea "お世話になります、前回NG頂いた物件、改めてもしご希望等ございましたらお気軽にお声がけください！ 実際に内見したら印象が変わる場合もございます。類似物件のご依…"
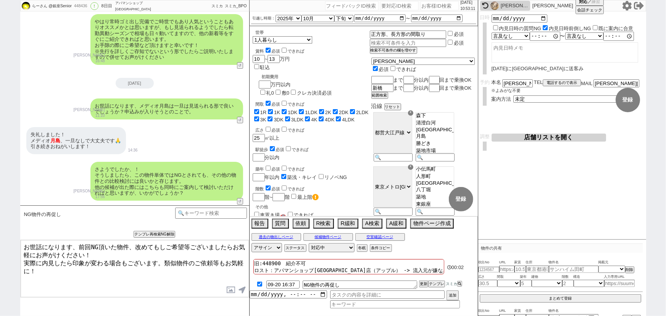
checkbox input "true"
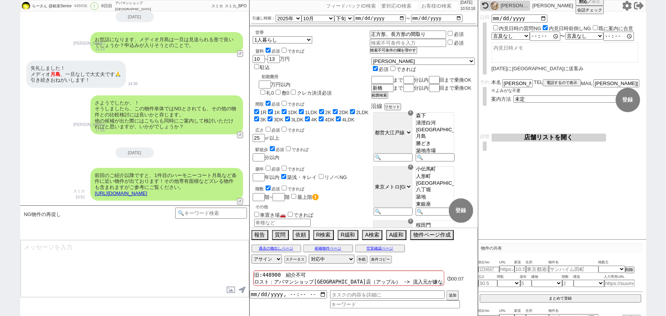
click at [434, 3] on input "number" at bounding box center [439, 5] width 38 height 9
paste input "614813"
type input "614813"
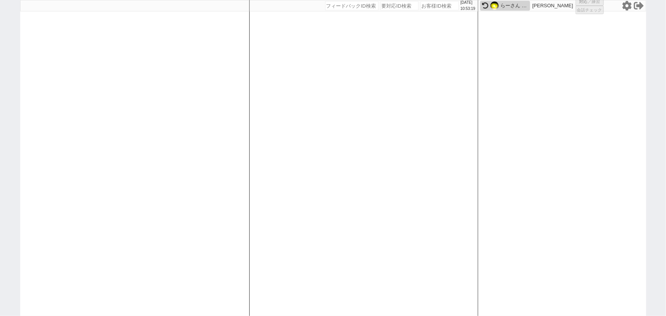
select select "1"
select select "2"
select select
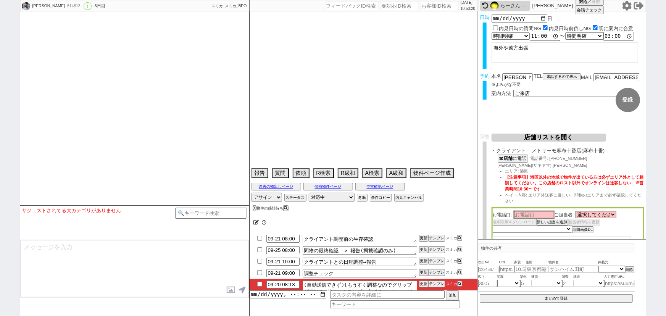
type textarea "他社なし"
select select "15"
select select "0"
select select "75"
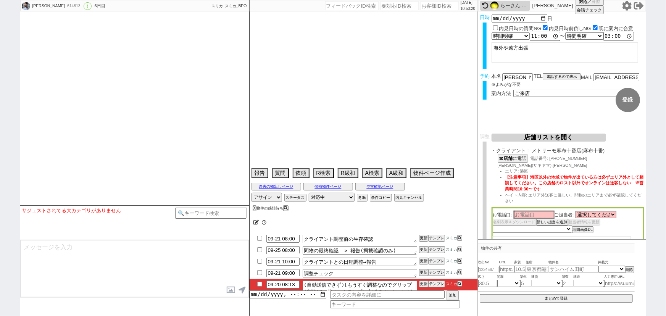
select select "[DATE]"
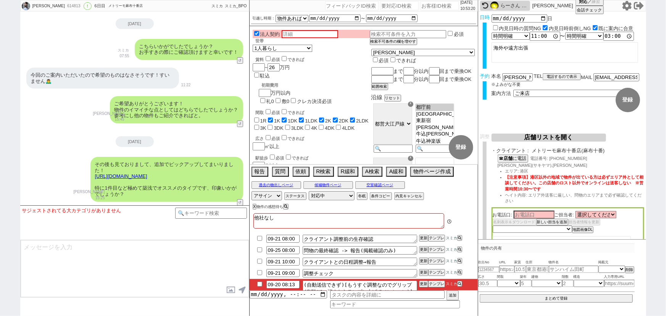
scroll to position [136, 0]
click at [436, 282] on button "テンプレ" at bounding box center [436, 283] width 17 height 5
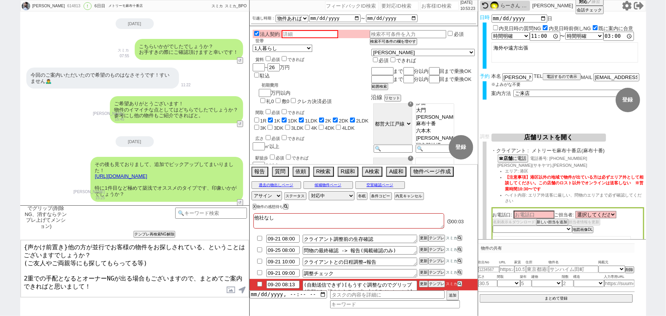
drag, startPoint x: 65, startPoint y: 244, endPoint x: 1, endPoint y: 230, distance: 65.2
click at [1, 230] on div "悠 614813 ! 0 6日目 メトリーモ麻布十番店 冬眠中 自社客 スミカ スミカ_BPO チャット全表示 [DATE] ようこそLINE物件紹介のスミカ…" at bounding box center [333, 158] width 666 height 316
type textarea "お世話になっております。他の方が並行でお客様の物件をお探しされている、ということはございますでしょうか？ (ご友人やご両親等にも探してもらってる等) 2重での…"
checkbox input "true"
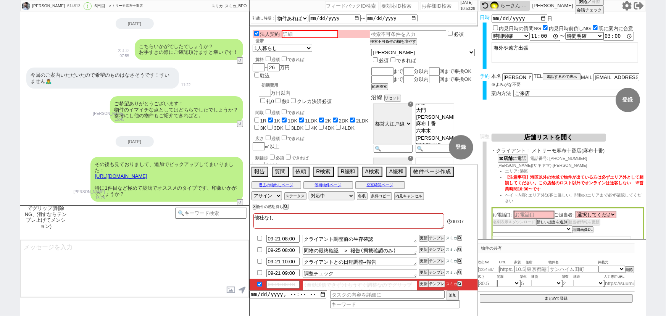
scroll to position [2993, 0]
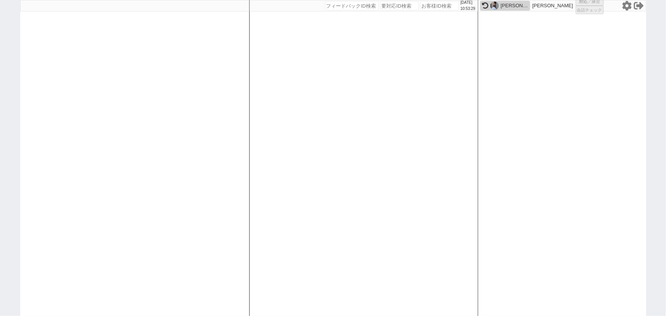
select select "1"
select select "2"
select select
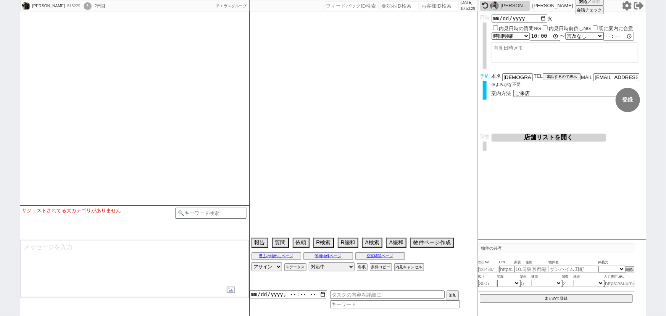
select select
select select "2025"
select select "10"
select select "34"
select select "0"
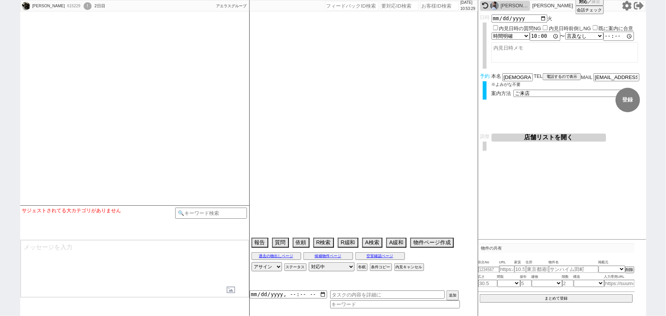
select select "64"
select select "[DATE]"
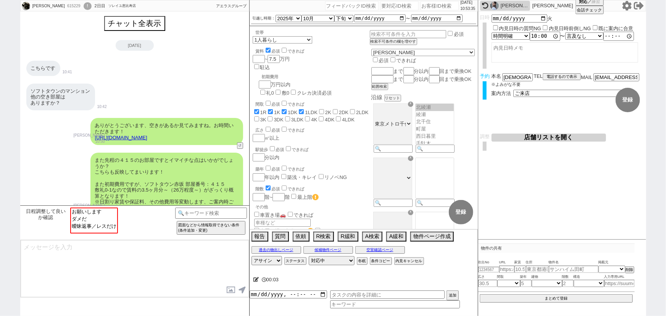
scroll to position [75, 0]
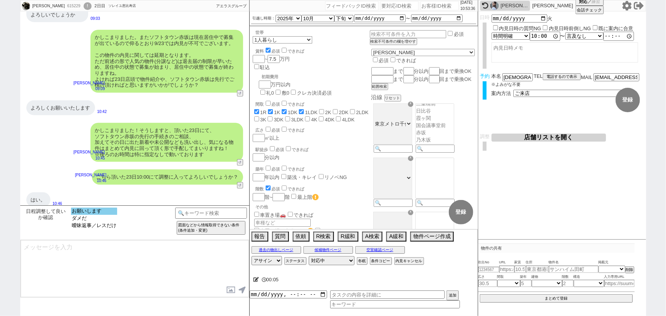
select select "お願いします"
click at [97, 210] on option "お願いします" at bounding box center [94, 211] width 46 height 7
type textarea "ご確認ありがとうございます。 こちらはLINEセンターなので、内見等のご案内はアエラス/ソレイユの店舗が行います！"
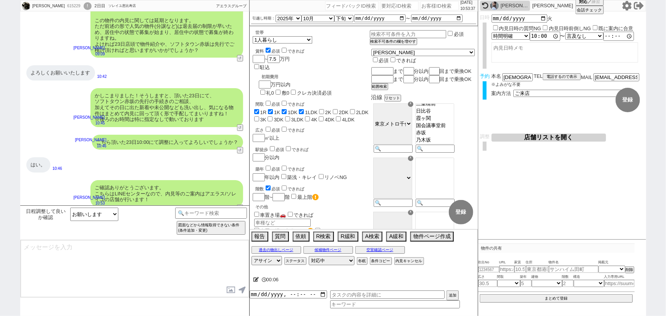
type textarea "これまでのやり取りなども共有され非常にスムーズです、23日10:00、ご来店の最終調整をし引き継ぎ作業を行うため少々お待ちください..."
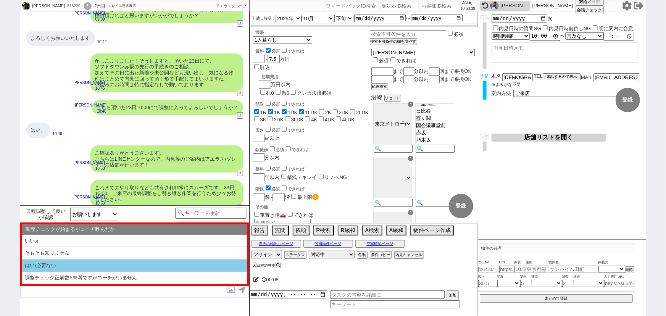
click at [68, 262] on li "はい/必要ない" at bounding box center [134, 265] width 225 height 13
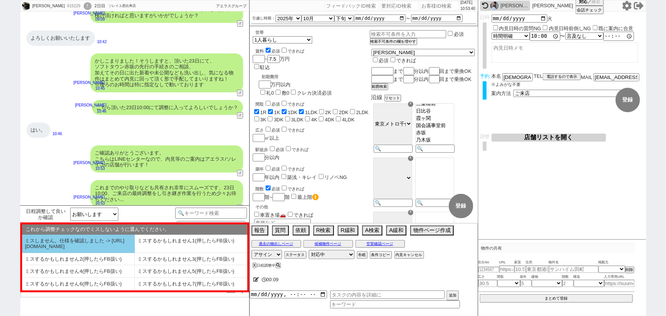
click at [79, 243] on li "ミスしません。仕様を確認しました -> [URL][DOMAIN_NAME]" at bounding box center [78, 244] width 113 height 18
select select "はい/必要ない"
select select "ミスしません。仕様を確認しました -> [URL][DOMAIN_NAME]"
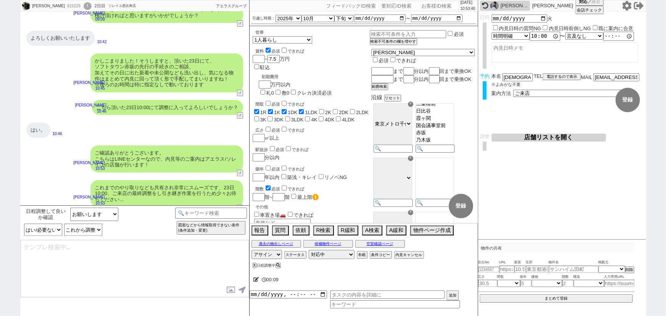
checkbox input "true"
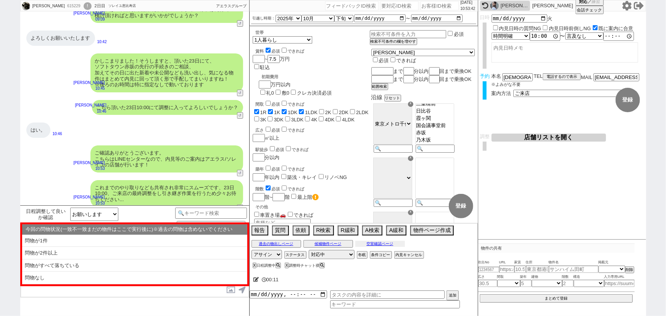
click at [387, 243] on button "空室確認ページ" at bounding box center [380, 244] width 50 height 6
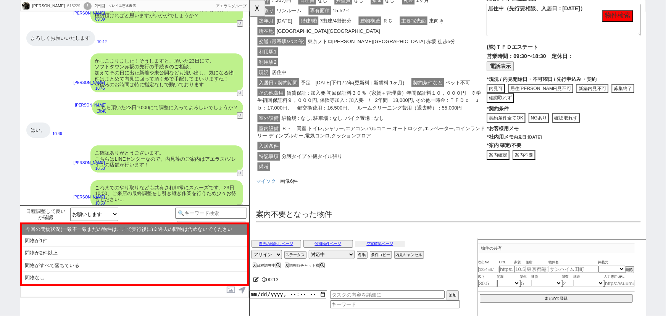
scroll to position [0, 0]
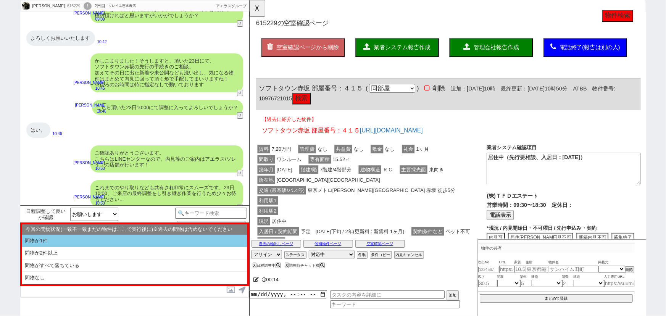
click at [136, 243] on li "問物が1件" at bounding box center [134, 241] width 225 height 13
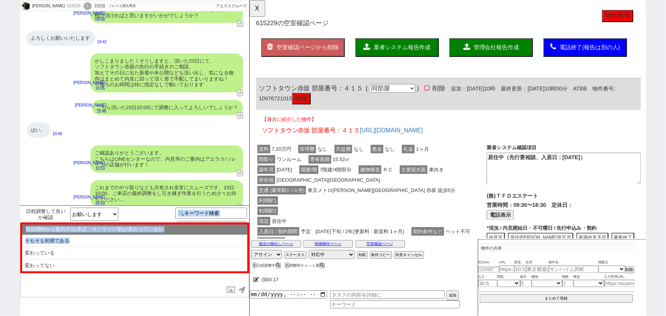
drag, startPoint x: 122, startPoint y: 245, endPoint x: 141, endPoint y: 185, distance: 62.9
click at [141, 185] on div "Kimii Terakata 615229 ! 0 2日目 ソレイユ恵比寿店 冬眠中 自社客 アエラスグループ スミカ_BPO チャット全表示 [DATE] …" at bounding box center [134, 158] width 229 height 316
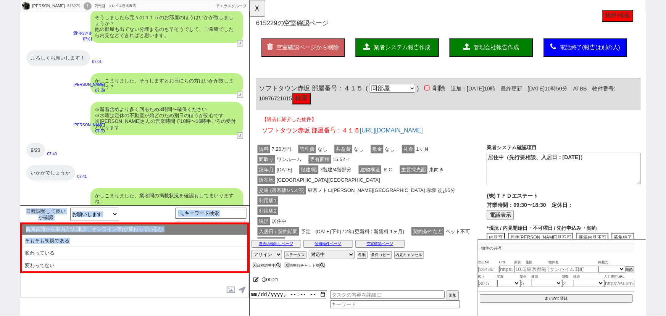
scroll to position [352, 0]
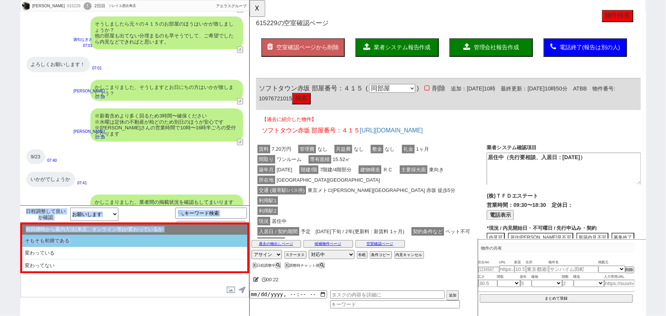
click at [105, 241] on li "そもそも初禊である" at bounding box center [134, 241] width 225 height 13
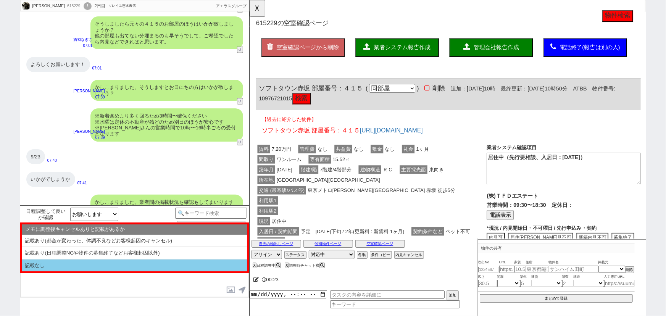
click at [76, 267] on li "記載なし" at bounding box center [134, 265] width 225 height 12
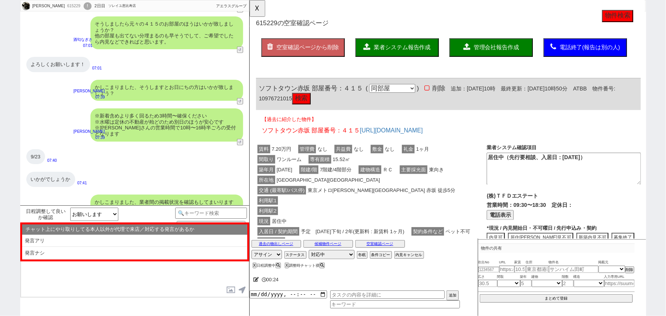
click at [90, 260] on div "チャット上にやり取りしてる本人以外が代理で来店／対応する発言があるか ※スクロール可 発言アリ 発言ナシ ▼" at bounding box center [134, 241] width 229 height 39
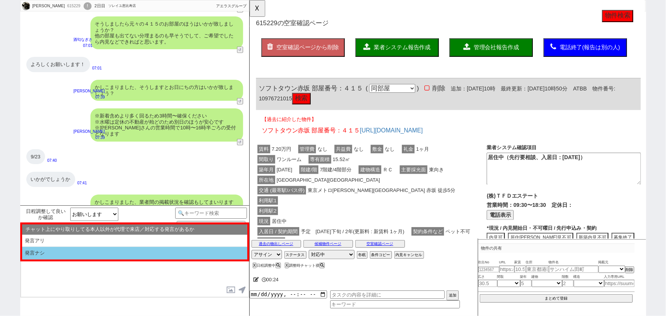
click at [99, 253] on li "発言ナシ" at bounding box center [134, 253] width 225 height 13
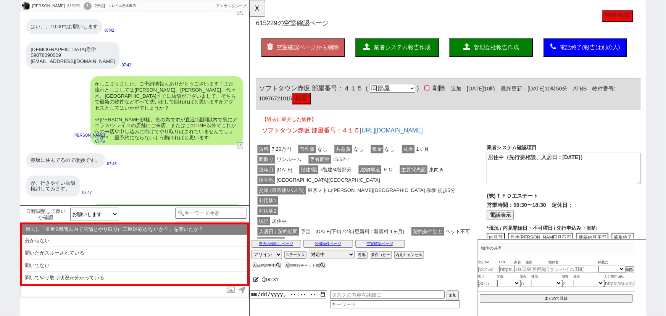
scroll to position [1552, 0]
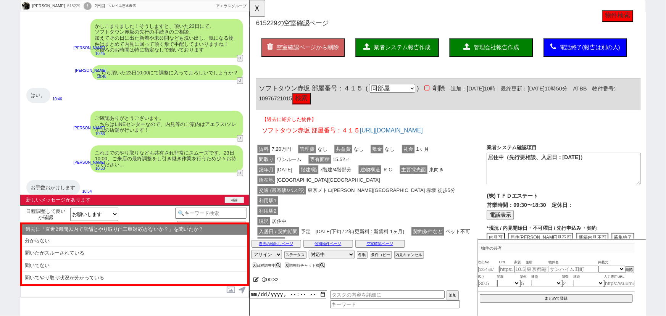
click at [232, 200] on button "確認" at bounding box center [234, 200] width 19 height 6
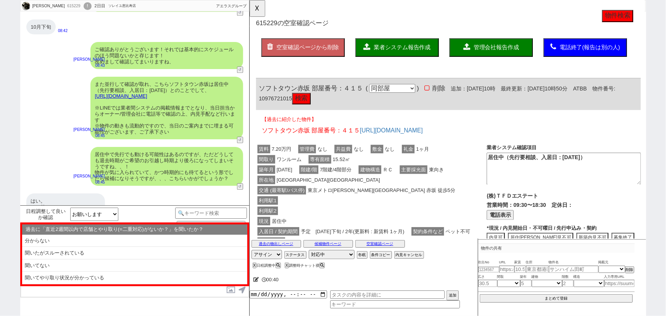
scroll to position [996, 0]
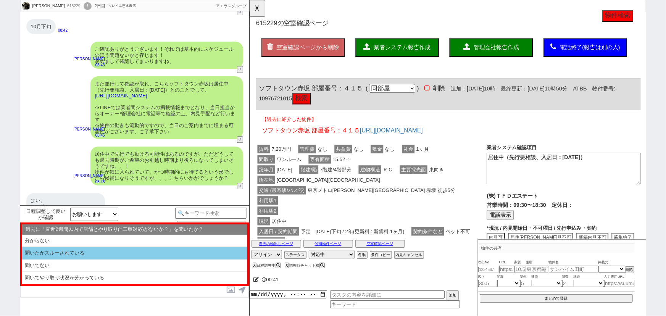
click at [135, 251] on li "聞いたがスルーされている" at bounding box center [134, 253] width 225 height 13
select select "問物が1件"
select select "そもそも初禊である"
select select "記載なし"
select select "発言ナシ"
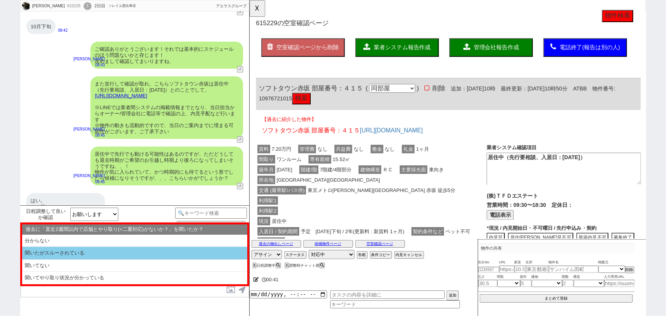
select select "聞いたがスルーされている"
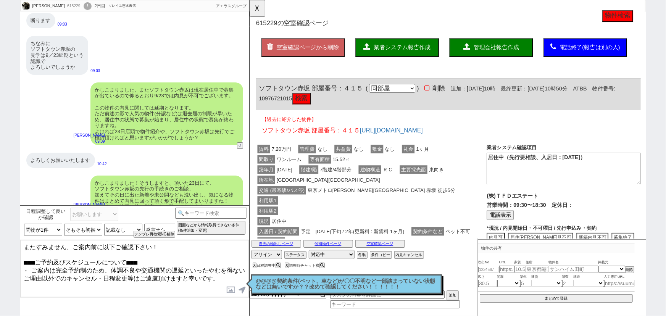
scroll to position [1540, 0]
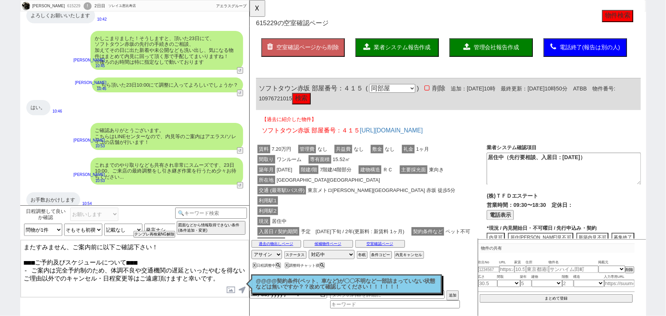
click at [24, 242] on textarea "またすみません、ご案内前に以下ご確認下さい！ ■■■ご予約及びスケジュールについて■■■ - ご案内は完全予約制のため、体調不良や交通機関の遅延といったやむを…" at bounding box center [135, 268] width 228 height 57
type textarea "いえいえ。すみません、ご案内前に以下ご確認下さい！ ■■■ご予約及びスケジュールについて■■■ - ご案内は完全予約制のため、体調不良や交通機関の遅延といった…"
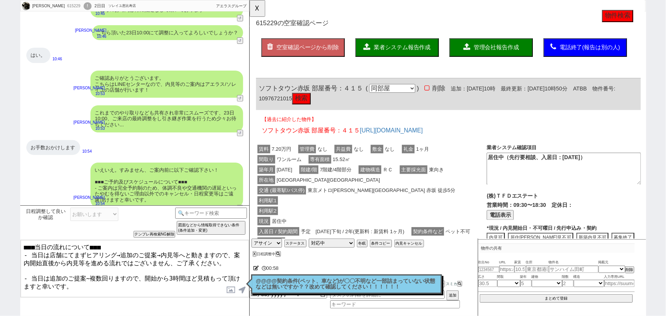
scroll to position [8, 0]
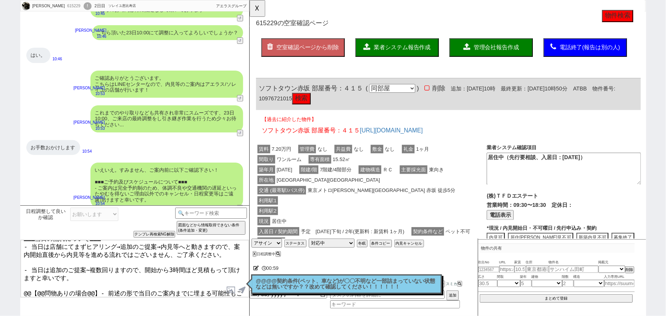
drag, startPoint x: 94, startPoint y: 289, endPoint x: 15, endPoint y: 280, distance: 79.5
click at [15, 280] on div "Kimii Terakata 615229 ! 0 2日目 ソレイユ恵比寿店 冬眠中 自社客 アエラスグループ スミカ_BPO チャット全表示 2025-09…" at bounding box center [333, 158] width 666 height 316
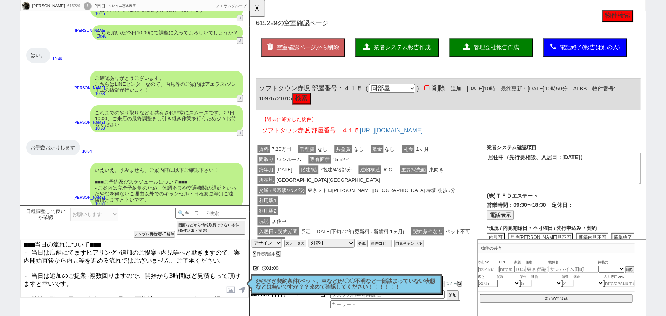
type textarea "■■■当日の流れについて■■■ - 当日は店舗にてまずヒアリング→追加のご提案→内見等へと動きますので、案内開始直後から内見等を進める流れではございません、ご…"
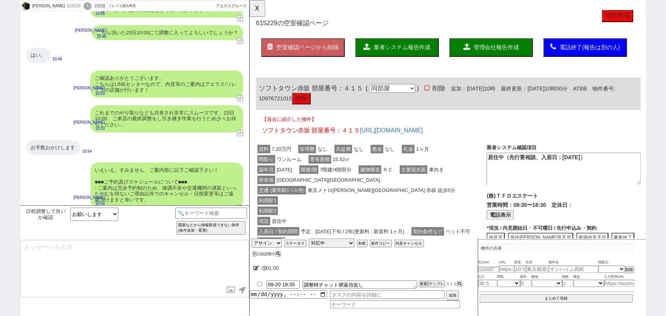
scroll to position [1675, 0]
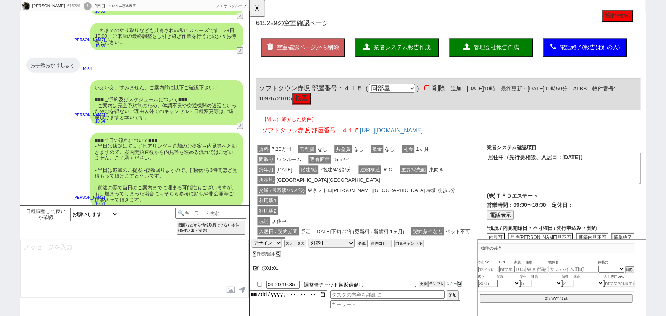
type textarea "念のため、上記のご案内内容に齟齬などございませんでしょうか？ 一応ですが、以前※にてお伺いさせていただいた、直近2週間以内でアエラス/ソレイユの店舗スタッフと…"
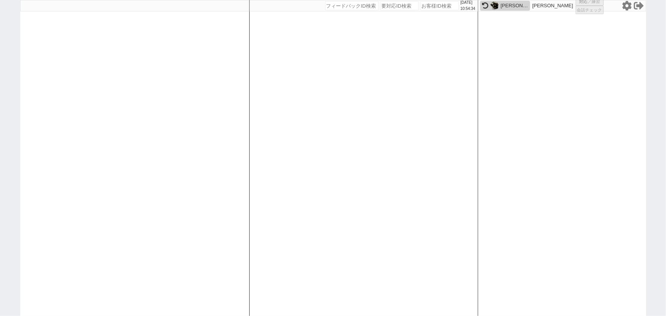
select select "1"
select select
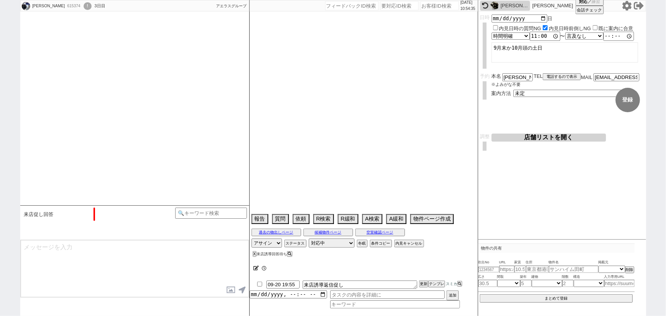
scroll to position [855, 0]
select select "2025"
select select "11"
select select "36"
select select "0"
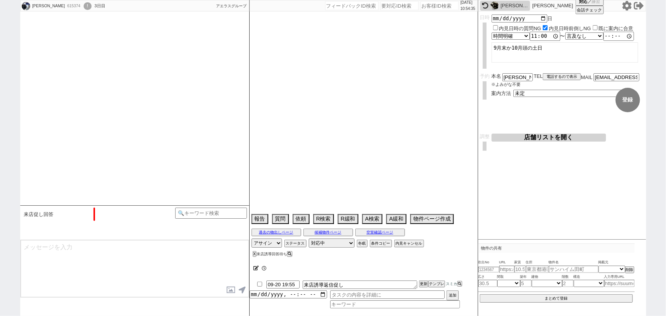
select select "20"
select select "65"
select select "1577"
select select "68"
select select "1637"
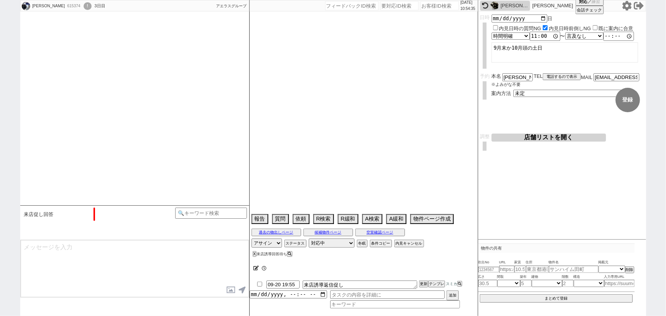
select select "36"
select select "1053"
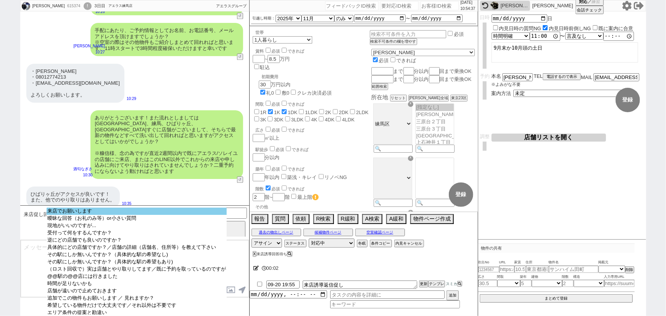
select select "来店でお願いします"
click at [122, 213] on option "来店でお願いします" at bounding box center [137, 211] width 180 height 7
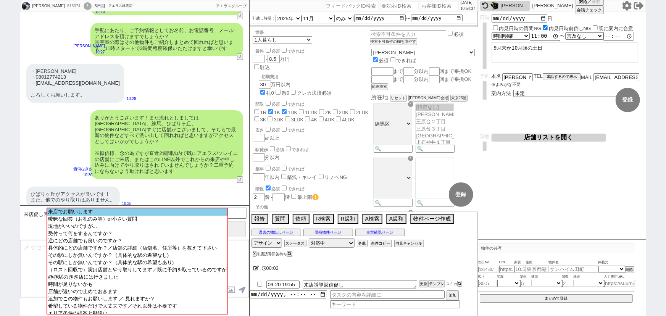
scroll to position [745, 0]
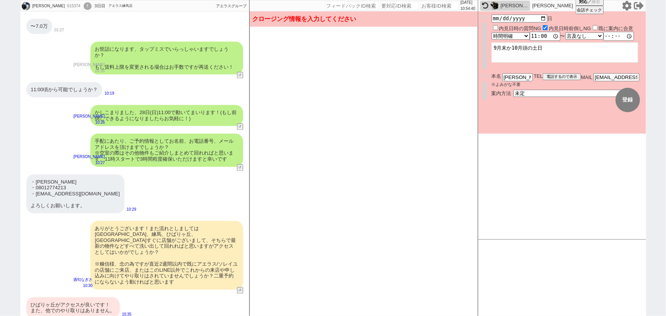
click at [531, 96] on div "予約 本名 糠信彩 ※よみがな不要 TEL 電話するので表示 電話の理由 356 初日調整での禊 357 問物漏れ回収 359 内見日が怪しいので前倒し&他社…" at bounding box center [562, 88] width 168 height 31
click at [529, 93] on select "未定 現地お待ち合わせ ご来店 先行申し込みのご案内or内見無しでの申し込みのご案内 オンラインでのご接客 オンラインで1件の内見のご案内" at bounding box center [570, 93] width 114 height 6
select select "2"
click at [513, 90] on select "未定 現地お待ち合わせ ご来店 先行申し込みのご案内or内見無しでの申し込みのご案内 オンラインでのご接客 オンラインで1件の内見のご案内" at bounding box center [570, 93] width 114 height 6
click at [526, 119] on form "変更 なし 登録 日時 2025-09-28 日 内見日時の質問NG 内見日時前倒しNG 既に案内に合意 言及なし 時間明確 午前 午後 お昼 夕方・夜 終日…" at bounding box center [562, 72] width 168 height 122
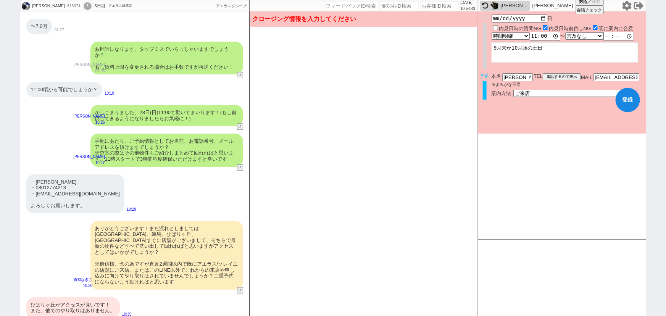
checkbox input "true"
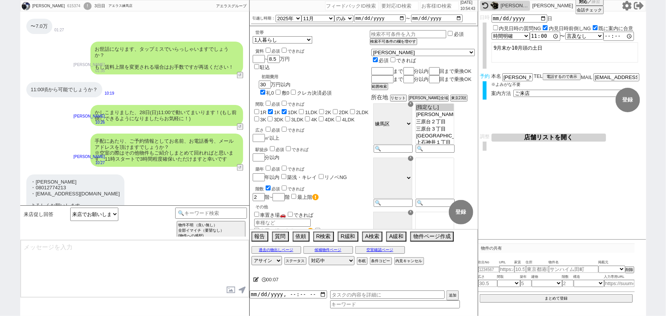
scroll to position [855, 0]
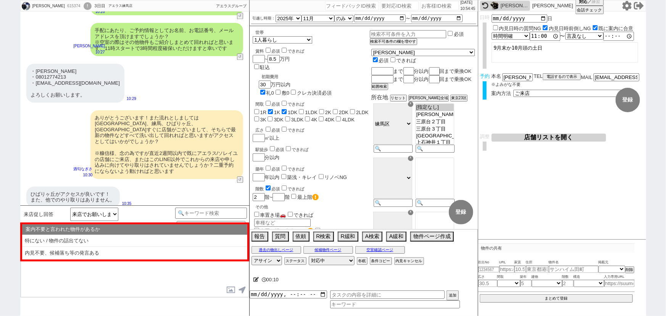
click at [119, 233] on div "案内不要と言われた物件があるか ※スクロール可" at bounding box center [134, 229] width 225 height 10
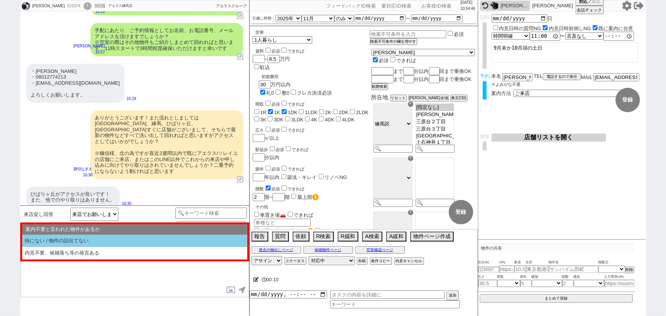
click at [114, 237] on li "特にない / 物件の話出てない" at bounding box center [134, 241] width 225 height 13
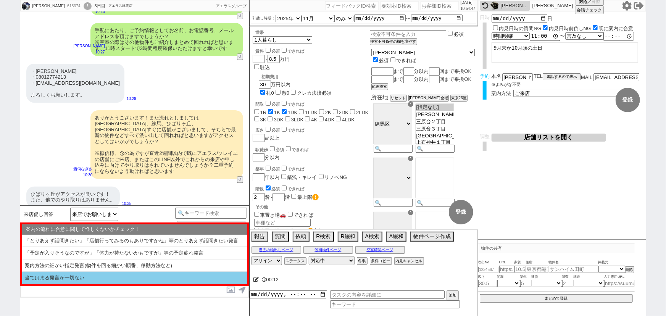
click at [82, 272] on li "当てはまる発言が一切ない" at bounding box center [134, 278] width 225 height 13
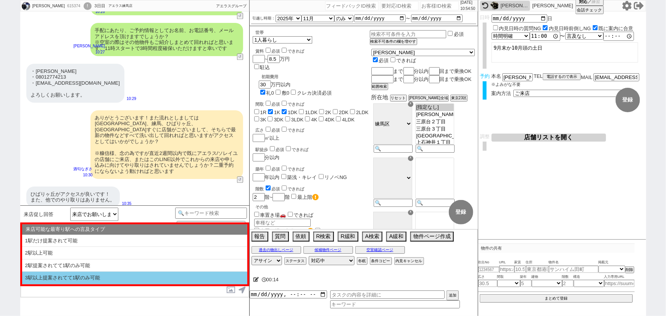
click at [90, 275] on li "3駅以上提案されてて1駅のみ可能" at bounding box center [134, 278] width 225 height 13
select select "特にない / 物件の話出てない"
select select "当てはまる発言が一切ない"
select select "3駅以上提案されてて1駅のみ可能"
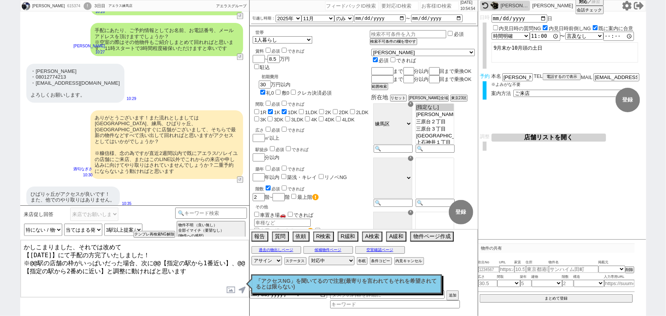
drag, startPoint x: 103, startPoint y: 244, endPoint x: 153, endPoint y: 253, distance: 50.7
click at [153, 253] on textarea "かしこまりました、それでは改めて 【9月28日(日)】にて手配の方完了いたしました！ ※@@駅の店舗の枠がいっぱいだった場合、次に@@【指定の駅から1番近い】…" at bounding box center [135, 268] width 228 height 57
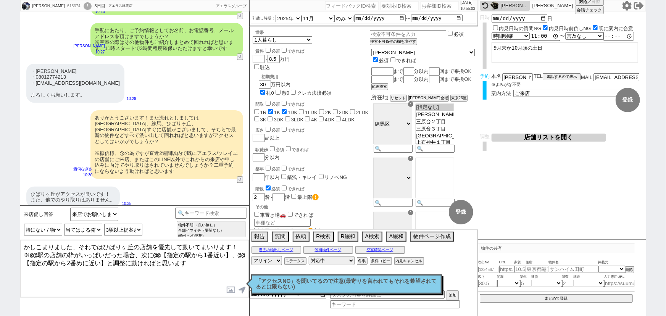
click at [38, 253] on textarea "かしこまりました、それではひばりヶ丘の店舗を優先して動いてまいります！ ※@@駅の店舗の枠がいっぱいだった場合、次に@@【指定の駅から1番近い】、@@【指定の…" at bounding box center [135, 268] width 228 height 57
drag, startPoint x: 177, startPoint y: 252, endPoint x: 34, endPoint y: 267, distance: 143.1
click at [34, 267] on textarea "かしこまりました、それではひばりヶ丘の店舗を優先して動いてまいります！ ※ひばりヶ丘駅の店舗の枠がいっぱいだった場合、次に@@【指定の駅から1番近い】、@@【…" at bounding box center [135, 268] width 228 height 57
drag, startPoint x: 193, startPoint y: 254, endPoint x: 61, endPoint y: 272, distance: 132.9
click at [61, 272] on textarea "かしこまりました、それではひばりヶ丘の店舗を優先して動いてまいります！ ※ひばりヶ丘駅の店舗の枠がいっぱいだった場合、次に練馬、@@【指定の駅から2番めに近い…" at bounding box center [135, 268] width 228 height 57
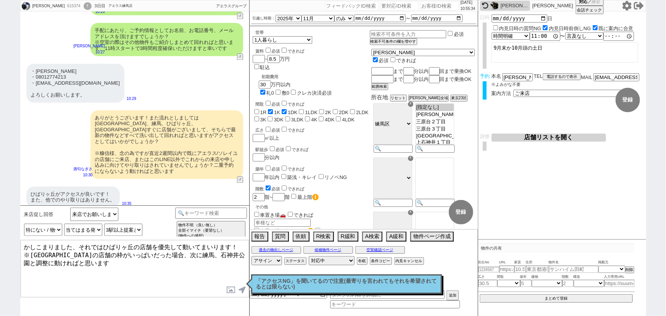
type textarea "かしこまりました、それではひばりヶ丘の店舗を優先して動いてまいります！ ※ひばりヶ丘駅の店舗の枠がいっぱいだった場合、次に練馬、石神井公園と調整に動ければと思…"
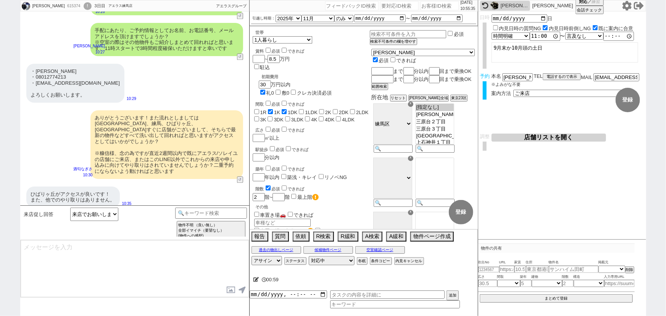
scroll to position [896, 0]
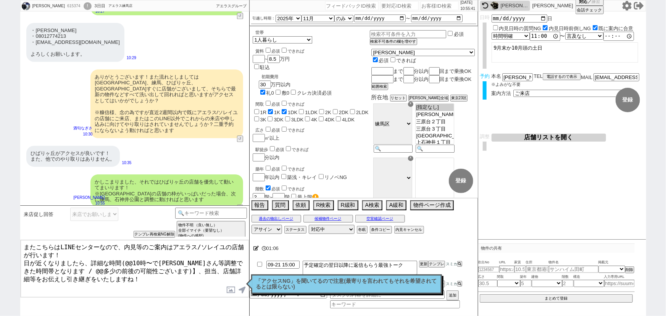
click at [138, 259] on textarea "またこちらはLINEセンターなので、内見等のご案内はアエラス/ソレイユの店舗が行います！ 日が近くなりましたら、詳細な時間(@@10時〜で大家さん等調整できた…" at bounding box center [135, 268] width 228 height 57
drag, startPoint x: 41, startPoint y: 263, endPoint x: 142, endPoint y: 264, distance: 100.7
click at [142, 264] on textarea "またこちらはLINEセンターなので、内見等のご案内はアエラス/ソレイユの店舗が行います！ 日が近くなりましたら、詳細な時間(11時〜で大家さん等調整できた時間…" at bounding box center [135, 268] width 228 height 57
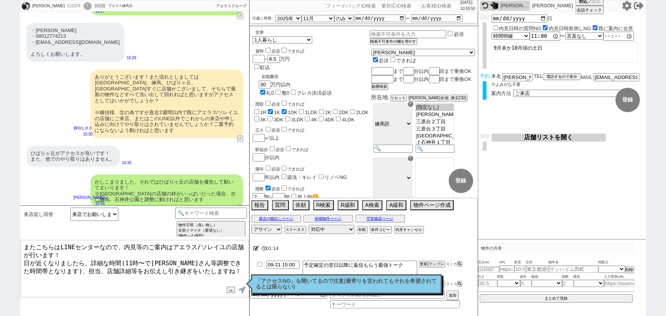
type textarea "またこちらはLINEセンターなので、内見等のご案内はアエラス/ソレイユの店舗が行います！ 日が近くなりましたら、詳細な時間(11時〜で大家さん等調整できた時間…"
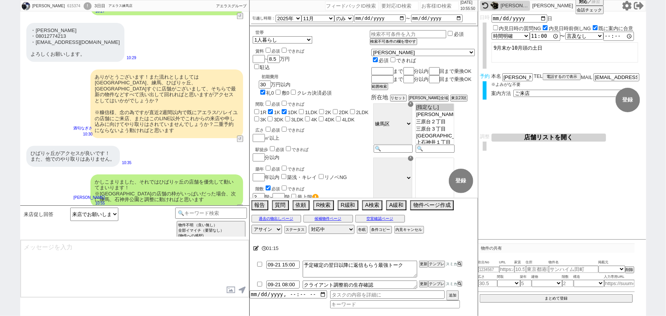
scroll to position [943, 0]
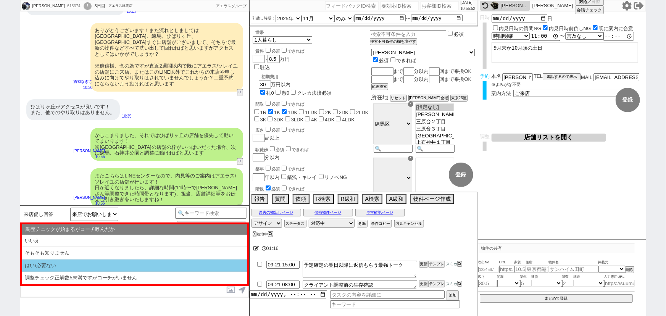
click at [134, 264] on li "はい/必要ない" at bounding box center [134, 265] width 225 height 13
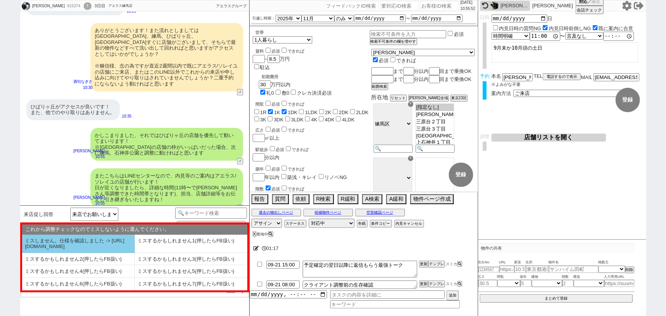
click at [90, 246] on li "ミスしません。仕様を確認しました -> https://jent.notion.site/841a6651aa67425da7d40ddfad41a184" at bounding box center [78, 244] width 113 height 18
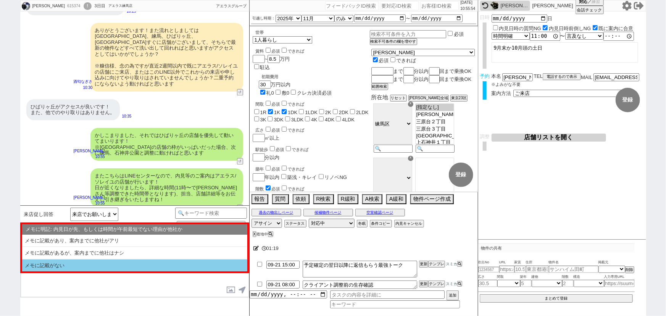
click at [135, 264] on li "メモに記載がない" at bounding box center [134, 265] width 225 height 12
select select "はい/必要ない"
select select "ミスしません。仕様を確認しました -> https://jent.notion.site/841a6651aa67425da7d40ddfad41a184"
select select "メモに記載がない"
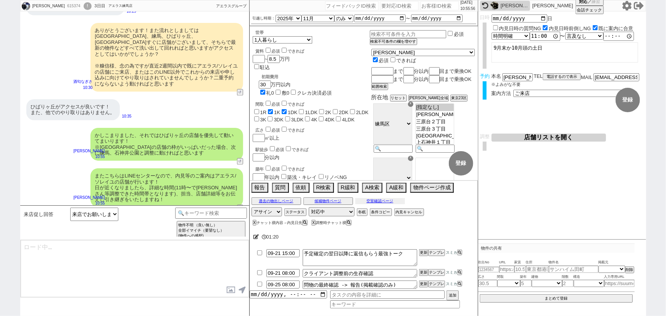
click at [366, 203] on button "空室確認ページ" at bounding box center [380, 201] width 50 height 6
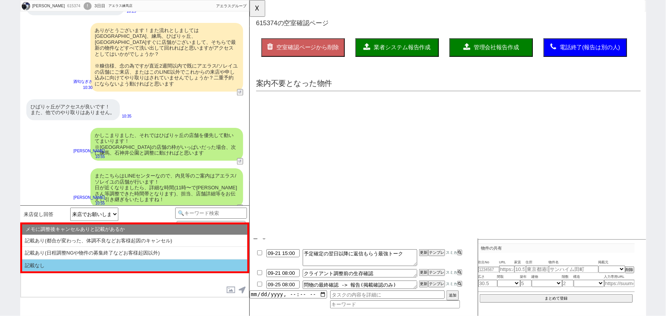
scroll to position [0, 0]
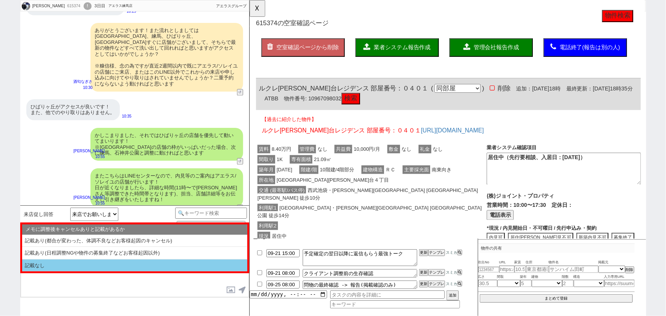
click at [180, 264] on li "記載なし" at bounding box center [134, 265] width 225 height 12
select select "記載なし"
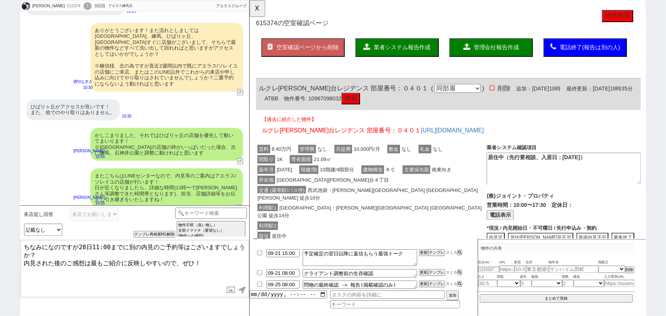
scroll to position [165, 0]
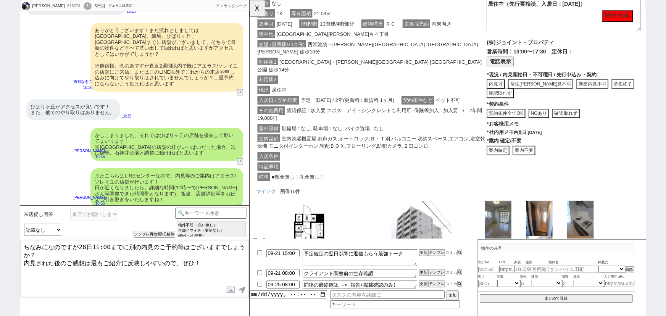
click at [124, 246] on textarea "ちなみになのですが28日11:00までに別の内見のご予約等はございますでしょうか？ 内見された後のご感想は最もご紹介に反映しやすいので、ぜひ！" at bounding box center [135, 268] width 228 height 57
type textarea "ちなみになのですが28日11:00までに他社様で別の内見のご予約等はございますでしょうか？ 内見された後のご感想は最もご紹介に反映しやすいので、ぜひ！"
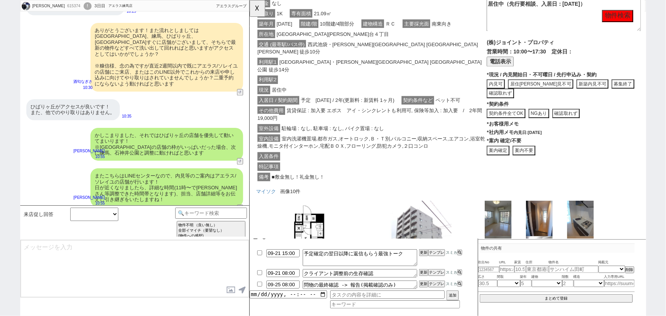
scroll to position [984, 0]
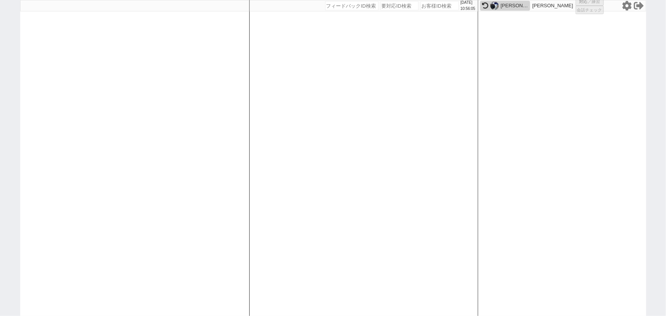
select select "1"
select select "2"
select select
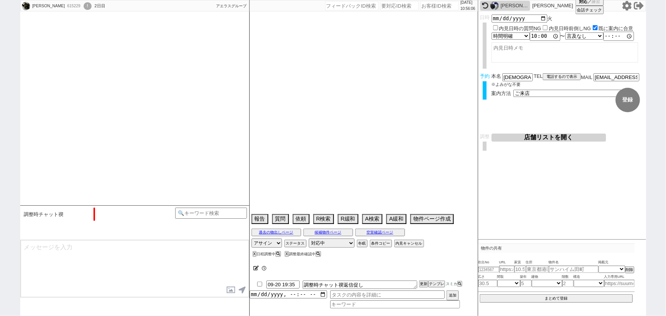
select select "2025"
select select "10"
select select "34"
select select "0"
select select "64"
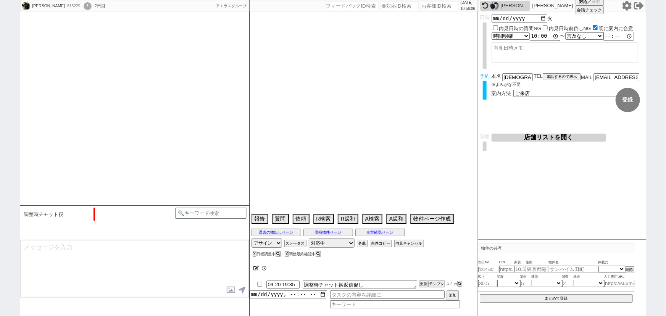
select select "1569"
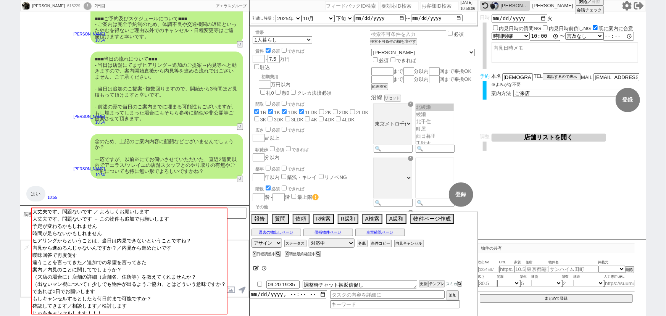
scroll to position [75, 0]
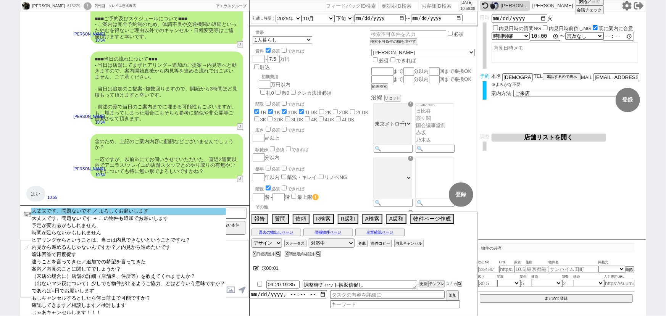
select select "大丈夫です、問題ないです ／ よろしくお願いします"
click at [138, 215] on select "大丈夫です、問題ないです ／ よろしくお願いします 大丈夫です、問題ないです ＋ この物件も追加でお願いします 予定が変わるかもしれません 時間が足らないかも…" at bounding box center [128, 261] width 195 height 107
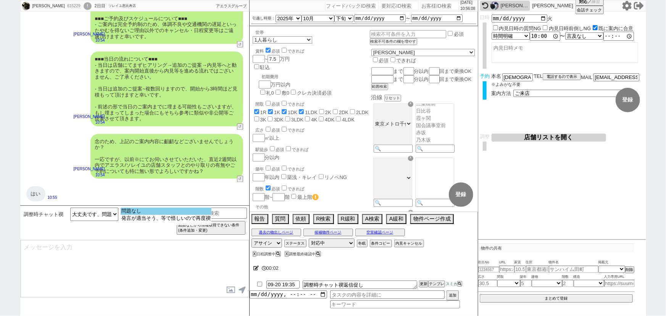
select select "問題なし"
click at [156, 214] on option "問題なし" at bounding box center [166, 211] width 91 height 7
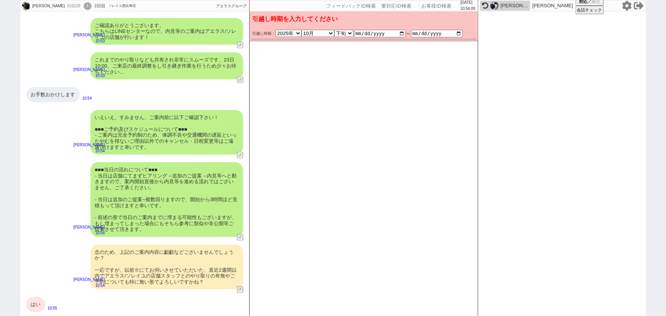
click at [182, 183] on div "■■■当日の流れについて■■■ - 当日は店舗にてまずヒアリング→追加のご提案→内見等へと動きますので、案内開始直後から内見等を進める流れではございません、ご…" at bounding box center [166, 199] width 153 height 75
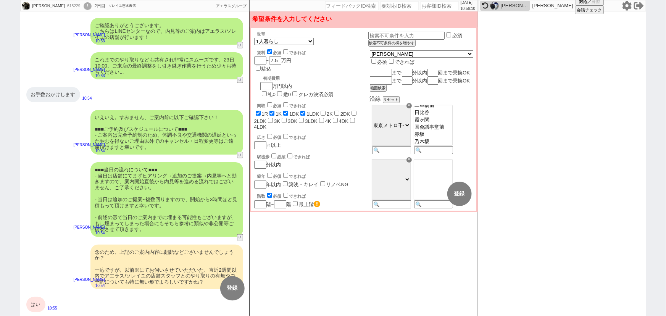
click at [182, 183] on div "■■■当日の流れについて■■■ - 当日は店舗にてまずヒアリング→追加のご提案→内見等へと動きますので、案内開始直後から内見等を進める流れではございません、ご…" at bounding box center [166, 199] width 153 height 75
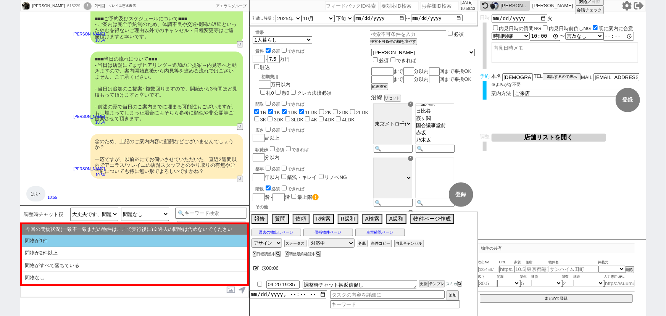
click at [195, 242] on li "問物が1件" at bounding box center [134, 241] width 225 height 13
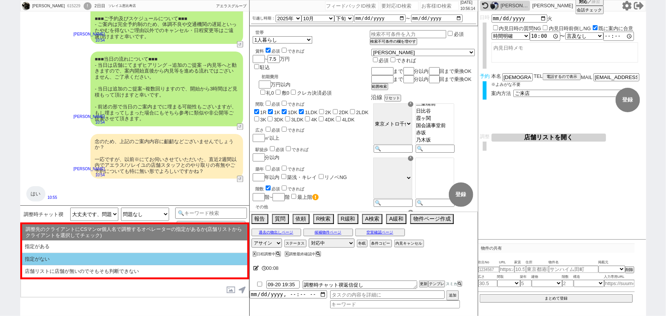
click at [139, 259] on li "指定がない" at bounding box center [134, 259] width 225 height 13
select select "問物が1件"
select select "指定がない"
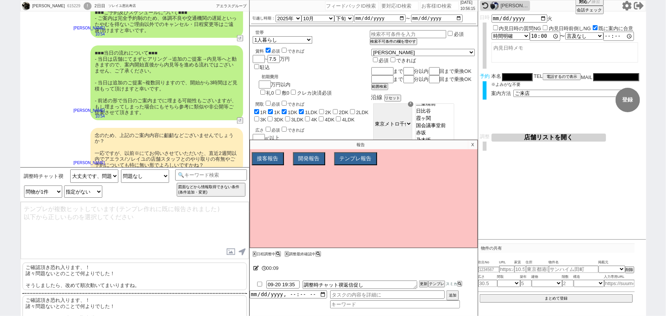
click at [108, 270] on p "ご確認頂き恐れ入ります、！ 諸々問題ないとのことで何よりでした！ そうしましたら、改めて順次動いてまいりますね。" at bounding box center [135, 275] width 224 height 27
type textarea "ご確認頂き恐れ入ります、！ 諸々問題ないとのことで何よりでした！ そうしましたら、改めて順次動いてまいりますね。"
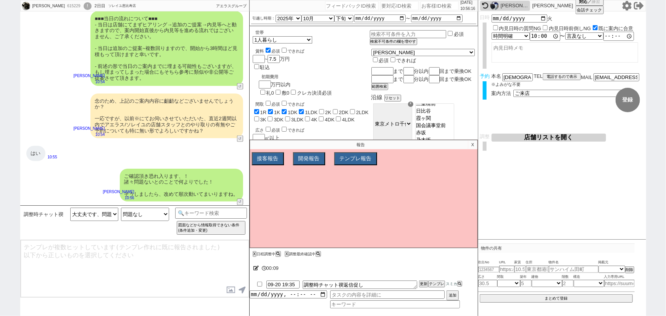
scroll to position [553, 0]
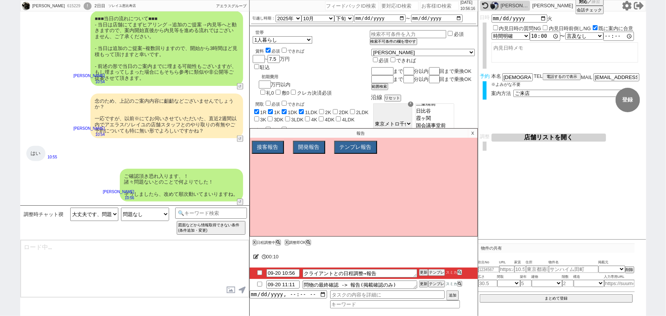
type textarea "@@【@@日程調整するシーンなので、このまま調整報告します。当該の調整ができない方であればそのままcmd+shift+Kで次に進んでください！！(当該の調整が…"
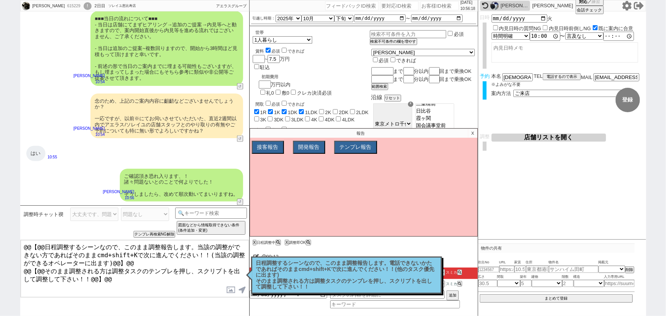
click at [559, 137] on button "店舗リストを開く" at bounding box center [548, 138] width 114 height 8
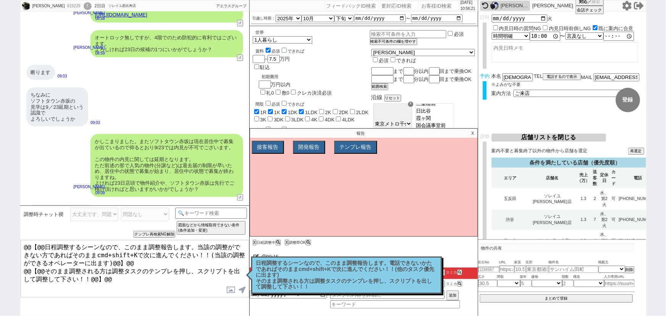
scroll to position [0, 0]
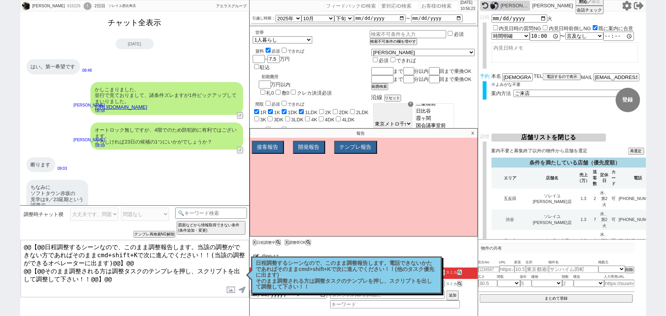
click at [144, 27] on button "チャット全表示" at bounding box center [135, 22] width 60 height 13
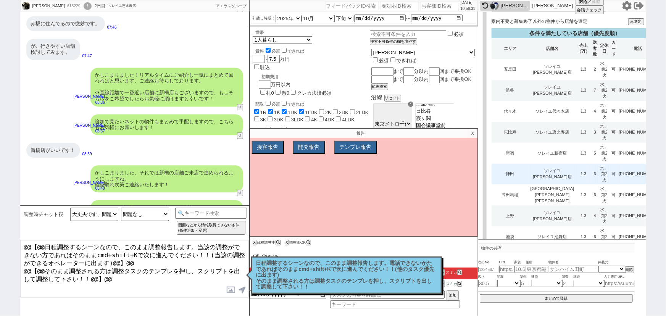
scroll to position [2277, 0]
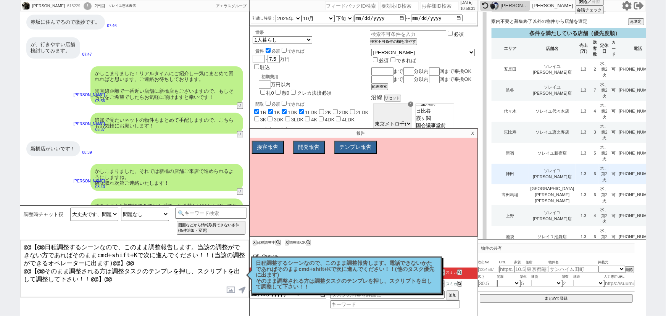
click at [575, 268] on td "1.5" at bounding box center [583, 272] width 16 height 9
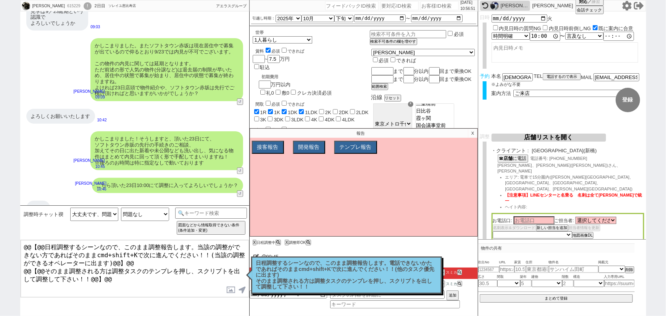
scroll to position [2976, 0]
click at [473, 135] on p "X" at bounding box center [472, 133] width 9 height 9
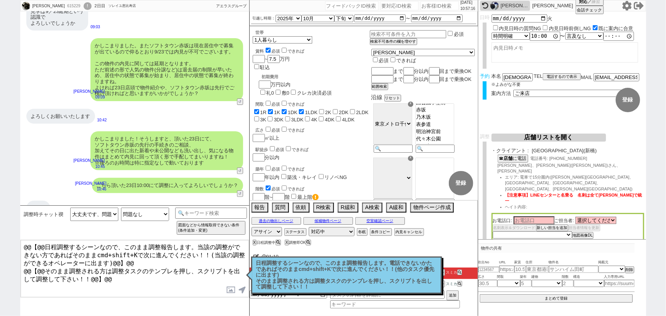
scroll to position [99, 0]
click at [603, 217] on select "選択してください 港 俊平 濱崎 真治 江口 裕太 近藤 晃央 飯野 太貴 阿部 亮介 大堤 勇篤 神崎 多聞 佐原 稜二 関口 和哉 藤﨑 太一 鈴木 和那…" at bounding box center [595, 220] width 41 height 6
select select "1952"
click at [576, 217] on select "選択してください 港 俊平 濱崎 真治 江口 裕太 近藤 晃央 飯野 太貴 阿部 亮介 大堤 勇篤 神崎 多聞 佐原 稜二 関口 和哉 藤﨑 太一 鈴木 和那…" at bounding box center [595, 220] width 41 height 6
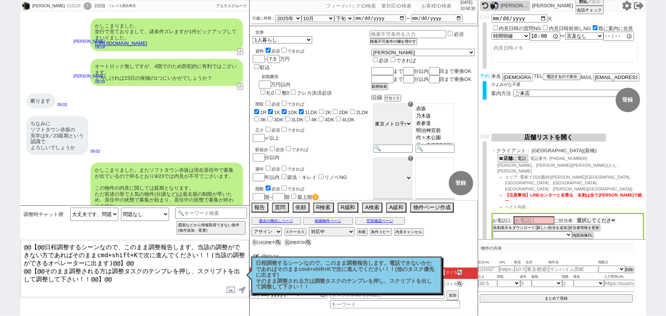
scroll to position [2850, 0]
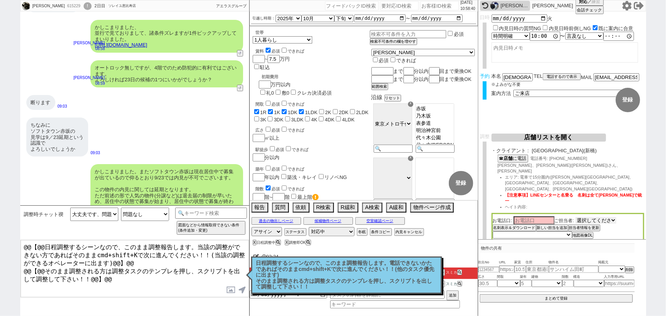
click at [588, 217] on select "選択してください 港 俊平 濱崎 真治 江口 裕太 近藤 晃央 飯野 太貴 阿部 亮介 大堤 勇篤 神崎 多聞 佐原 稜二 関口 和哉 藤﨑 太一 鈴木 和那…" at bounding box center [595, 220] width 41 height 6
click at [500, 165] on span "濱崎さん、門田(カドタ)さん、菅さん" at bounding box center [558, 168] width 123 height 11
copy span "濱崎"
click at [541, 217] on input at bounding box center [533, 220] width 41 height 6
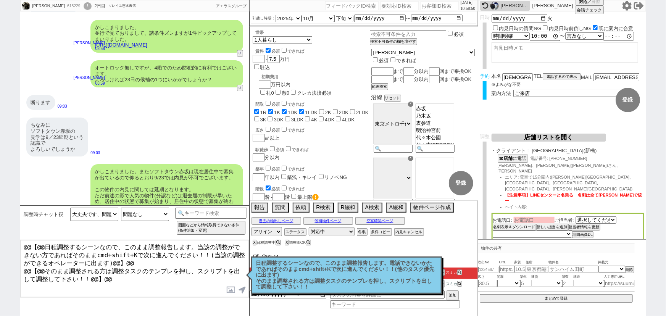
paste input "濱崎"
type input "濱崎"
click at [514, 231] on select "未定 希望で最短でOK 最短以外でOK 日程がNG(直近で別日提案可) 日程がNG(直近はNG) お客様ごとNG 折返し待ち 店舗が定休/終業後で連絡取れず" at bounding box center [532, 234] width 79 height 6
select select "5"
click at [493, 231] on select "未定 希望で最短でOK 最短以外でOK 日程がNG(直近で別日提案可) 日程がNG(直近はNG) お客様ごとNG 折返し待ち 店舗が定休/終業後で連絡取れず" at bounding box center [532, 234] width 79 height 6
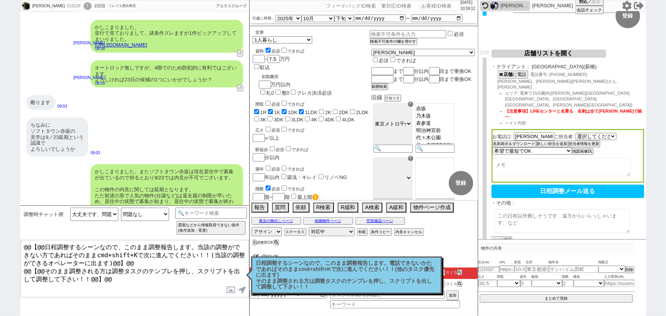
select select "1952"
select select "5"
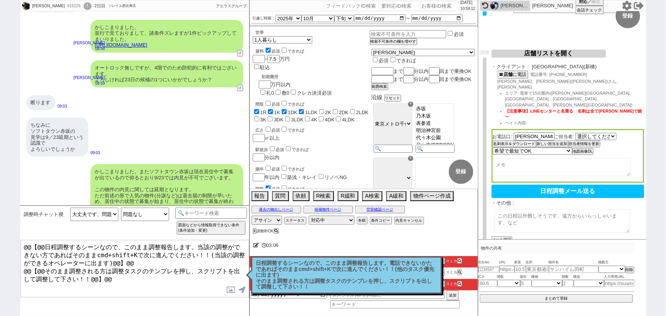
scroll to position [87, 0]
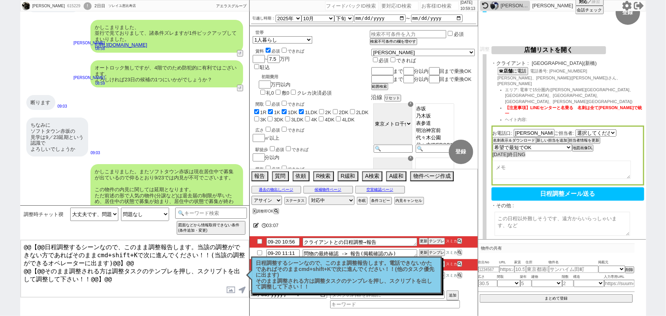
click at [504, 240] on button "メール確認" at bounding box center [500, 242] width 19 height 5
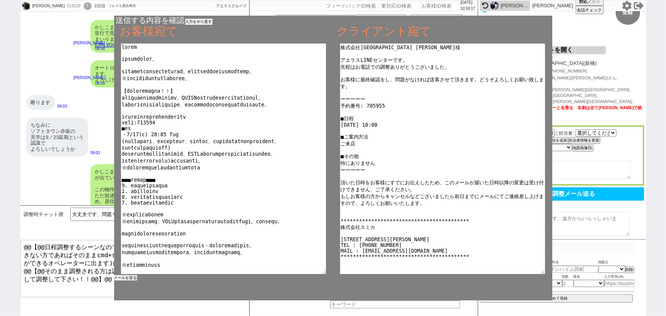
click at [130, 278] on button "メールを送る" at bounding box center [125, 277] width 23 height 5
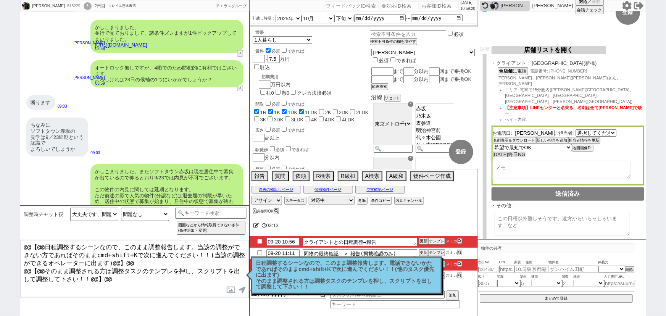
click at [357, 277] on p "日程調整するシーンなので、このまま調整報告します。電話できないかたであればそのままcmd+shift+Kで次に進んでください！！(他のタスク優先に出ます) そ…" at bounding box center [346, 275] width 181 height 30
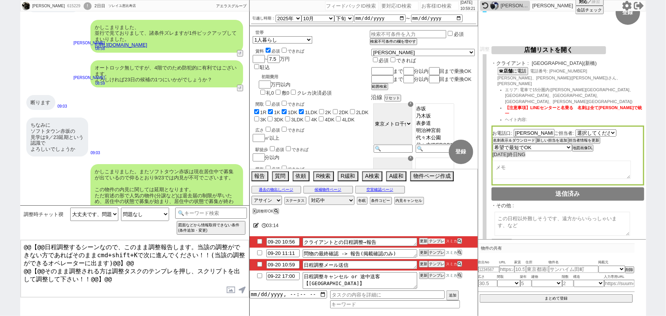
click at [438, 241] on button "テンプレ" at bounding box center [436, 240] width 17 height 5
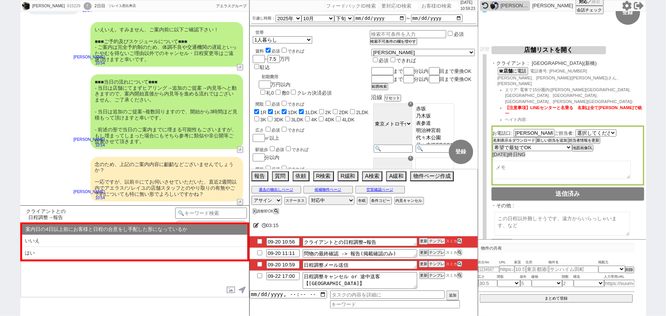
scroll to position [3320, 0]
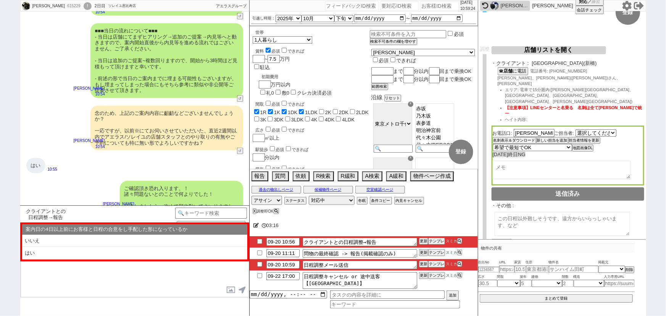
click at [259, 253] on input "checkbox" at bounding box center [259, 252] width 11 height 5
checkbox input "true"
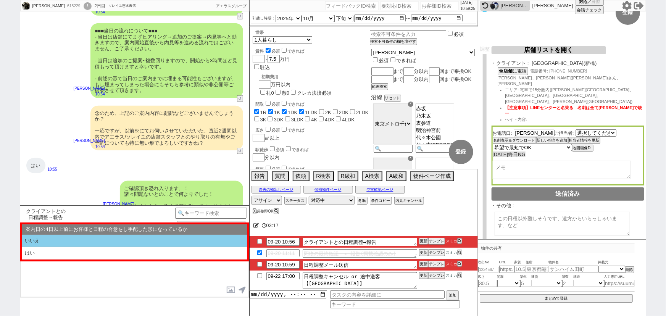
click at [153, 238] on li "いいえ" at bounding box center [134, 241] width 225 height 13
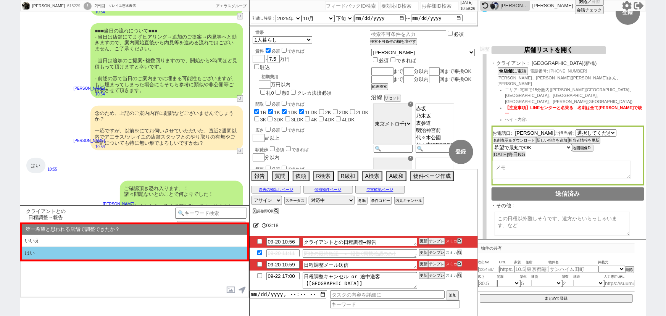
click at [103, 256] on li "はい" at bounding box center [134, 253] width 225 height 13
click at [103, 256] on li "近い" at bounding box center [134, 253] width 225 height 13
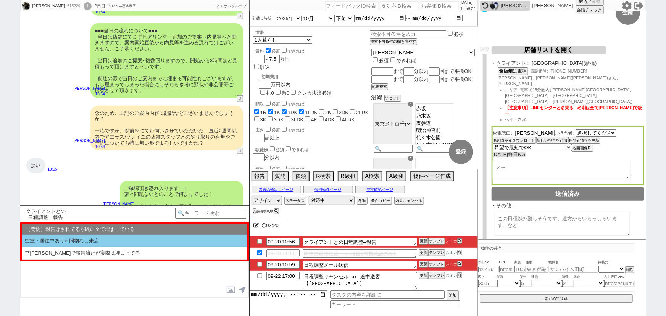
click at [113, 241] on li "空室・居住中ありor問物なし来店" at bounding box center [134, 241] width 225 height 13
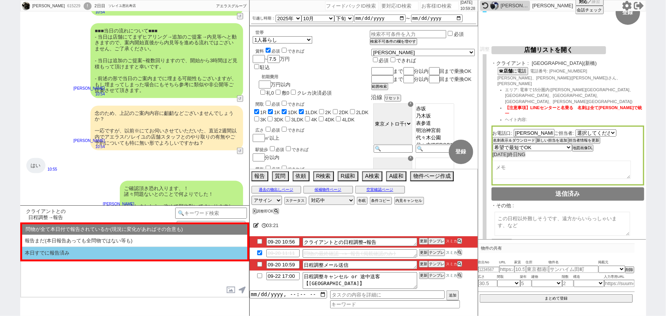
click at [96, 253] on li "本日すでに報告済み" at bounding box center [134, 253] width 225 height 13
select select "いいえ"
select select "はい"
select select "近い"
select select "空室・居住中ありor問物なし来店"
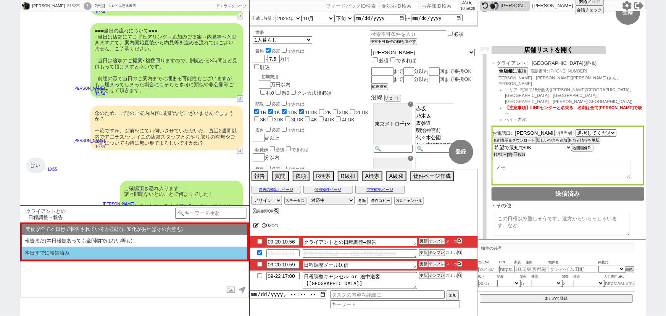
select select "本日すでに報告済み"
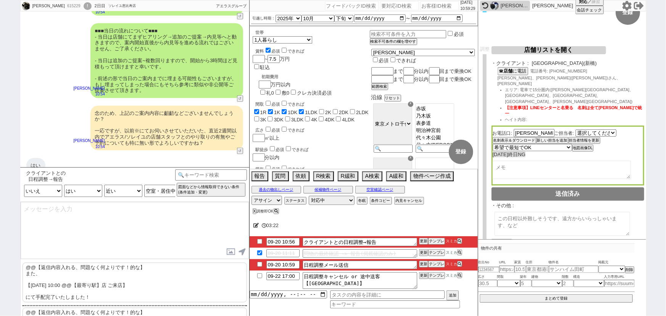
click at [55, 278] on p "@@【返信内容入れる、問題なく何よりです！的な】 また、 【9月23日(火) 10:00 @@【最寄り駅】店 ご来店】 にて手配完了いたしました！" at bounding box center [135, 282] width 224 height 40
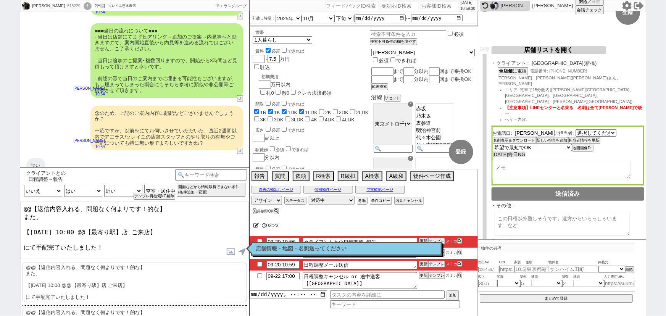
drag, startPoint x: 22, startPoint y: 215, endPoint x: 16, endPoint y: 187, distance: 28.8
click at [16, 187] on div "Kimii Terakata 615229 ! 0 2日目 ソレイユ恵比寿店 冬眠中 自社客 アエラスグループ スミカ_BPO チャット全表示 2025-09…" at bounding box center [333, 158] width 666 height 316
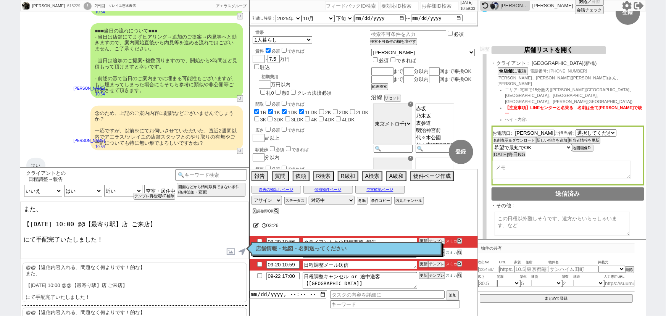
drag, startPoint x: 127, startPoint y: 219, endPoint x: 85, endPoint y: 220, distance: 42.0
click at [85, 220] on textarea "また、 【9月23日(火) 10:00 @@【最寄り駅】店 ご来店】 にて手配完了いたしました！" at bounding box center [135, 230] width 228 height 57
type textarea "また、 【9月23日(火) 10:00 新橋店 ご来店】 にて手配完了いたしました！"
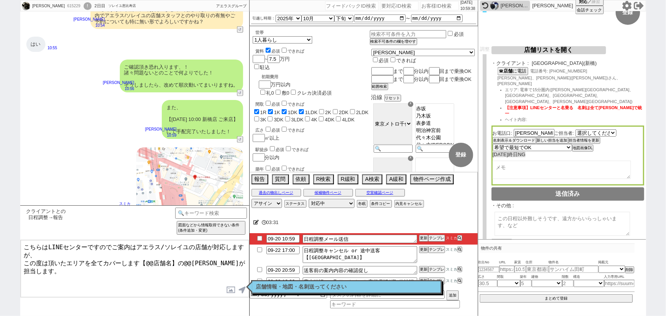
scroll to position [112, 0]
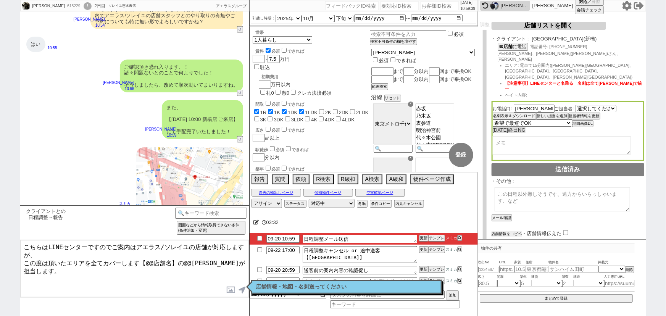
click at [509, 231] on button "店舗情報をコピペ" at bounding box center [506, 233] width 31 height 5
click at [567, 230] on input "checkbox" at bounding box center [567, 232] width 5 height 5
drag, startPoint x: 66, startPoint y: 264, endPoint x: 20, endPoint y: 261, distance: 45.5
click at [21, 261] on textarea "こちらはLINEセンターですのでご案内はアエラス/ソレイユの店舗が対応しますが、 この度は頂いたエリアを全てカバーします【@@店舗名】の@@大竹が担当します。…" at bounding box center [135, 268] width 228 height 57
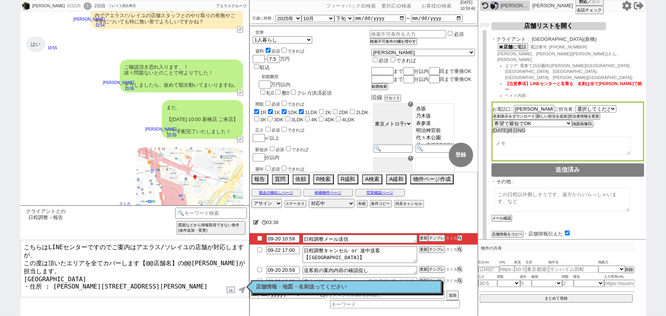
drag, startPoint x: 170, startPoint y: 258, endPoint x: 146, endPoint y: 260, distance: 23.3
click at [146, 260] on textarea "こちらはLINEセンターですのでご案内はアエラス/ソレイユの店舗が対応しますが、 この度は頂いたエリアを全てカバーします【@@店舗名】の@@大竹が担当します。…" at bounding box center [135, 268] width 228 height 57
paste textarea "アエラス新橋店"
drag, startPoint x: 217, startPoint y: 258, endPoint x: 201, endPoint y: 258, distance: 15.3
click at [201, 258] on textarea "こちらはLINEセンターですのでご案内はアエラス/ソレイユの店舗が対応しますが、 この度は頂いたエリアを全てカバーします【アエラス新橋店】の@@大竹が担当しま…" at bounding box center [135, 268] width 228 height 57
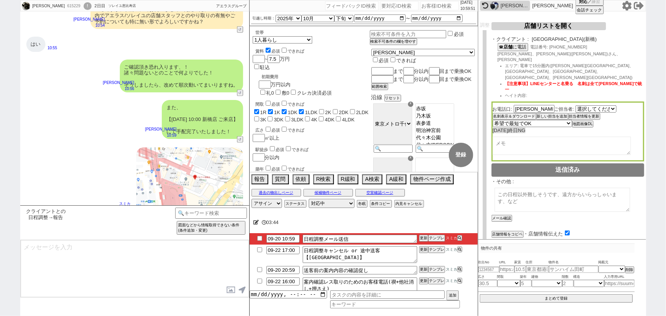
scroll to position [3494, 0]
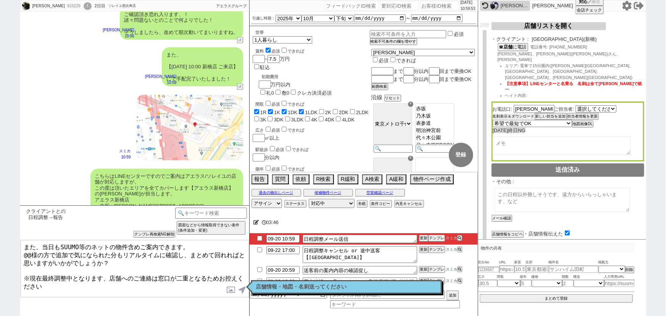
click at [511, 114] on button "名刺表示＆ダウンロード" at bounding box center [514, 116] width 42 height 5
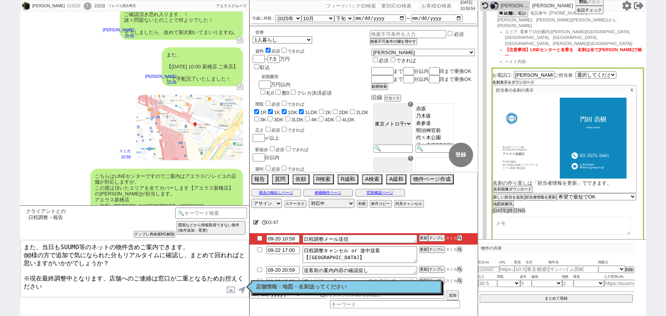
scroll to position [146, 0]
click at [511, 187] on button "名刺画像ダウンロード" at bounding box center [512, 189] width 38 height 5
click at [230, 290] on label at bounding box center [231, 290] width 12 height 14
click at [0, 0] on input "file" at bounding box center [0, 0] width 0 height 0
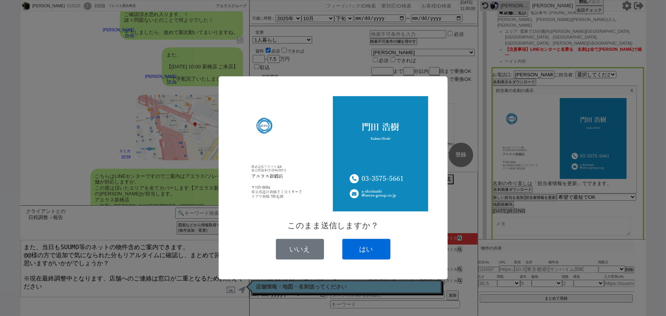
click at [377, 248] on button "はい" at bounding box center [366, 249] width 48 height 21
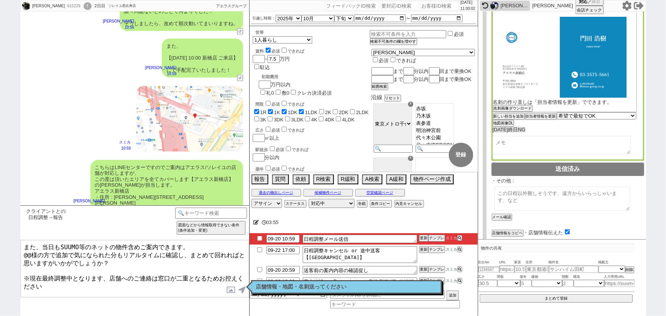
scroll to position [0, 0]
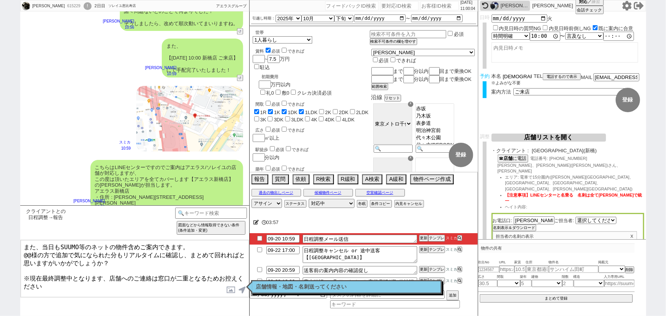
drag, startPoint x: 512, startPoint y: 76, endPoint x: 493, endPoint y: 77, distance: 19.9
click at [493, 77] on div "本名 寺方君伊" at bounding box center [512, 76] width 42 height 6
click at [31, 251] on textarea "また、当日もSUUMO等のネットの物件含めご案内できます。 @@様の方で追加で気になられた分もリアルタイムに確認し、まとめて回れればと思いますがいかがでしょう…" at bounding box center [135, 268] width 228 height 57
paste textarea "寺方"
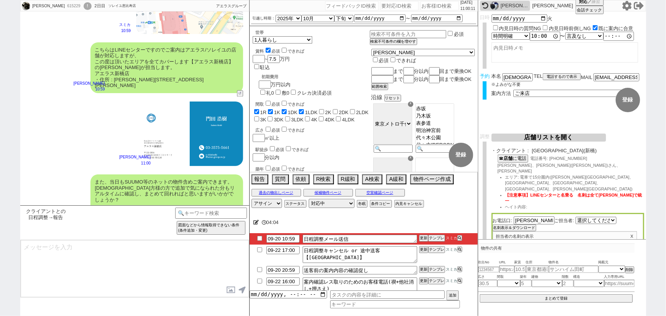
scroll to position [3667, 0]
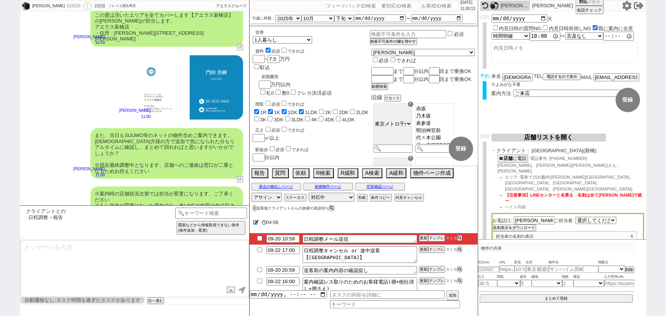
click at [259, 239] on input "checkbox" at bounding box center [259, 238] width 11 height 5
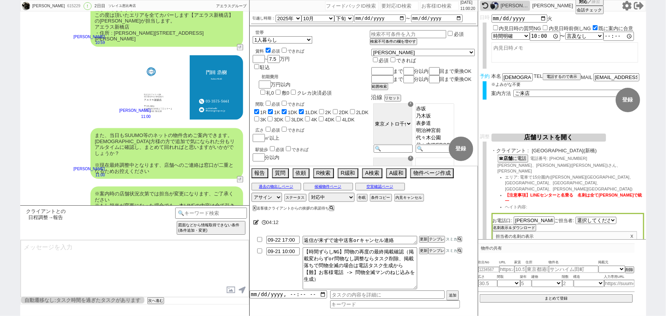
click at [151, 131] on div "また、当日もSUUMO等のネットの物件含めご案内できます。 寺方様の方で追加で気になられた分もリアルタイムに確認し、まとめて回れればと思いますがいかがでしょう…" at bounding box center [166, 153] width 153 height 51
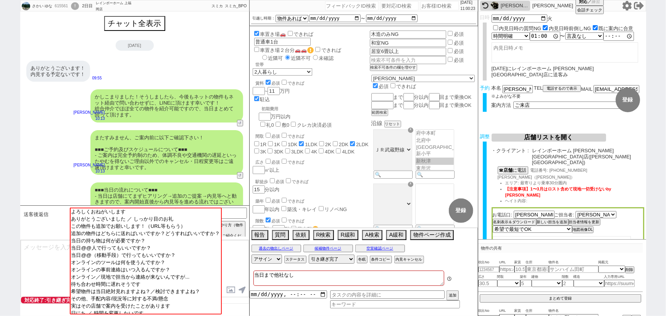
scroll to position [790, 0]
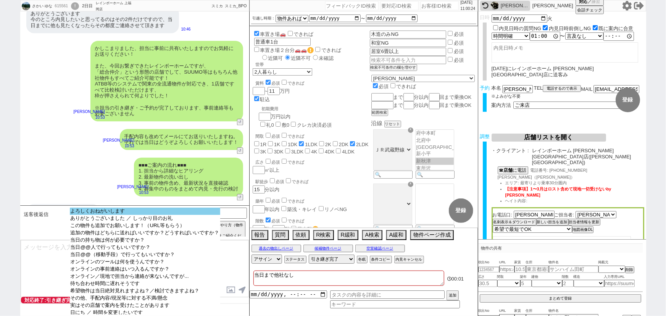
click at [114, 209] on option "よろしくおねがいします" at bounding box center [145, 211] width 150 height 7
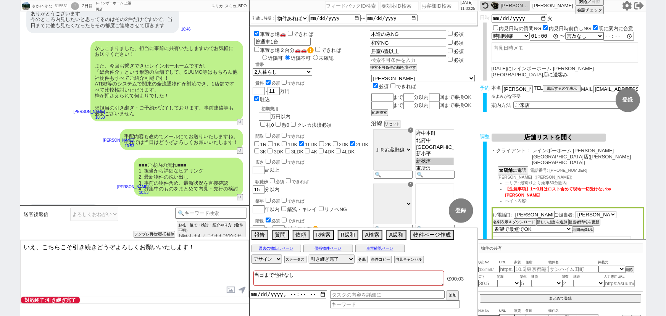
drag, startPoint x: 41, startPoint y: 244, endPoint x: 11, endPoint y: 238, distance: 30.8
click at [11, 238] on div "さかい ゆな 615561 ! 0 2日目 レインボーホーム 上福岡店 冬眠中 自社客 スミカ スミカ_BPO チャット全表示 2025-09-20 ありがと…" at bounding box center [333, 158] width 666 height 316
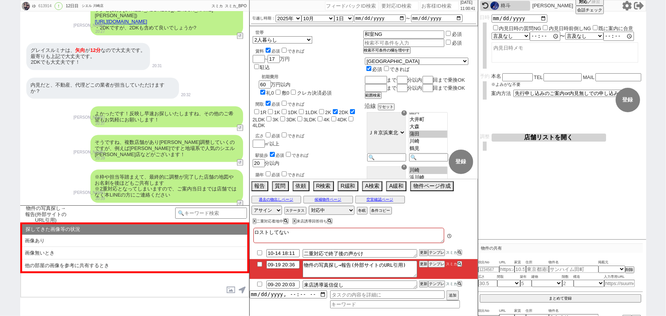
scroll to position [67, 0]
click at [439, 287] on button "テンプレ" at bounding box center [436, 283] width 17 height 5
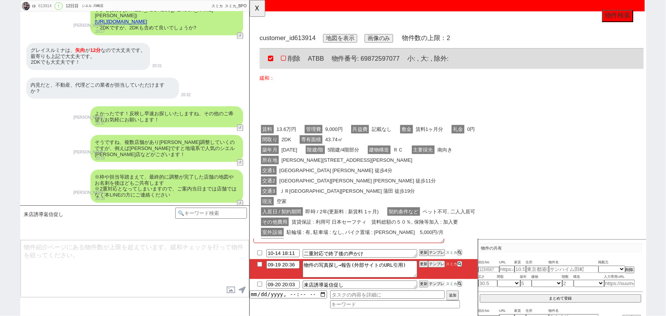
scroll to position [0, 0]
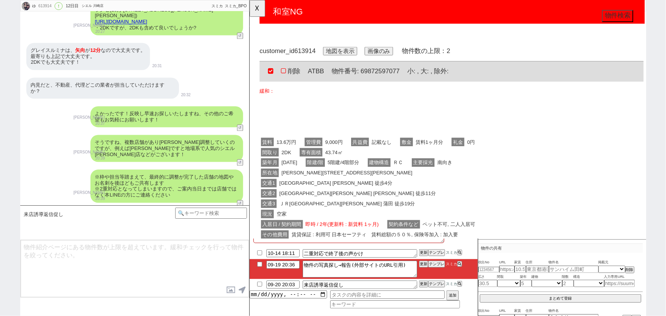
click at [332, 109] on div "削除 ATBB 物件番号: 69872597077 小: , 大: , 除外: 緩和： 賃料 13.6万円 管理費 9,000円 共益費 記載なし 敷金 賃料…" at bounding box center [467, 184] width 414 height 237
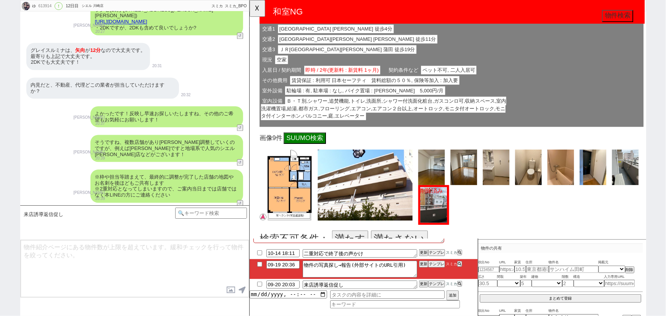
scroll to position [180, 0]
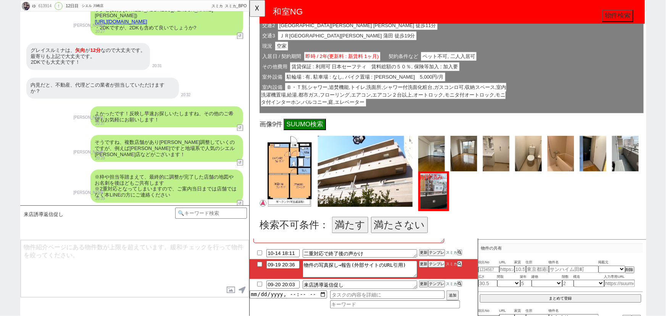
click at [425, 80] on span "駐輪場 : 有, 駐車場 : なし, バイク置場 : 近有　5,000円/月" at bounding box center [373, 82] width 172 height 9
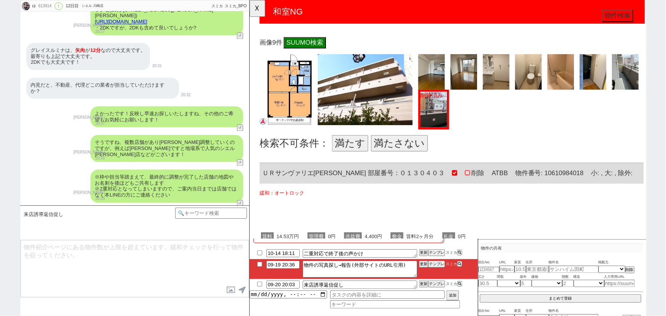
click at [350, 150] on button "満たす" at bounding box center [357, 154] width 39 height 18
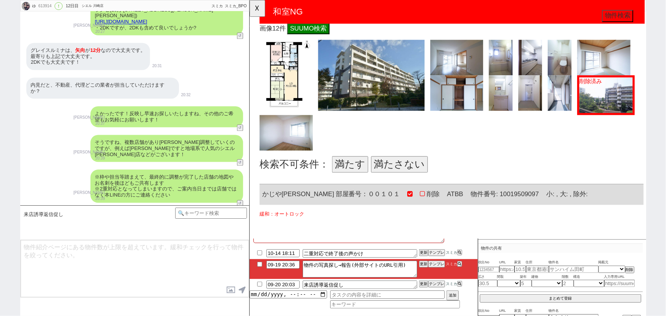
click at [419, 180] on button "満たさない" at bounding box center [410, 177] width 61 height 18
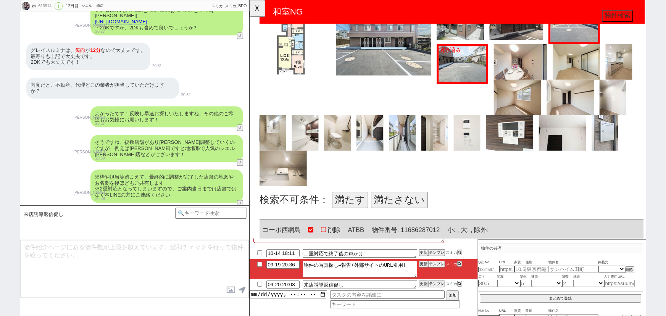
scroll to position [1116, 0]
click at [352, 209] on button "満たす" at bounding box center [357, 215] width 39 height 18
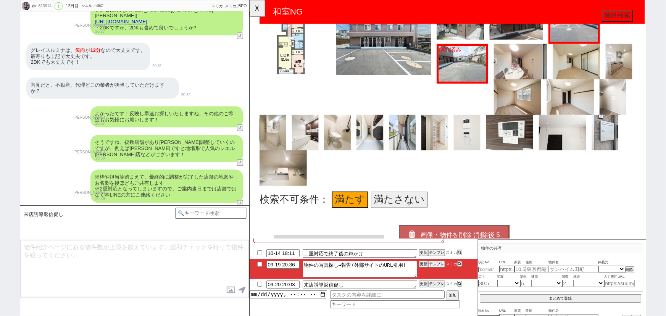
scroll to position [1175, 0]
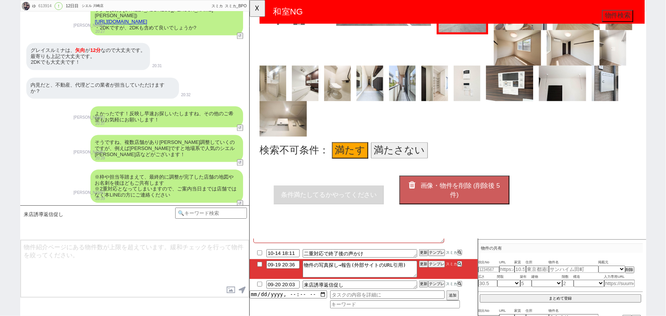
click at [465, 194] on button "画像・物件を削除 (削除後 5 件)" at bounding box center [469, 204] width 118 height 31
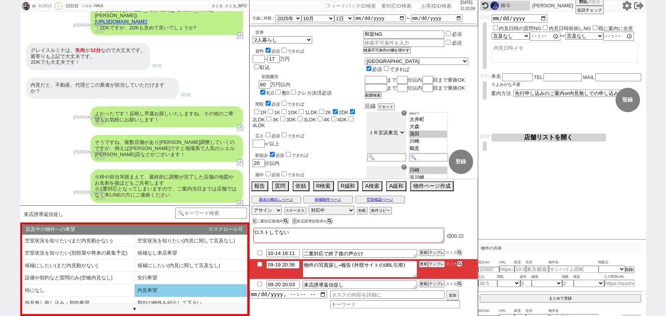
click at [158, 285] on li "内見希望" at bounding box center [191, 290] width 113 height 13
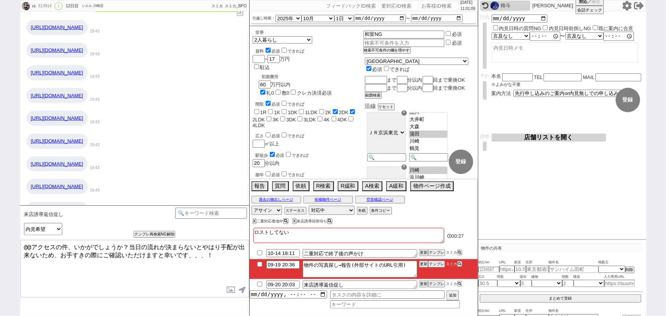
scroll to position [402, 0]
click at [458, 253] on icon at bounding box center [458, 252] width 3 height 3
drag, startPoint x: 458, startPoint y: 253, endPoint x: 189, endPoint y: 65, distance: 328.4
click at [189, 65] on div "ゆ 613914 ! 0 12日目 シエル 川崎店 冬眠中 自社客 スミカ スミカ_BPO チャット全表示 2025-09-19 家賃を17万までに上げて大丈…" at bounding box center [333, 158] width 626 height 316
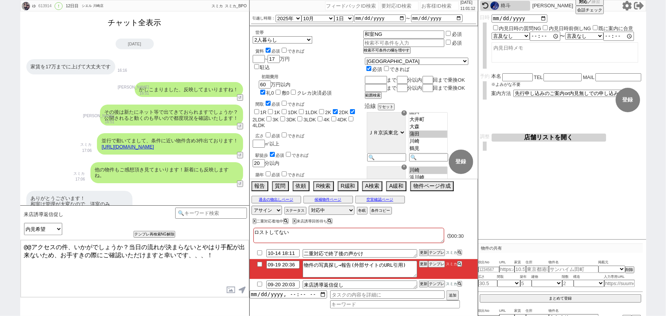
click at [145, 24] on button "チャット全表示" at bounding box center [135, 22] width 60 height 13
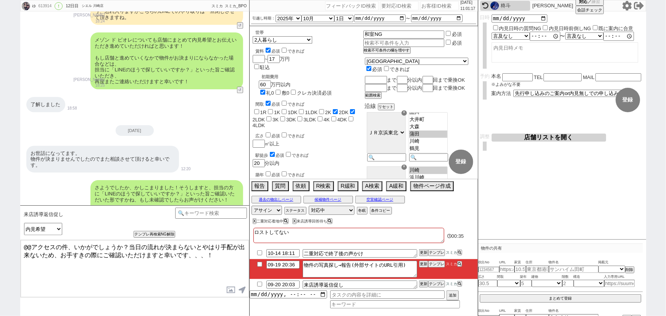
scroll to position [4056, 0]
click at [259, 253] on input "checkbox" at bounding box center [259, 252] width 11 height 5
click at [255, 221] on div "X 二重対応着地中" at bounding box center [271, 221] width 37 height 4
click at [253, 221] on button "X" at bounding box center [254, 221] width 3 height 4
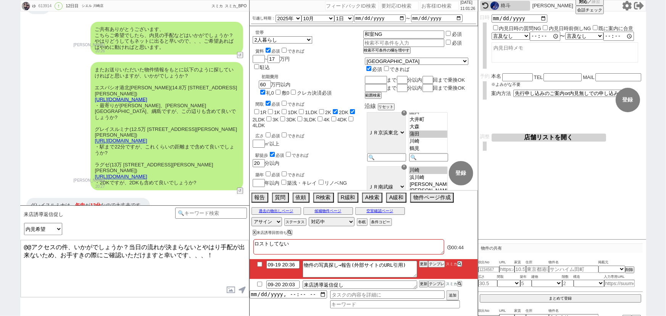
scroll to position [5104, 0]
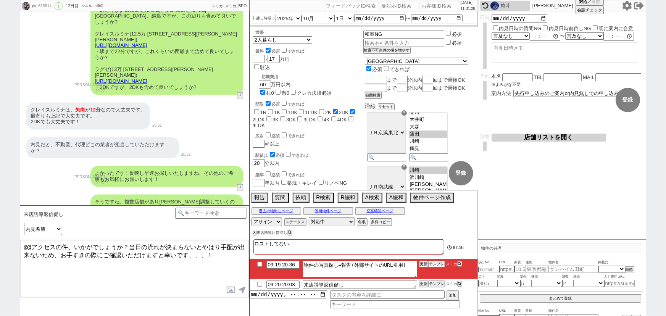
drag, startPoint x: 53, startPoint y: 247, endPoint x: 6, endPoint y: 246, distance: 46.9
click at [6, 246] on div "ゆ 613914 ! 0 12日目 シエル 川崎店 冬眠中 自社客 スミカ スミカ_BPO チャット全表示 2025-09-09 新しくフォローされました (…" at bounding box center [333, 158] width 666 height 316
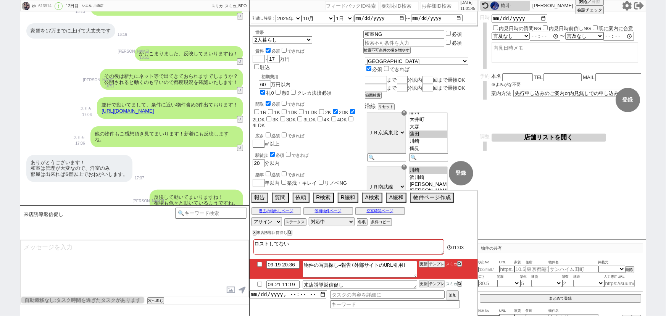
scroll to position [4414, 0]
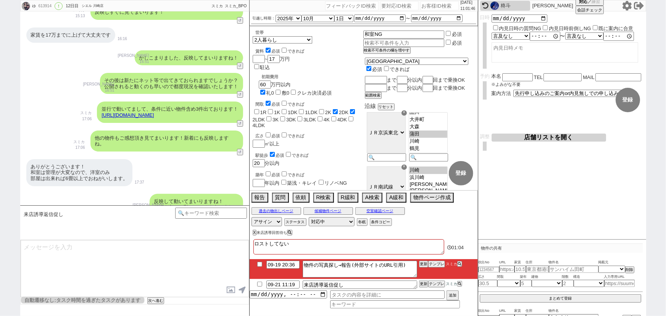
click at [154, 112] on link "https://tools.sumika.live/pages/y4zpxty" at bounding box center [127, 115] width 52 height 6
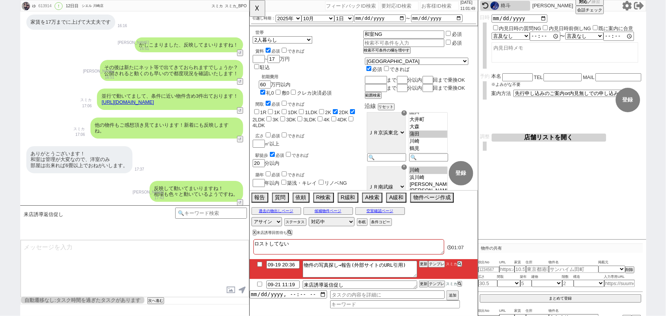
scroll to position [4427, 0]
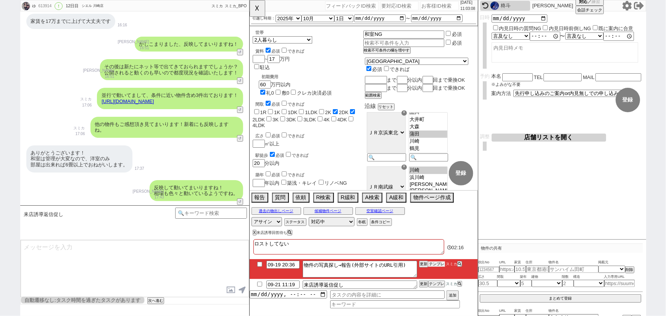
click at [431, 264] on button "テンプレ" at bounding box center [436, 263] width 17 height 5
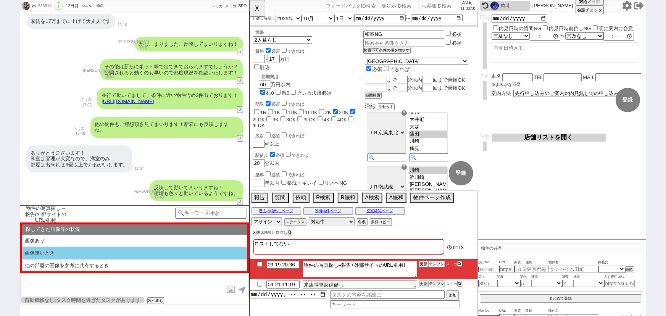
click at [85, 248] on li "画像無いとき" at bounding box center [134, 253] width 225 height 13
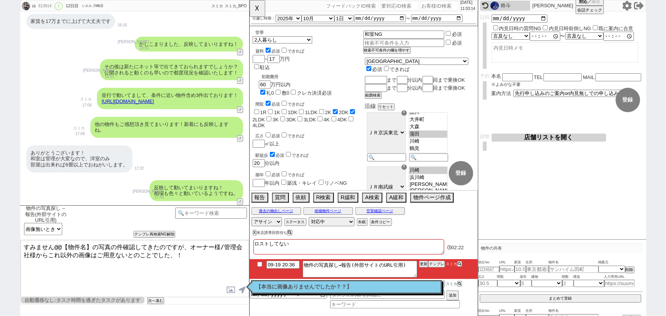
click at [24, 245] on textarea "すみません@@【物件名】の写真の件確認してきたのですが、オーナー様/管理会社様からこれ以外の画像はご用意ないとのことでした、！" at bounding box center [135, 268] width 228 height 57
drag, startPoint x: 108, startPoint y: 244, endPoint x: 71, endPoint y: 244, distance: 36.2
click at [71, 244] on textarea "また、すみません@@【物件名】の写真の件確認してきたのですが、オーナー様/管理会社様からこれ以外の画像はご用意ないとのことでした、！" at bounding box center [135, 268] width 228 height 57
paste textarea "郷ビル"
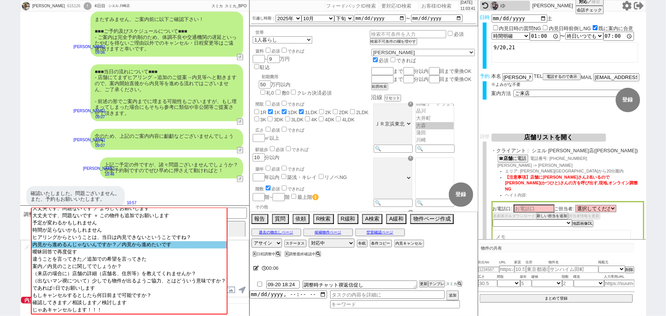
scroll to position [0, 0]
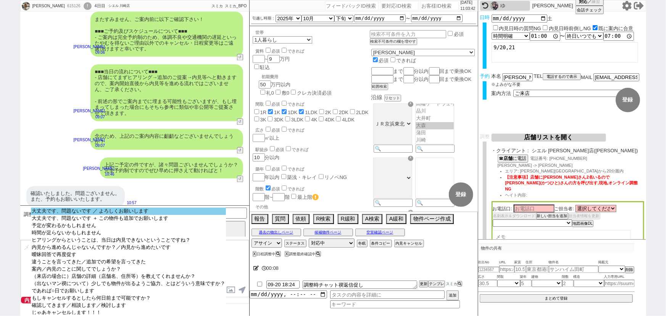
click at [151, 210] on option "大丈夫です、問題ないです ／ よろしくお願いします" at bounding box center [128, 211] width 195 height 7
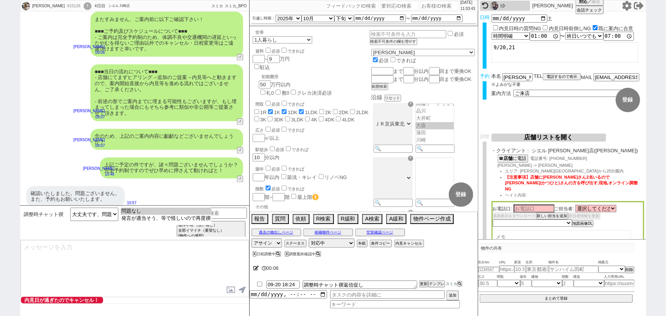
click at [151, 210] on option "問題なし" at bounding box center [166, 211] width 91 height 7
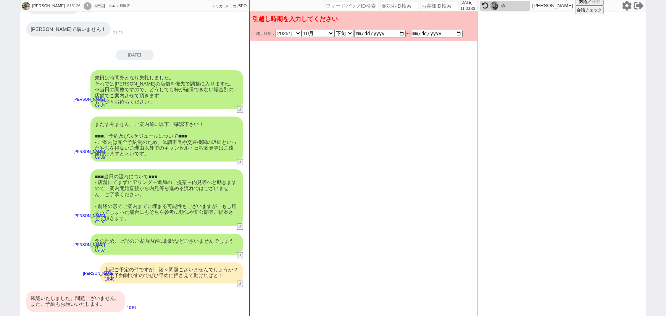
scroll to position [592, 0]
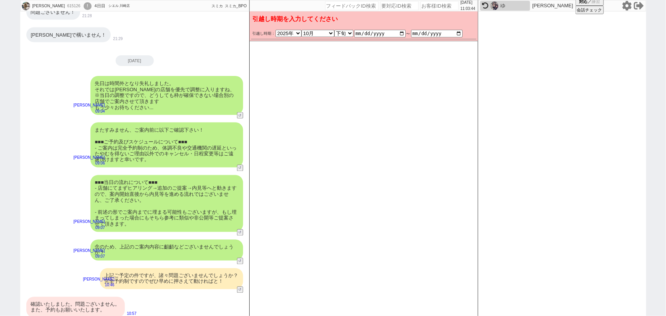
click at [169, 184] on div "■■■当日の流れについて■■■ - 店舗にてまずヒアリング→追加のご提案→内見等へと動きますので、案内開始直後から内見等を進める流れではございません、ご了承く…" at bounding box center [166, 203] width 153 height 57
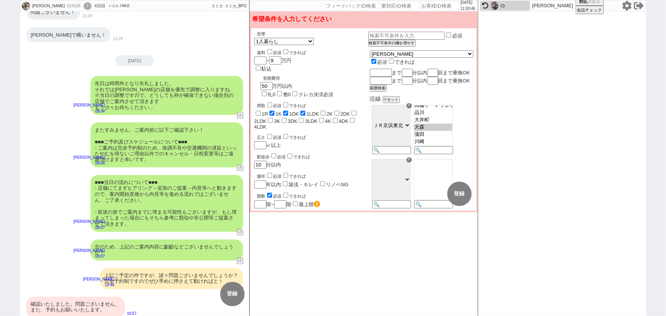
click at [169, 184] on div "■■■当日の流れについて■■■ - 店舗にてまずヒアリング→追加のご提案→内見等へと動きますので、案内開始直後から内見等を進める流れではございません、ご了承く…" at bounding box center [166, 203] width 153 height 57
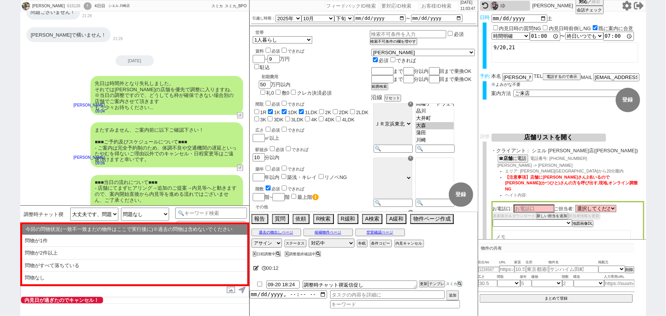
scroll to position [702, 0]
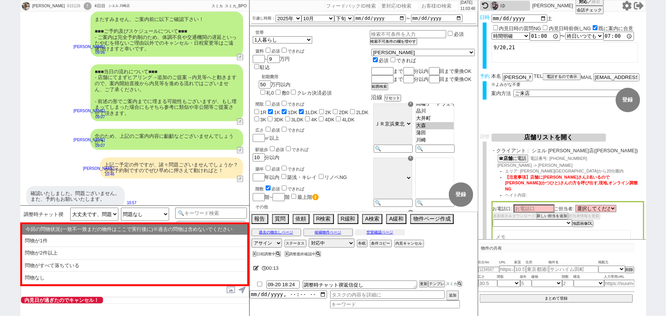
click at [397, 235] on button "空室確認ページ" at bounding box center [380, 232] width 50 height 6
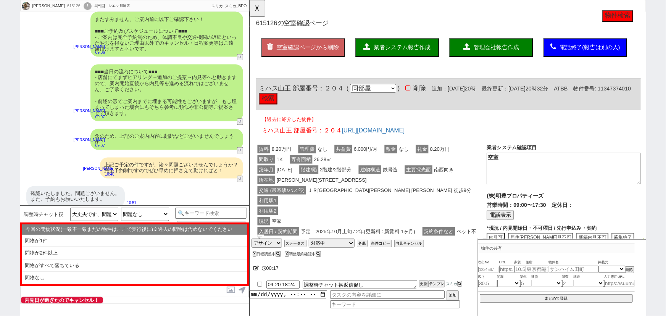
scroll to position [0, 0]
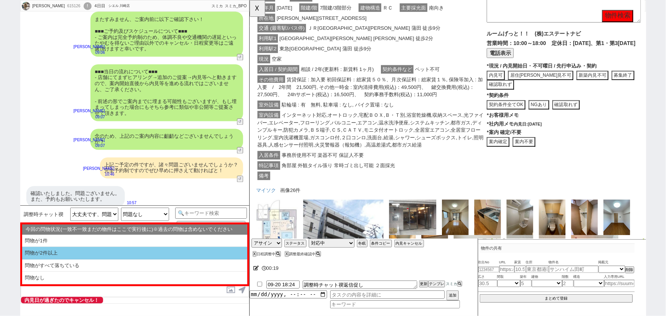
click at [145, 254] on li "問物が2件以上" at bounding box center [134, 253] width 225 height 13
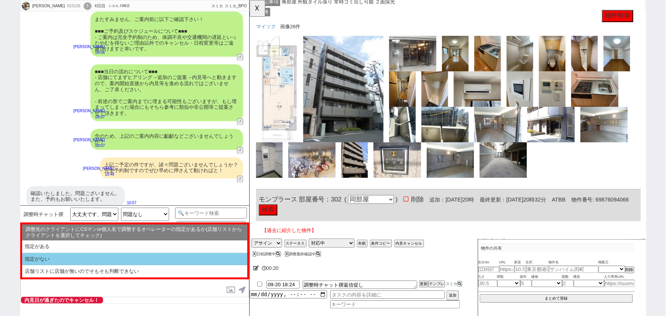
scroll to position [1465, 0]
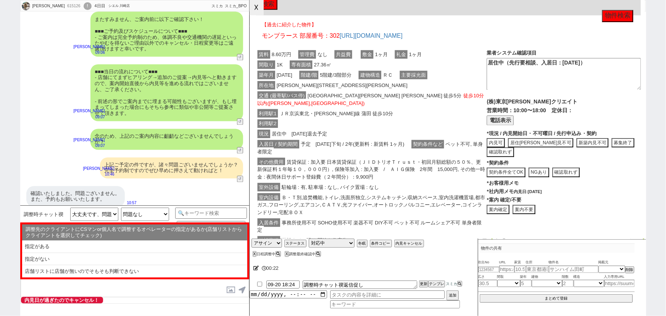
click at [256, 11] on button "☓" at bounding box center [257, 7] width 14 height 15
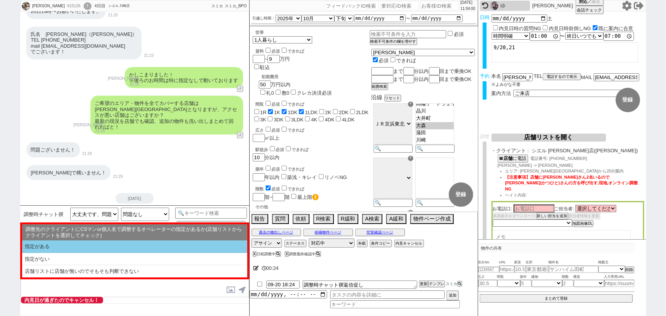
scroll to position [454, 0]
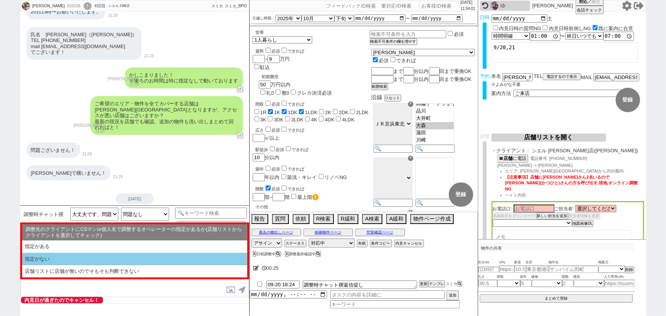
click at [38, 256] on li "指定がない" at bounding box center [134, 259] width 225 height 13
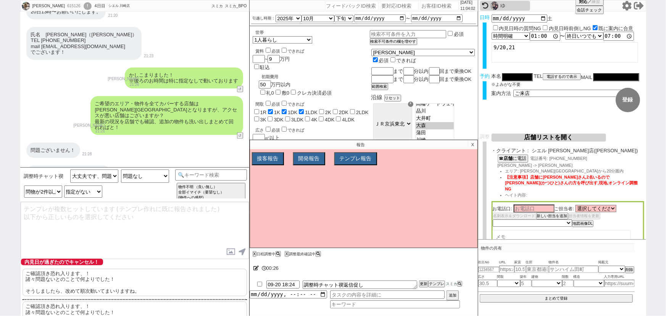
click at [69, 280] on p "ご確認頂き恐れ入ります、！ 諸々問題ないとのことで何よりでした！ そうしましたら、改めて順次動いてまいりますね。" at bounding box center [135, 282] width 224 height 27
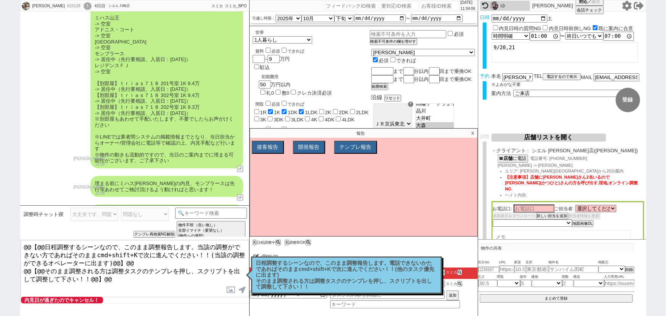
scroll to position [91, 0]
click at [473, 133] on p "X" at bounding box center [472, 133] width 9 height 9
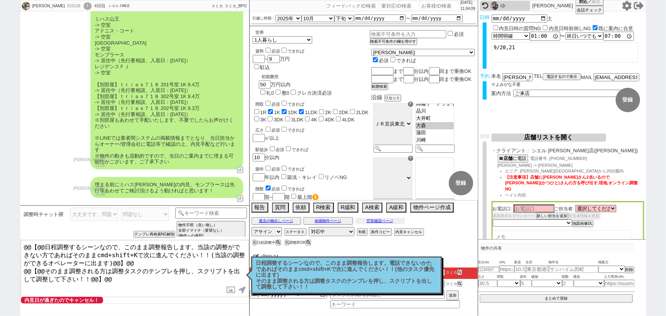
click at [385, 222] on button "空室確認ページ" at bounding box center [380, 221] width 50 height 6
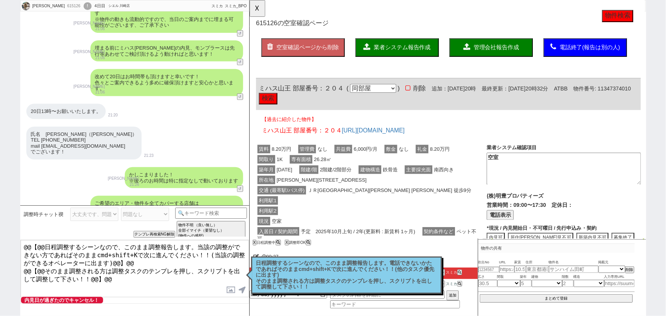
scroll to position [219, 0]
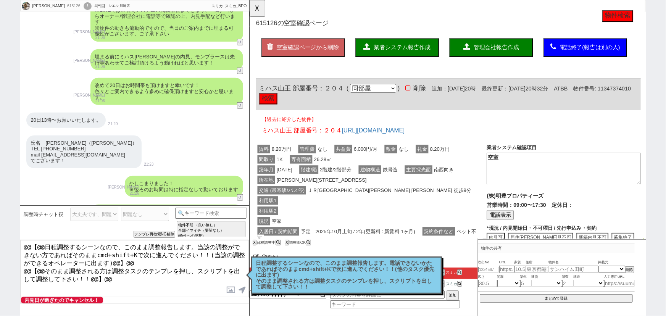
click at [645, 16] on button "物件検索" at bounding box center [645, 17] width 34 height 13
drag, startPoint x: 296, startPoint y: 92, endPoint x: 261, endPoint y: 92, distance: 34.7
click at [261, 92] on span "ミハス山王 部屋番号：２０４" at bounding box center [304, 95] width 91 height 8
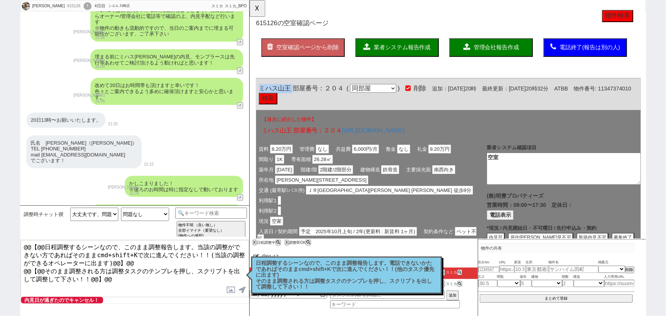
copy span "ミハス山王"
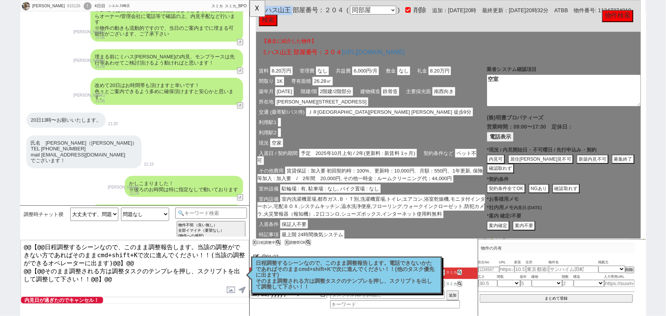
scroll to position [88, 0]
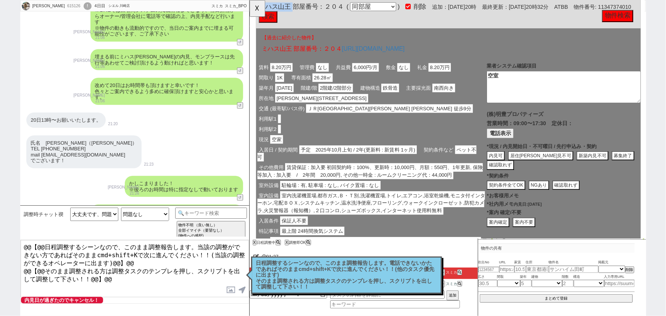
click at [638, 168] on button "募集終了" at bounding box center [650, 168] width 24 height 10
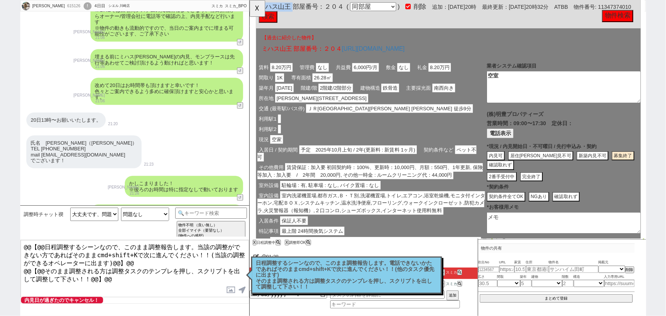
click at [557, 191] on button "完全終了" at bounding box center [552, 190] width 24 height 10
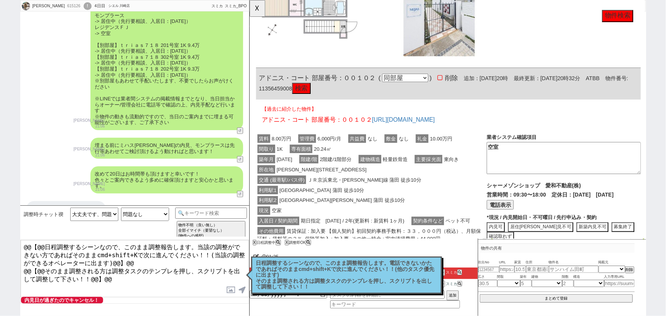
scroll to position [443, 0]
drag, startPoint x: 316, startPoint y: 83, endPoint x: 255, endPoint y: 78, distance: 61.2
copy span "アドニス・コート"
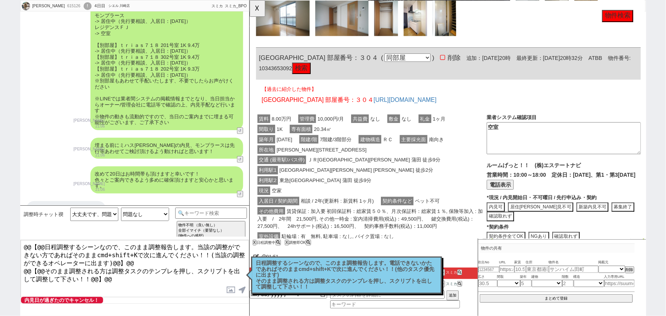
scroll to position [931, 0]
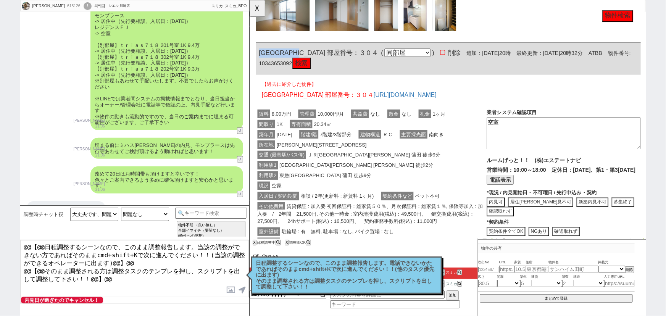
drag, startPoint x: 323, startPoint y: 62, endPoint x: 246, endPoint y: 64, distance: 76.3
copy span "ルーブル蒲田参番館"
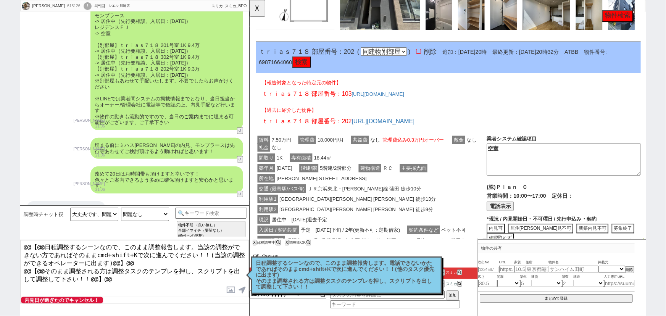
scroll to position [2860, 0]
drag, startPoint x: 314, startPoint y: 28, endPoint x: 495, endPoint y: 23, distance: 180.9
copy span "ｔｒｉａｓ７１８"
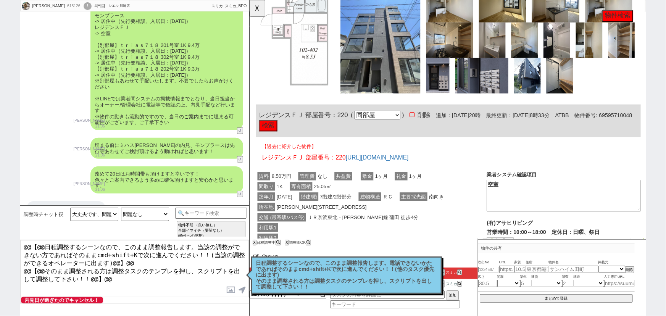
scroll to position [3284, 0]
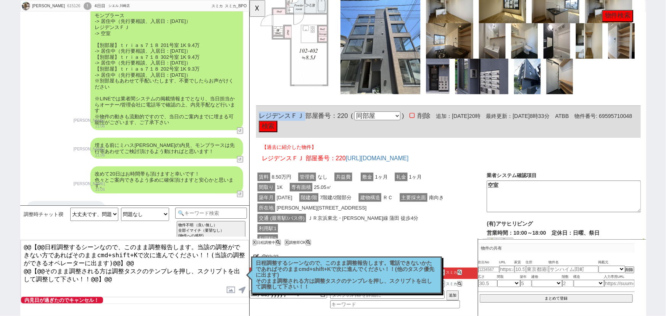
drag, startPoint x: 309, startPoint y: 90, endPoint x: 251, endPoint y: 96, distance: 57.5
copy span "レジデンスＦＪ"
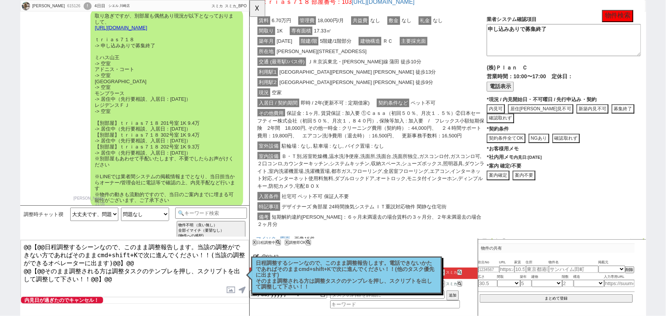
scroll to position [3867, 0]
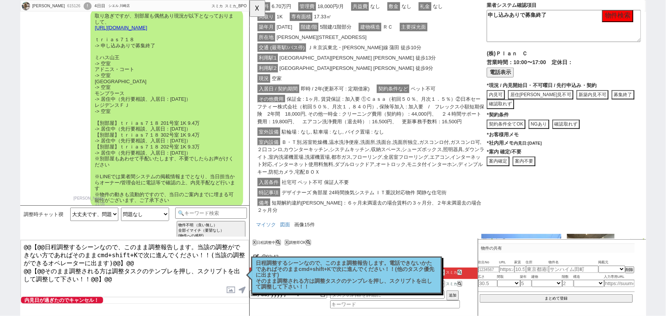
click at [547, 168] on button "案内不要" at bounding box center [544, 173] width 24 height 10
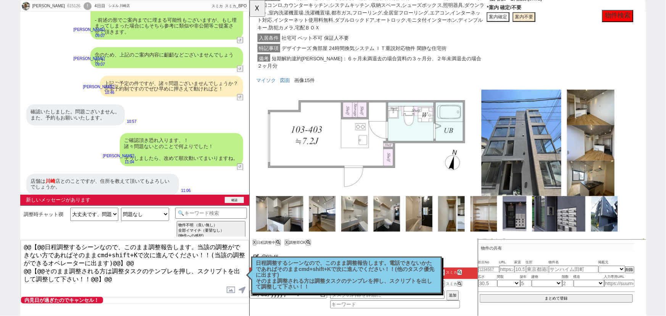
scroll to position [645, 0]
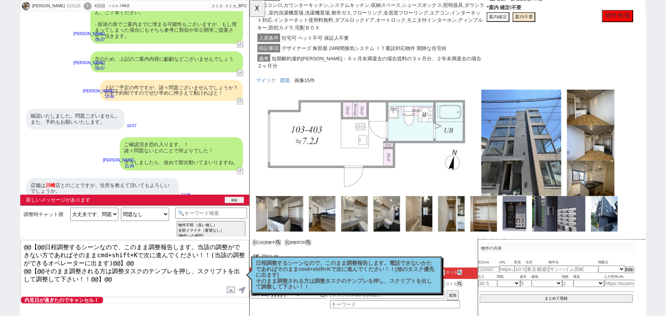
click at [237, 200] on button "確認" at bounding box center [234, 200] width 19 height 6
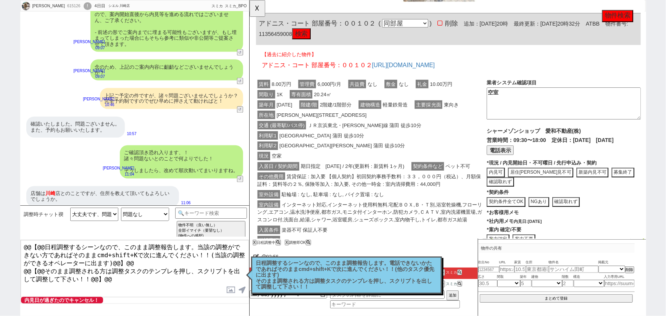
scroll to position [502, 0]
click at [527, 162] on button "電話表示" at bounding box center [518, 161] width 29 height 10
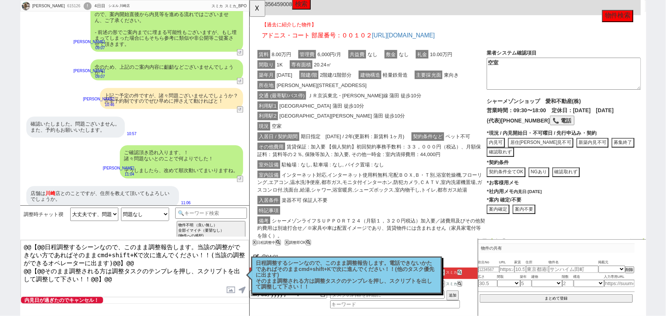
scroll to position [536, 0]
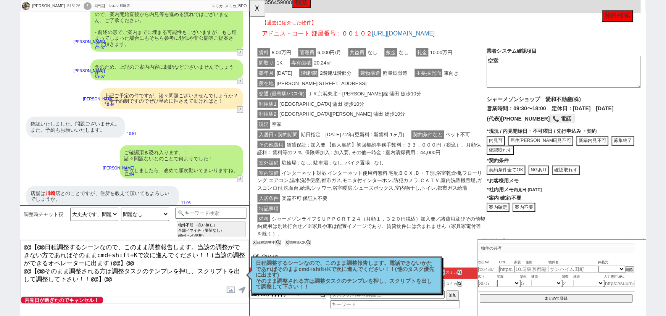
click at [638, 151] on button "募集終了" at bounding box center [650, 151] width 24 height 10
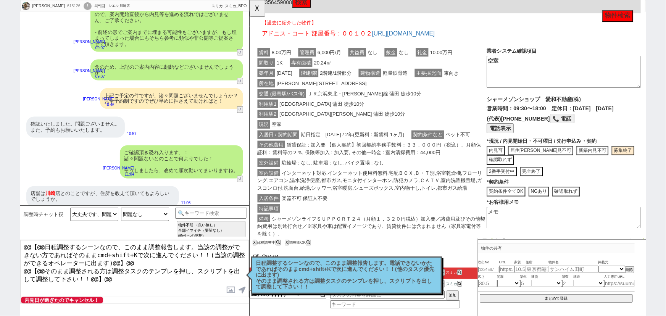
click at [554, 186] on button "完全終了" at bounding box center [552, 184] width 24 height 10
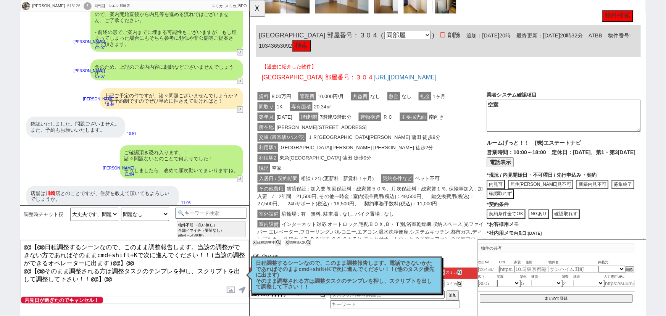
scroll to position [951, 0]
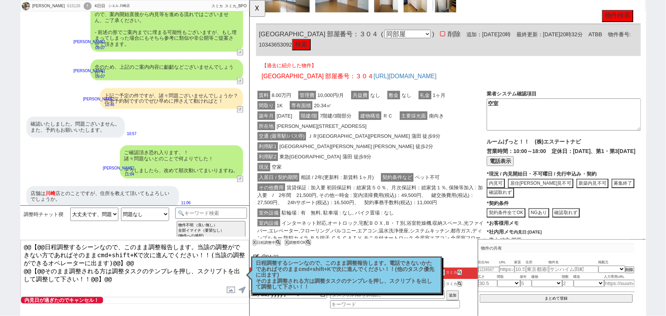
click at [525, 178] on button "電話表示" at bounding box center [518, 173] width 29 height 10
click at [514, 203] on button "内見可" at bounding box center [513, 197] width 19 height 10
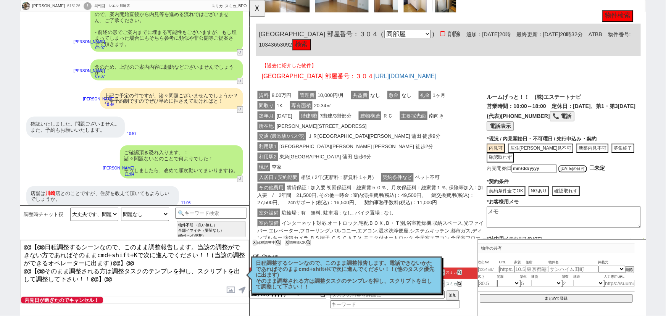
scroll to position [50, 0]
click at [592, 184] on button "今日の日付" at bounding box center [596, 180] width 31 height 8
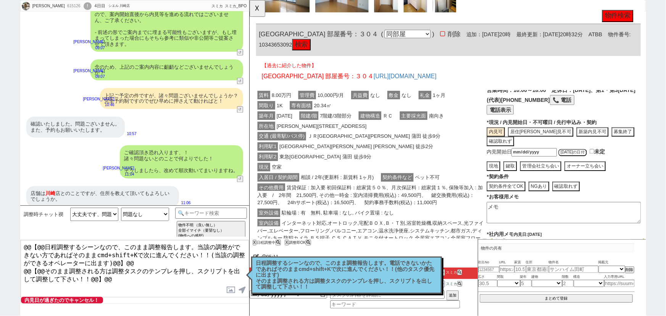
scroll to position [67, 0]
click at [509, 182] on button "現地" at bounding box center [511, 177] width 14 height 10
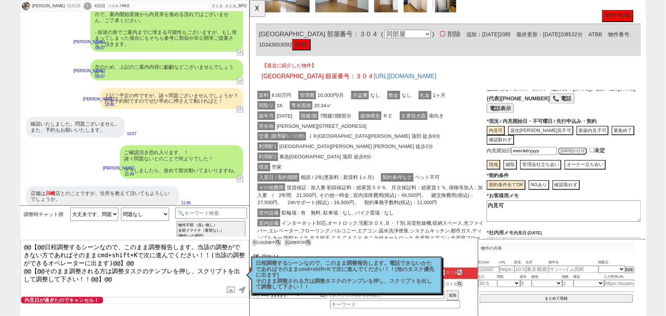
click at [528, 230] on textarea "内見可" at bounding box center [587, 227] width 166 height 23
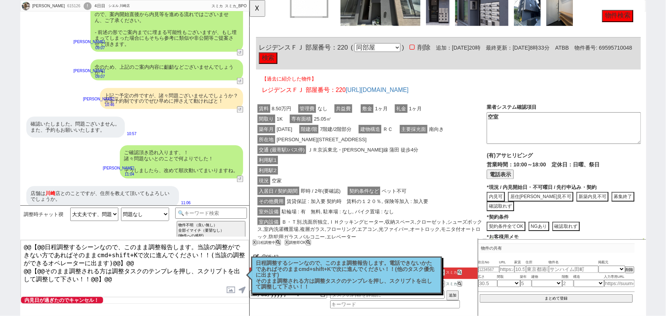
scroll to position [3355, 0]
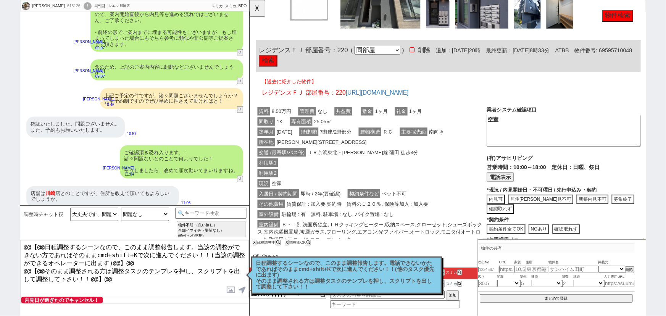
click at [523, 185] on button "電話表示" at bounding box center [518, 190] width 29 height 10
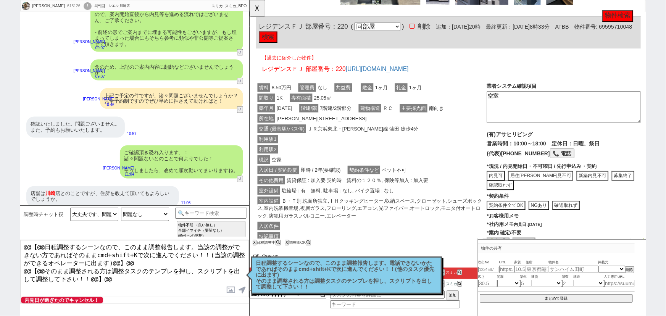
scroll to position [3381, 0]
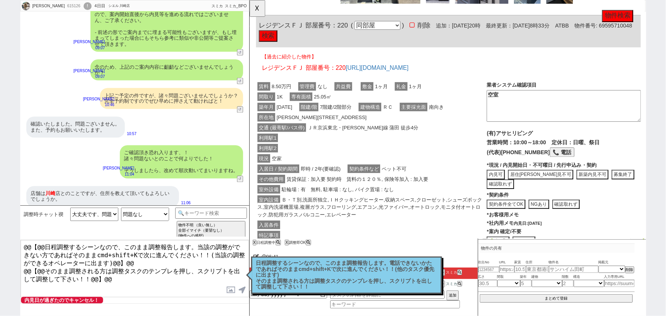
click at [517, 183] on button "内見可" at bounding box center [513, 188] width 19 height 10
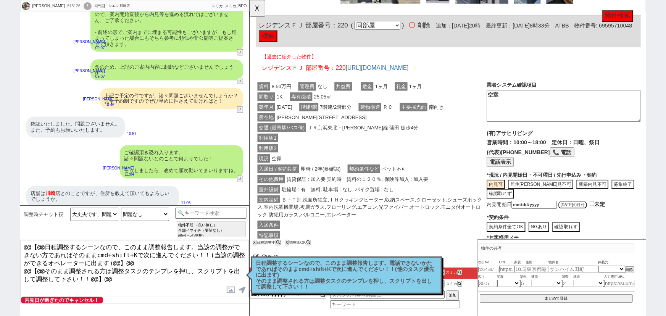
click at [593, 217] on button "今日の日付" at bounding box center [596, 221] width 31 height 8
click at [507, 230] on button "現地" at bounding box center [511, 235] width 14 height 10
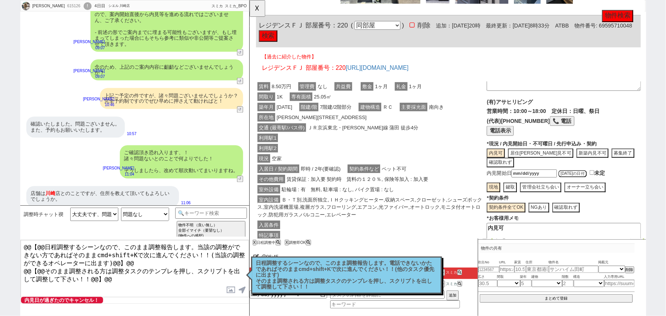
scroll to position [40, 0]
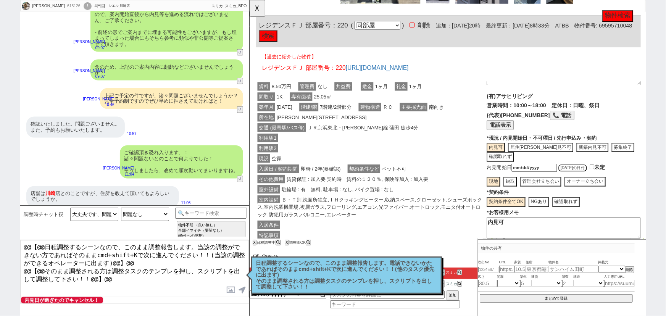
click at [532, 234] on textarea "内見可" at bounding box center [587, 245] width 166 height 23
click at [572, 190] on button "管理会社立ち会い" at bounding box center [562, 195] width 44 height 10
click at [559, 234] on textarea "内見可、内見可(@@曜不可)" at bounding box center [587, 245] width 166 height 23
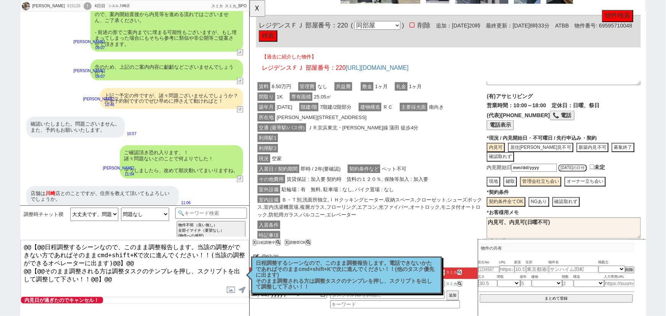
drag, startPoint x: 527, startPoint y: 203, endPoint x: 465, endPoint y: 206, distance: 61.9
click at [465, 206] on div "賃料 8.50万円 管理費 なし 共益費 敷金 1ヶ月 礼金 1ヶ月 間取り 1K 専有面積 25.05㎡ 築年月 2016年02月 階建/階 7階建/2階部…" at bounding box center [463, 184] width 414 height 204
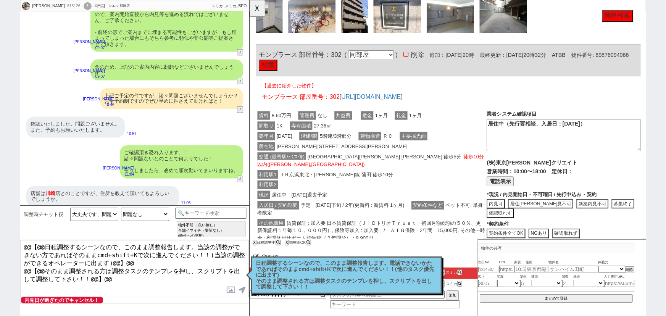
scroll to position [1398, 0]
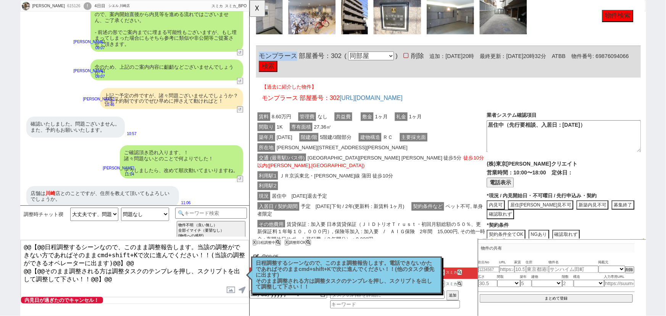
drag, startPoint x: 300, startPoint y: 66, endPoint x: 259, endPoint y: 64, distance: 41.2
click at [259, 64] on span "モンプラース 部屋番号：302" at bounding box center [303, 60] width 89 height 8
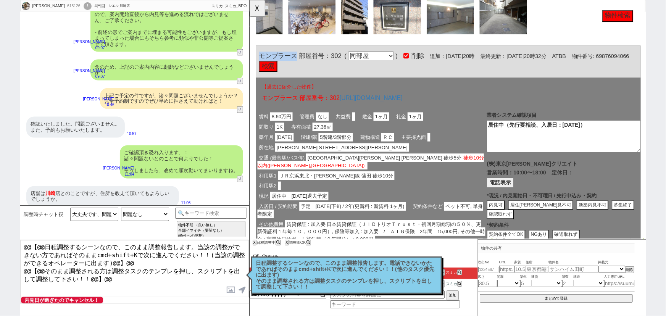
copy span "モンプラース"
drag, startPoint x: 564, startPoint y: 182, endPoint x: 514, endPoint y: 185, distance: 49.6
click at [514, 179] on span "(株)東京青山クリエイト" at bounding box center [553, 176] width 98 height 6
copy span "東京青山クリエイト"
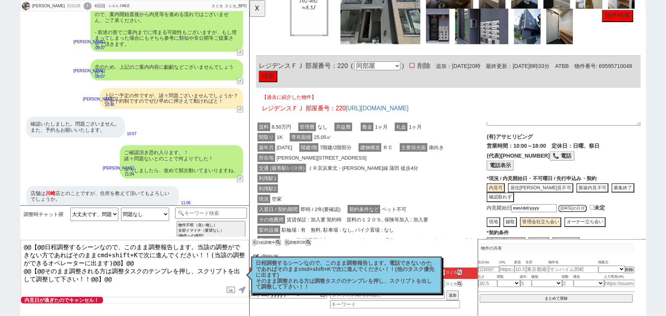
scroll to position [0, 0]
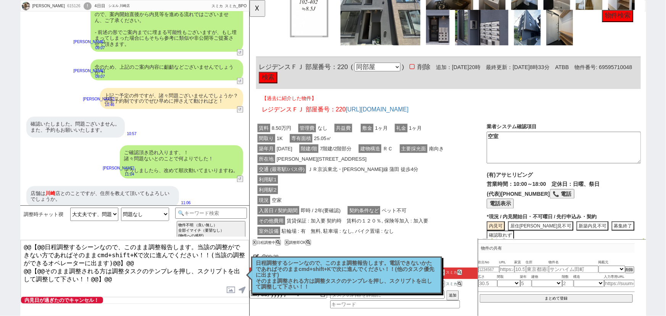
click at [398, 199] on div "利用駅2" at bounding box center [380, 204] width 248 height 11
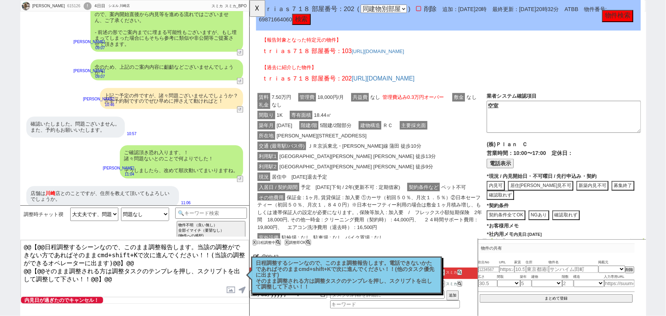
scroll to position [2906, 0]
click at [517, 194] on button "内見可" at bounding box center [513, 199] width 19 height 10
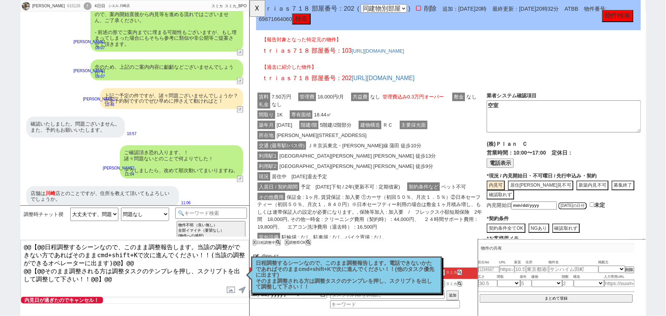
click at [599, 217] on button "今日の日付" at bounding box center [596, 221] width 31 height 8
click at [514, 231] on button "現地" at bounding box center [511, 236] width 14 height 10
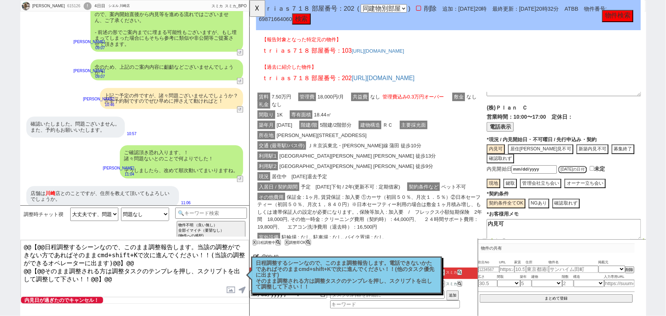
scroll to position [39, 0]
drag, startPoint x: 525, startPoint y: 213, endPoint x: 478, endPoint y: 217, distance: 46.8
click at [478, 217] on div "賃料 7.50万円 管理費 18,000円/月 共益費 なし 管理費込み0.3万円オーバー 敷金 なし 礼金 なし 間取り 1K 専有面積 18.44㎡ 築年…" at bounding box center [463, 219] width 414 height 252
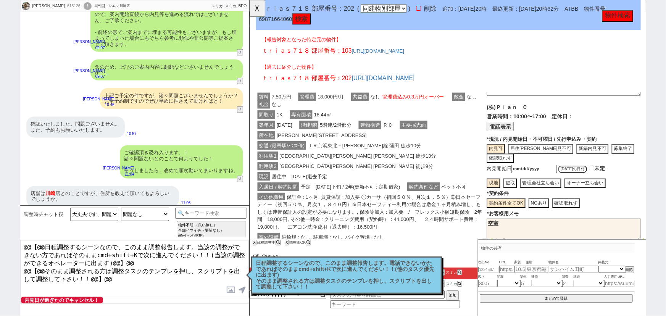
click at [375, 184] on div "現況 居住中　2025年09月10日退去予定" at bounding box center [380, 189] width 248 height 11
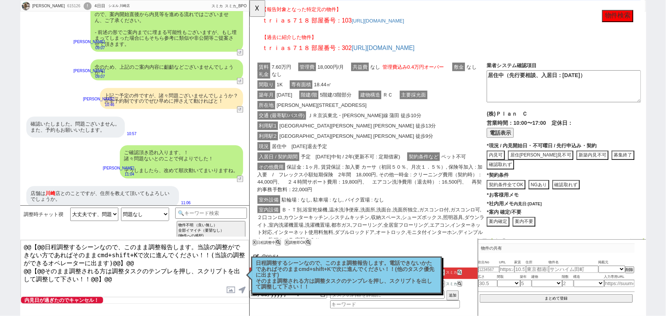
scroll to position [2440, 0]
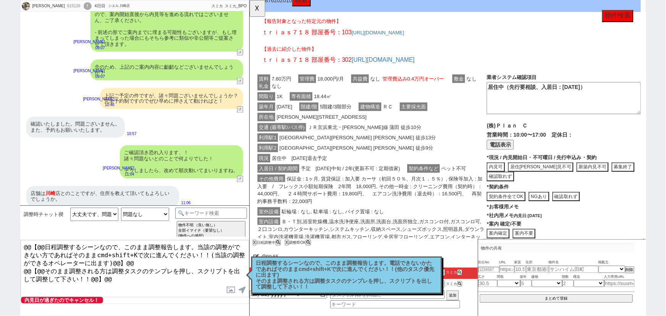
click at [549, 175] on button "居住中内見不可" at bounding box center [562, 180] width 70 height 10
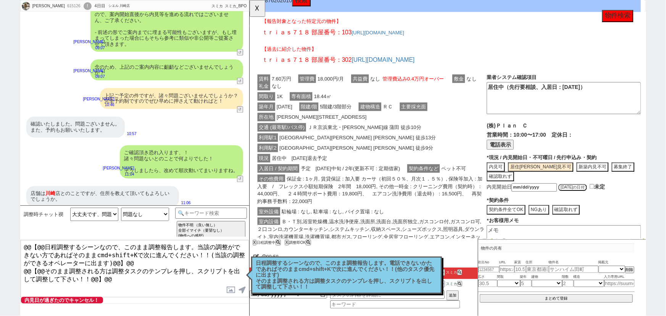
click at [571, 197] on input "date" at bounding box center [555, 201] width 49 height 9
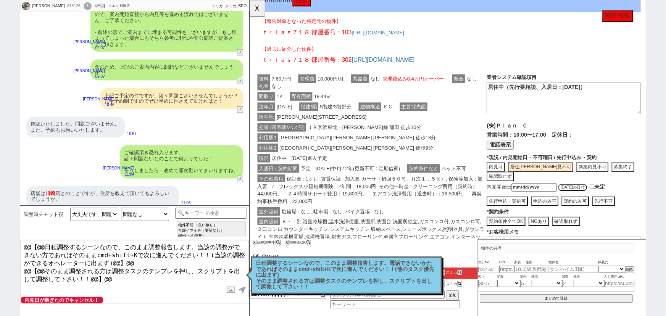
click at [530, 211] on button "先行申込・契約可" at bounding box center [526, 216] width 44 height 10
drag, startPoint x: 641, startPoint y: 78, endPoint x: 485, endPoint y: 74, distance: 155.7
click at [485, 74] on div "賃料 7.60万円 管理費 18,000円/月 共益費 なし 管理費込み0.4万円オーバー 敷金 なし 礼金 なし 間取り 1K 専有面積 18.44㎡ 築年…" at bounding box center [463, 195] width 414 height 244
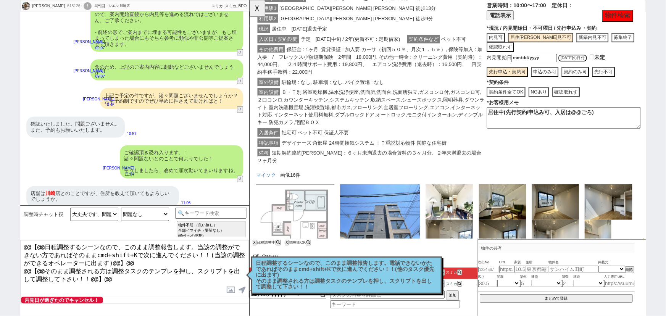
scroll to position [2596, 0]
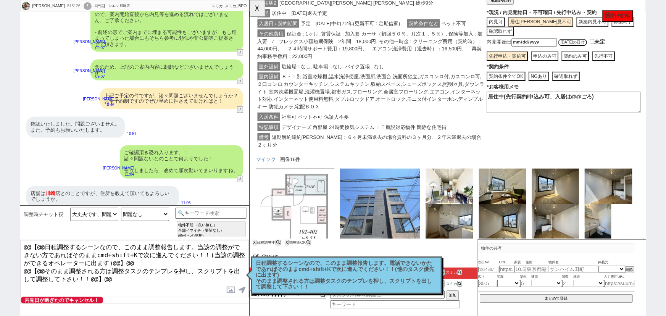
drag, startPoint x: 631, startPoint y: 82, endPoint x: 469, endPoint y: 87, distance: 161.8
click at [469, 87] on div "賃料 7.60万円 管理費 18,000円/月 共益費 なし 管理費込み0.4万円オーバー 敷金 なし 礼金 なし 間取り 1K 専有面積 18.44㎡ 築年…" at bounding box center [463, 39] width 414 height 244
paste textarea "（先行要相談、入居日：2025年10月15日）"
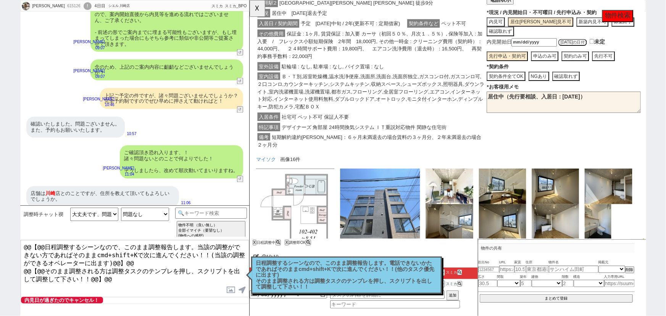
click at [335, 143] on span "短期解約違約金有：６ヶ月未満退去の場合賃料の３ヶ月分、２年未満退去の場合２ヶ月分" at bounding box center [378, 151] width 241 height 17
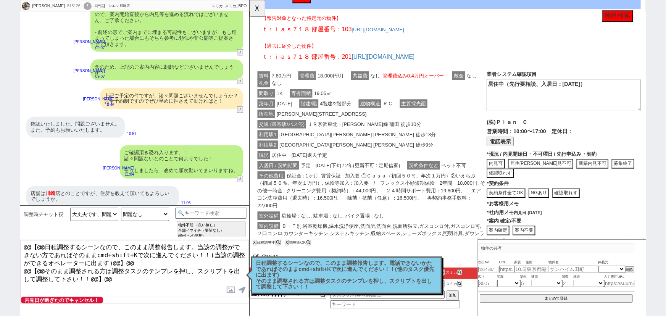
scroll to position [1911, 0]
click at [547, 178] on button "居住中内見不可" at bounding box center [562, 177] width 70 height 10
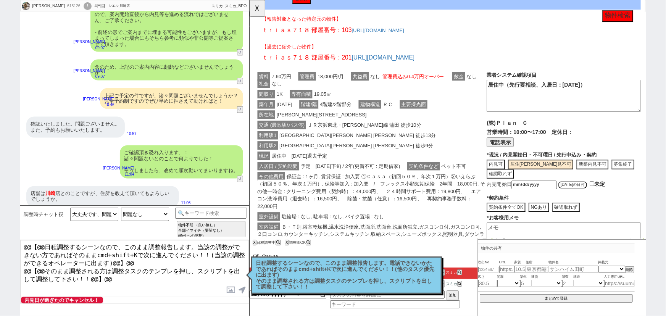
click at [565, 197] on input "date" at bounding box center [555, 198] width 49 height 9
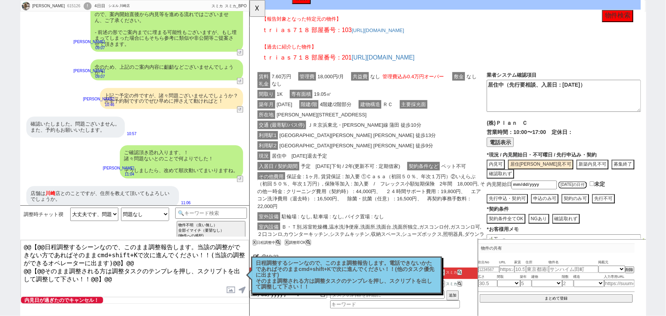
click at [542, 214] on button "先行申込・契約可" at bounding box center [526, 214] width 44 height 10
drag, startPoint x: 637, startPoint y: 92, endPoint x: 481, endPoint y: 100, distance: 157.0
click at [481, 100] on div "賃料 7.60万円 管理費 18,000円/月 共益費 なし 管理費込み0.4万円オーバー 敷金 なし 礼金 なし 間取り 1K 専有面積 19.05㎡ 築年…" at bounding box center [463, 197] width 414 height 252
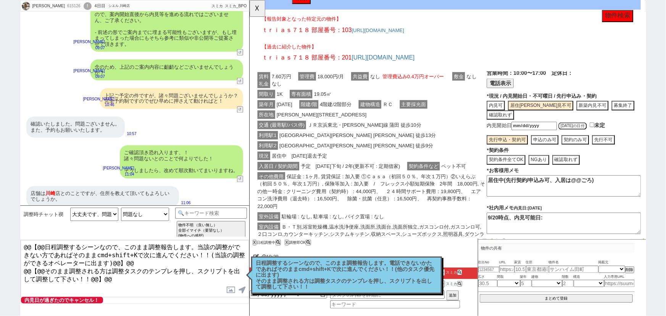
scroll to position [69, 0]
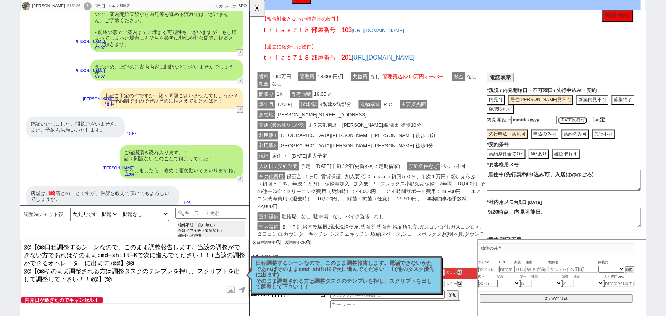
click at [529, 166] on button "契約条件全てOK" at bounding box center [525, 166] width 42 height 10
drag, startPoint x: 637, startPoint y: 186, endPoint x: 449, endPoint y: 195, distance: 188.3
click at [449, 195] on div "賃料 7.60万円 管理費 18,000円/月 共益費 なし 管理費込み0.4万円オーバー 敷金 なし 礼金 なし 間取り 1K 専有面積 19.05㎡ 築年…" at bounding box center [463, 197] width 414 height 252
paste textarea "（先行要相談、入居日：2025年10月20日）"
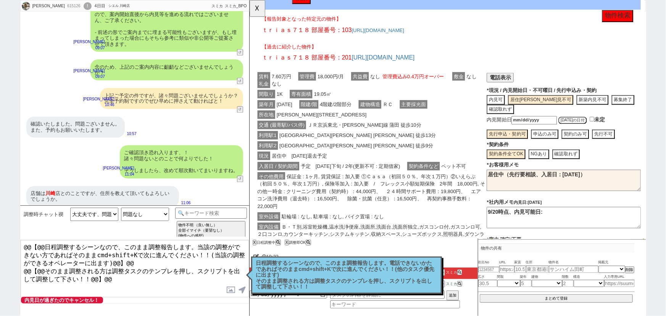
click at [287, 162] on div "現況 居住中　2025年10月13日退去予定" at bounding box center [380, 167] width 248 height 11
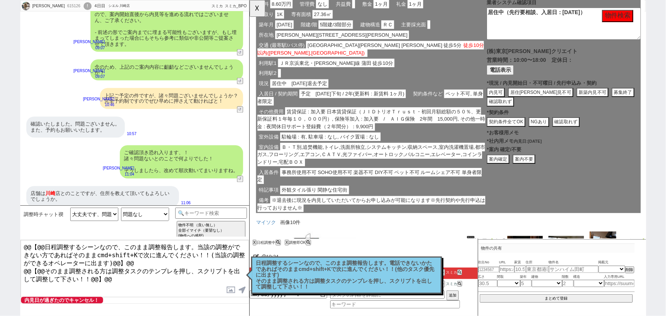
scroll to position [1522, 0]
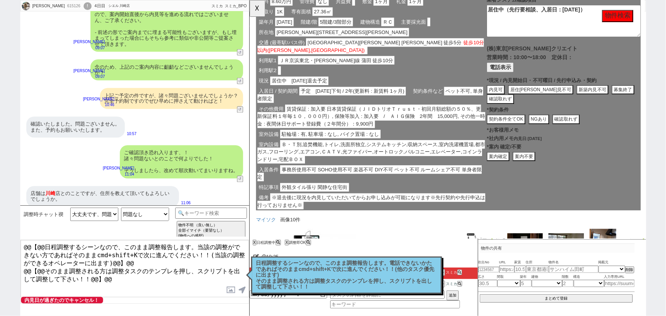
click at [546, 101] on button "居住中内見不可" at bounding box center [562, 97] width 70 height 10
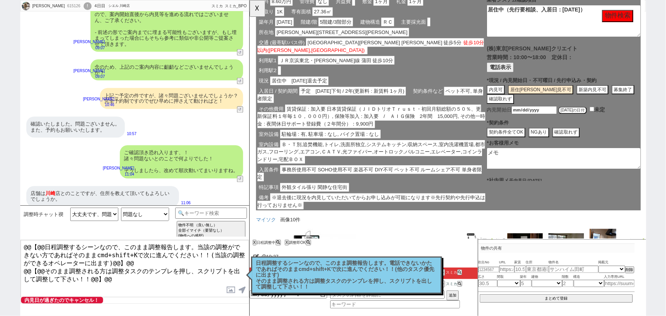
click at [571, 123] on input "date" at bounding box center [555, 118] width 49 height 9
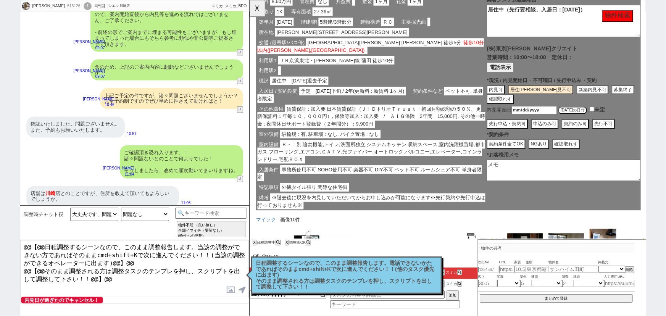
click at [535, 138] on button "先行申込・契約可" at bounding box center [526, 133] width 44 height 10
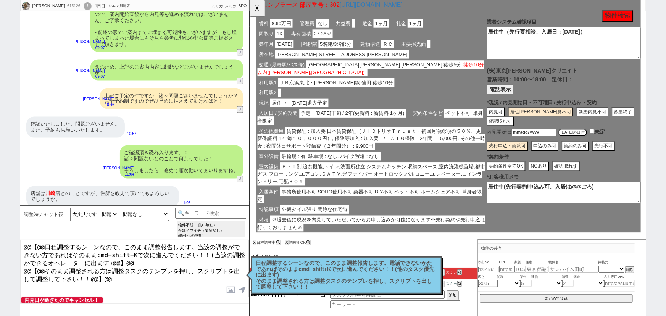
click at [525, 192] on div "(株)東京青山クリエイト 営業時間：10:00〜18:00 定休日： (代表)03-3516-2900 📞 電話 電話表示 * 未保存 現況 / 内見開始日・…" at bounding box center [587, 169] width 166 height 195
click at [525, 184] on button "契約条件全てOK" at bounding box center [525, 179] width 42 height 10
drag, startPoint x: 641, startPoint y: 46, endPoint x: 452, endPoint y: 74, distance: 191.0
click at [452, 74] on div "賃料 8.60万円 管理費 なし 共益費 敷金 1ヶ月 礼金 1ヶ月 間取り 1K 専有面積 27.36㎡ 築年月 2004年05月 階建/階 5階建/3階部…" at bounding box center [463, 132] width 414 height 236
drag, startPoint x: 631, startPoint y: 208, endPoint x: 476, endPoint y: 212, distance: 154.9
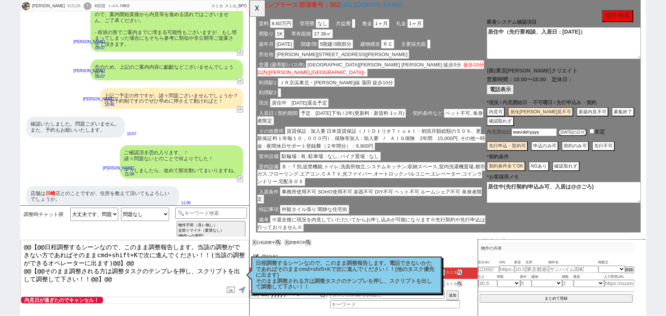
click at [476, 212] on div "賃料 8.60万円 管理費 なし 共益費 敷金 1ヶ月 礼金 1ヶ月 間取り 1K 専有面積 27.36㎡ 築年月 2004年05月 階建/階 5階建/3階部…" at bounding box center [463, 132] width 414 height 236
paste textarea "（先行要相談、入居日：2025年10月20日）"
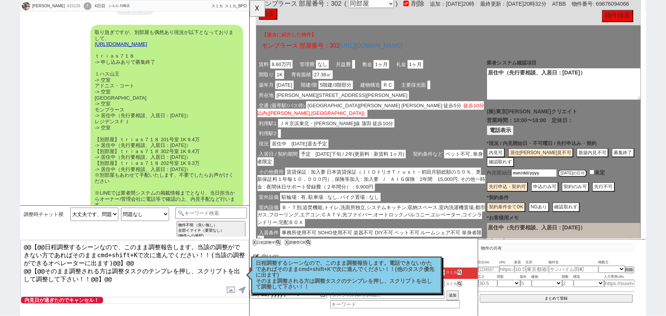
scroll to position [32, 0]
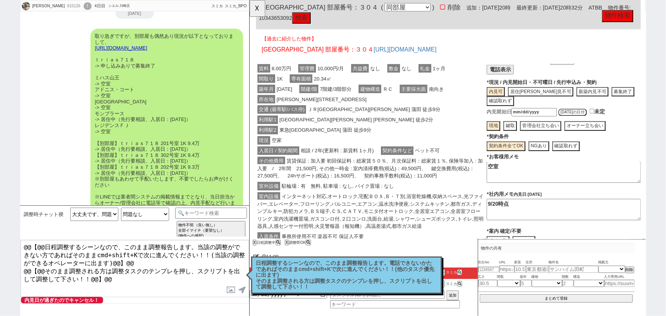
click at [423, 142] on div "利用駅2 東急多摩川線 蒲田 徒歩9分" at bounding box center [380, 139] width 248 height 11
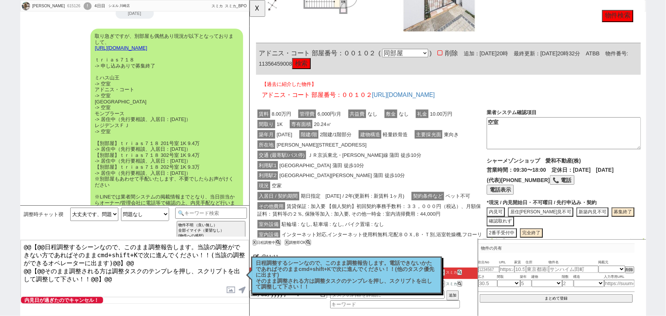
click at [381, 166] on span "ＪＲ京浜東北・根岸線 蒲田 徒歩10分" at bounding box center [373, 166] width 126 height 9
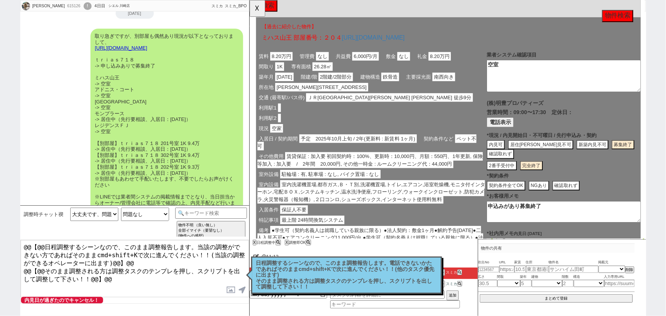
scroll to position [0, 0]
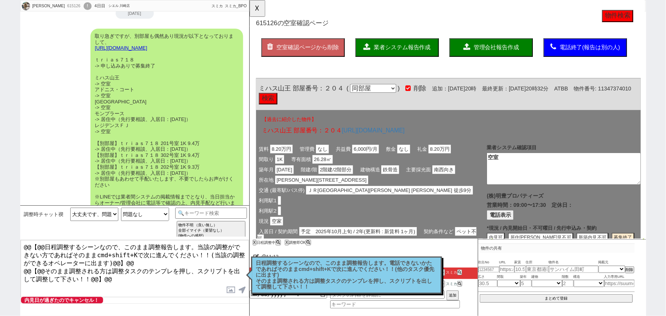
click at [516, 55] on button "管理会社報告作成" at bounding box center [509, 51] width 90 height 20
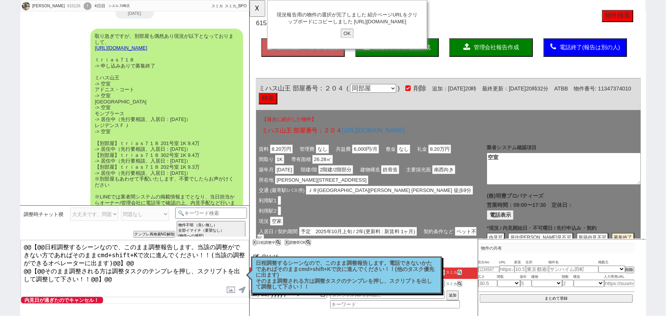
click at [346, 43] on div "現況報告用の物件の選択が完了しました 紹介ページURLをクリップボードにコピーしました https://tools.sumika.live/pages/4hd…" at bounding box center [354, 26] width 172 height 53
click at [354, 41] on input "OK" at bounding box center [354, 36] width 14 height 10
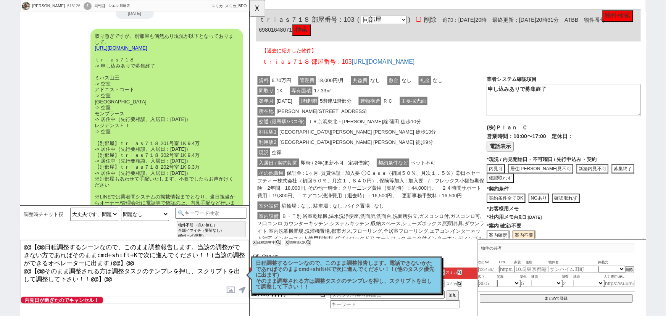
scroll to position [3798, 0]
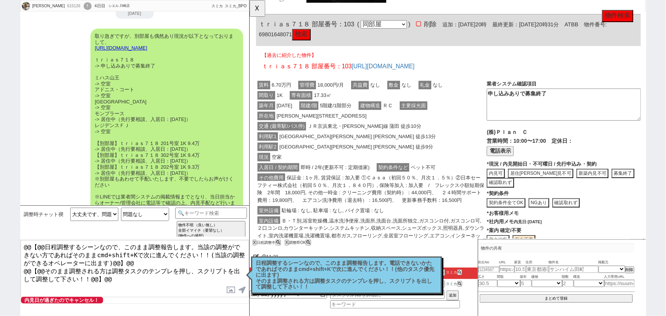
click at [409, 282] on p "日程調整するシーンなので、このまま調整報告します。電話できないかたであればそのままcmd+shift+Kで次に進んでください！！(他のタスク優先に出ます) そ…" at bounding box center [346, 275] width 181 height 30
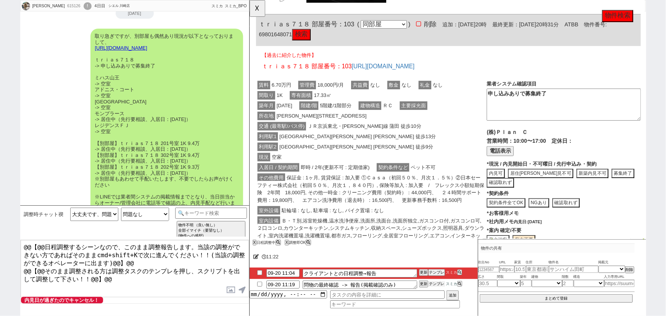
click at [438, 285] on button "テンプレ" at bounding box center [436, 283] width 17 height 5
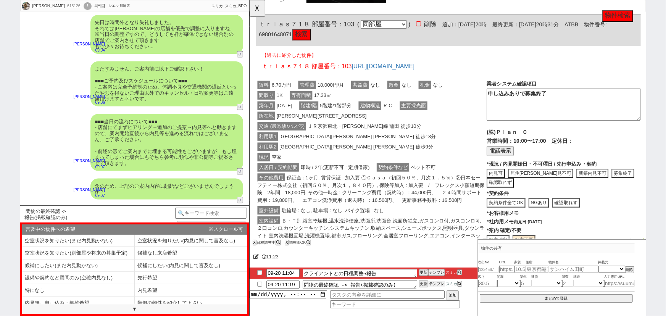
scroll to position [645, 0]
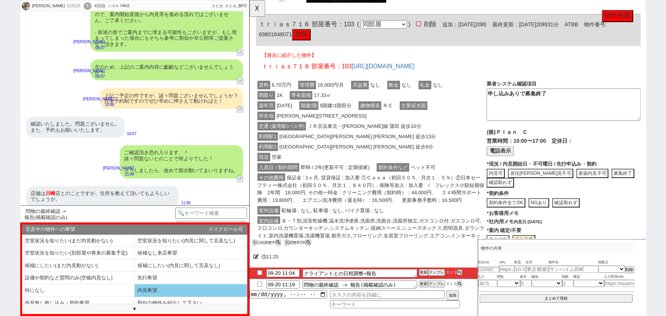
click at [170, 285] on li "内見希望" at bounding box center [191, 290] width 113 height 13
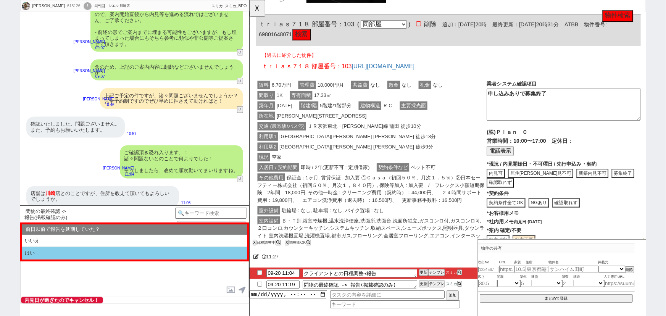
click at [61, 249] on li "はい" at bounding box center [134, 253] width 225 height 13
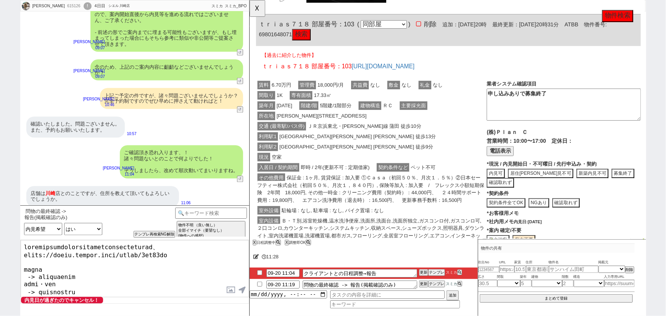
click at [23, 243] on textarea at bounding box center [135, 268] width 228 height 57
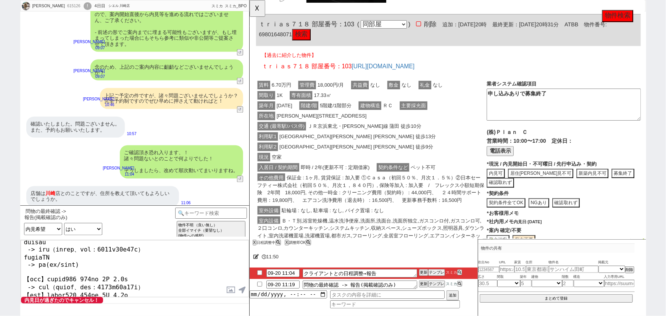
scroll to position [114, 0]
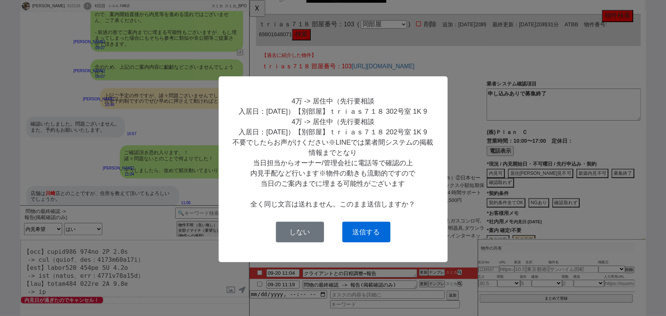
click at [366, 242] on button "送信する" at bounding box center [366, 232] width 48 height 21
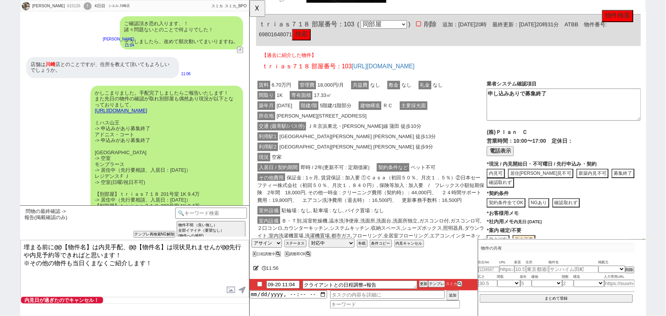
scroll to position [774, 0]
drag, startPoint x: 90, startPoint y: 245, endPoint x: 53, endPoint y: 239, distance: 37.1
click at [53, 239] on div "問物の最終確認 -> 報告(掲載確認のみ) 中カテゴリを選択 小カテゴリを選択 言及中の物件への希望 空室状況を知りたい(まだ内見動かない) 空室状況を知りた…" at bounding box center [134, 260] width 229 height 111
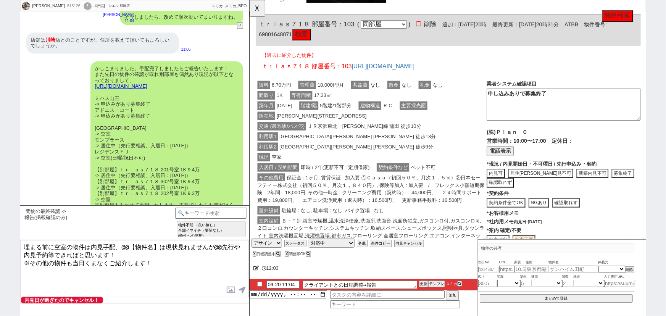
scroll to position [806, 0]
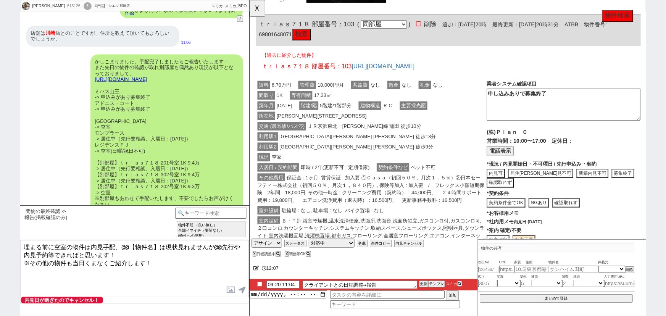
drag, startPoint x: 159, startPoint y: 244, endPoint x: 120, endPoint y: 240, distance: 39.4
click at [120, 240] on textarea "埋まる前に空室の物件は内見手配、@@【物件名】は現状見れませんが@@先行や内見予約等できればと思います！ ※その他の物件も当日くまなくご紹介します！" at bounding box center [135, 268] width 228 height 57
click at [199, 246] on textarea "埋まる前に空室の物件は内見手配、居住中は現状見れませんが@@先行や内見予約等できればと思います！ ※その他の物件も当日くまなくご紹介します！" at bounding box center [135, 268] width 228 height 57
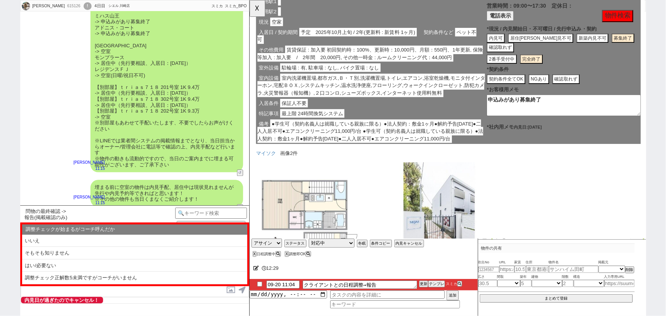
scroll to position [55, 0]
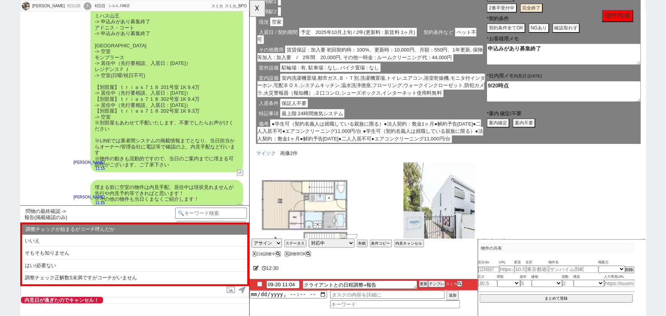
click at [550, 132] on button "案内不要" at bounding box center [544, 132] width 24 height 10
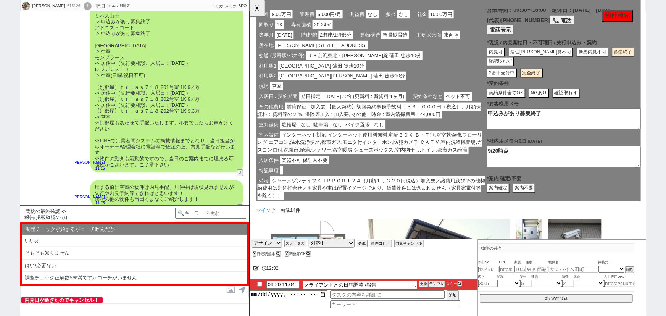
scroll to position [581, 0]
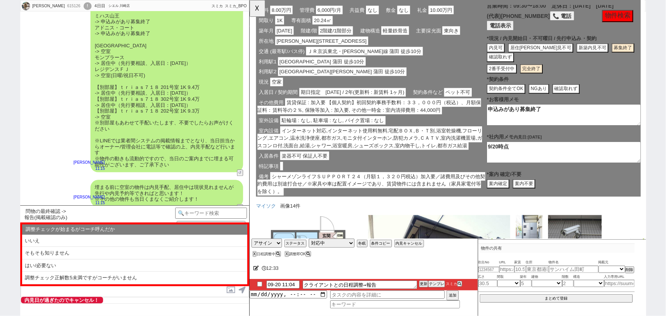
click at [551, 201] on div "業者システム確認項目 空室 シャーメゾンショップ　愛和不動産(株) 営業時間：09:30〜18:00 定休日：火曜日　水曜日 (代表)03-3737-1461…" at bounding box center [587, 104] width 166 height 198
click at [546, 197] on button "案内不要" at bounding box center [544, 198] width 24 height 10
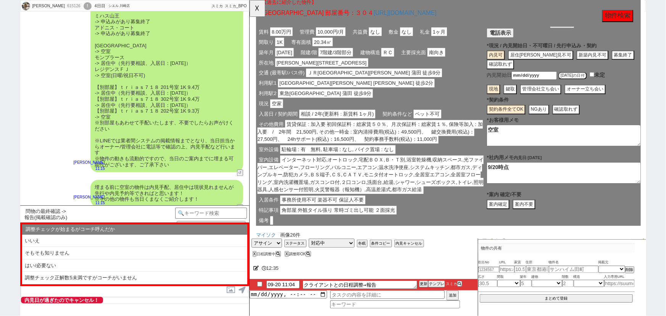
scroll to position [1021, 0]
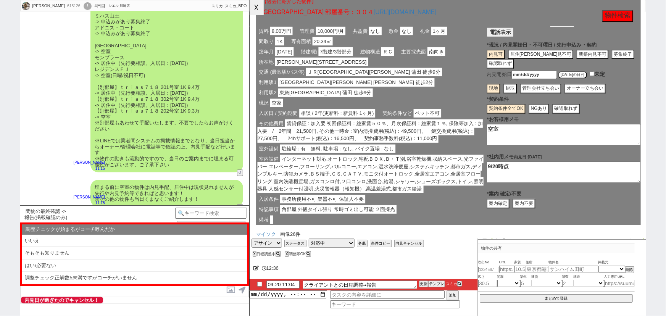
click at [259, 13] on button "☓" at bounding box center [257, 7] width 14 height 15
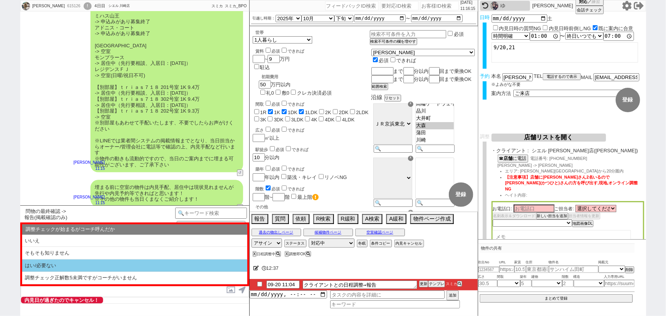
click at [78, 264] on li "はい/必要ない" at bounding box center [134, 265] width 225 height 13
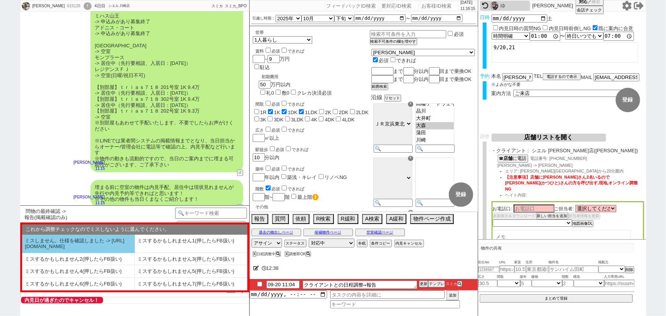
click at [70, 242] on li "ミスしません。仕様を確認しました -> https://jent.notion.site/841a6651aa67425da7d40ddfad41a184" at bounding box center [78, 244] width 113 height 18
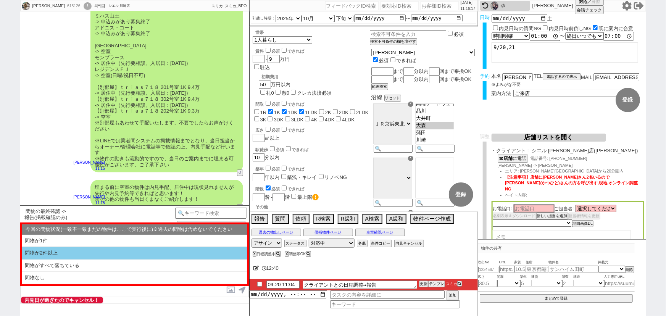
click at [81, 248] on li "問物が2件以上" at bounding box center [134, 253] width 225 height 13
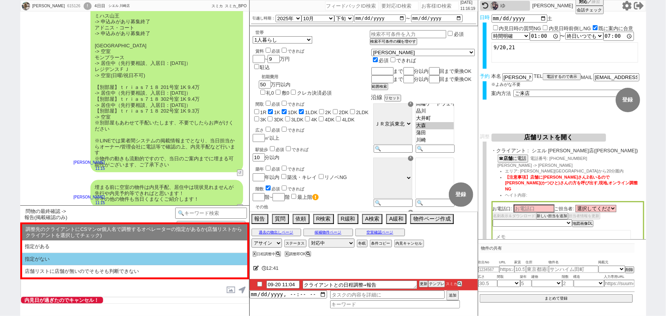
click at [81, 257] on li "指定がない" at bounding box center [134, 259] width 225 height 13
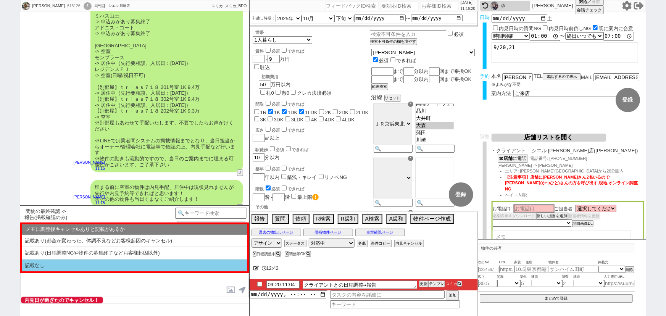
click at [78, 266] on li "記載なし" at bounding box center [134, 265] width 225 height 12
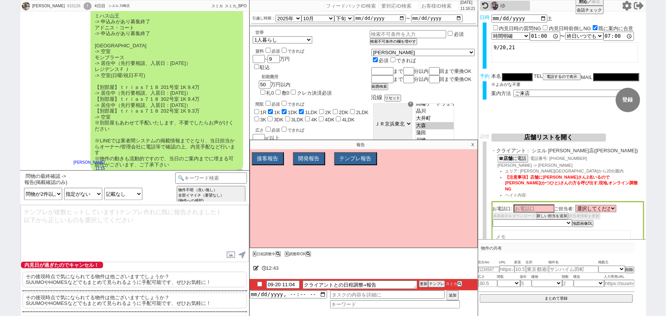
click at [79, 278] on p "その後現時点で気になられてる物件は他ございますでしょうか？ SUUMOやHOMESなどでもまとめて見られるように手配可能です、ぜひお気軽に！" at bounding box center [135, 280] width 224 height 16
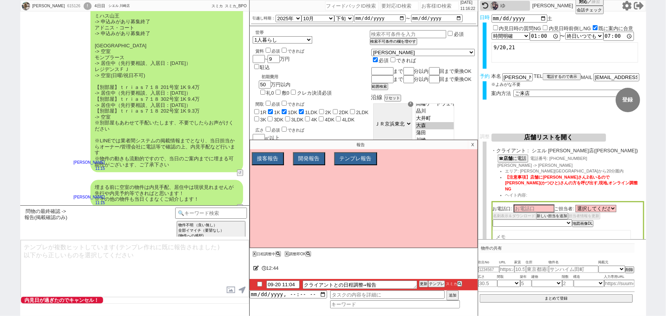
scroll to position [922, 0]
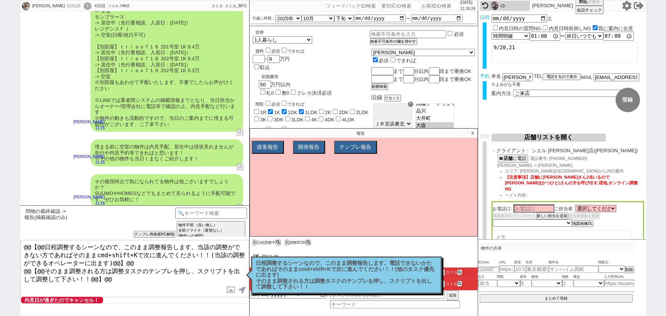
click at [473, 132] on p "X" at bounding box center [472, 133] width 9 height 9
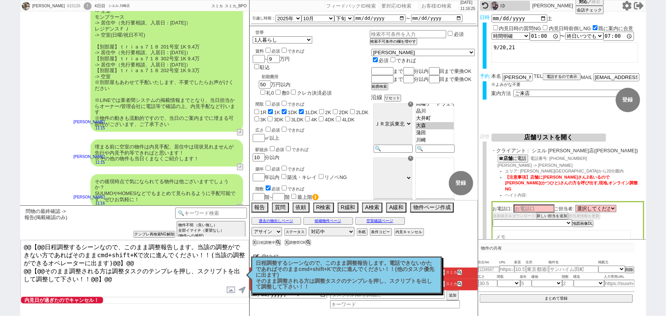
click at [366, 279] on p "日程調整するシーンなので、このまま調整報告します。電話できないかたであればそのままcmd+shift+Kで次に進んでください！！(他のタスク優先に出ます) そ…" at bounding box center [346, 275] width 181 height 30
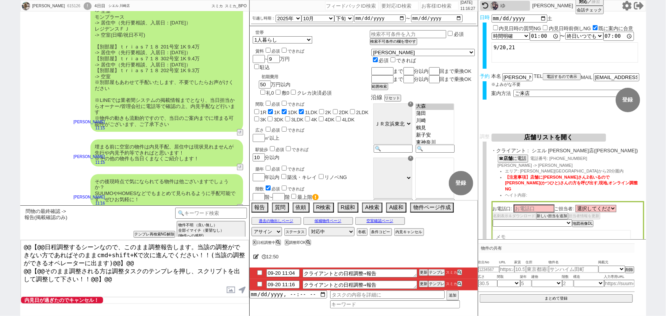
scroll to position [210, 0]
click at [201, 117] on div "かしこまりました。手配完了しましたらご報告いたします！ また先日の物件の確認が取れ別部屋も偶然あり現況が以下となっておりまして、 https://tools.…" at bounding box center [166, 34] width 153 height 193
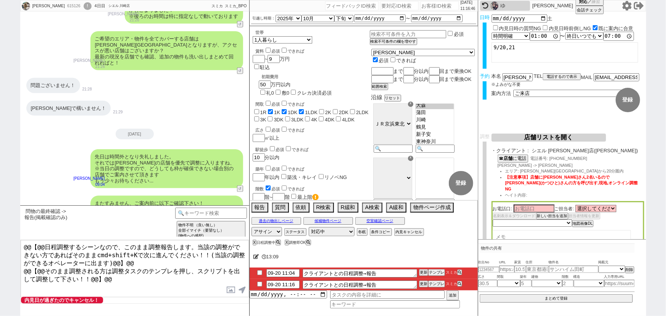
scroll to position [393, 0]
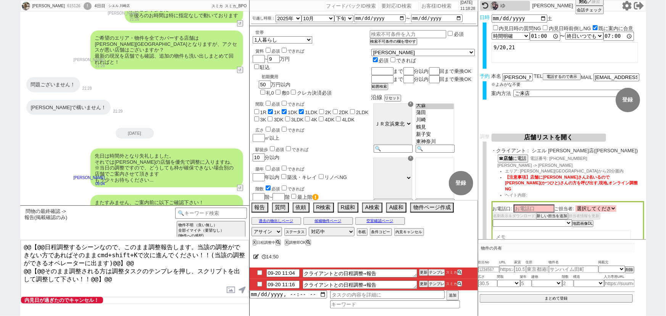
click at [588, 205] on select "選択してください 鈴木 勝仁" at bounding box center [595, 208] width 41 height 6
click at [526, 205] on input at bounding box center [533, 208] width 41 height 6
click at [529, 219] on select "未定 希望で最短でOK 最短以外でOK 日程がNG(直近で別日提案可) 日程がNG(直近はNG) お客様ごとNG 折返し待ち 店舗が定休/終業後で連絡取れず" at bounding box center [532, 222] width 79 height 6
click at [493, 219] on select "未定 希望で最短でOK 最短以外でOK 日程がNG(直近で別日提案可) 日程がNG(直近はNG) お客様ごとNG 折返し待ち 店舗が定休/終業後で連絡取れず" at bounding box center [532, 222] width 79 height 6
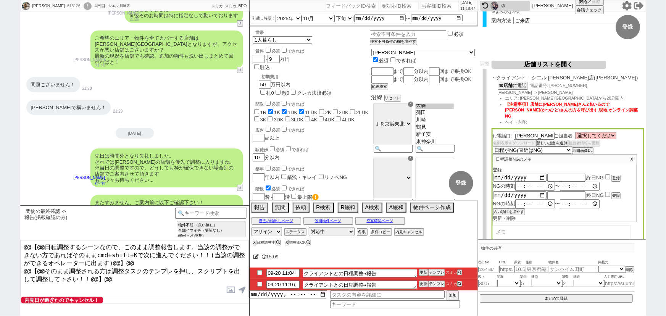
scroll to position [74, 0]
click at [607, 173] on input "checkbox" at bounding box center [607, 175] width 5 height 5
click at [614, 174] on button "登録" at bounding box center [615, 176] width 8 height 5
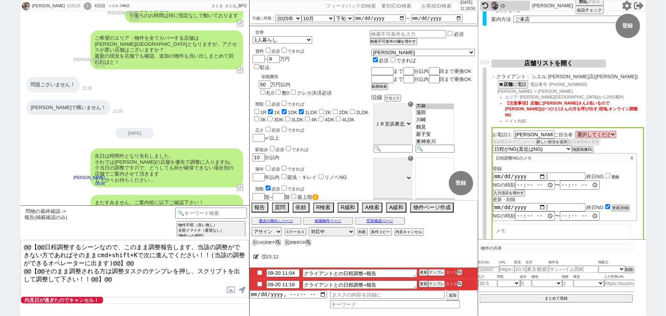
scroll to position [0, 0]
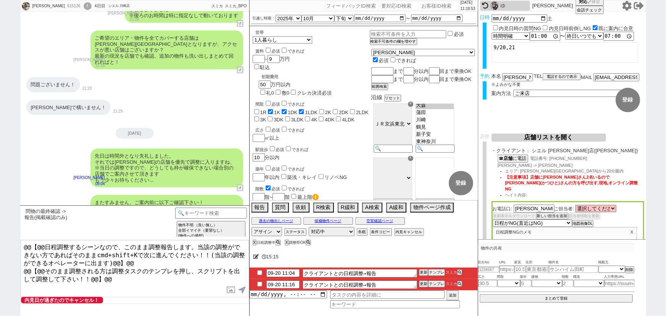
click at [554, 135] on button "店舗リストを開く" at bounding box center [548, 138] width 114 height 8
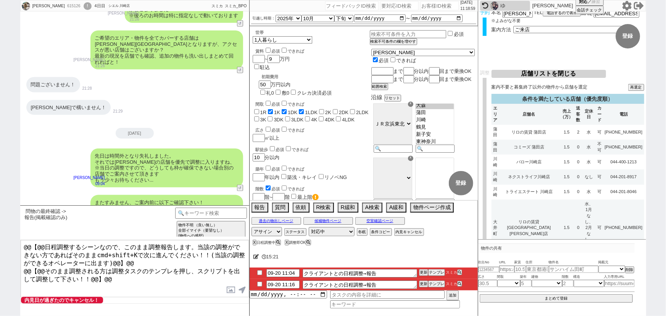
scroll to position [64, 0]
click at [65, 5] on div "615126" at bounding box center [73, 6] width 17 height 6
copy div "615126"
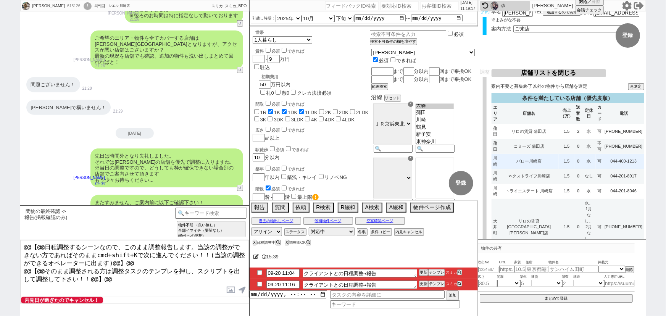
click at [559, 162] on td "1.5" at bounding box center [567, 161] width 16 height 15
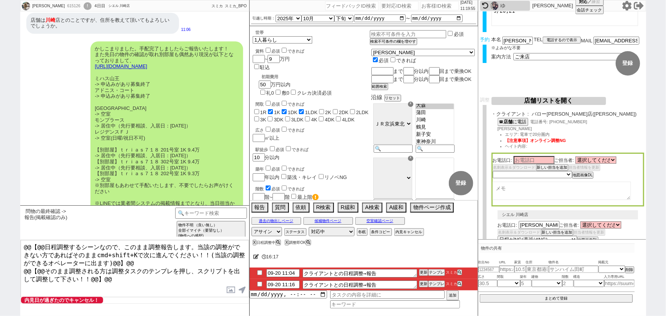
scroll to position [0, 0]
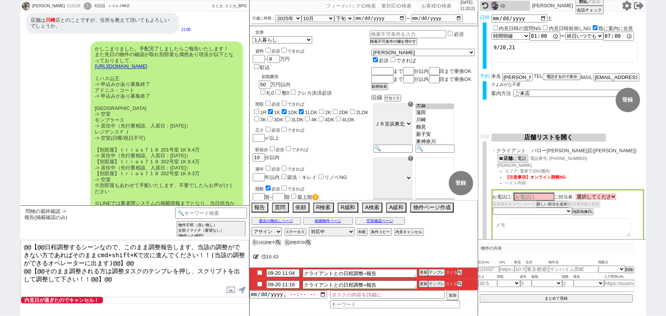
click at [594, 198] on select "選択してください 山内 憂也 山口 紗良 勝又 隆行 奥村 岳生 鈴木 和真 小林 昭太" at bounding box center [595, 196] width 41 height 6
click at [599, 198] on select "選択してください 山内 憂也 山口 紗良 勝又 隆行 奥村 岳生 鈴木 和真 小林 昭太" at bounding box center [595, 196] width 41 height 6
click at [576, 194] on select "選択してください 山内 憂也 山口 紗良 勝又 隆行 奥村 岳生 鈴木 和真 小林 昭太" at bounding box center [595, 196] width 41 height 6
click at [579, 194] on select "選択してください 山内 憂也 山口 紗良 勝又 隆行 奥村 岳生 鈴木 和真 小林 昭太" at bounding box center [595, 196] width 41 height 6
click at [529, 195] on input at bounding box center [533, 196] width 41 height 6
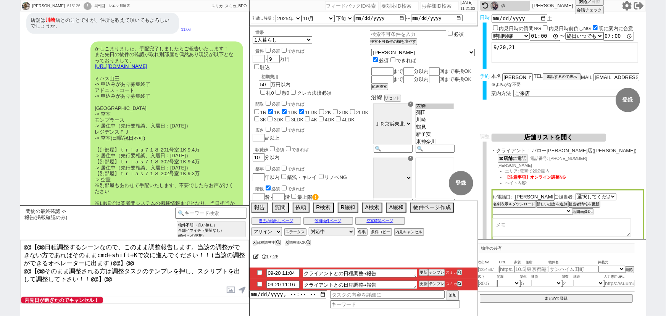
drag, startPoint x: 605, startPoint y: 160, endPoint x: 611, endPoint y: 161, distance: 5.7
click at [611, 161] on div "☎ 店舗 に電話 電話番号: 044-400-1213" at bounding box center [570, 159] width 146 height 8
drag, startPoint x: 526, startPoint y: 197, endPoint x: 475, endPoint y: 209, distance: 53.3
click at [475, 209] on div "佐木 和晃 615126 ! 0 4日目 シエル 川崎店 冬眠中 自社客 スミカ スミカ_BPO チャット全表示 2025-09-19 取り急ぎですが、別部屋…" at bounding box center [333, 158] width 626 height 316
click at [502, 210] on select "未定 希望で最短でOK 最短以外でOK 日程がNG(直近で別日提案可) 日程がNG(直近はNG) お客様ごとNG 折返し待ち 店舗が定休/終業後で連絡取れず" at bounding box center [532, 211] width 79 height 6
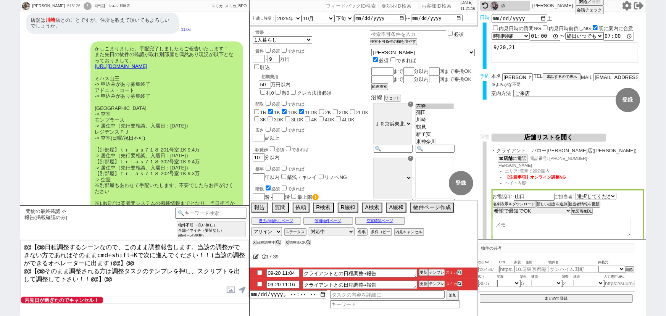
click at [493, 208] on select "未定 希望で最短でOK 最短以外でOK 日程がNG(直近で別日提案可) 日程がNG(直近はNG) お客様ごとNG 折返し待ち 店舗が定休/終業後で連絡取れず" at bounding box center [532, 211] width 79 height 6
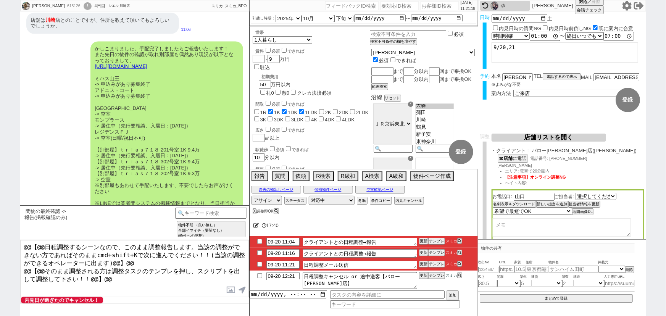
click at [55, 9] on div "佐木 和晃 615126 ! 0 4日目 シエル 川崎店" at bounding box center [76, 5] width 111 height 11
click at [140, 125] on div "かしこまりました。手配完了しましたらご報告いたします！ また先日の物件の確認が取れ別部屋も偶然あり現況が以下となっておりまして、 https://tools.…" at bounding box center [166, 137] width 153 height 193
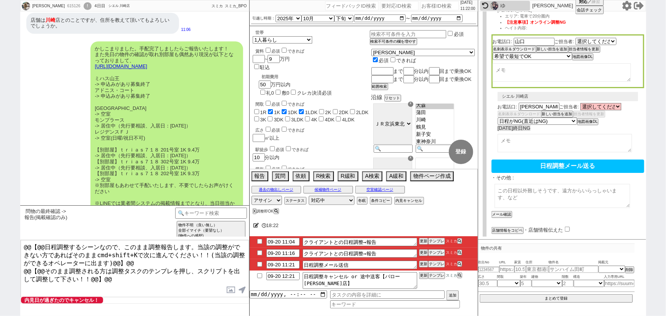
scroll to position [174, 0]
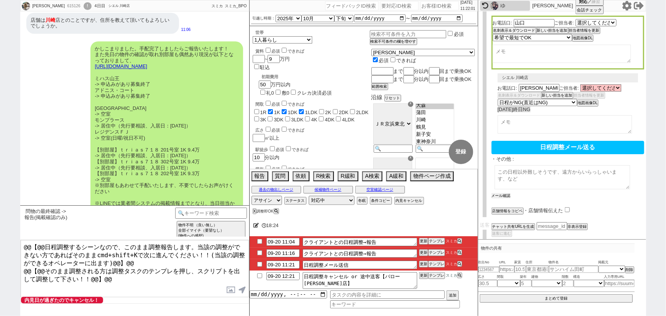
click at [505, 193] on button "メール確認" at bounding box center [500, 195] width 19 height 5
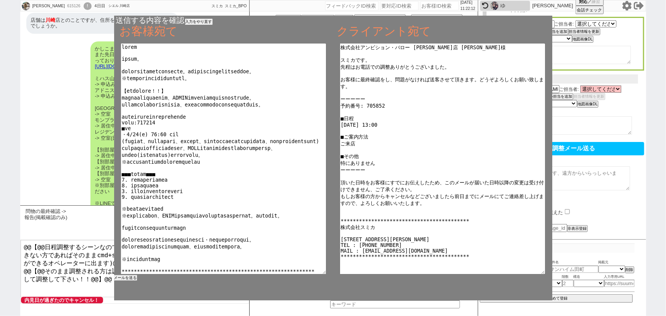
click at [130, 277] on button "メールを送る" at bounding box center [125, 277] width 23 height 5
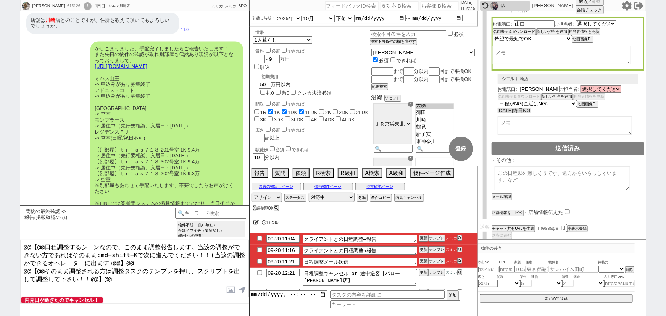
scroll to position [0, 0]
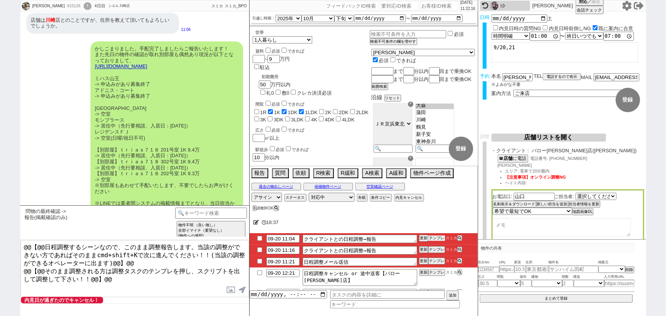
click at [433, 237] on button "テンプレ" at bounding box center [436, 237] width 17 height 5
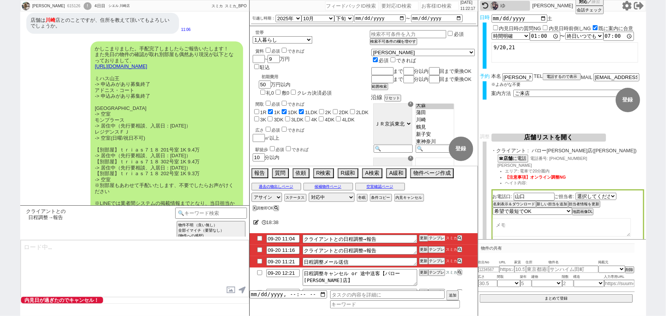
scroll to position [922, 0]
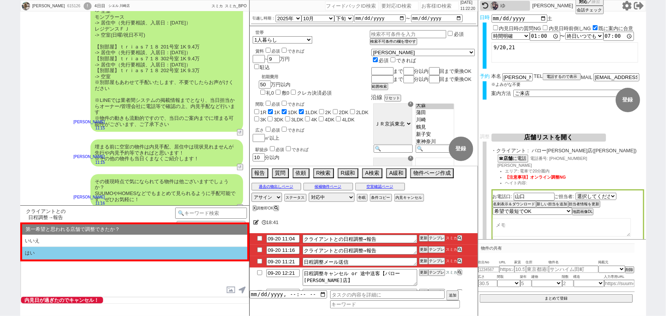
click at [75, 248] on li "はい" at bounding box center [134, 253] width 225 height 13
click at [75, 248] on li "近い" at bounding box center [134, 253] width 225 height 13
click at [78, 253] on li "本日すでに報告済み" at bounding box center [134, 253] width 225 height 13
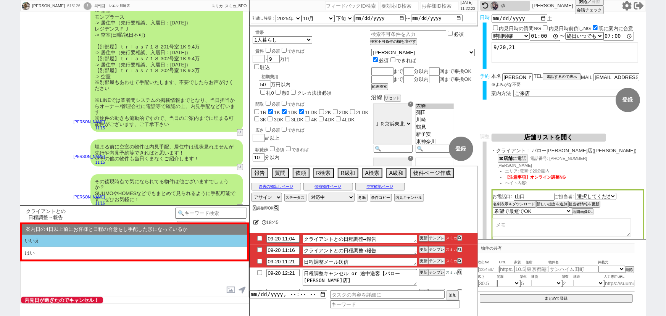
click at [78, 240] on li "いいえ" at bounding box center [134, 241] width 225 height 13
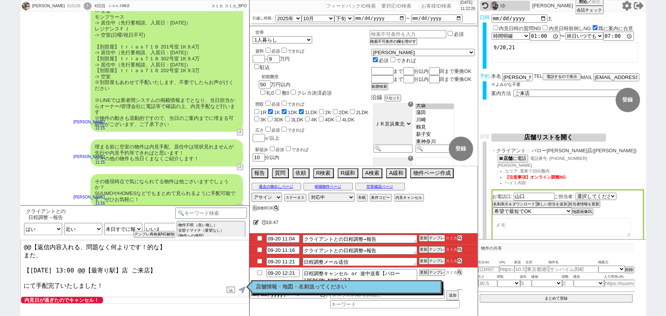
drag, startPoint x: 23, startPoint y: 253, endPoint x: 19, endPoint y: 243, distance: 11.0
click at [19, 243] on div "佐木 和晃 615126 ! 0 4日目 シエル 川崎店 冬眠中 自社客 スミカ スミカ_BPO チャット全表示 2025-09-19 取り急ぎですが、別部屋…" at bounding box center [333, 158] width 666 height 316
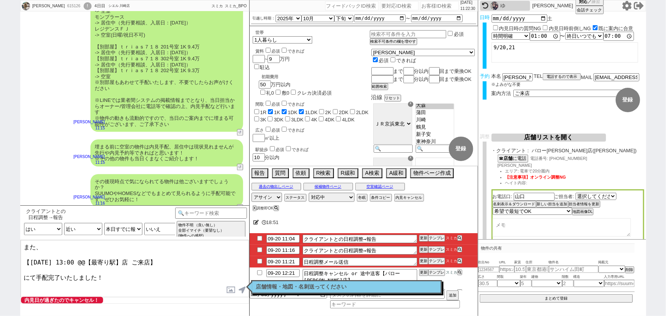
drag, startPoint x: 129, startPoint y: 258, endPoint x: 84, endPoint y: 258, distance: 45.0
click at [84, 258] on textarea "また、 【9月20日(土) 13:00 @@【最寄り駅】店 ご来店】 にて手配完了いたしました！" at bounding box center [135, 268] width 228 height 57
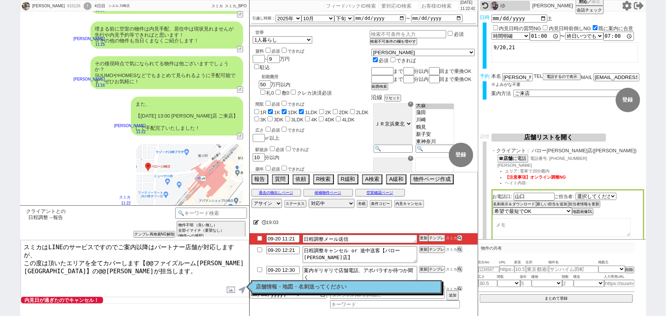
scroll to position [174, 0]
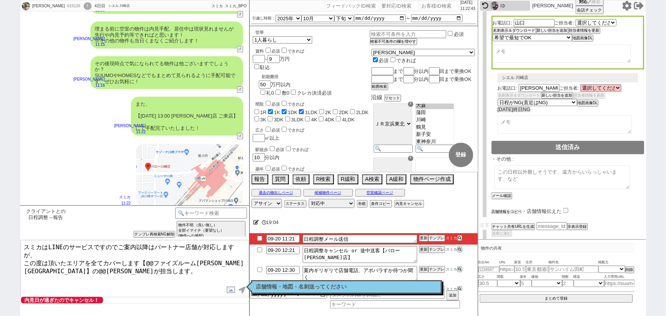
click at [501, 209] on button "店舗情報をコピペ" at bounding box center [506, 211] width 31 height 5
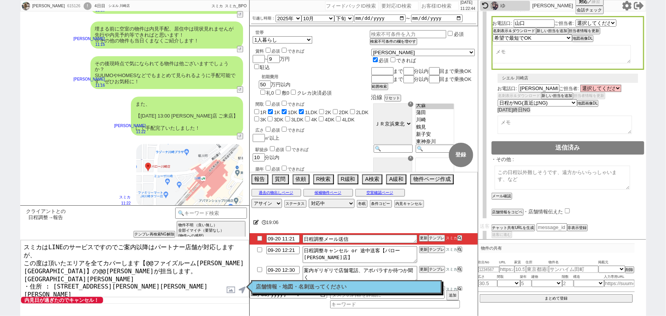
click at [566, 208] on input "checkbox" at bounding box center [567, 210] width 5 height 5
drag, startPoint x: 63, startPoint y: 263, endPoint x: 16, endPoint y: 264, distance: 46.5
click at [16, 264] on div "佐木 和晃 615126 ! 0 4日目 シエル 川崎店 冬眠中 自社客 スミカ スミカ_BPO チャット全表示 2025-09-19 取り急ぎですが、別部屋…" at bounding box center [333, 158] width 666 height 316
drag, startPoint x: 218, startPoint y: 252, endPoint x: 146, endPoint y: 252, distance: 71.7
click at [146, 252] on textarea "スミカはLINEのサービスですのでご案内以降はパートナー店舗が対応しますが、 この度は頂いたエリアを全てカバーします【@@ファイズルーム渋谷本店】の@@大竹が…" at bounding box center [135, 268] width 228 height 57
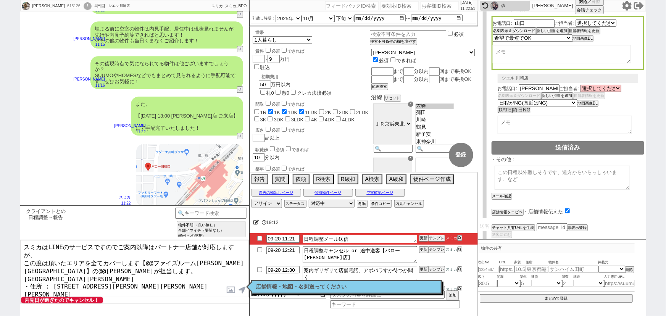
paste textarea "バロー川崎"
drag, startPoint x: 213, startPoint y: 255, endPoint x: 195, endPoint y: 255, distance: 18.3
click at [195, 255] on textarea "スミカはLINEのサービスですのでご案内以降はパートナー店舗が対応しますが、 この度は頂いたエリアを全てカバーします【バロー川崎店】の@@大竹が担当します。 …" at bounding box center [135, 268] width 228 height 57
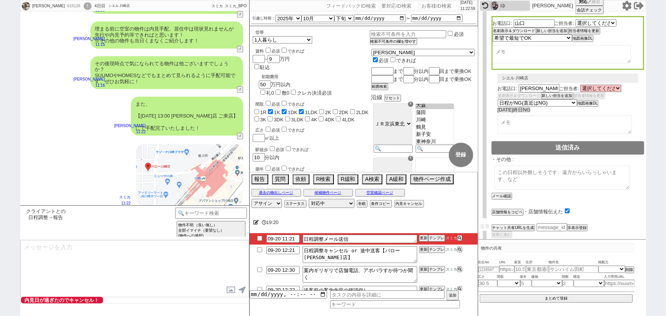
scroll to position [1098, 0]
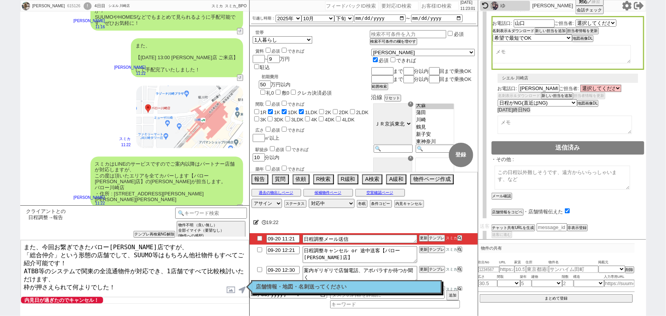
click at [509, 31] on button "名刺表示＆ダウンロード" at bounding box center [514, 30] width 42 height 5
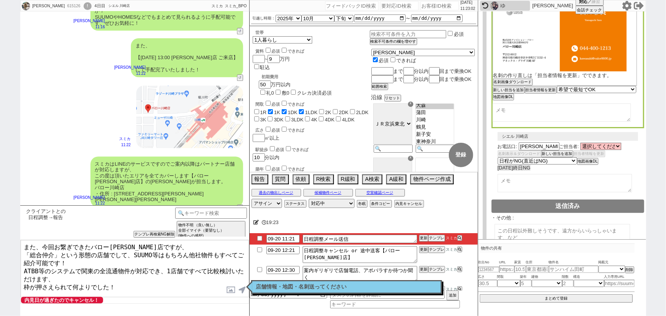
scroll to position [229, 0]
click at [504, 82] on button "名刺画像ダウンロード" at bounding box center [512, 82] width 38 height 5
click at [230, 290] on label at bounding box center [231, 290] width 12 height 14
click at [0, 0] on input "file" at bounding box center [0, 0] width 0 height 0
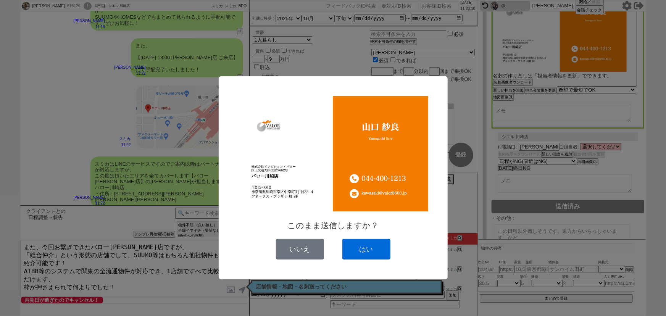
click at [369, 251] on button "はい" at bounding box center [366, 249] width 48 height 21
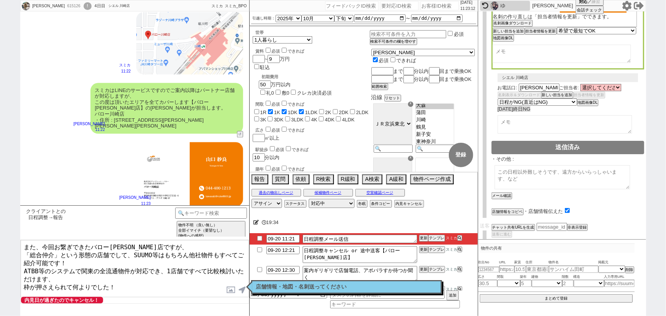
scroll to position [0, 0]
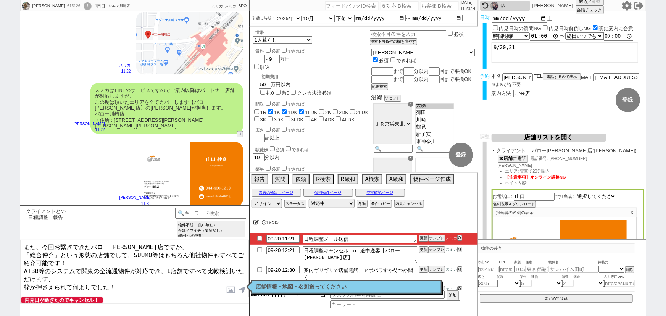
click at [116, 256] on textarea "また、今回お繋ぎできたバロー川崎店ですが、 「総合仲介」という形態の店舗でして、SUUMO等はもちろん他社物件もすべてご紹介可能です！ ATBB等のシステムで…" at bounding box center [135, 268] width 228 height 57
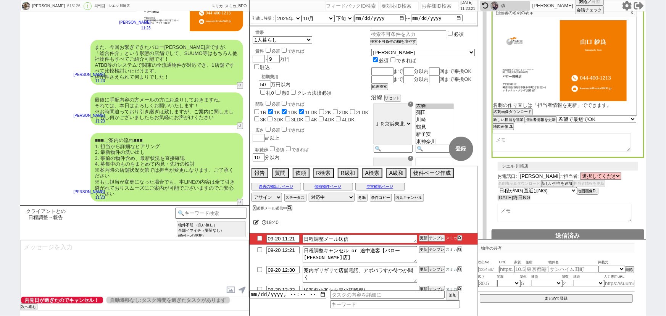
scroll to position [288, 0]
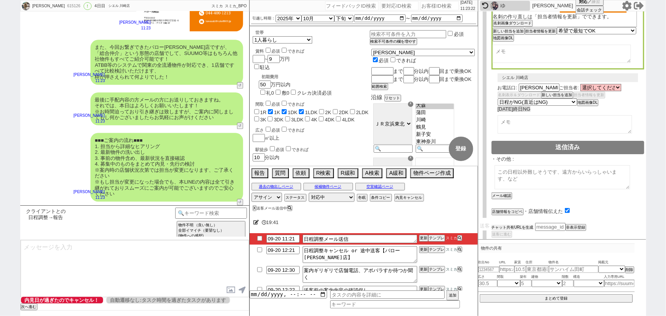
click at [513, 225] on button "チャット共有URLを生成" at bounding box center [512, 227] width 42 height 5
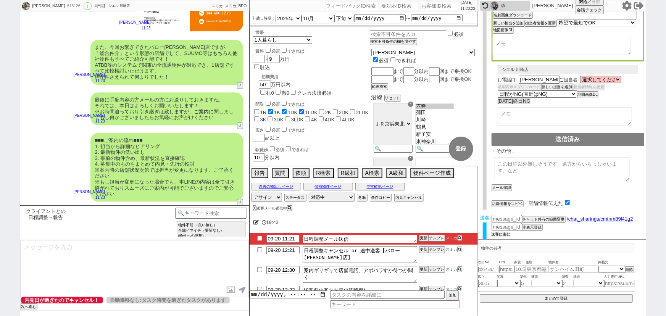
click at [500, 232] on button "送客に進む" at bounding box center [500, 234] width 19 height 5
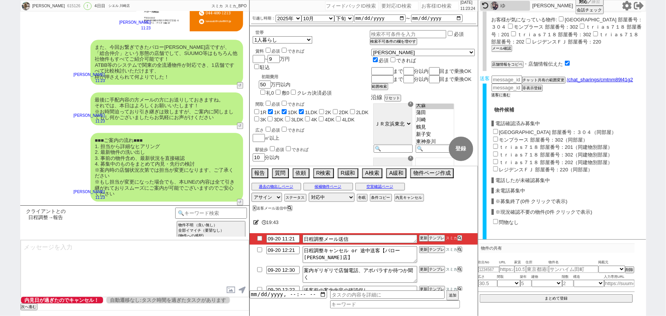
scroll to position [505, 0]
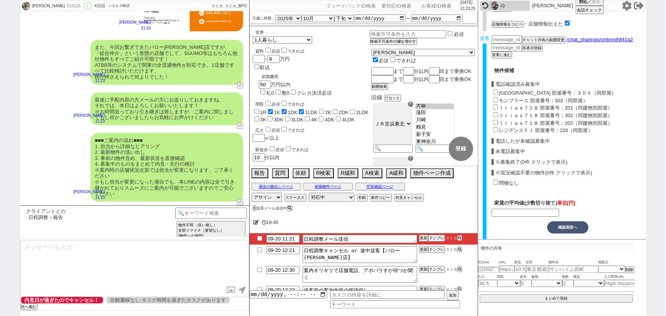
click at [495, 89] on div "ルーブル蒲田参番館 部屋番号：３０４（同部屋）" at bounding box center [567, 93] width 153 height 8
click at [496, 90] on input "ルーブル蒲田参番館 部屋番号：３０４（同部屋）" at bounding box center [495, 92] width 5 height 5
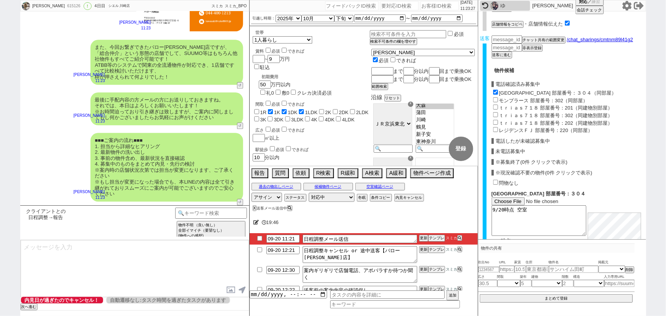
click at [495, 97] on input "モンプラース 部屋番号：302（同部屋）" at bounding box center [495, 99] width 5 height 5
click at [495, 105] on input "ｔｒｉａｓ７１８ 部屋番号：201（同建物別部屋）" at bounding box center [495, 107] width 5 height 5
click at [495, 112] on input "ｔｒｉａｓ７１８ 部屋番号：302（同建物別部屋）" at bounding box center [495, 114] width 5 height 5
click at [495, 120] on input "ｔｒｉａｓ７１８ 部屋番号：202（同建物別部屋）" at bounding box center [495, 122] width 5 height 5
click at [494, 127] on div "レジデンスＦＪ 部屋番号：220（同部屋）" at bounding box center [567, 130] width 153 height 8
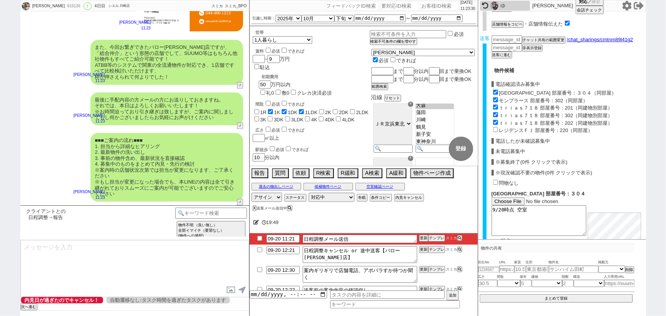
click at [494, 127] on input "レジデンスＦＪ 部屋番号：220（同部屋）" at bounding box center [495, 129] width 5 height 5
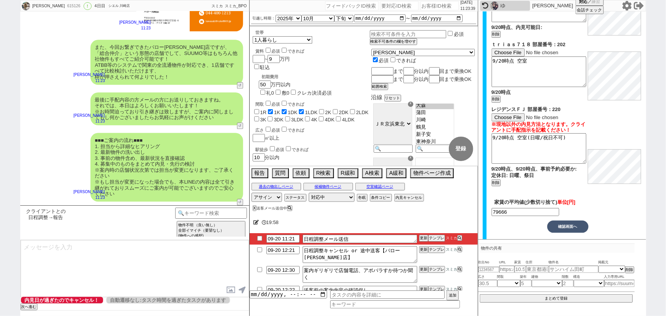
scroll to position [930, 0]
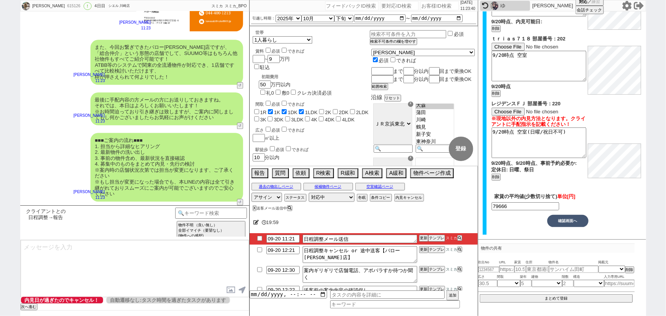
click at [575, 225] on button "確認画面へ" at bounding box center [567, 221] width 41 height 12
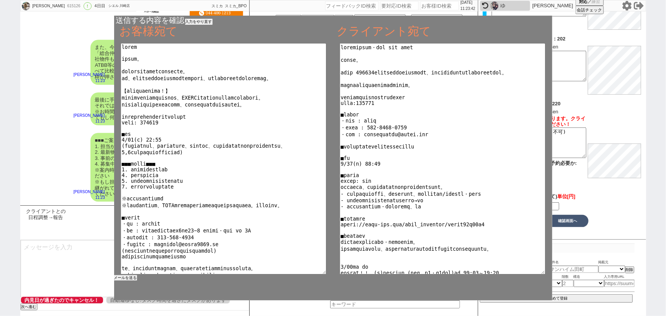
click at [133, 277] on button "メールを送る" at bounding box center [125, 277] width 23 height 5
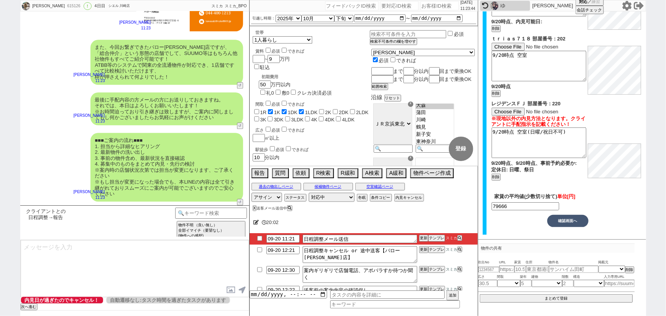
scroll to position [16, 0]
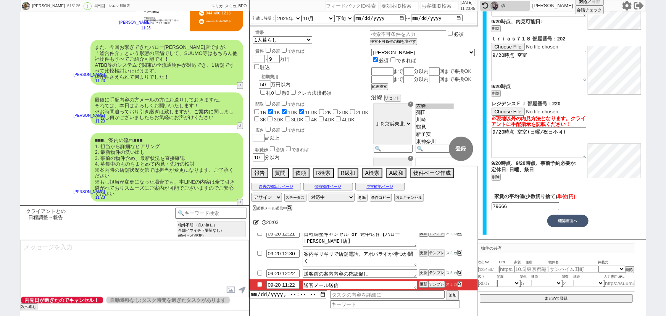
click at [259, 284] on input "checkbox" at bounding box center [259, 284] width 11 height 5
click at [335, 198] on select "対応中 引き継ぎ完了 ブロック 長期間返信なし 紹介不可 別の所で決まった 客の都合で引越しが無くなった 接客開始後に冬眠" at bounding box center [332, 197] width 46 height 9
click at [309, 193] on select "対応中 引き継ぎ完了 ブロック 長期間返信なし 紹介不可 別の所で決まった 客の都合で引越しが無くなった 接客開始後に冬眠" at bounding box center [332, 197] width 46 height 9
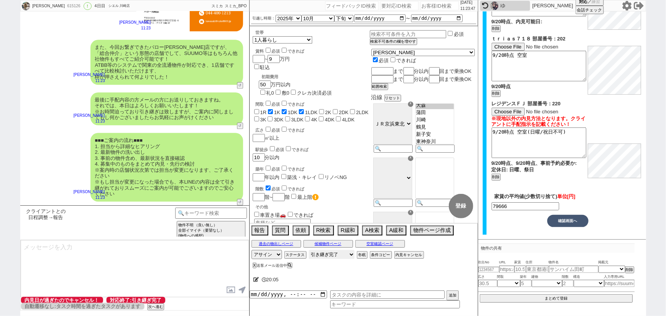
scroll to position [0, 0]
click at [430, 5] on input "number" at bounding box center [439, 5] width 38 height 9
paste input "613906"
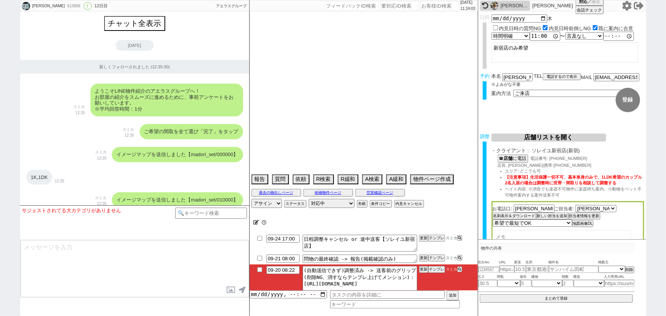
scroll to position [3548, 0]
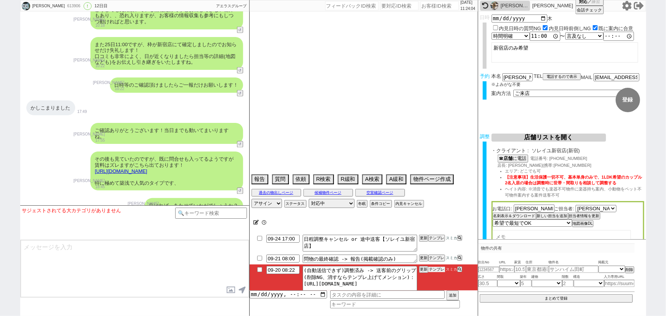
click at [439, 271] on button "テンプレ" at bounding box center [436, 269] width 17 height 5
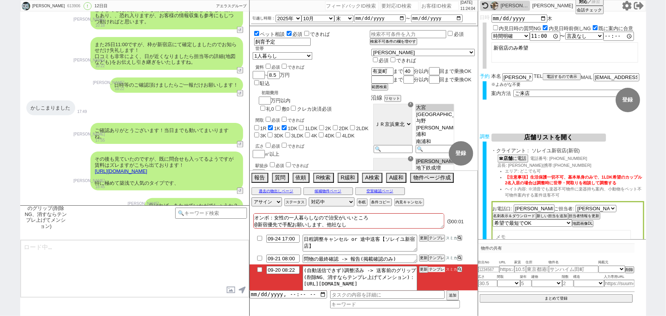
scroll to position [98, 0]
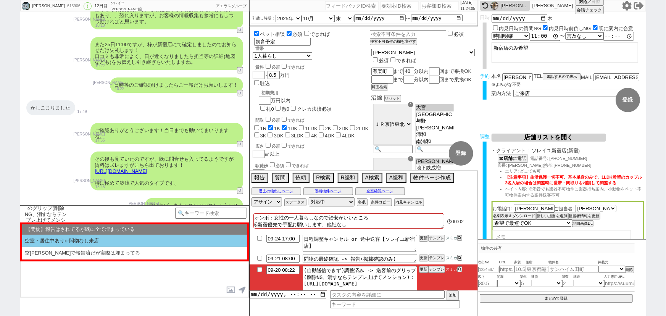
click at [113, 236] on li "空室・居住中ありor問物なし来店" at bounding box center [134, 241] width 225 height 13
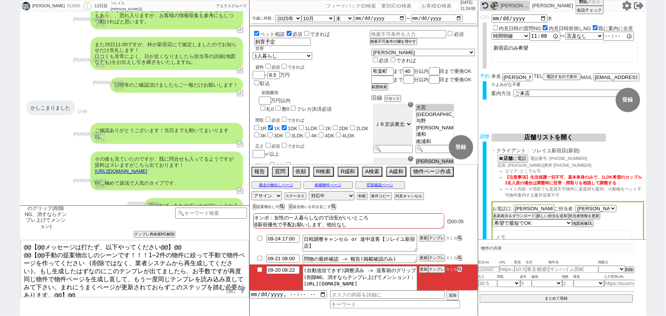
scroll to position [11, 0]
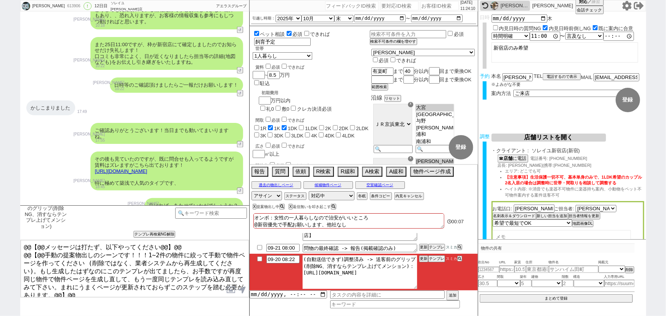
drag, startPoint x: 303, startPoint y: 270, endPoint x: 520, endPoint y: 314, distance: 221.9
click at [520, 314] on div "涼 613906 ! 0 12日目 ソレイユ上野店 冬眠中 自社客 アエラスグループ スミカ_BPO チャット全表示 2025-09-09 新しくフォローされ…" at bounding box center [333, 158] width 626 height 316
click at [438, 257] on button "テンプレ" at bounding box center [436, 258] width 17 height 5
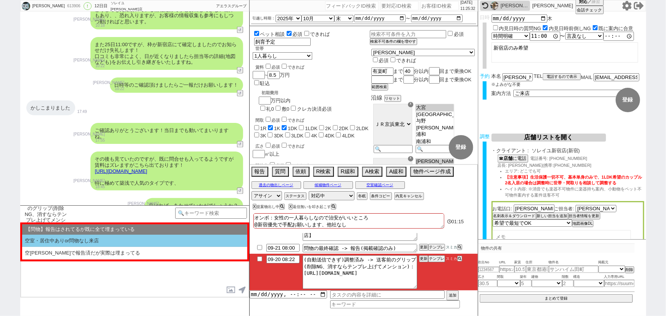
click at [111, 240] on li "空室・居住中ありor問物なし来店" at bounding box center [134, 241] width 225 height 13
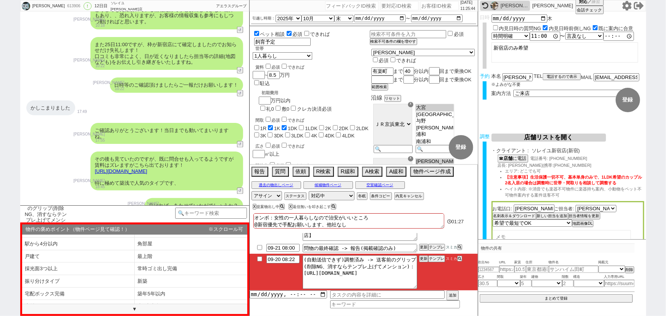
scroll to position [76, 0]
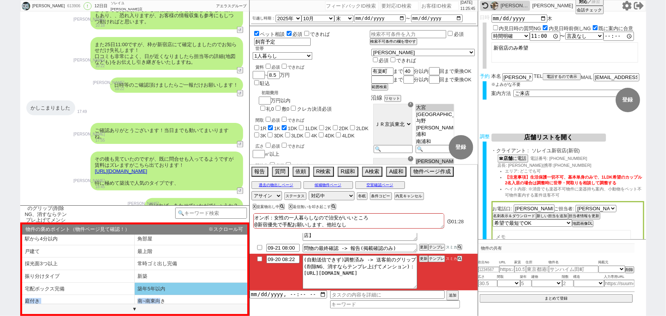
drag, startPoint x: 158, startPoint y: 295, endPoint x: 163, endPoint y: 288, distance: 8.1
click at [163, 288] on ol "！褒めポイント無し、自分で記述 WIC付き アイランドキッチン カウンターキッチン デザイナーズ ネット無料 フリーレント メゾネット リノベ物件 リビングが…" at bounding box center [134, 269] width 225 height 69
click at [163, 288] on li "築年5年以内" at bounding box center [191, 289] width 113 height 13
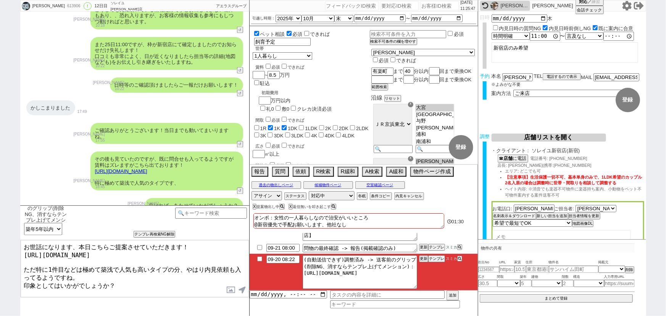
click at [53, 263] on textarea "お世話になります、本日こちらご提案させていただきます！ https://tools.sumika.live/pages/kmk3twk ただ特に1件目などは極…" at bounding box center [135, 268] width 228 height 57
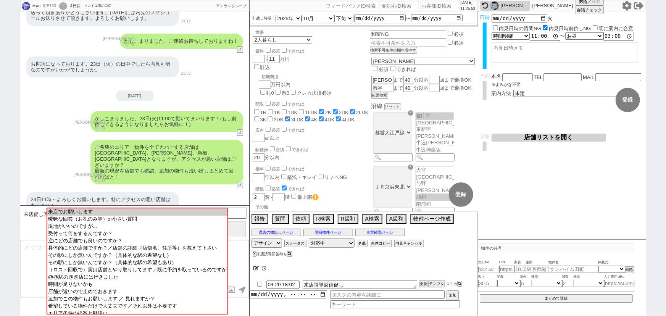
scroll to position [13, 0]
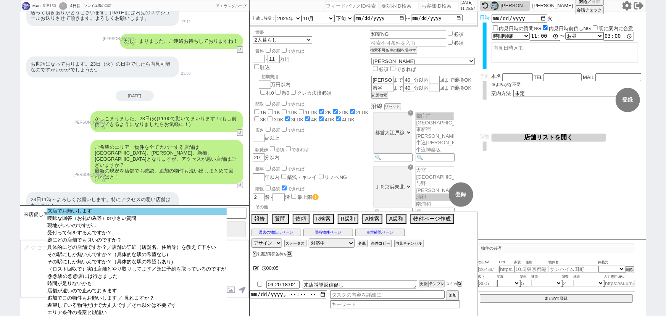
click at [111, 215] on select "来店でお願いします 曖昧な回答（お礼のみ等）or小さい質問 現地がいいのですが... 受付って何をするんですか？ 逆にどの店舗でも良いのですか？ 具体的にどの…" at bounding box center [137, 261] width 180 height 107
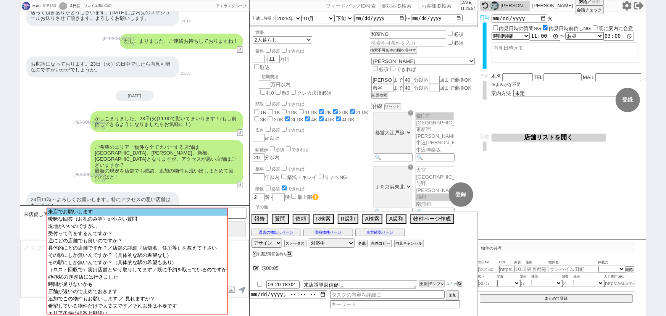
scroll to position [2337, 0]
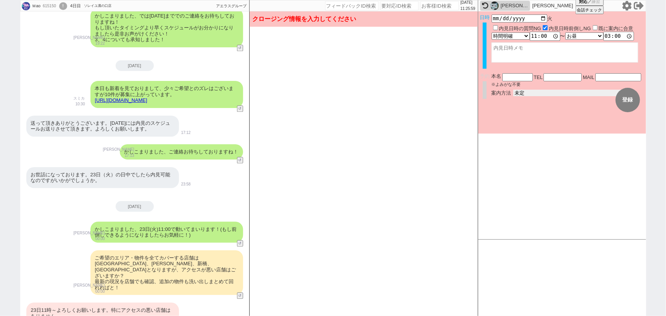
click at [526, 92] on select "未定 現地お待ち合わせ ご来店 先行申し込みのご案内or内見無しでの申し込みのご案内 オンラインでのご接客 オンラインで1件の内見のご案内" at bounding box center [570, 93] width 114 height 6
click at [513, 90] on select "未定 現地お待ち合わせ ご来店 先行申し込みのご案内or内見無しでの申し込みのご案内 オンラインでのご接客 オンラインで1件の内見のご案内" at bounding box center [570, 93] width 114 height 6
click at [506, 117] on form "変更 なし 登録 日時 2025-09-23 火 内見日時の質問NG 内見日時前倒しNG 既に案内に合意 言及なし 時間明確 午前 午後 お昼 夕方・夜 終日…" at bounding box center [562, 72] width 168 height 122
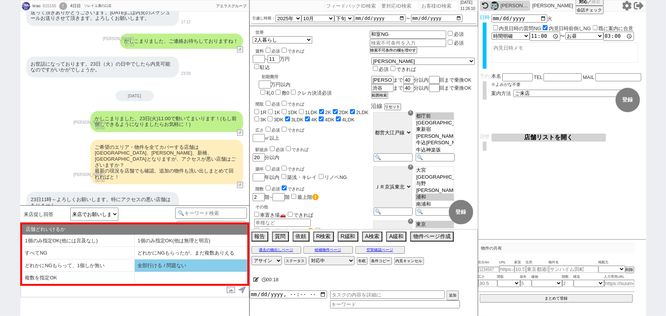
click at [153, 264] on li "全部行ける / 問題ない" at bounding box center [191, 265] width 113 height 13
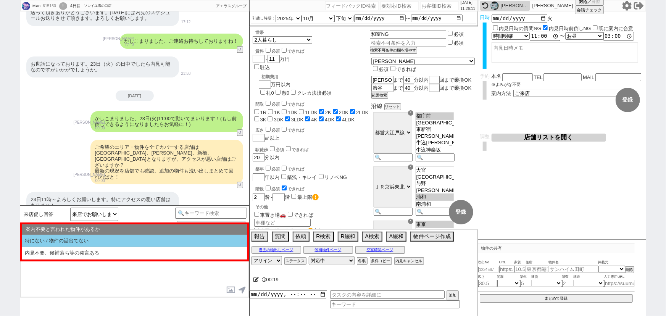
click at [89, 240] on li "特にない / 物件の話出てない" at bounding box center [134, 241] width 225 height 13
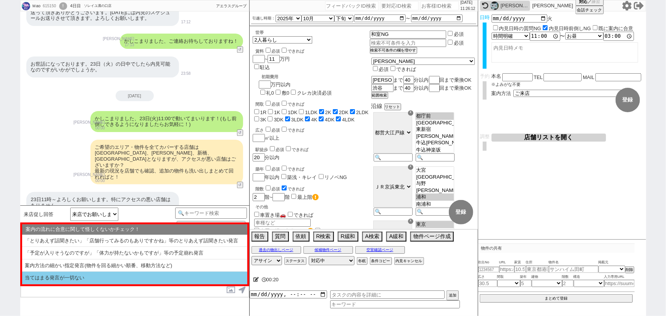
click at [65, 278] on li "当てはまる発言が一切ない" at bounding box center [134, 278] width 225 height 13
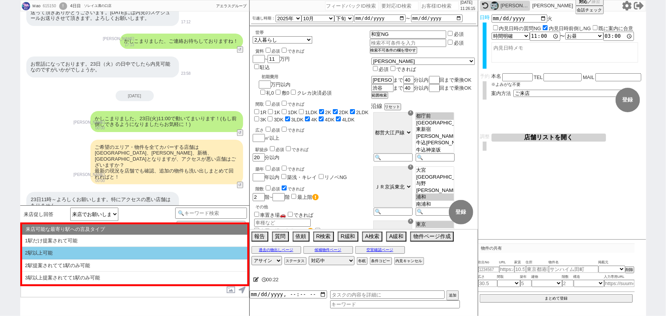
click at [100, 252] on li "2駅以上可能" at bounding box center [134, 253] width 225 height 13
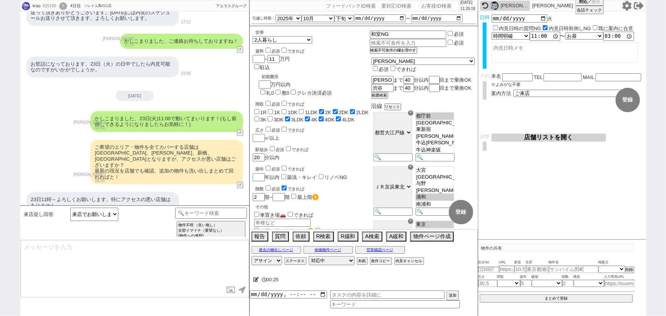
scroll to position [2470, 0]
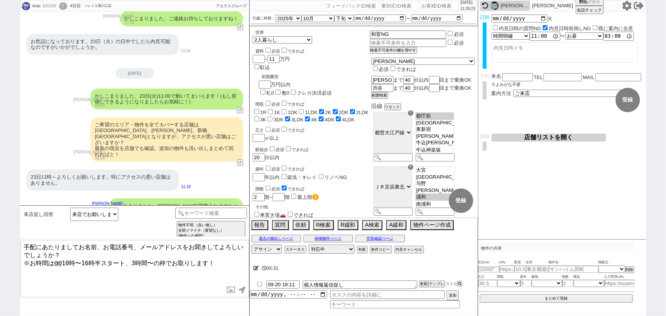
drag, startPoint x: 96, startPoint y: 259, endPoint x: 54, endPoint y: 261, distance: 42.0
click at [54, 261] on textarea "手配にあたりましてお名前、お電話番号、メールアドレスをお聞きしてよろしいでしょうか？ ※お時間は@@10時〜16時半スタート、3時間〜の枠でお取りします！" at bounding box center [135, 268] width 228 height 57
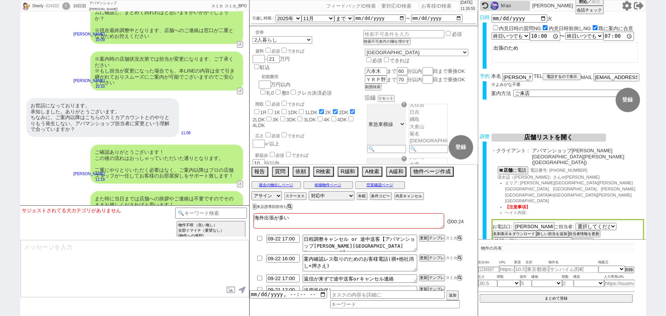
scroll to position [4357, 0]
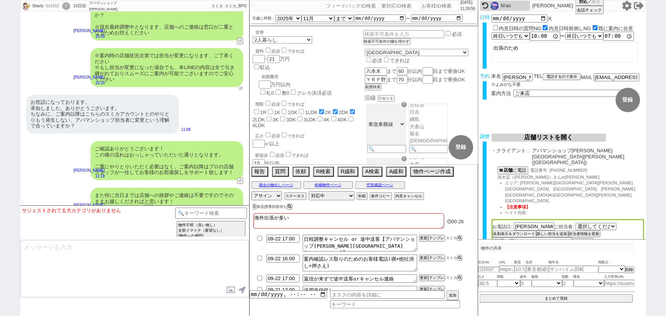
click at [240, 86] on button "↺" at bounding box center [240, 88] width 5 height 5
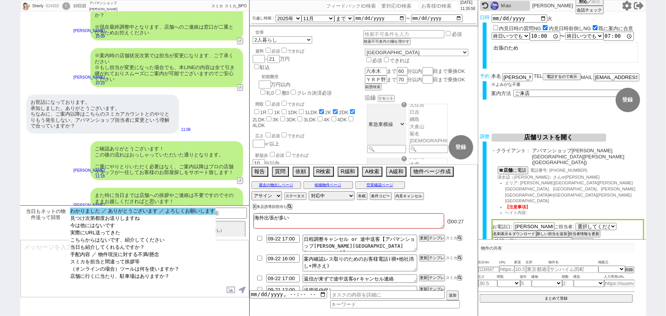
click at [114, 212] on option "わかりました ／ ありがとうございます ／ よろしくお願いします" at bounding box center [143, 211] width 146 height 7
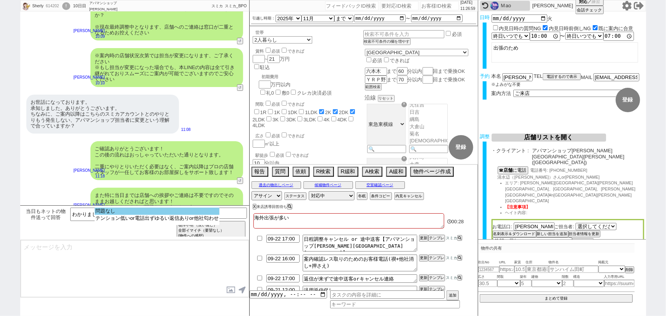
click at [135, 210] on option "問題なし" at bounding box center [157, 211] width 125 height 7
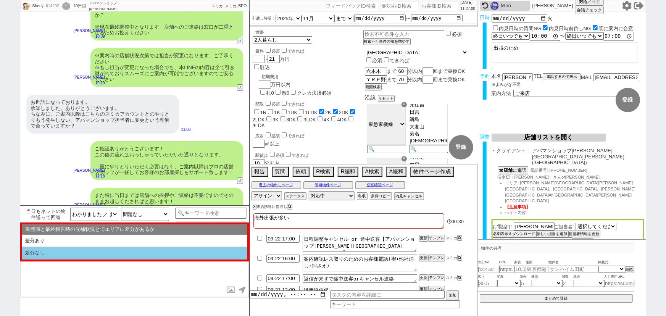
click at [79, 253] on li "差分なし" at bounding box center [134, 253] width 225 height 13
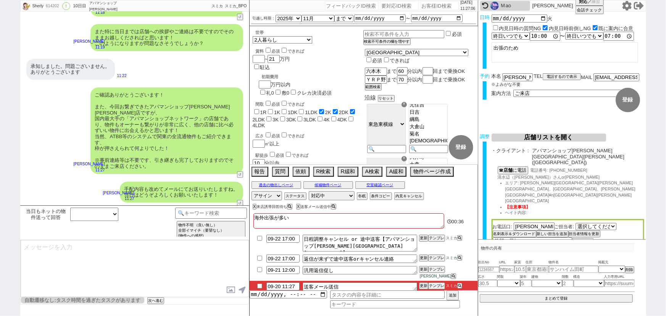
scroll to position [57, 0]
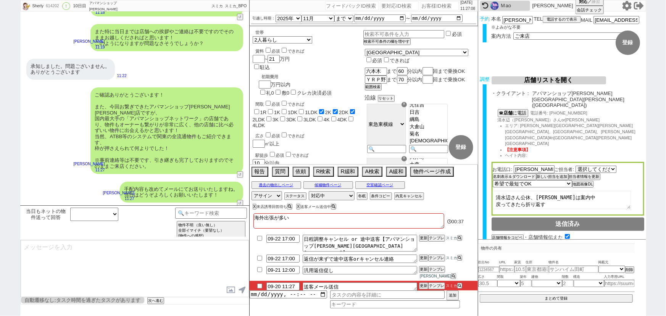
click at [520, 251] on button "チャット共有URLを生成" at bounding box center [512, 253] width 42 height 5
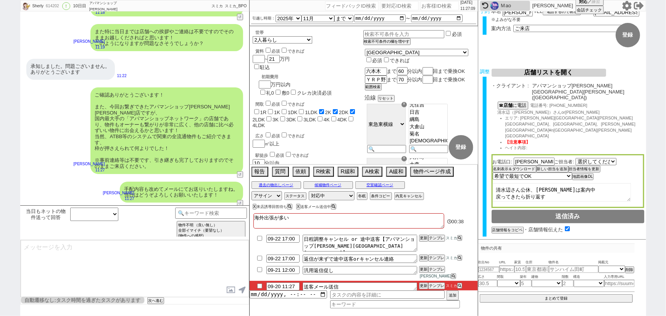
click at [501, 258] on button "送客に進む" at bounding box center [500, 260] width 19 height 5
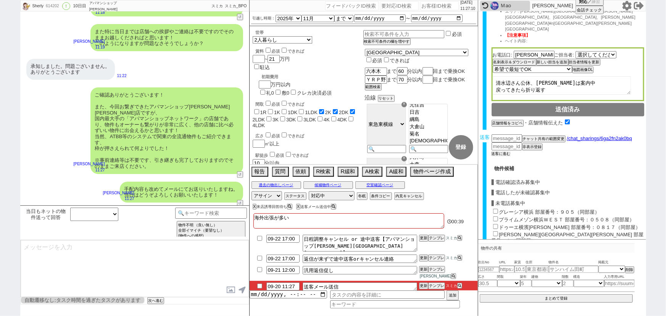
scroll to position [182, 0]
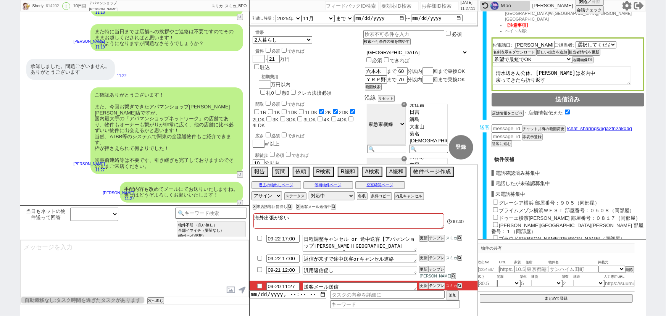
click at [497, 200] on input "グレーシア横浜 部屋番号：９０５（同部屋）" at bounding box center [495, 202] width 5 height 5
click at [496, 207] on input "プライムメゾン横浜ＷＥＳＴ 部屋番号：０５０８（同部屋）" at bounding box center [495, 209] width 5 height 5
click at [496, 215] on input "ドゥーエ横濱鶴見 部屋番号：０８１７（同部屋）" at bounding box center [495, 217] width 5 height 5
click at [496, 221] on div "鶴見区寺谷１丁目戸建 部屋番号：１（同部屋）" at bounding box center [567, 227] width 153 height 13
click at [496, 222] on input "鶴見区寺谷１丁目戸建 部屋番号：１（同部屋）" at bounding box center [495, 224] width 5 height 5
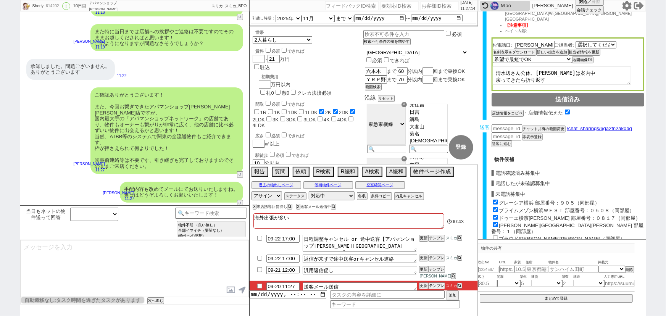
click at [494, 235] on input "プラウド川崎柳町（同部屋）" at bounding box center [495, 237] width 5 height 5
click at [496, 243] on input "鶴見クリーンハイツ 部屋番号：502（同部屋）" at bounding box center [495, 245] width 5 height 5
click at [495, 250] on input "ロイヤルベルム（同部屋）" at bounding box center [495, 252] width 5 height 5
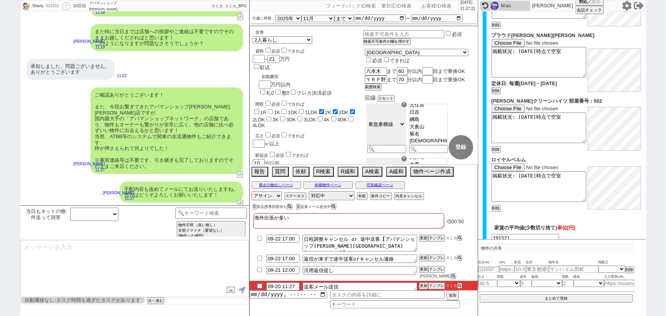
scroll to position [688, 0]
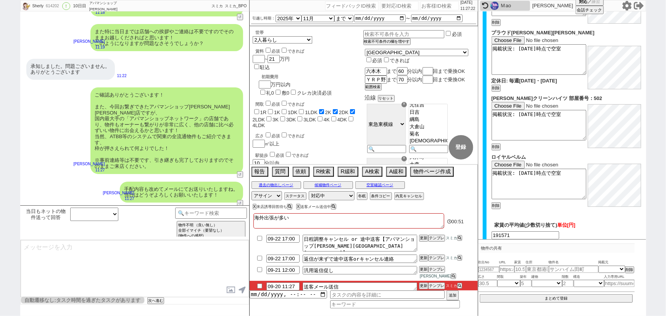
click at [570, 244] on button "確認画面へ" at bounding box center [567, 250] width 41 height 12
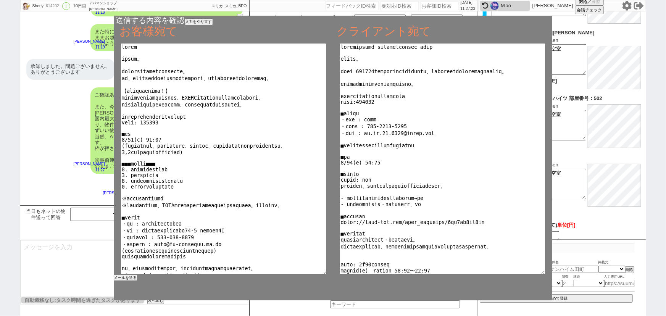
click at [127, 276] on button "メールを送る" at bounding box center [125, 277] width 23 height 5
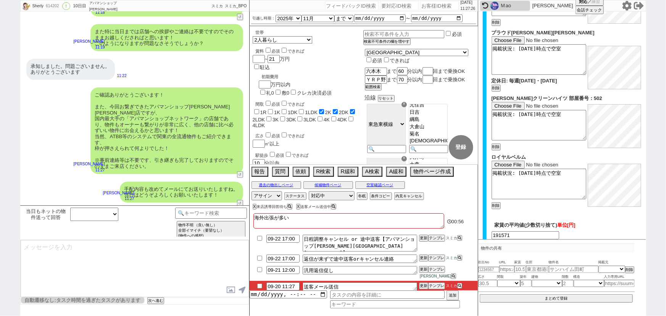
click at [258, 286] on input "checkbox" at bounding box center [259, 285] width 11 height 5
click at [327, 199] on select "対応中 引き継ぎ完了 ブロック 長期間返信なし 紹介不可 別の所で決まった 客の都合で引越しが無くなった 接客開始後に冬眠" at bounding box center [332, 195] width 46 height 9
click at [309, 194] on select "対応中 引き継ぎ完了 ブロック 長期間返信なし 紹介不可 別の所で決まった 客の都合で引越しが無くなった 接客開始後に冬眠" at bounding box center [332, 195] width 46 height 9
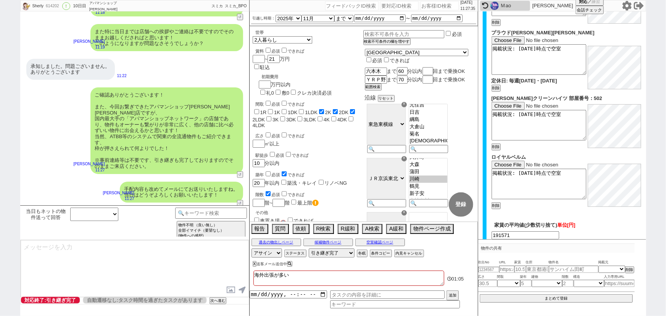
click at [433, 10] on div "2025/09/20 11:27:35" at bounding box center [364, 5] width 228 height 11
click at [433, 7] on input "number" at bounding box center [439, 5] width 38 height 9
paste input "614729"
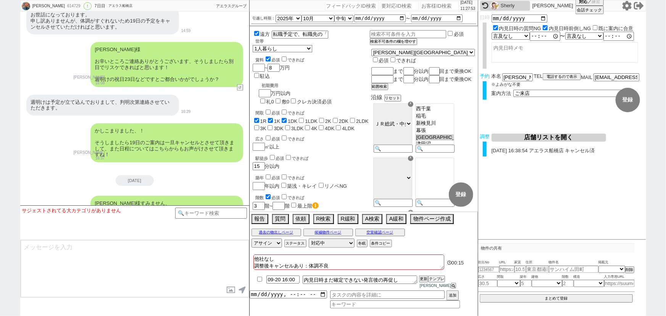
scroll to position [3605, 0]
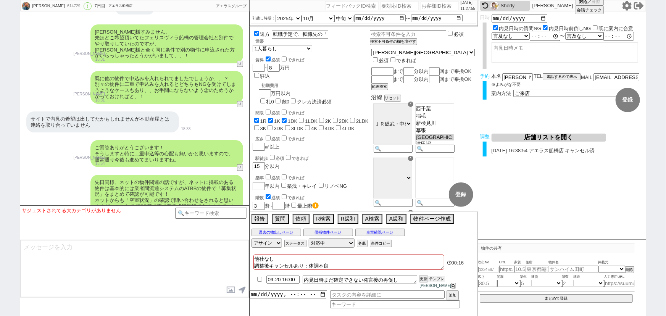
click at [438, 282] on button "テンプレ" at bounding box center [436, 278] width 17 height 5
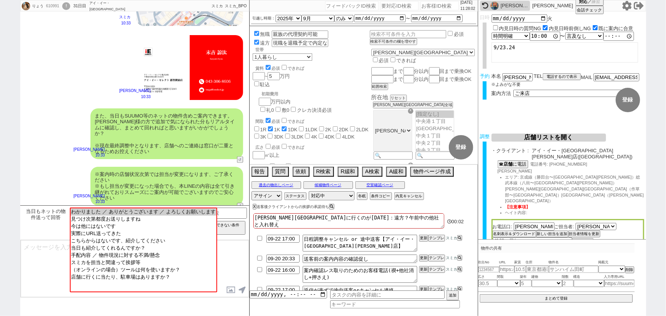
scroll to position [557, 0]
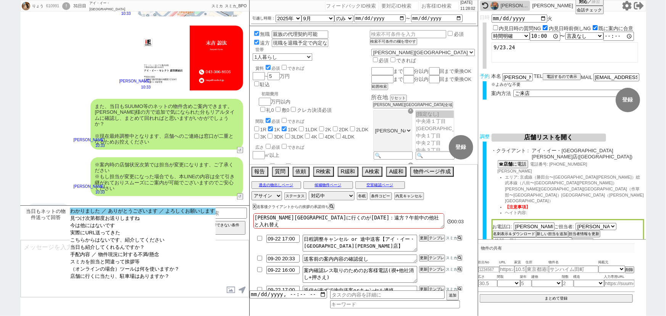
click at [145, 211] on option "わかりました ／ ありがとうございます ／ よろしくお願いします" at bounding box center [143, 211] width 146 height 7
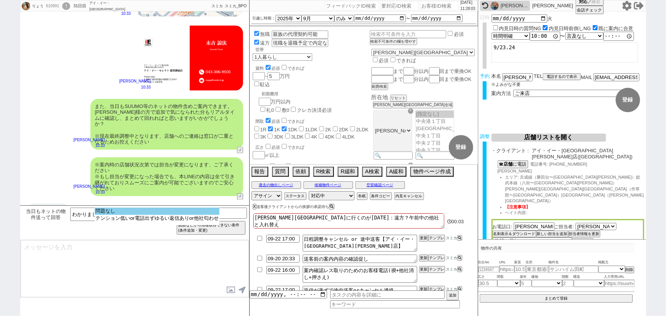
click at [155, 212] on option "問題なし" at bounding box center [157, 211] width 125 height 7
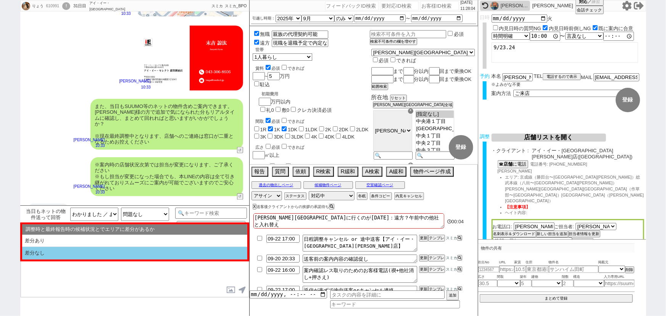
click at [110, 254] on li "差分なし" at bounding box center [134, 253] width 225 height 13
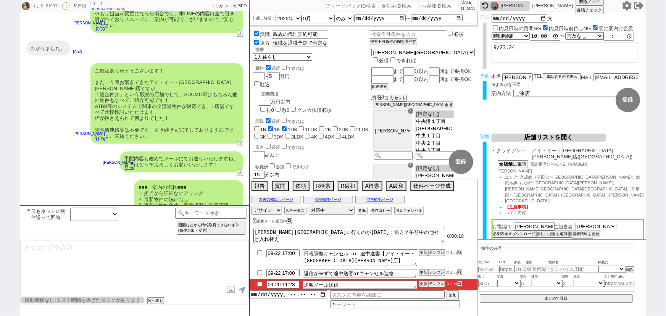
scroll to position [63, 0]
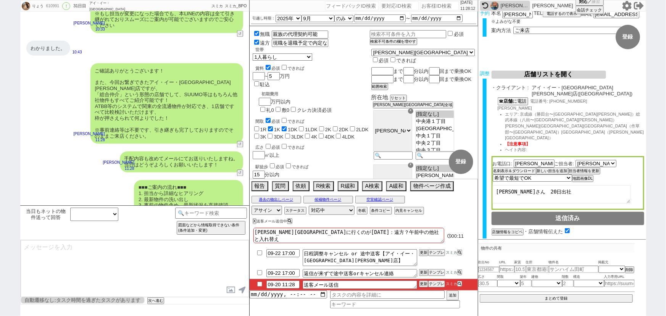
click at [523, 245] on button "チャット共有URLを生成" at bounding box center [512, 247] width 42 height 5
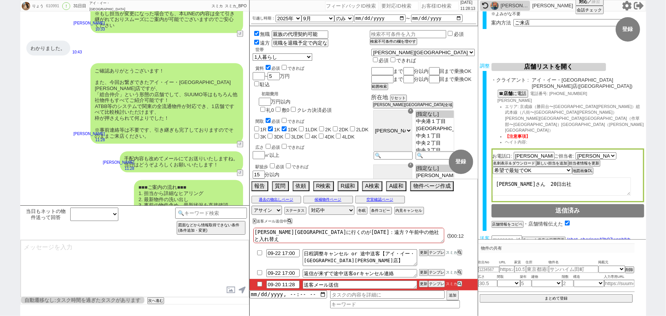
click at [497, 252] on button "送客に進む" at bounding box center [500, 254] width 19 height 5
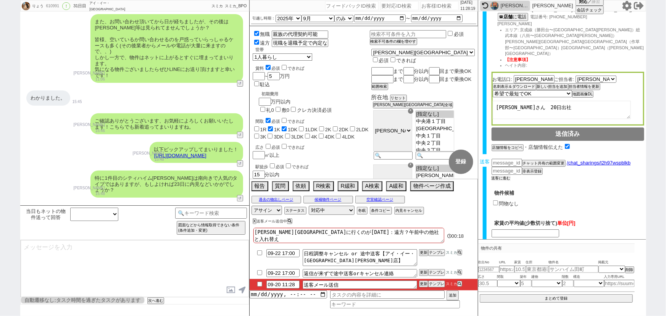
scroll to position [0, 0]
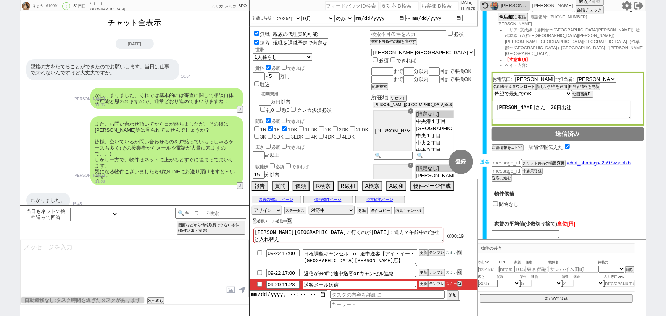
click at [138, 26] on button "チャット全表示" at bounding box center [135, 22] width 60 height 13
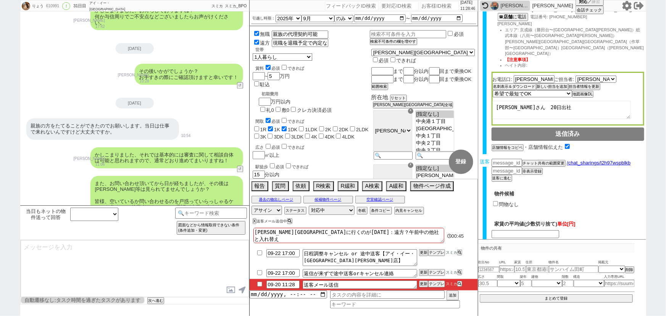
scroll to position [5241, 0]
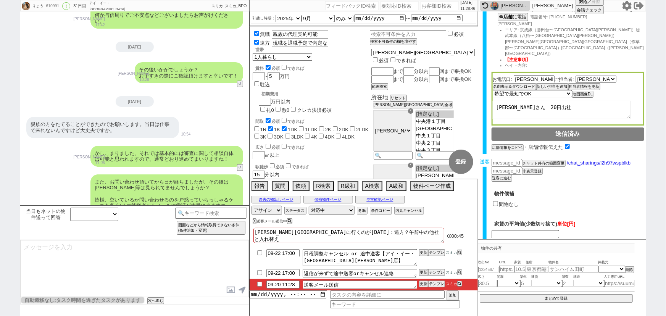
click at [494, 201] on input "問物なし" at bounding box center [495, 203] width 5 height 5
click at [563, 242] on button "確認画面へ" at bounding box center [567, 248] width 41 height 12
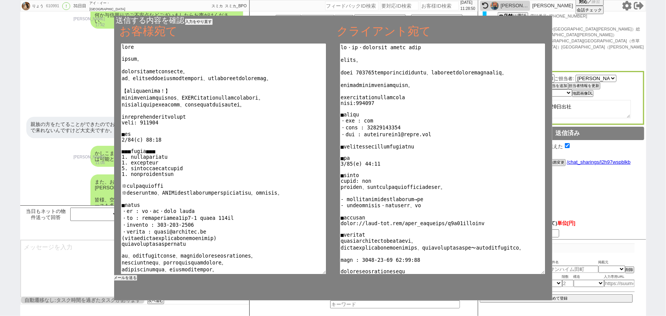
click at [129, 276] on button "メールを送る" at bounding box center [125, 277] width 23 height 5
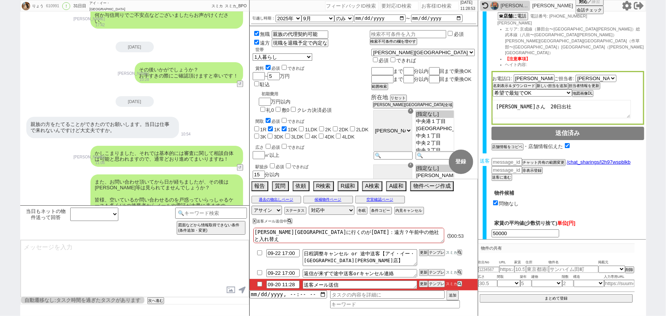
click at [259, 283] on input "checkbox" at bounding box center [259, 284] width 11 height 5
click at [329, 209] on select "対応中 引き継ぎ完了 ブロック 長期間返信なし 紹介不可 別の所で決まった 客の都合で引越しが無くなった 接客開始後に冬眠" at bounding box center [332, 210] width 46 height 9
click at [309, 206] on select "対応中 引き継ぎ完了 ブロック 長期間返信なし 紹介不可 別の所で決まった 客の都合で引越しが無くなった 接客開始後に冬眠" at bounding box center [332, 210] width 46 height 9
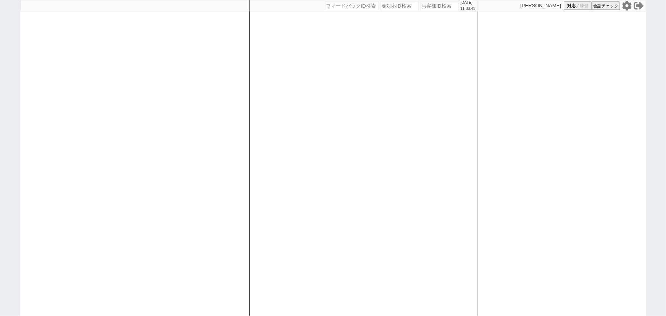
click at [624, 6] on icon at bounding box center [626, 6] width 9 height 10
click at [629, 9] on icon at bounding box center [627, 6] width 10 height 10
